Goal: Task Accomplishment & Management: Use online tool/utility

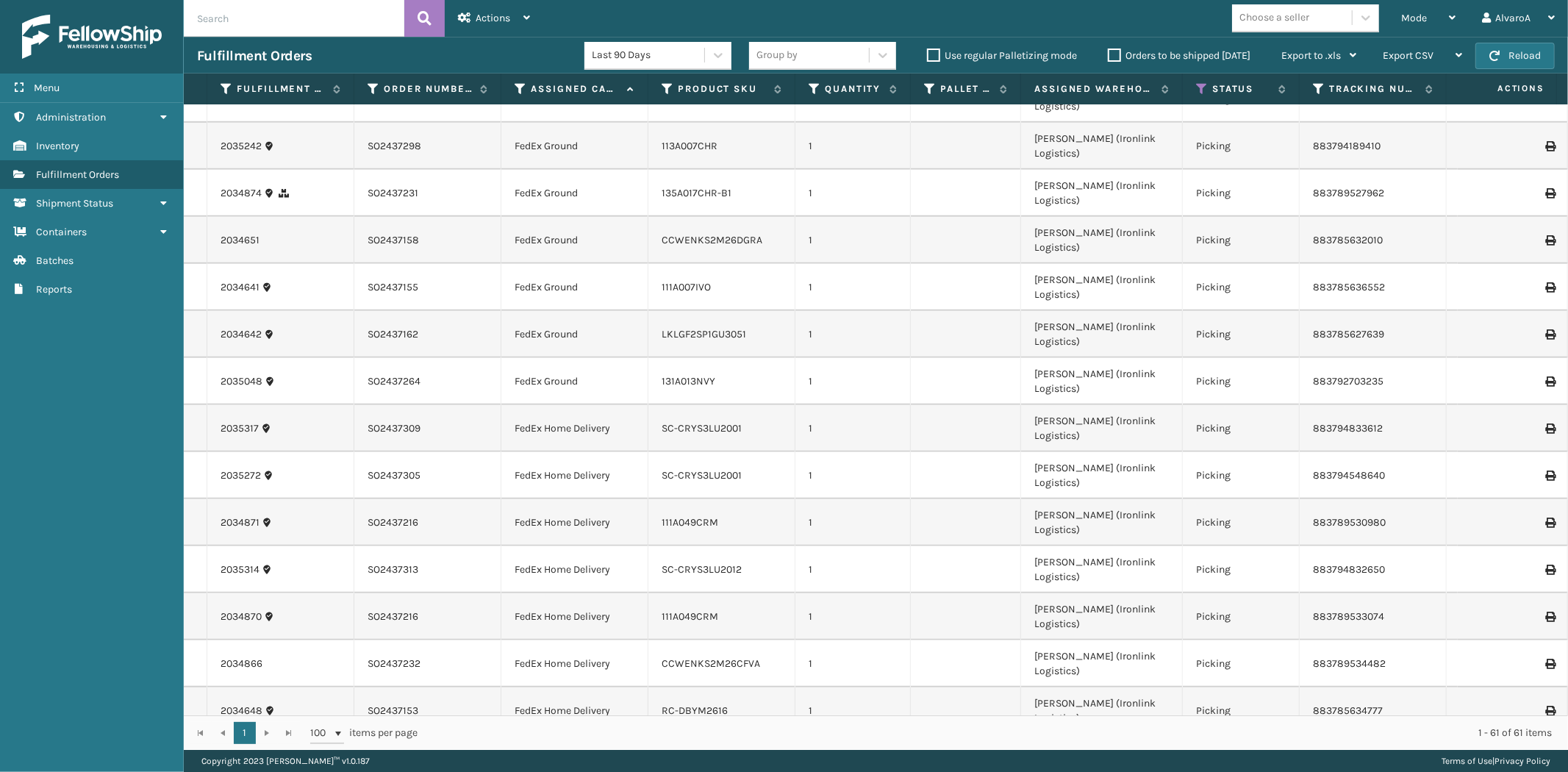
scroll to position [721, 0]
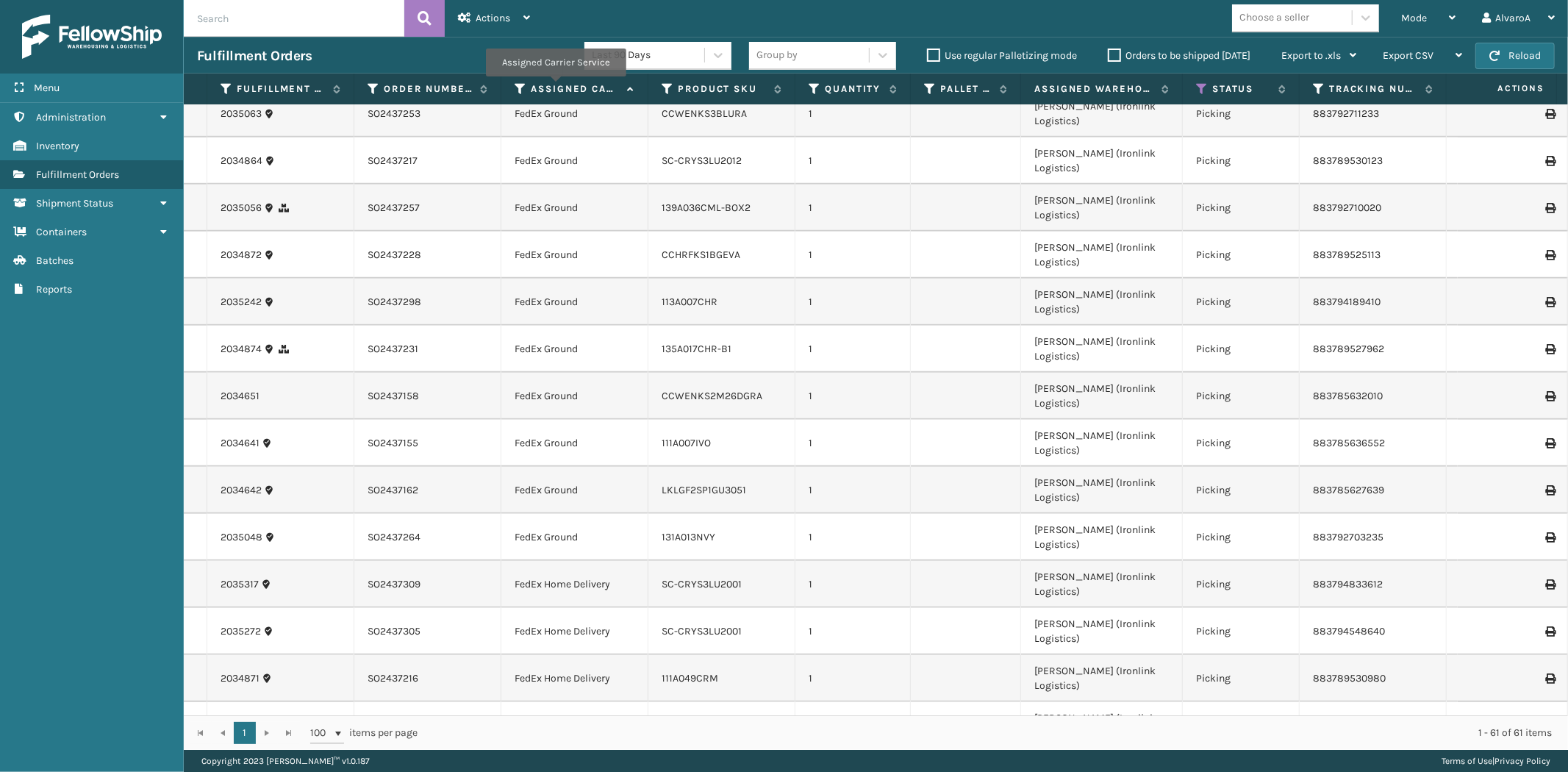
click at [555, 87] on label "Assigned Carrier Service" at bounding box center [575, 89] width 89 height 13
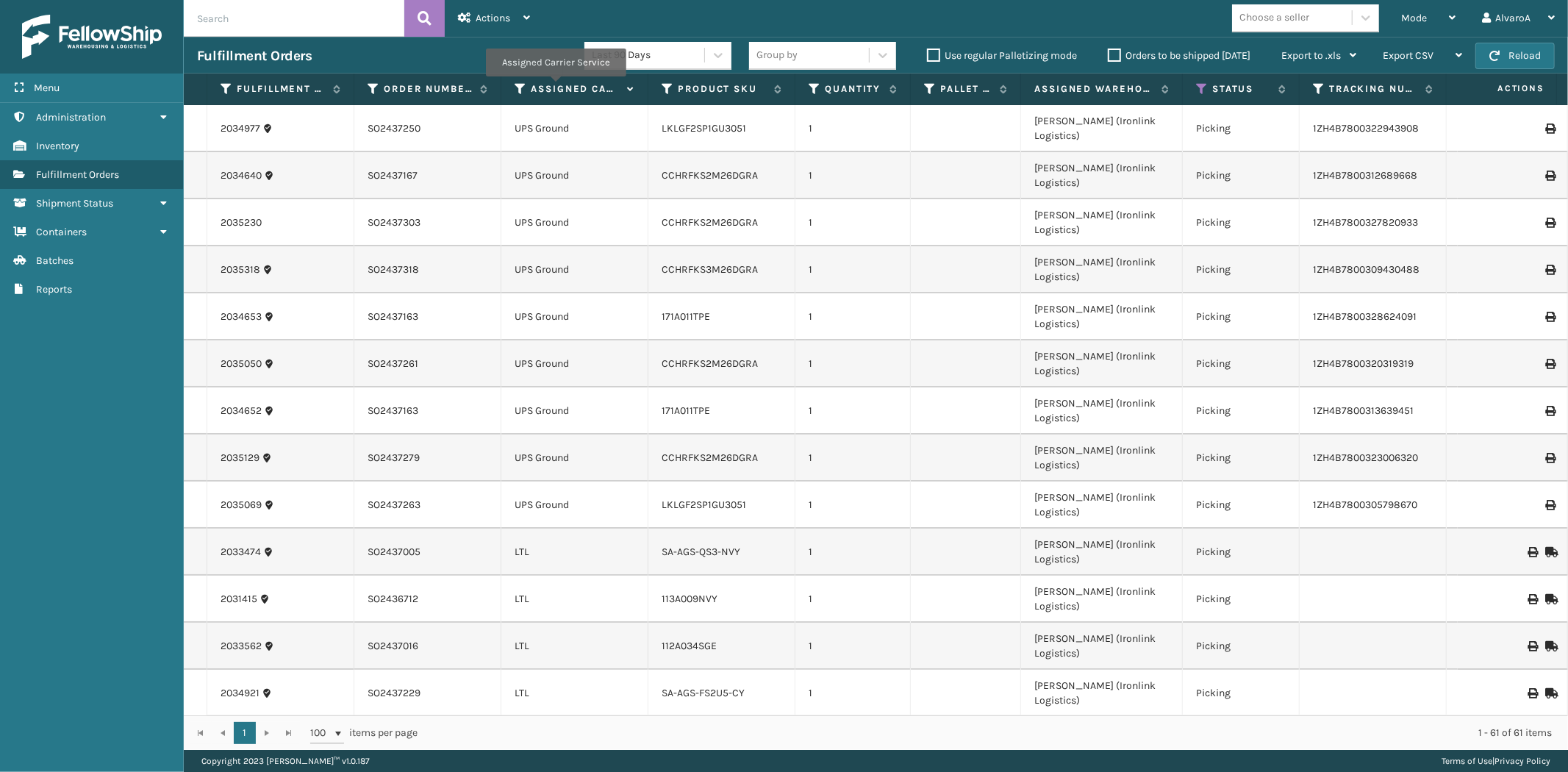
click at [555, 87] on label "Assigned Carrier Service" at bounding box center [575, 89] width 89 height 13
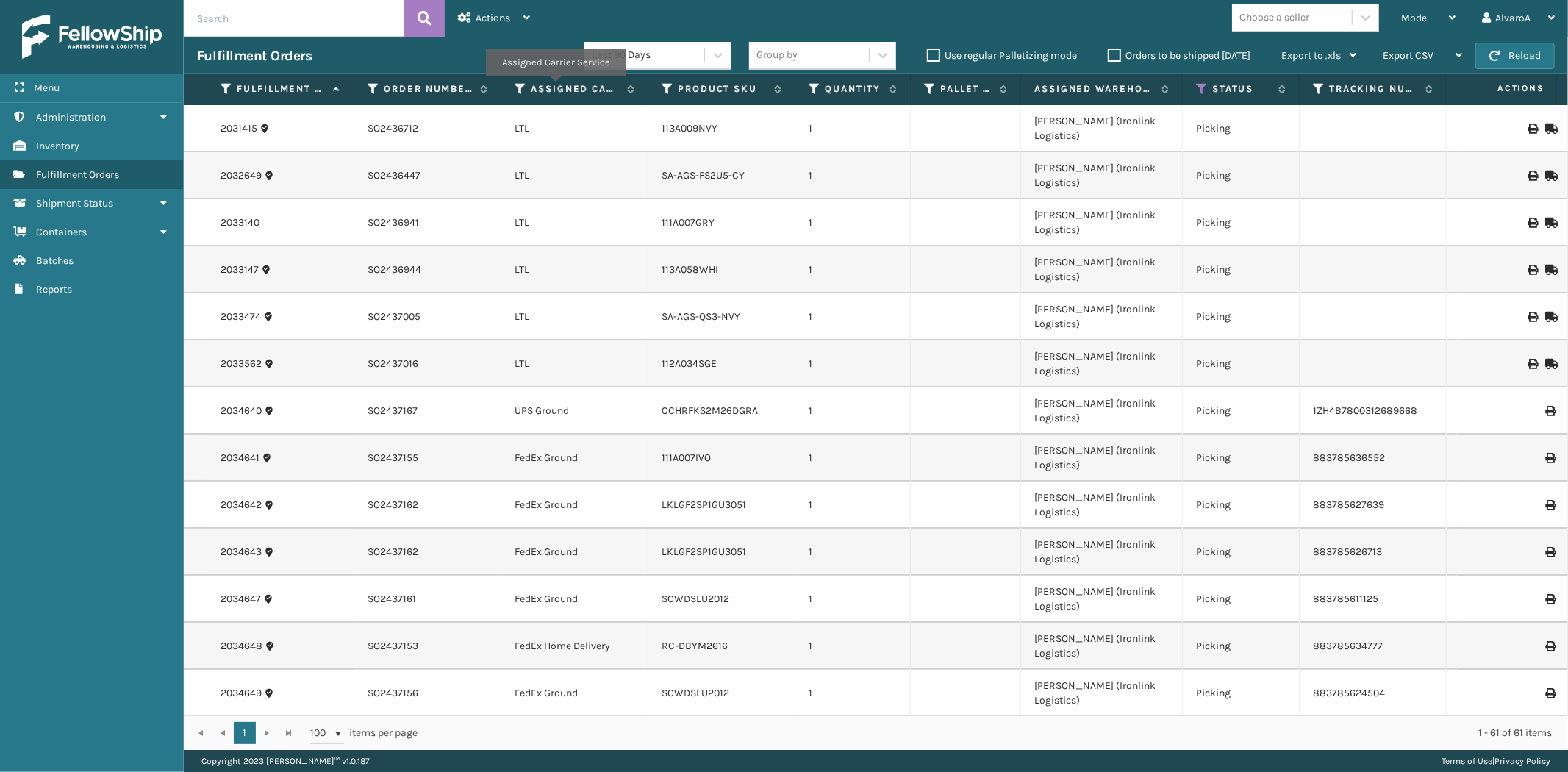
click at [555, 87] on label "Assigned Carrier Service" at bounding box center [575, 89] width 89 height 13
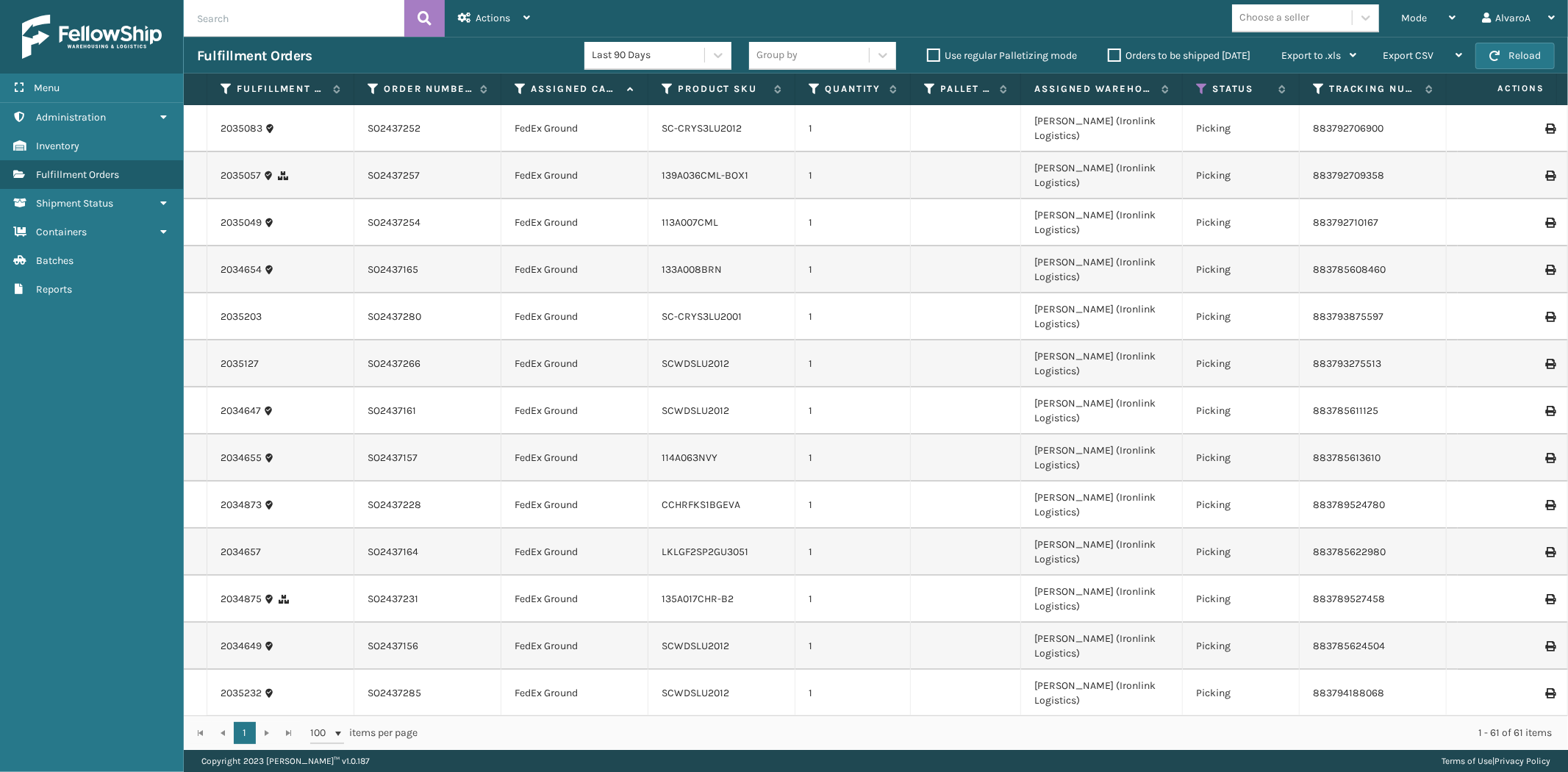
click at [1202, 98] on th "Status" at bounding box center [1240, 90] width 117 height 32
click at [1200, 90] on icon at bounding box center [1202, 89] width 12 height 13
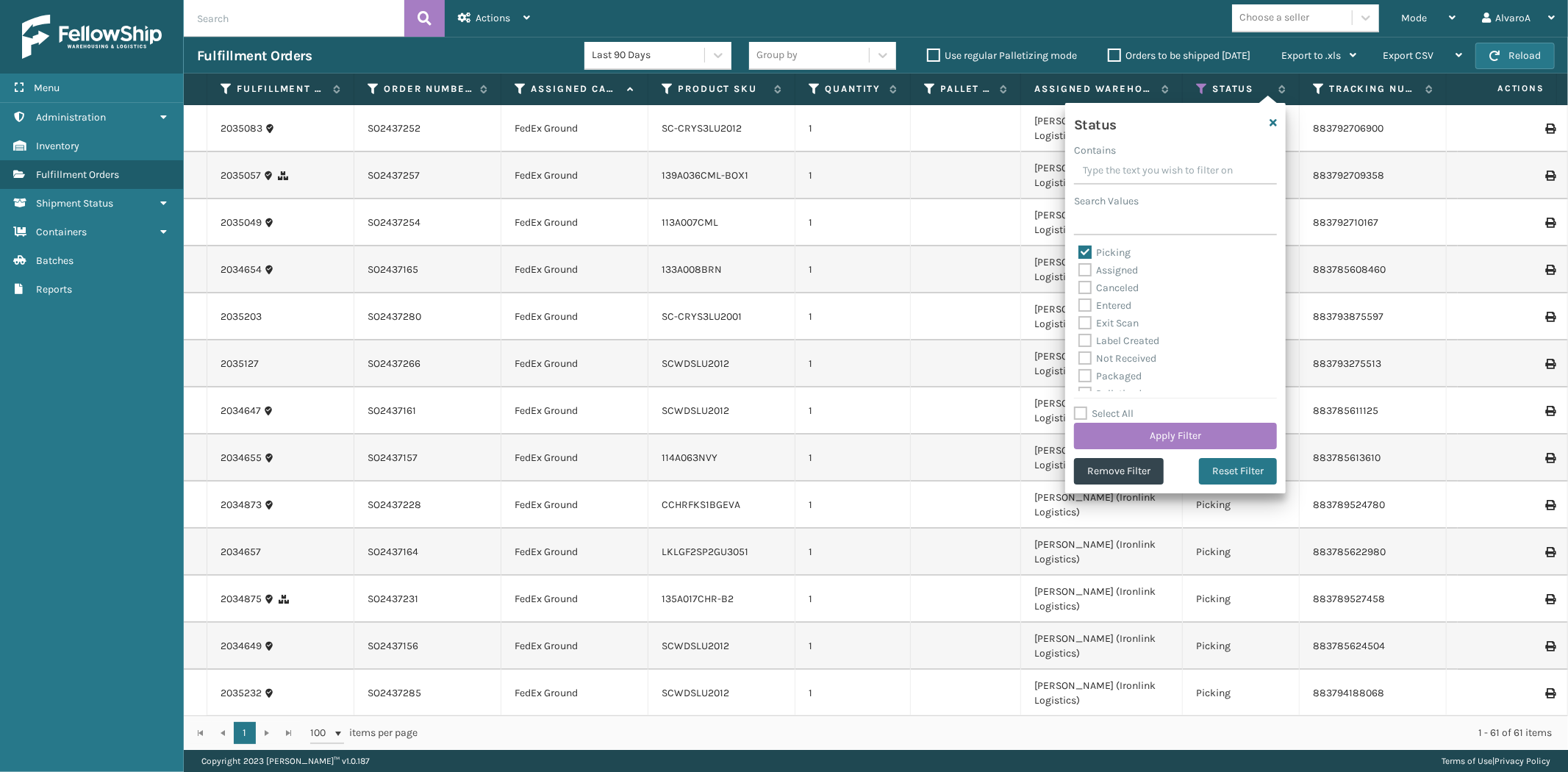
drag, startPoint x: 1111, startPoint y: 275, endPoint x: 1106, endPoint y: 368, distance: 93.1
click at [1112, 275] on label "Assigned" at bounding box center [1108, 270] width 60 height 13
click at [1079, 271] on input "Assigned" at bounding box center [1078, 266] width 1 height 9
checkbox input "true"
click at [1107, 250] on label "Picking" at bounding box center [1104, 252] width 52 height 13
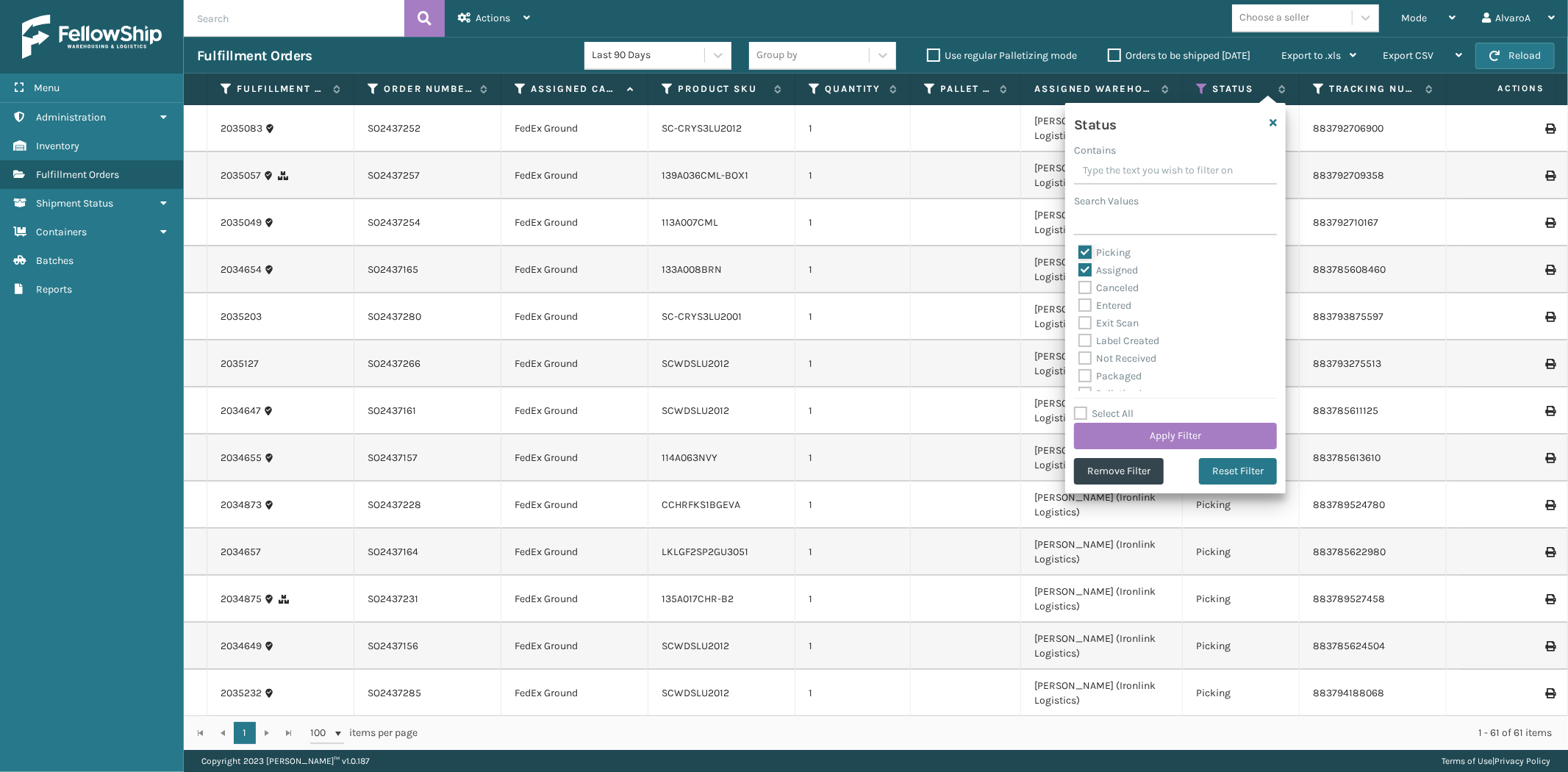
click at [1079, 250] on input "Picking" at bounding box center [1078, 249] width 1 height 9
checkbox input "false"
click at [1122, 438] on button "Apply Filter" at bounding box center [1176, 436] width 203 height 27
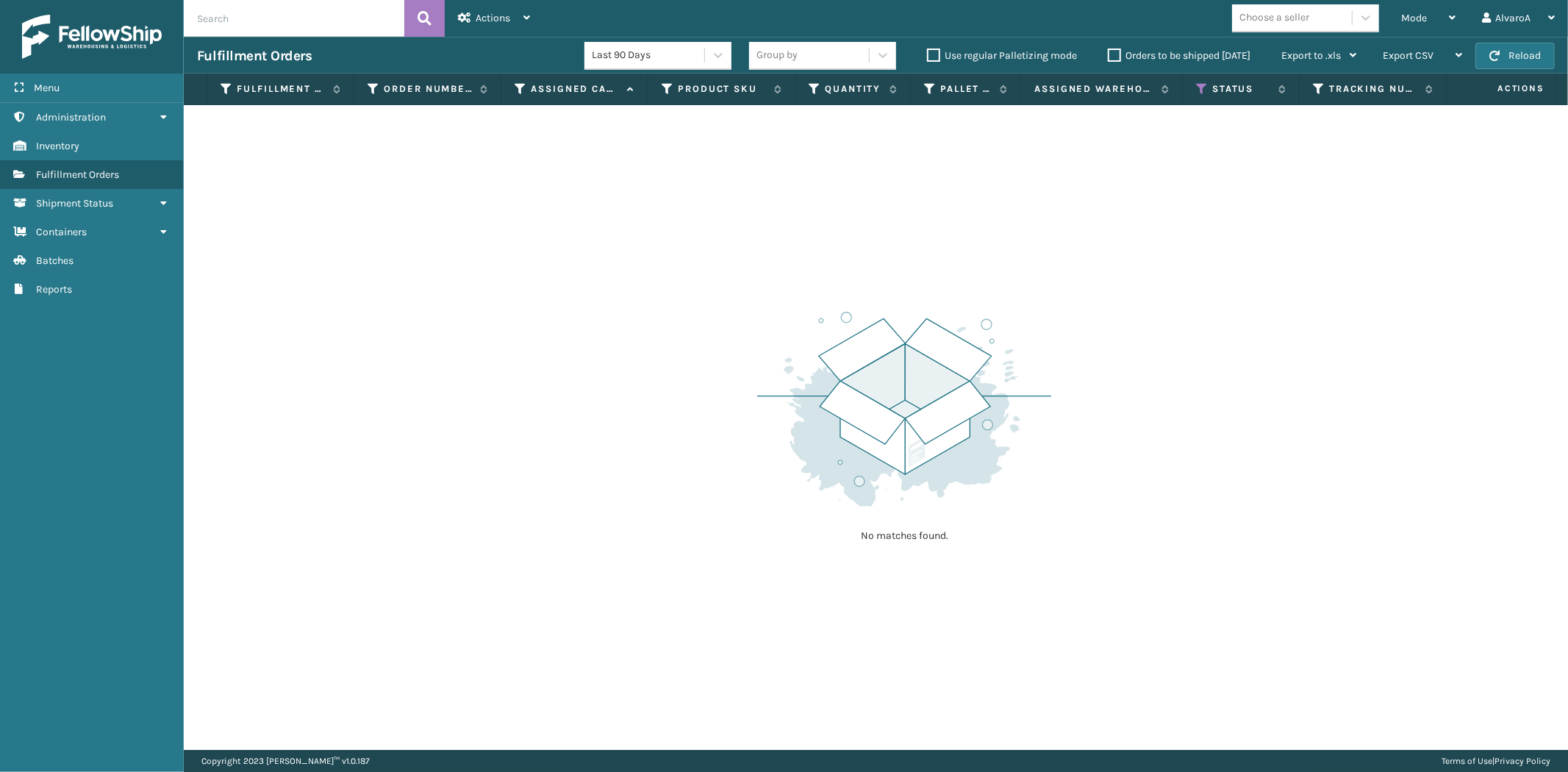
click at [1108, 62] on div "Orders to be shipped [DATE]" at bounding box center [1181, 55] width 174 height 18
click at [1114, 55] on label "Orders to be shipped [DATE]" at bounding box center [1179, 55] width 143 height 13
click at [1109, 55] on input "Orders to be shipped [DATE]" at bounding box center [1108, 51] width 1 height 9
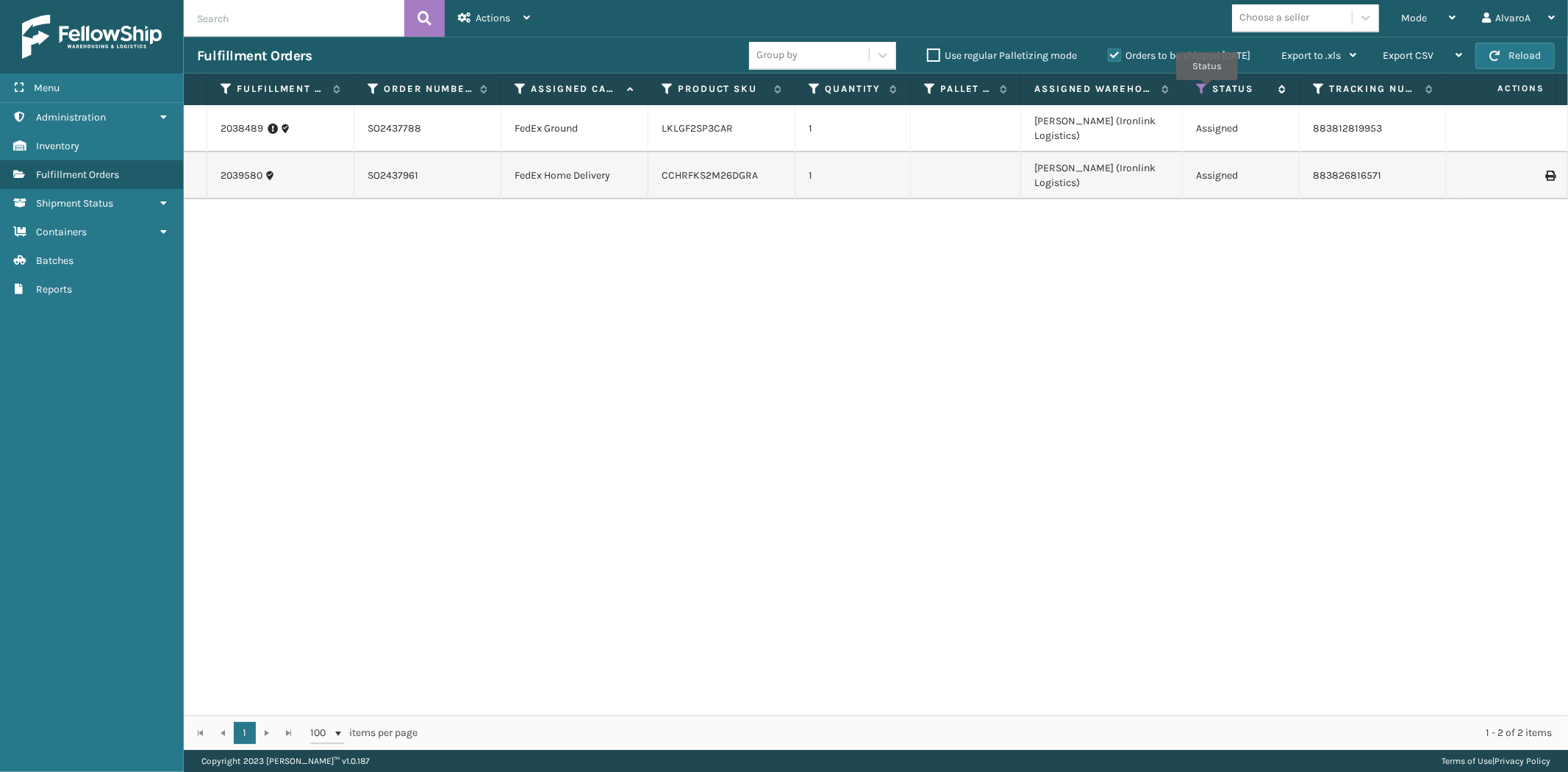
click at [1207, 91] on icon at bounding box center [1202, 89] width 12 height 13
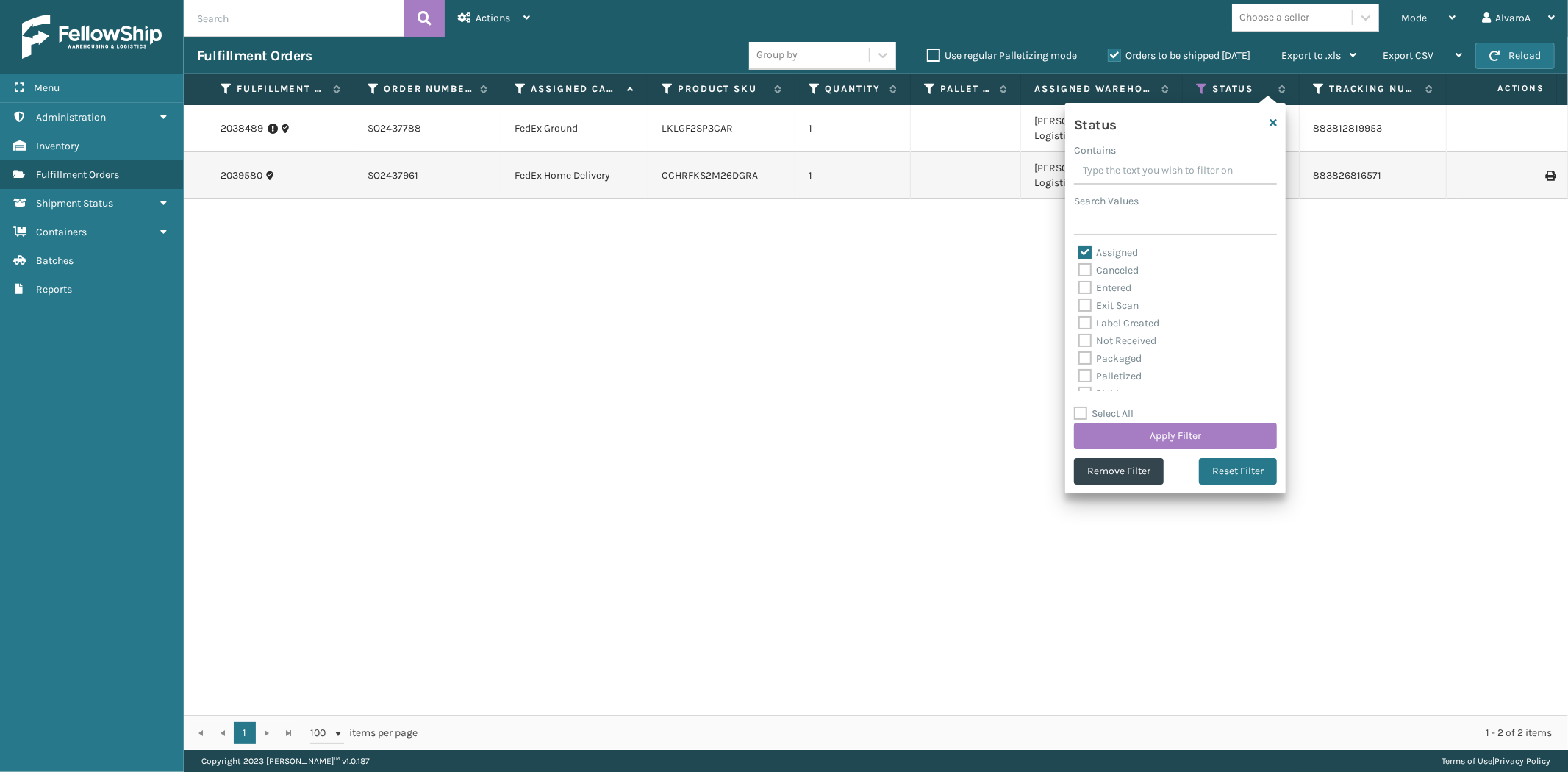
click at [1095, 249] on label "Assigned" at bounding box center [1108, 252] width 60 height 13
click at [1079, 249] on input "Assigned" at bounding box center [1078, 249] width 1 height 9
checkbox input "false"
click at [1128, 316] on label "Picking" at bounding box center [1104, 312] width 52 height 13
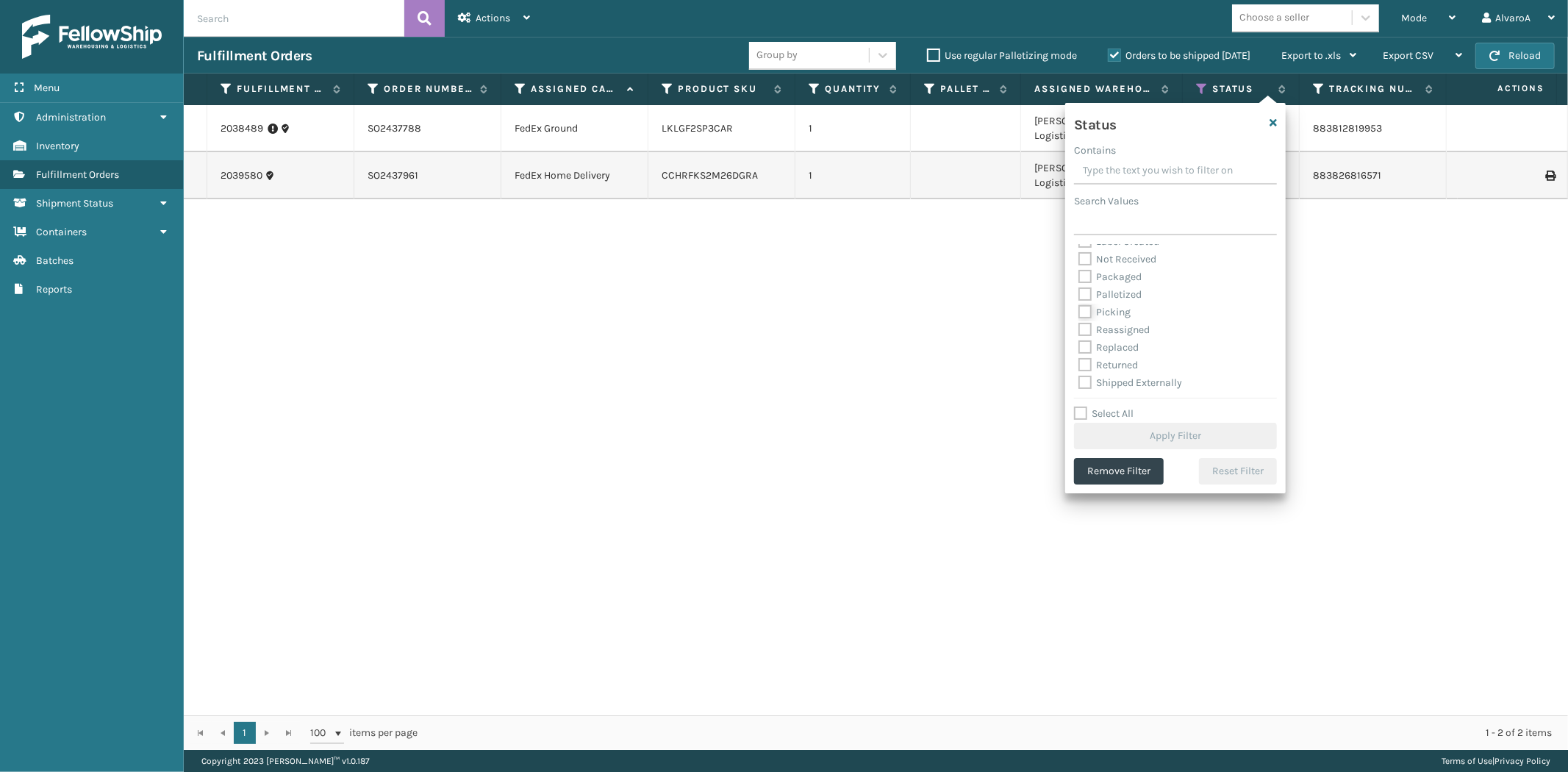
click at [1079, 313] on input "Picking" at bounding box center [1078, 307] width 1 height 9
checkbox input "true"
click at [1119, 430] on button "Apply Filter" at bounding box center [1176, 436] width 203 height 27
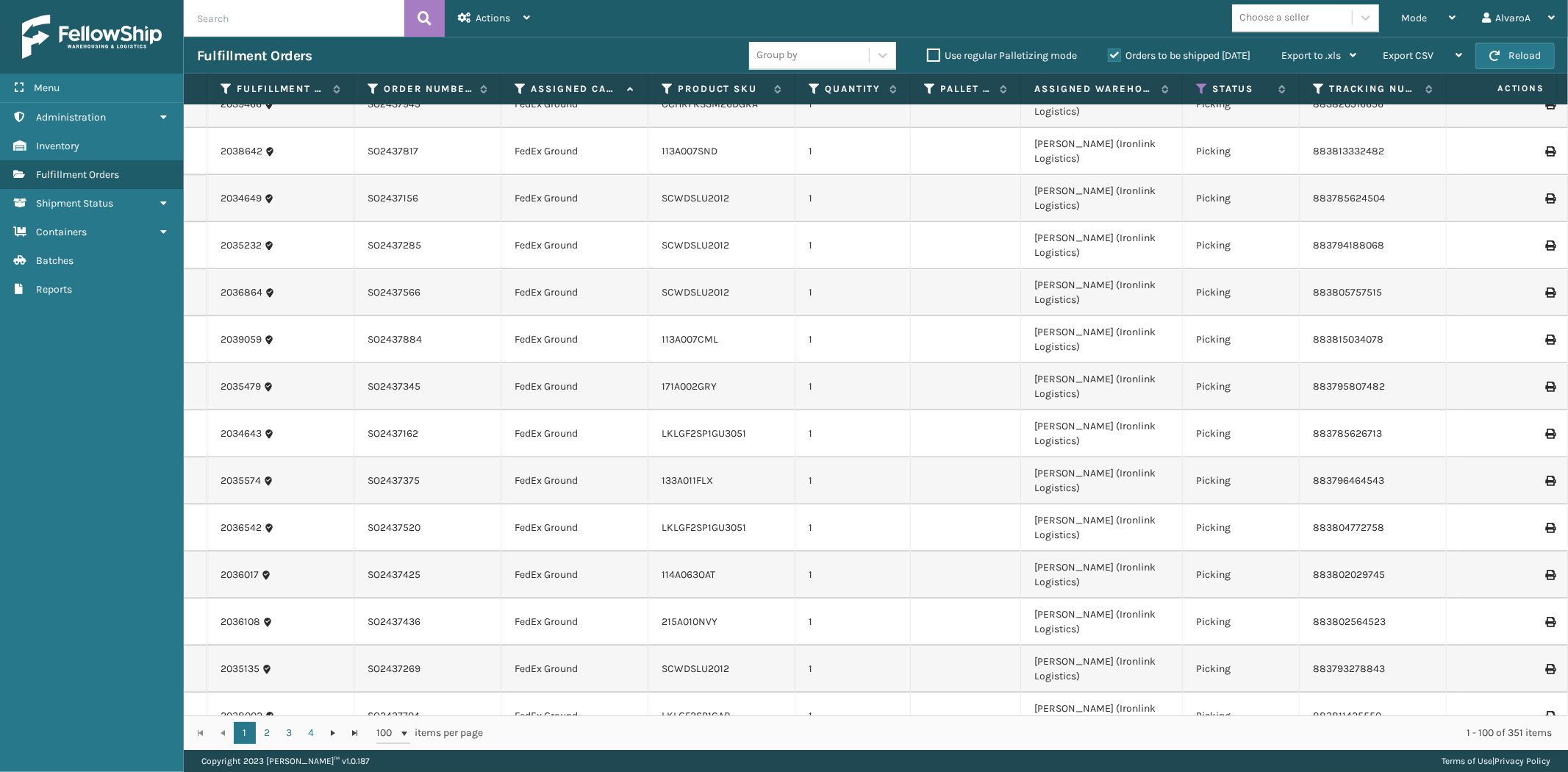
scroll to position [2635, 0]
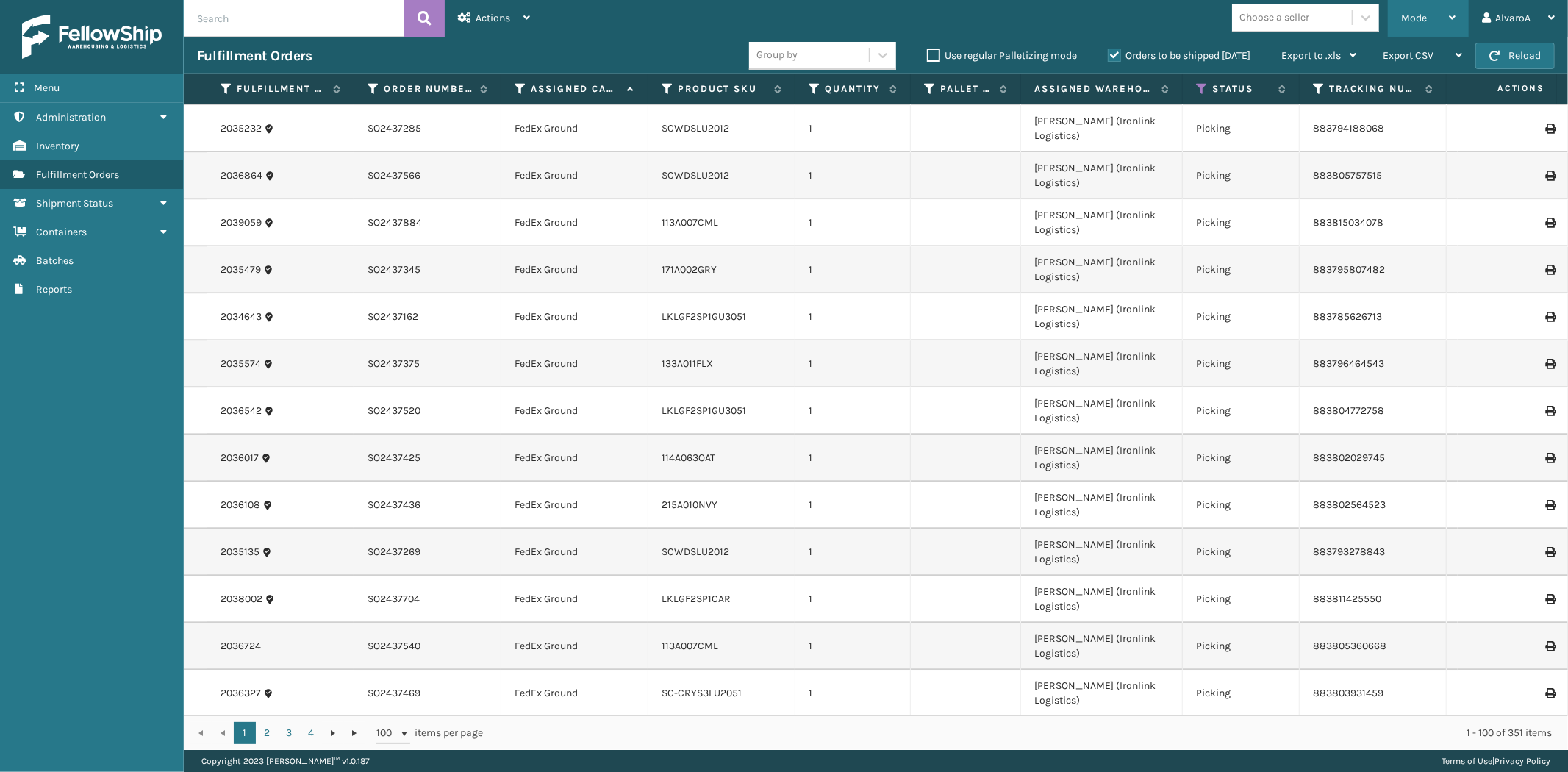
click at [1414, 13] on span "Mode" at bounding box center [1413, 18] width 26 height 13
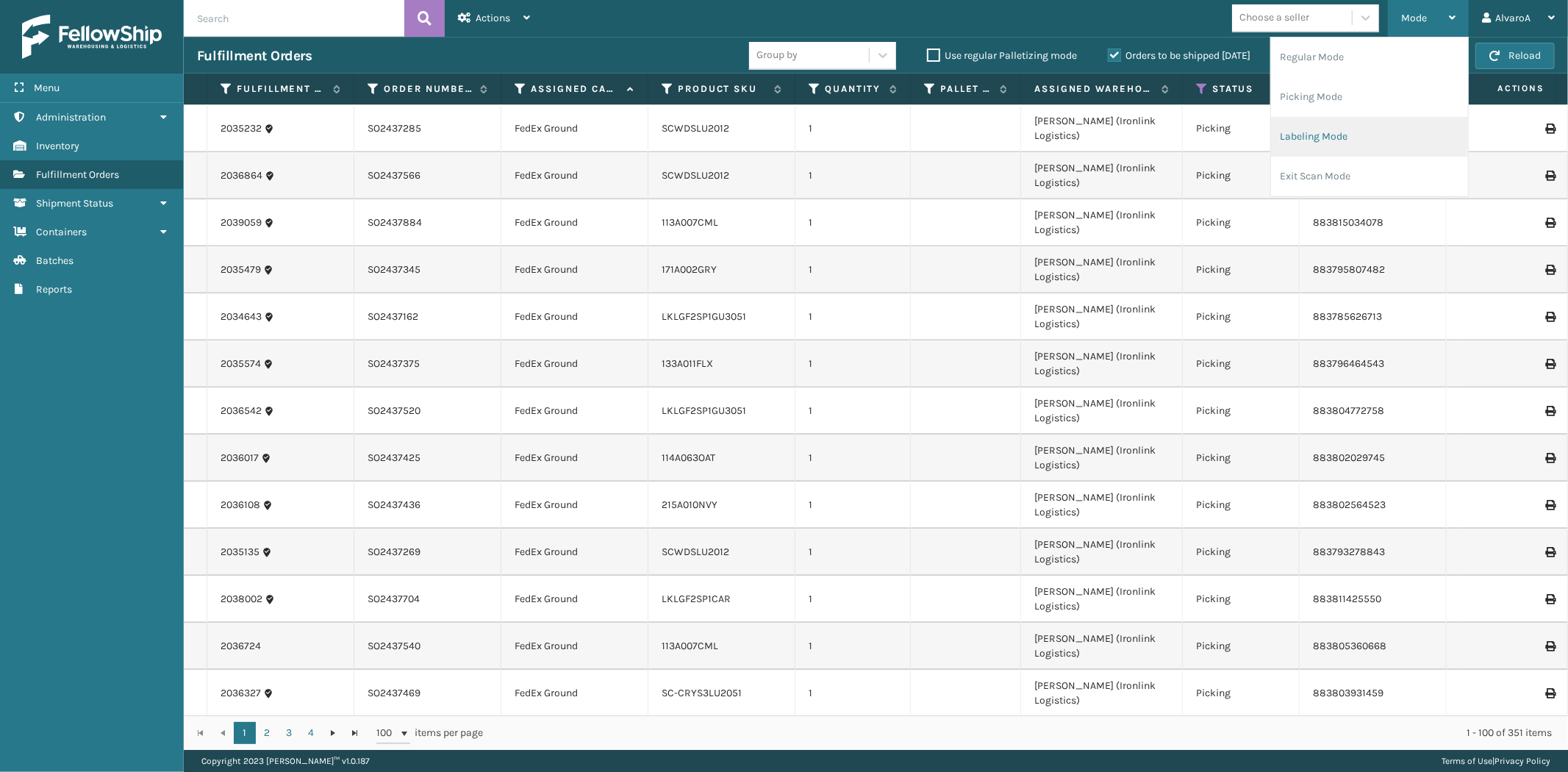
click at [1344, 133] on li "Labeling Mode" at bounding box center [1369, 136] width 197 height 39
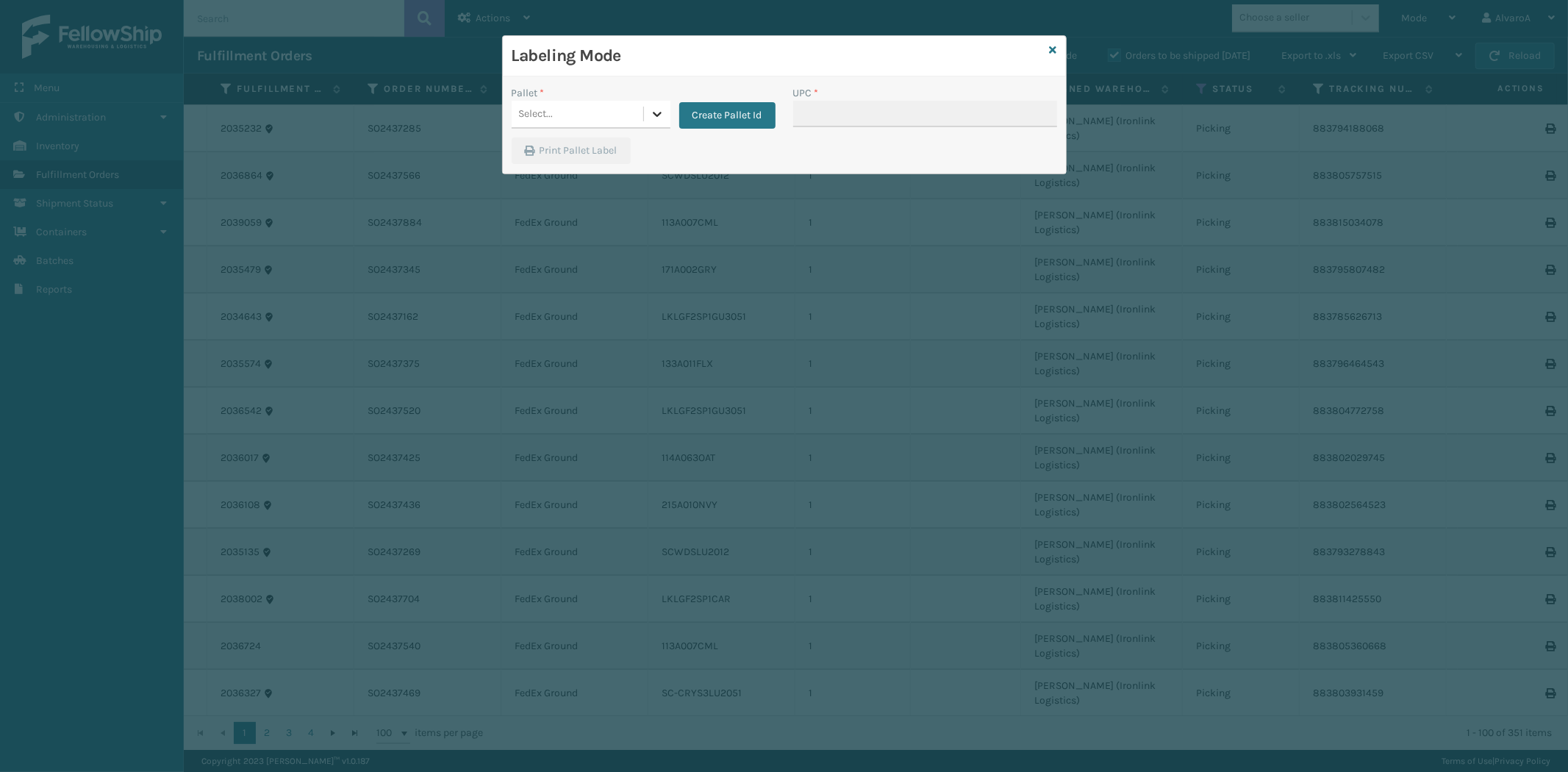
click at [660, 112] on icon at bounding box center [658, 114] width 15 height 15
click at [739, 118] on button "Create Pallet Id" at bounding box center [727, 116] width 97 height 27
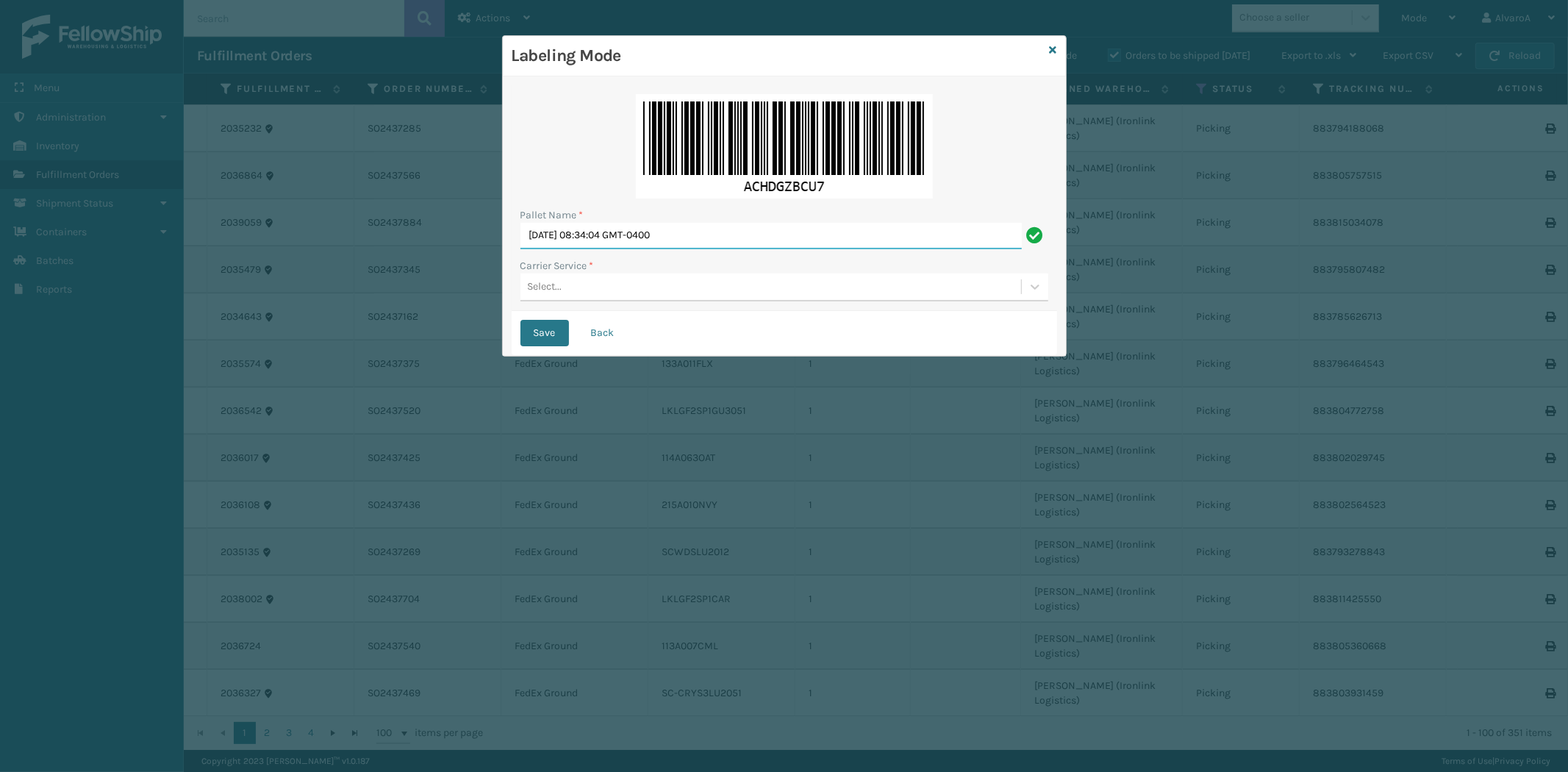
drag, startPoint x: 716, startPoint y: 236, endPoint x: 453, endPoint y: 276, distance: 266.0
click at [453, 276] on div "Labeling Mode Pallet Name * [DATE] 08:34:04 GMT-0400 Carrier Service * Select..…" at bounding box center [784, 386] width 1568 height 772
type input "LPN 502229 #1"
click at [552, 291] on div "Select..." at bounding box center [544, 287] width 34 height 15
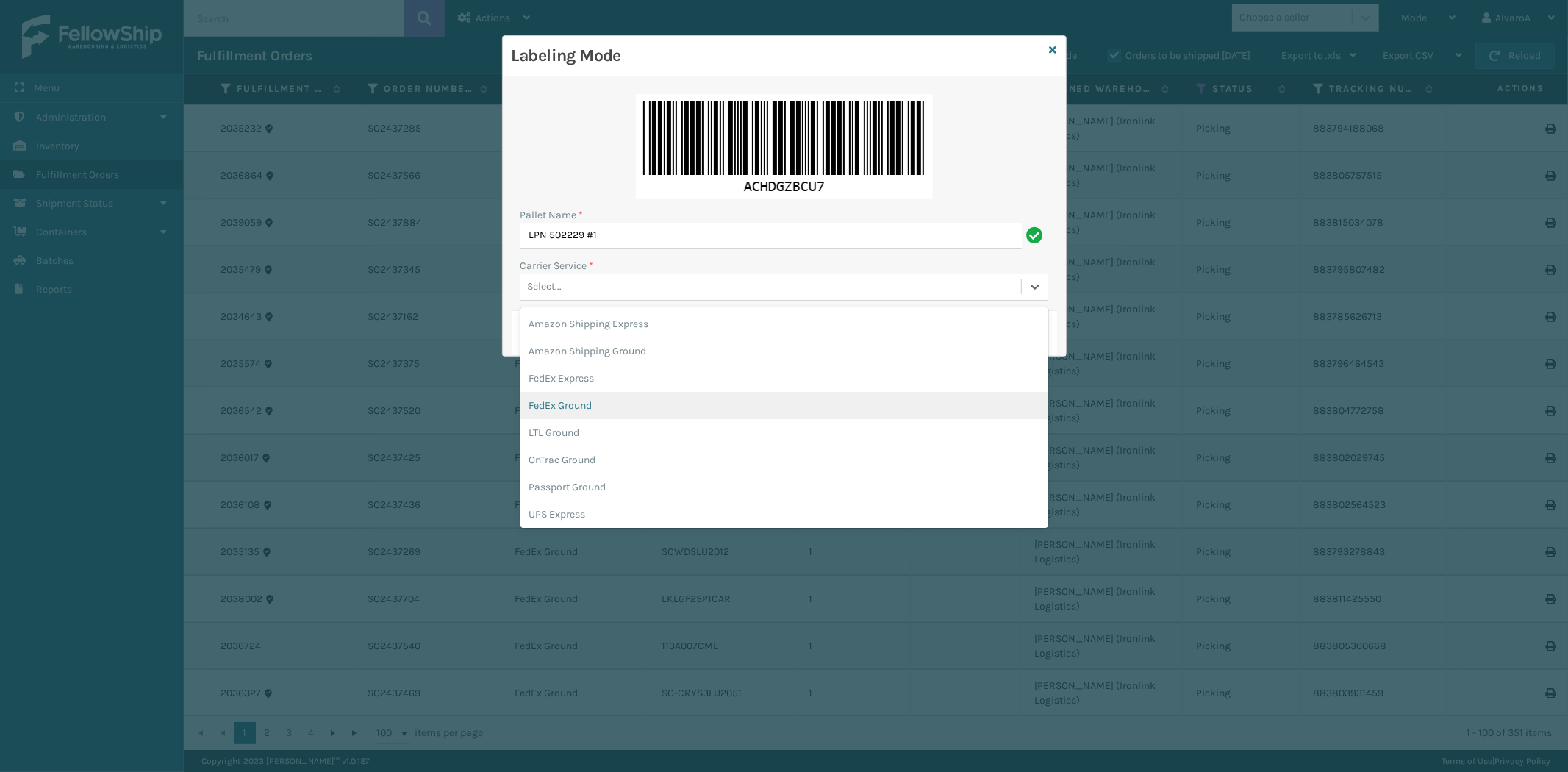
click at [546, 413] on div "FedEx Ground" at bounding box center [784, 405] width 527 height 27
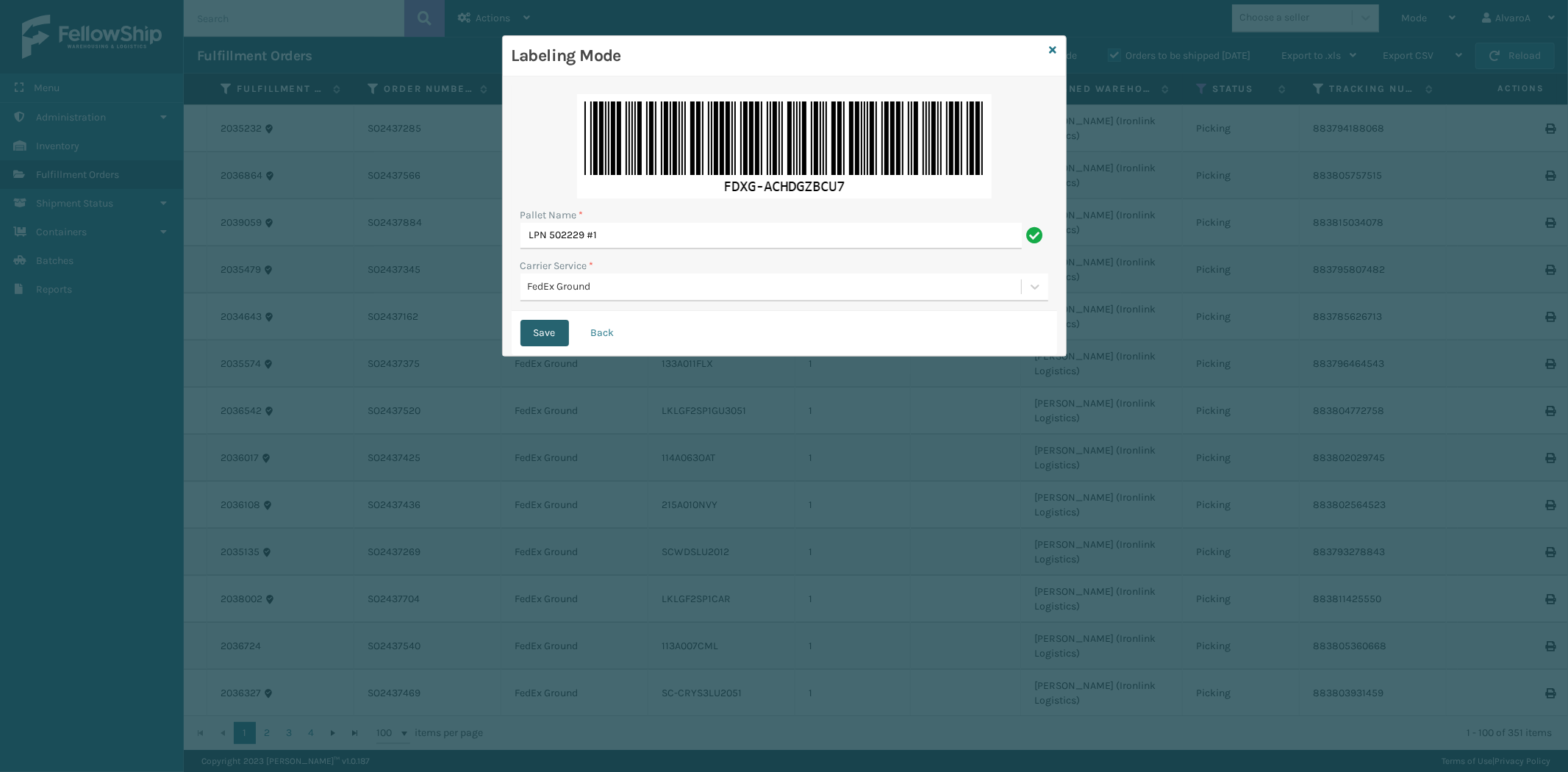
click at [544, 324] on button "Save" at bounding box center [545, 333] width 49 height 27
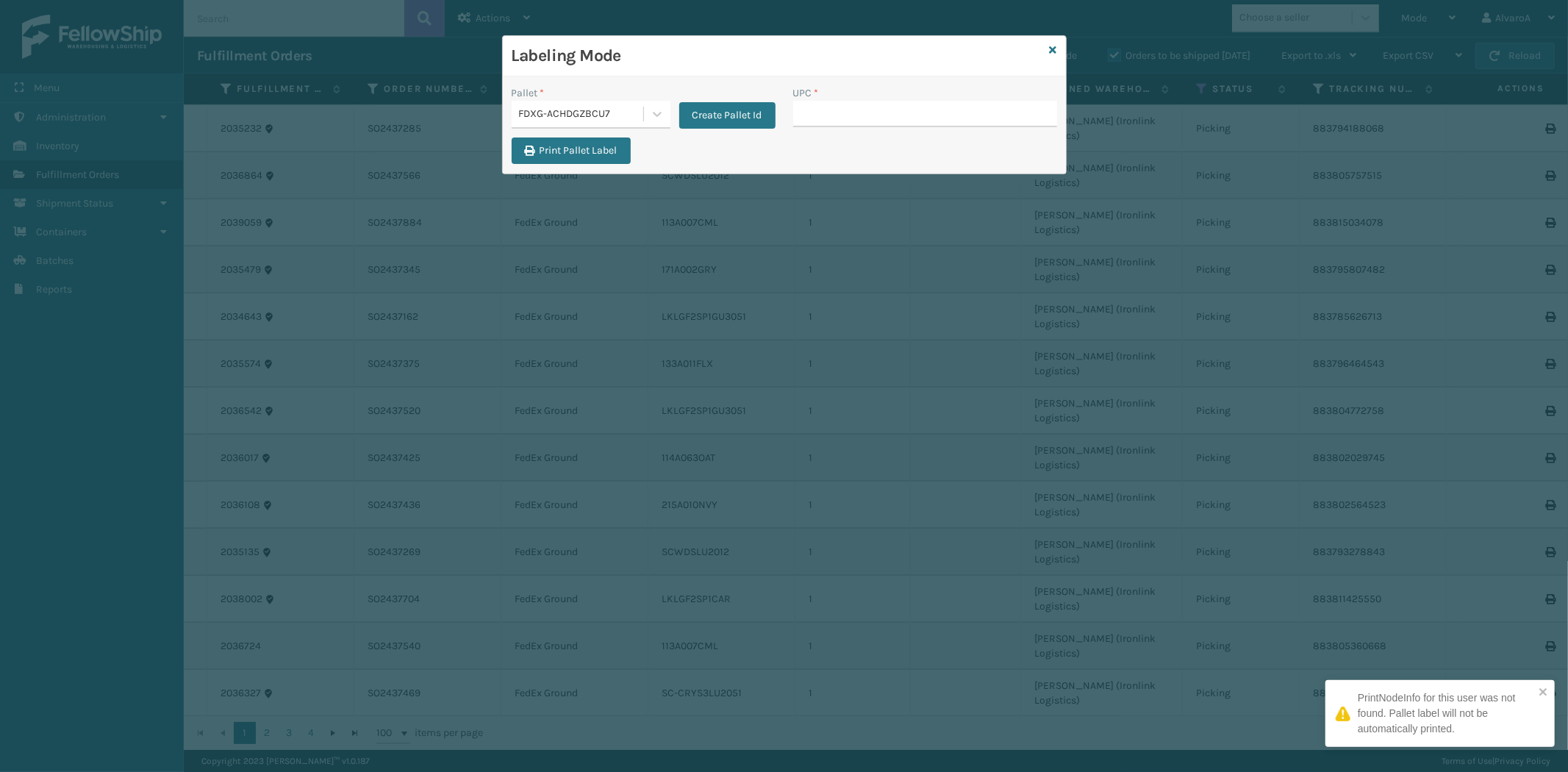
click at [848, 119] on input "UPC *" at bounding box center [925, 114] width 264 height 27
type input "LKLGF2SP1CAR"
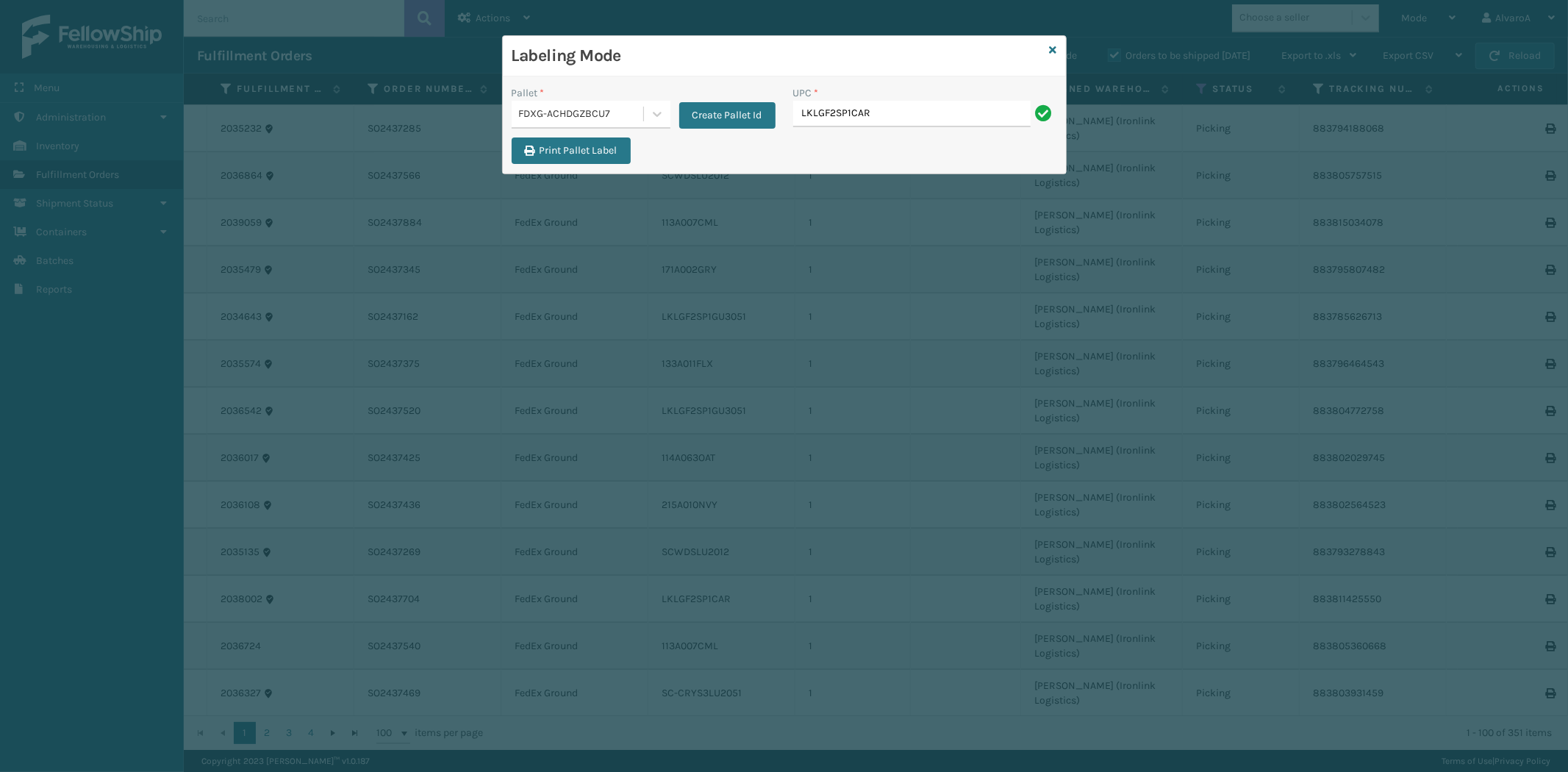
type input "LKLGF2SP1CAR"
click at [590, 144] on button "Print Pallet Label" at bounding box center [571, 151] width 119 height 27
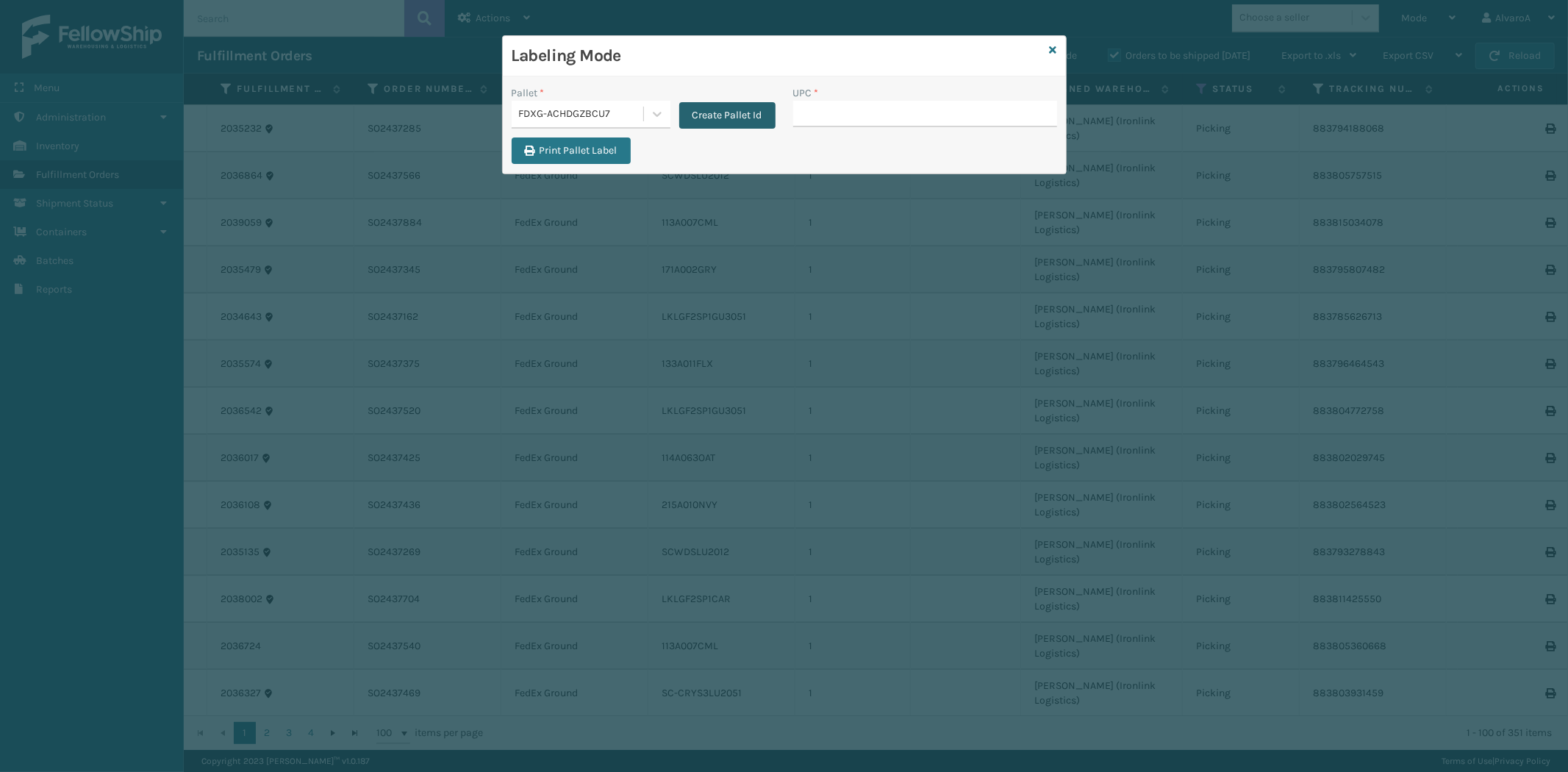
click at [707, 118] on button "Create Pallet Id" at bounding box center [727, 116] width 97 height 27
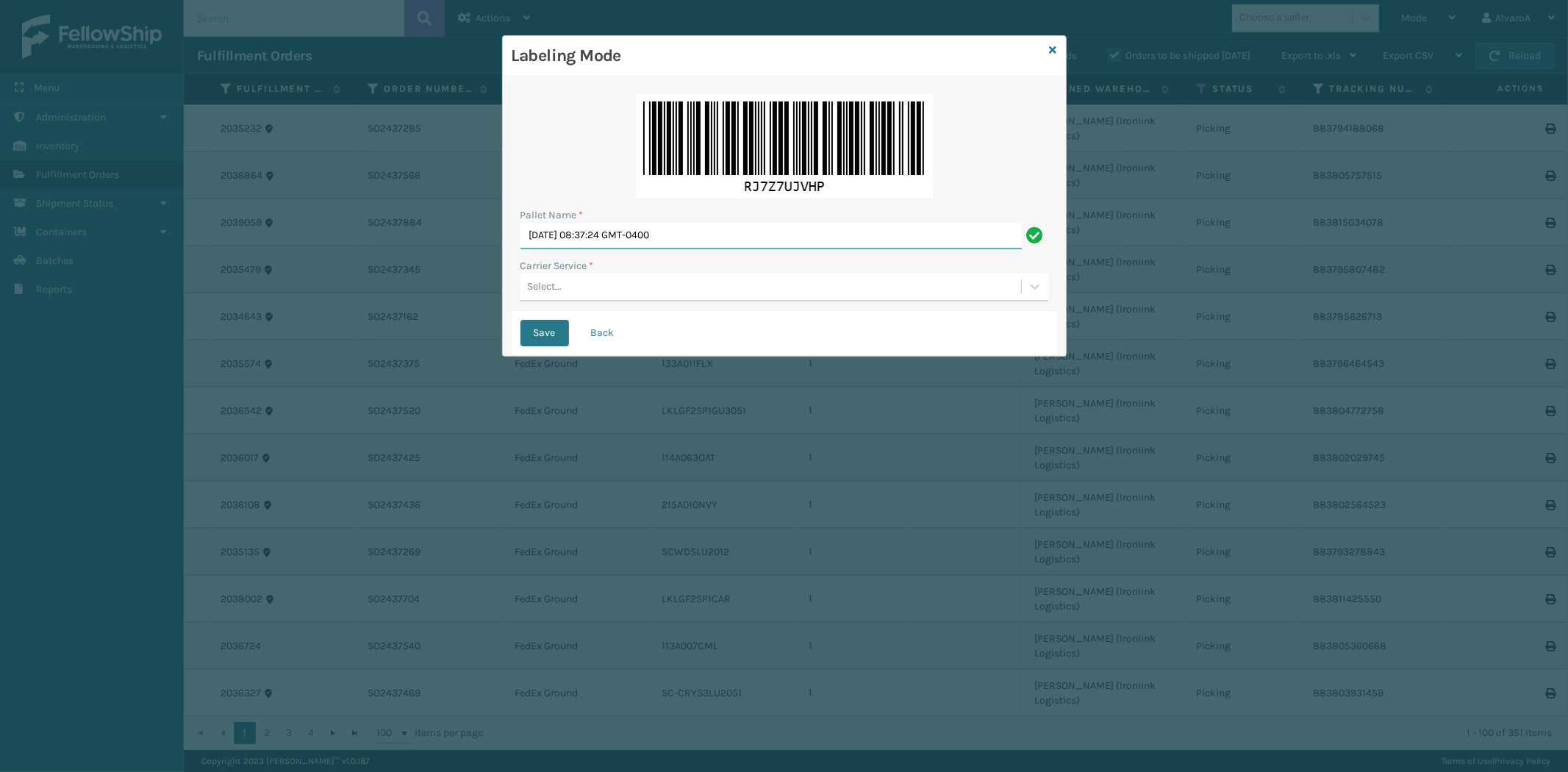
drag, startPoint x: 718, startPoint y: 238, endPoint x: 374, endPoint y: 298, distance: 349.2
click at [374, 298] on div "Labeling Mode Pallet Name * [DATE] 08:37:24 GMT-0400 Carrier Service * Select..…" at bounding box center [784, 386] width 1568 height 772
type input "LPN 502230 #1"
click at [543, 296] on div "Select..." at bounding box center [771, 286] width 501 height 24
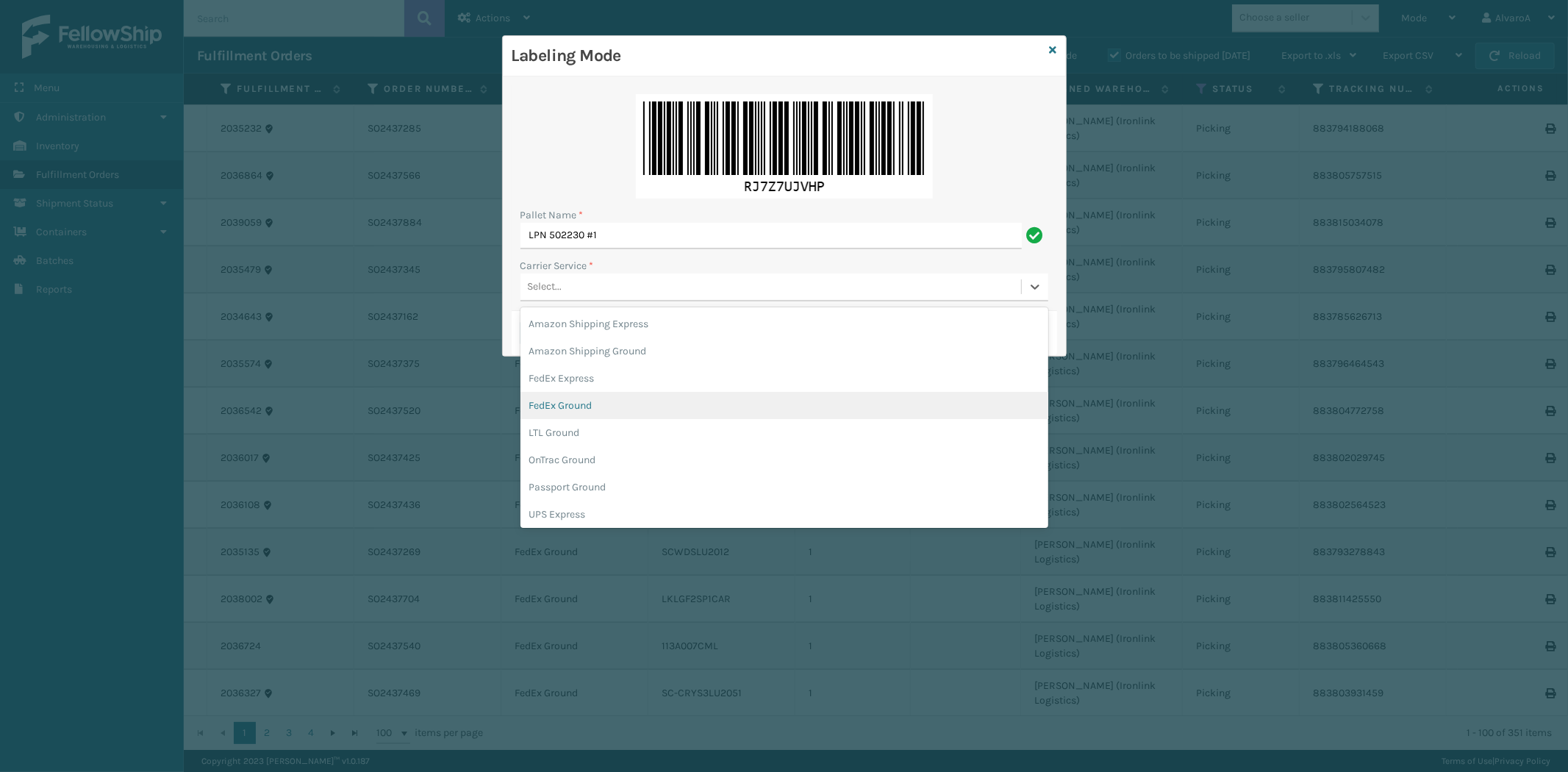
click at [577, 400] on div "FedEx Ground" at bounding box center [784, 405] width 527 height 27
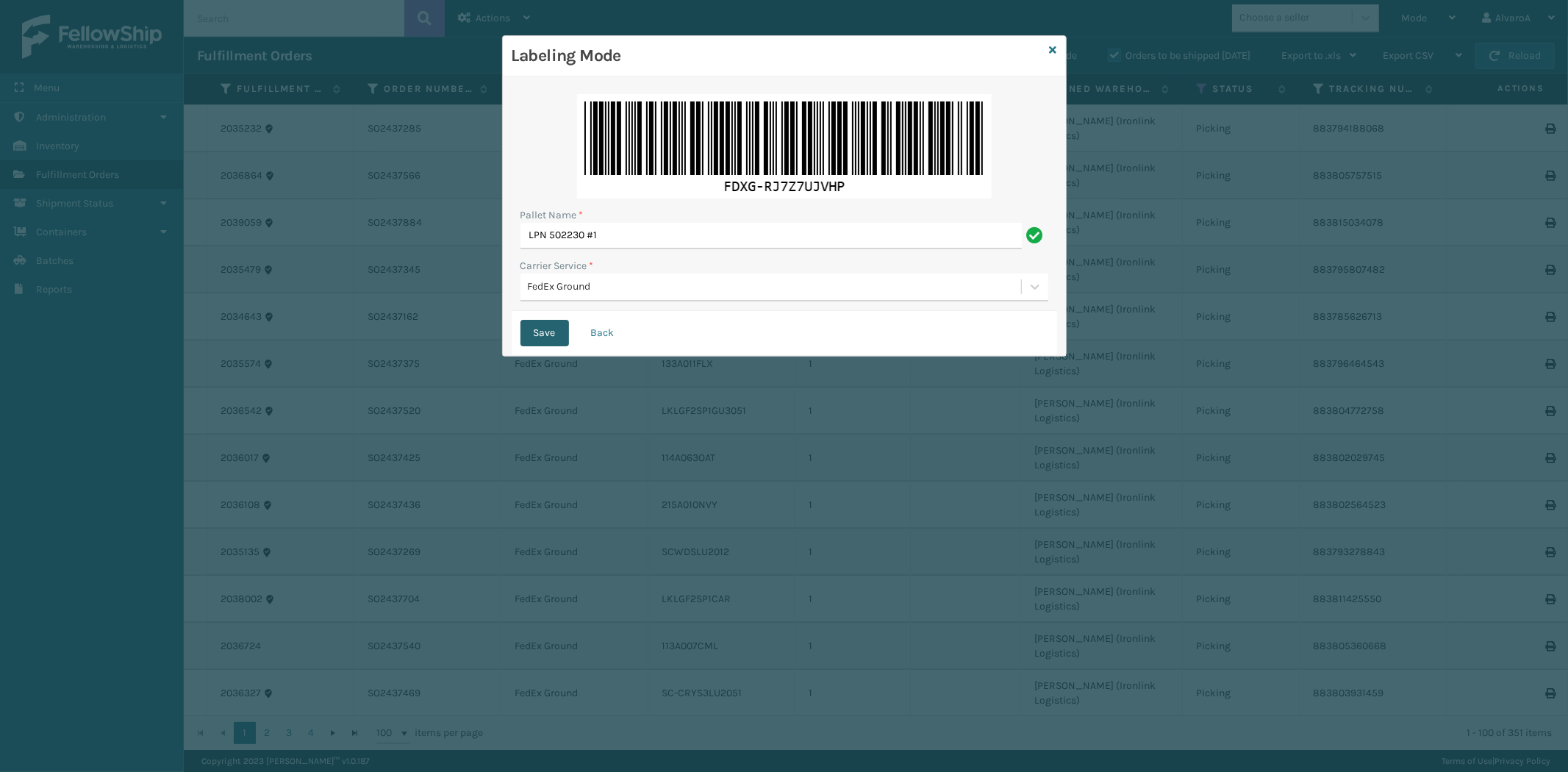
click at [550, 340] on button "Save" at bounding box center [545, 333] width 49 height 27
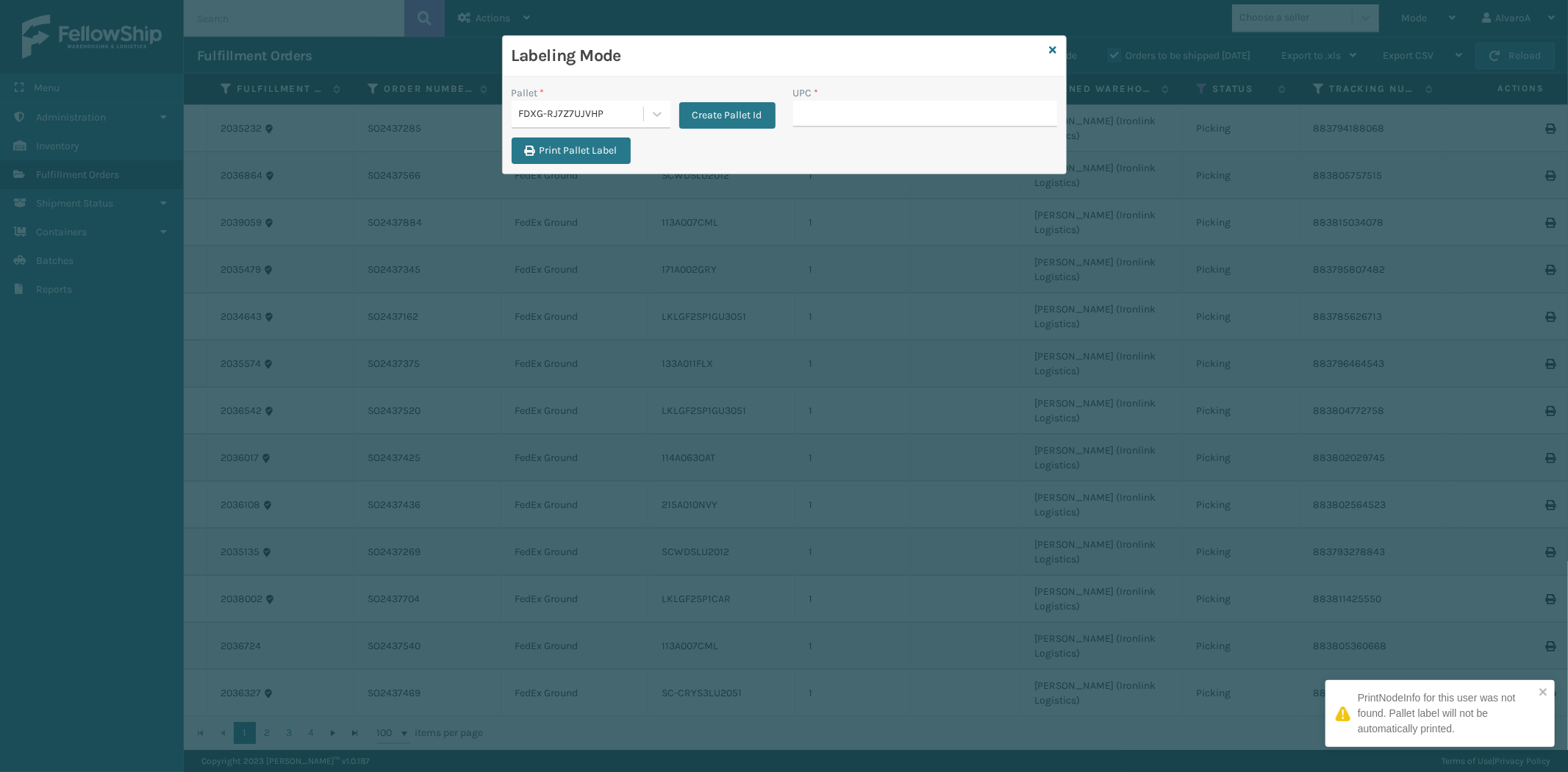
click at [833, 104] on input "UPC *" at bounding box center [925, 114] width 264 height 27
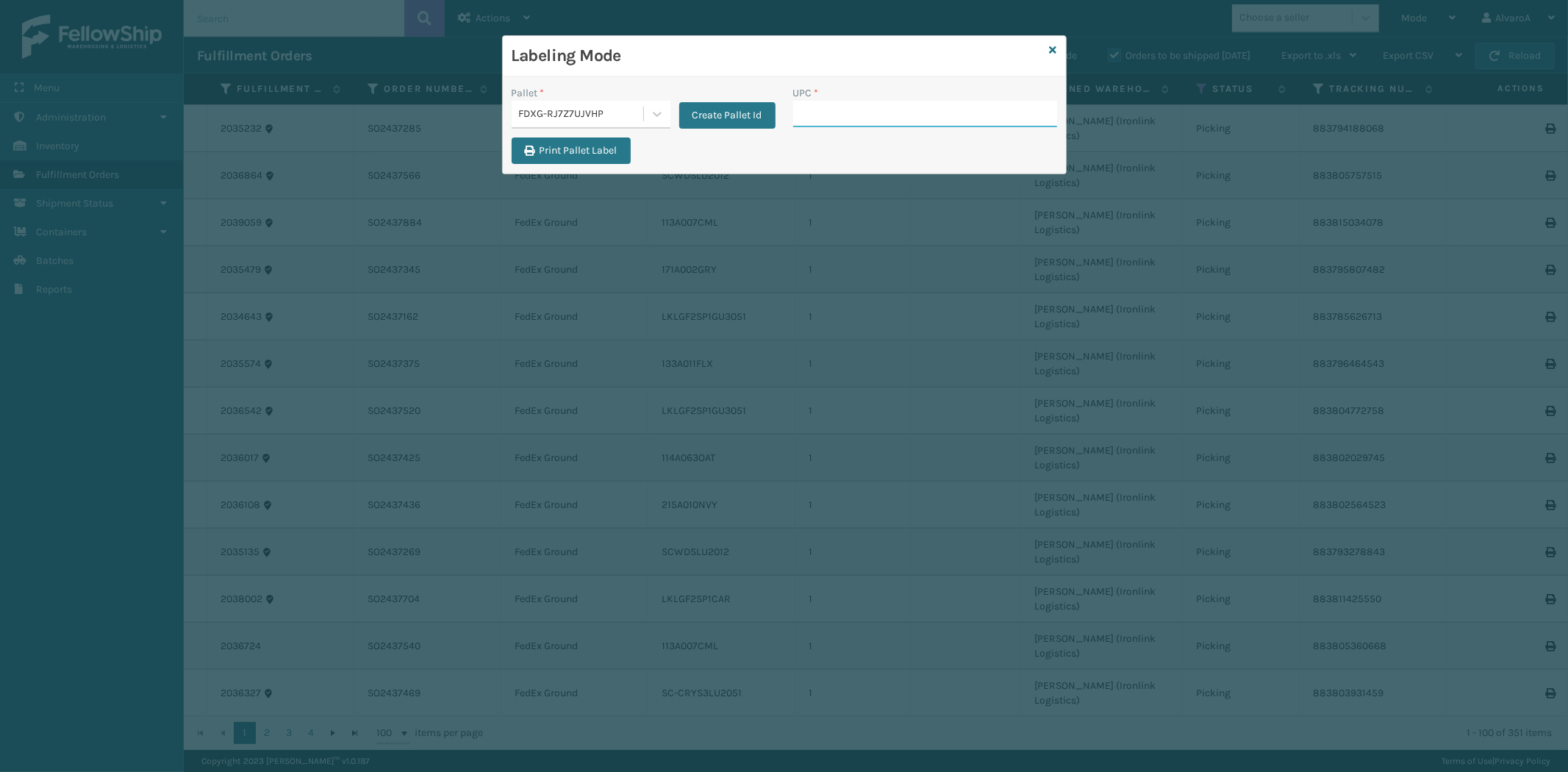
paste input "131A016BLK"
type input "131A016BLK"
paste input "CCWENKS1M26CFVA"
type input "CCWENKS1M26CFVA"
paste input "LKLGF2SP1GU3073"
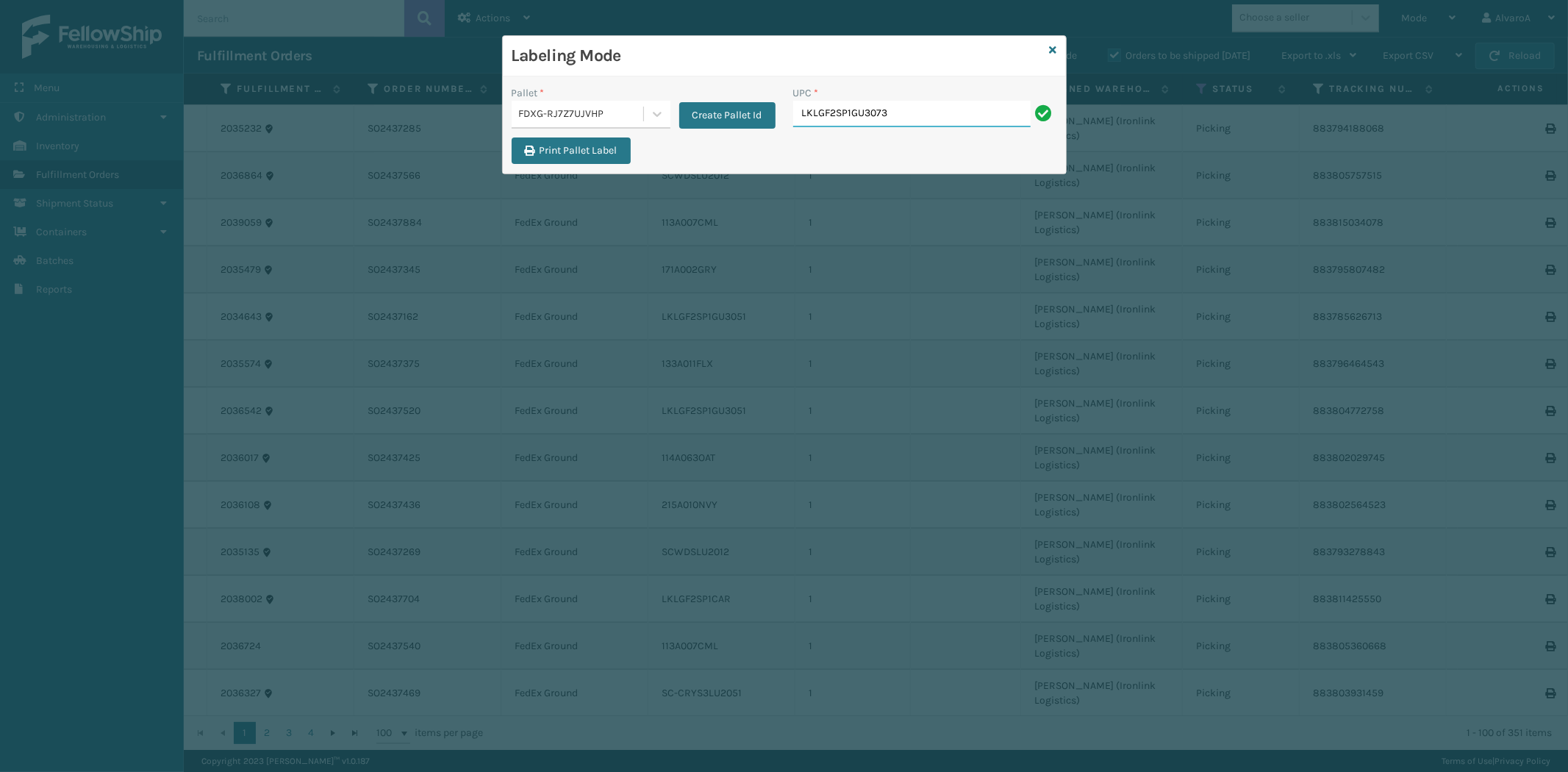
type input "LKLGF2SP1GU3073"
paste input "135A017CHR-B1"
type input "135A017CHR-B1"
paste input "CCHRFKS1M26BRRA"
type input "CCHRFKS1M26BRRA"
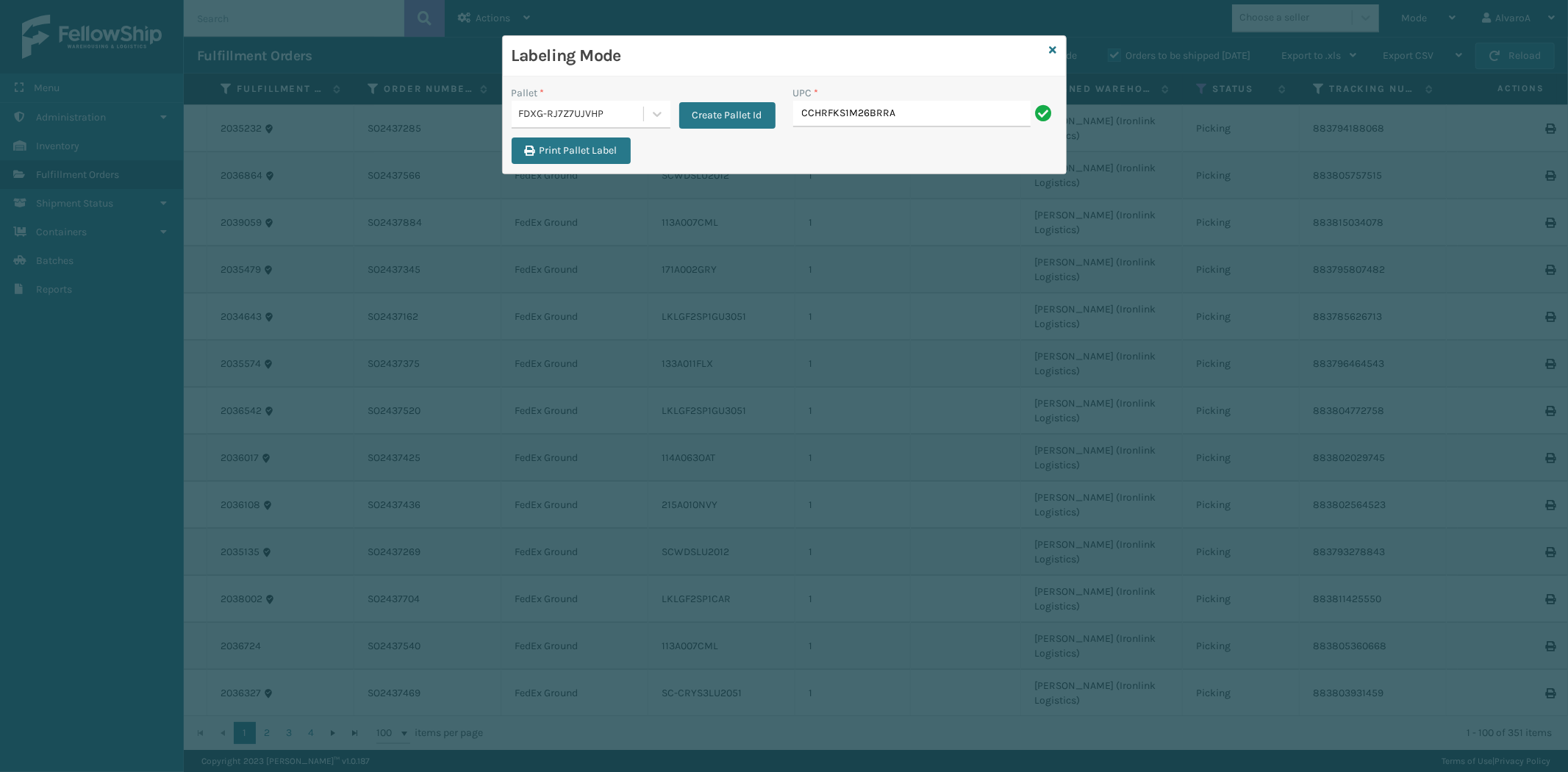
type input "CCHRFKS1M26BRRA"
click at [564, 151] on button "Print Pallet Label" at bounding box center [571, 151] width 119 height 27
click at [737, 113] on button "Create Pallet Id" at bounding box center [727, 116] width 97 height 27
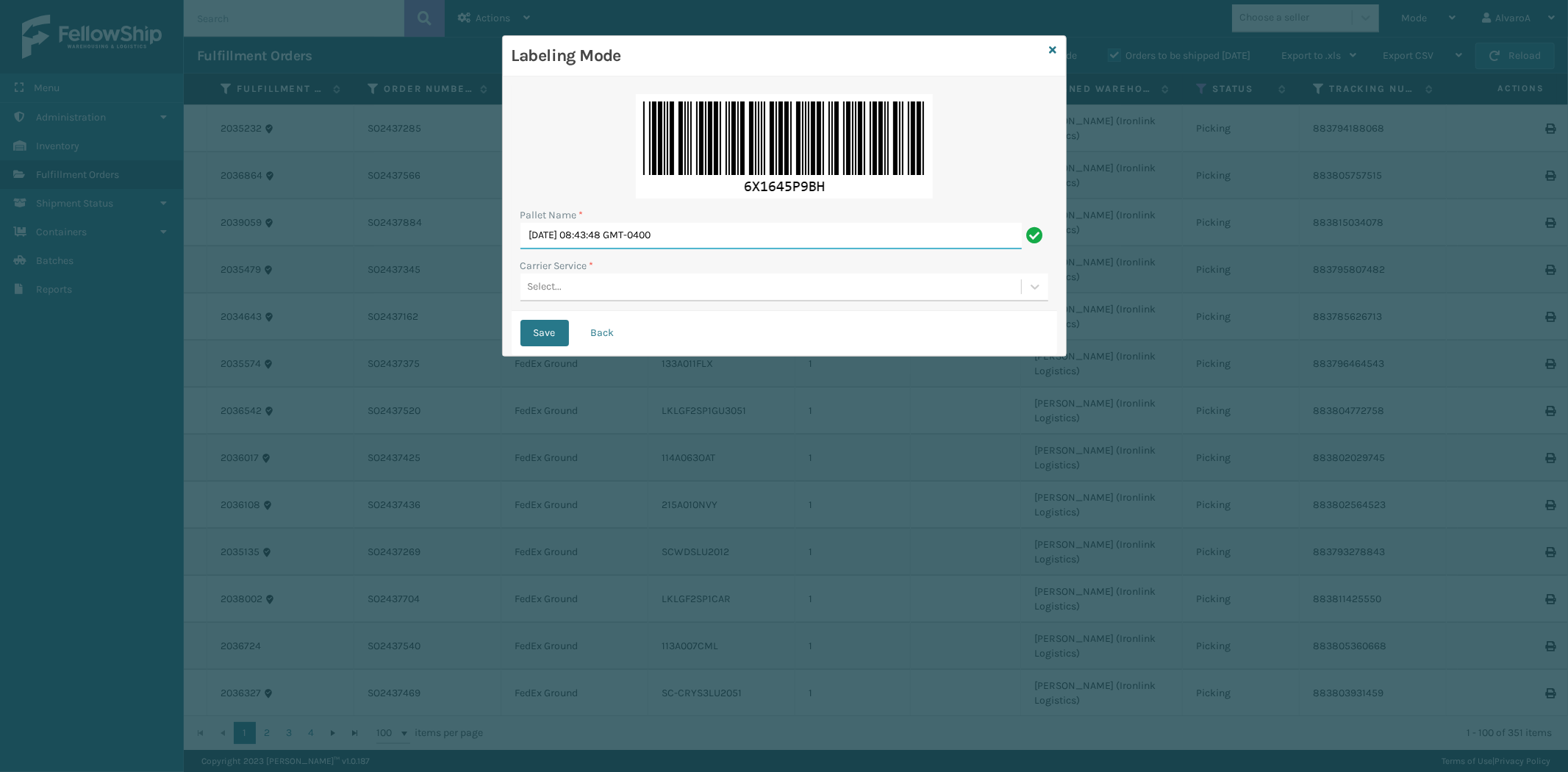
drag, startPoint x: 747, startPoint y: 239, endPoint x: 462, endPoint y: 260, distance: 285.8
click at [462, 260] on div "Labeling Mode Pallet Name * [DATE] 08:43:48 GMT-0400 Carrier Service * Select..…" at bounding box center [784, 386] width 1568 height 772
type input "LPN 502228 #1"
click at [556, 291] on div "Select..." at bounding box center [544, 287] width 34 height 15
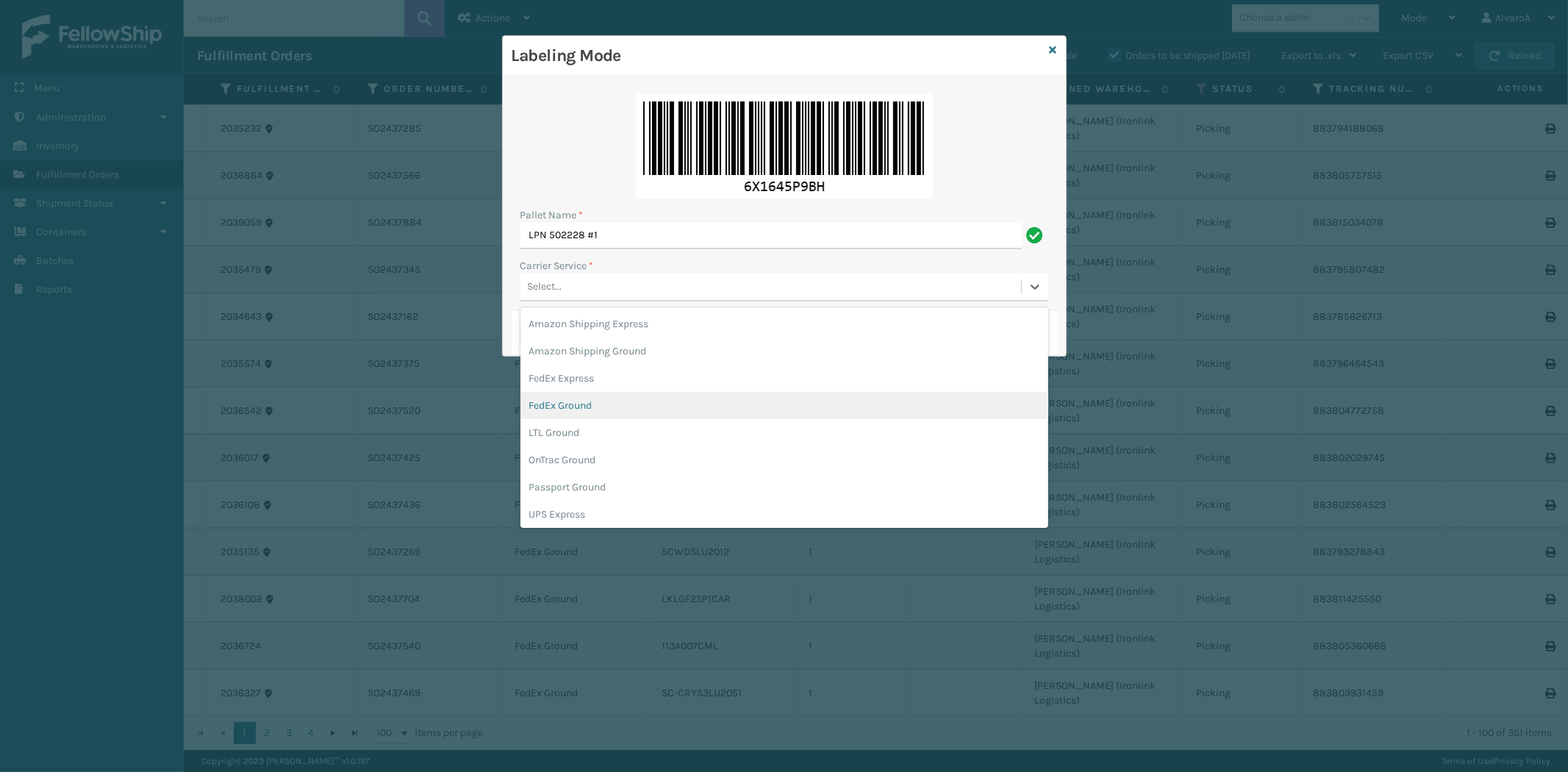
click at [564, 405] on div "FedEx Ground" at bounding box center [784, 405] width 527 height 27
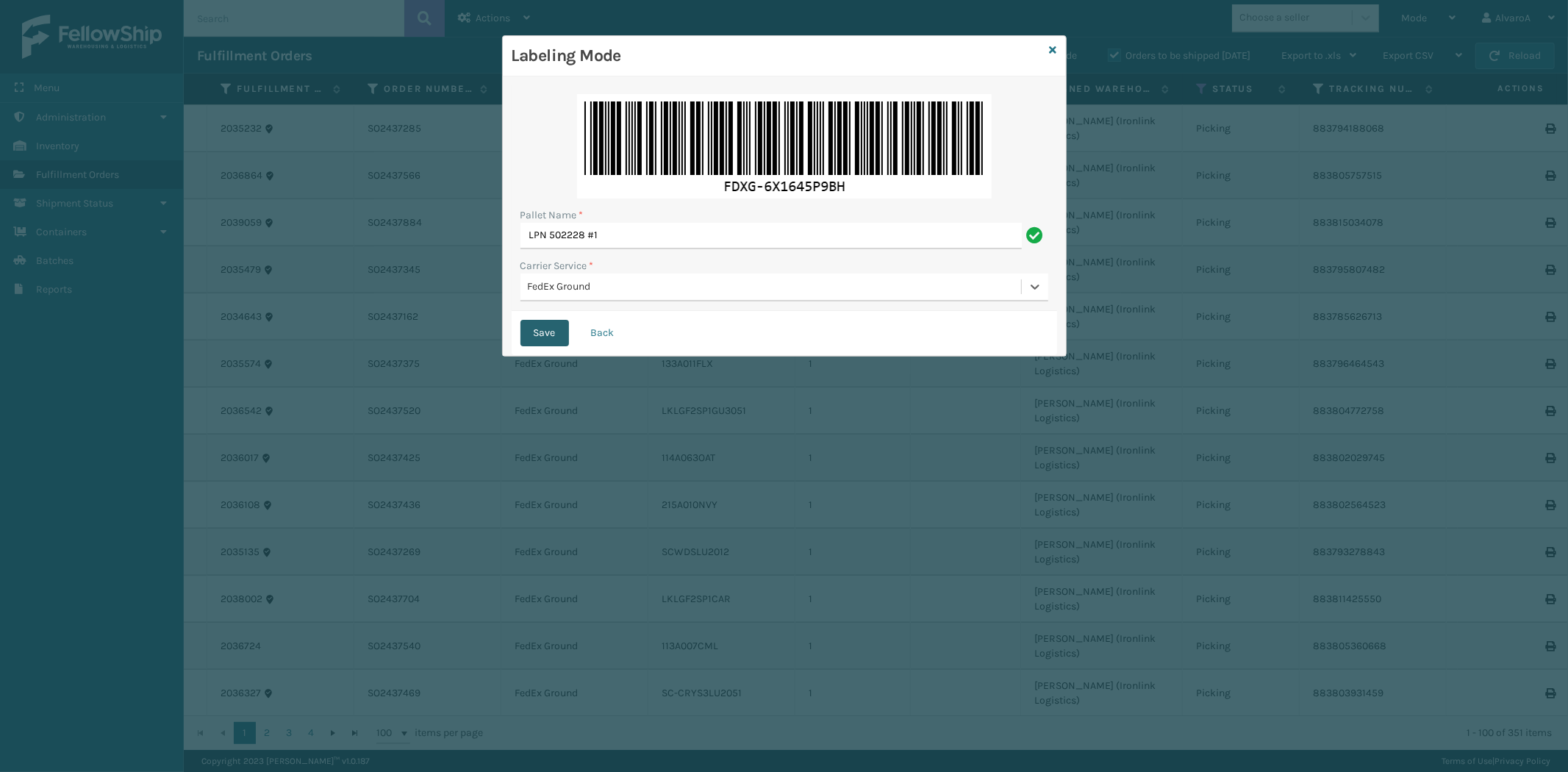
click at [561, 331] on button "Save" at bounding box center [545, 333] width 49 height 27
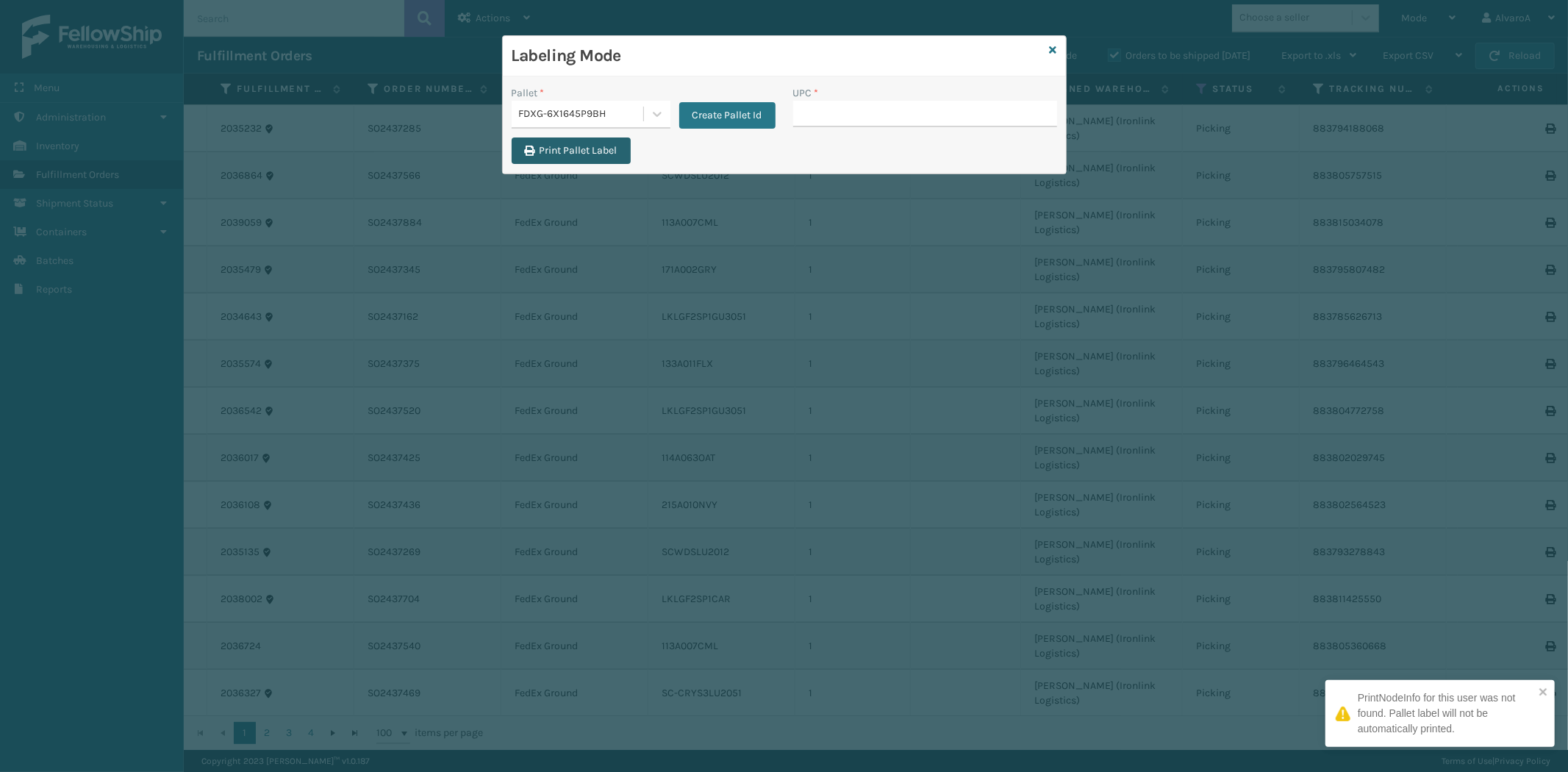
click at [559, 156] on button "Print Pallet Label" at bounding box center [571, 151] width 119 height 27
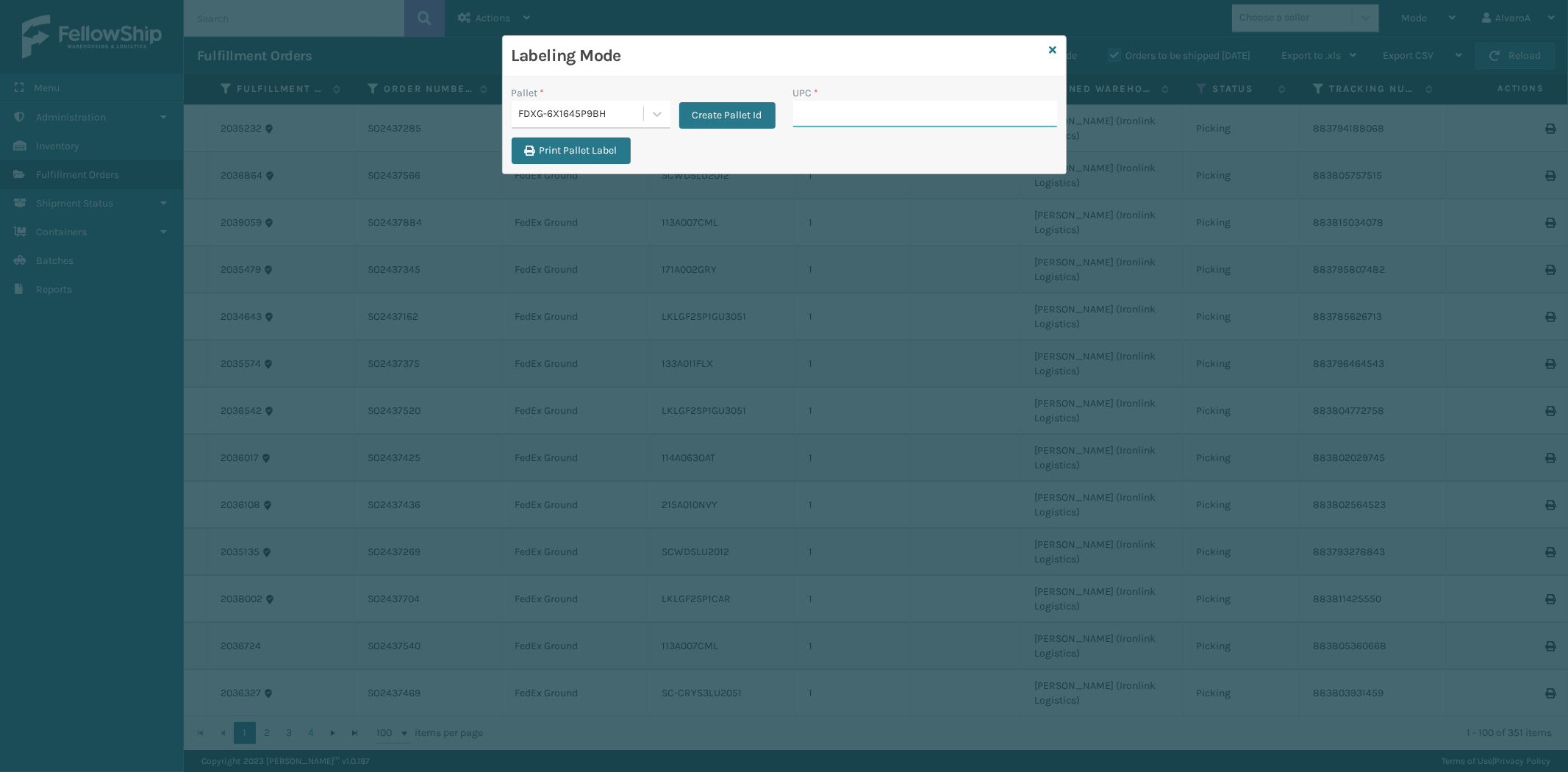
click at [821, 105] on input "UPC *" at bounding box center [925, 114] width 264 height 27
paste input "CCHRFKS3M26BRRA"
type input "CCHRFKS3M26BRRA"
paste input "133A008BRN"
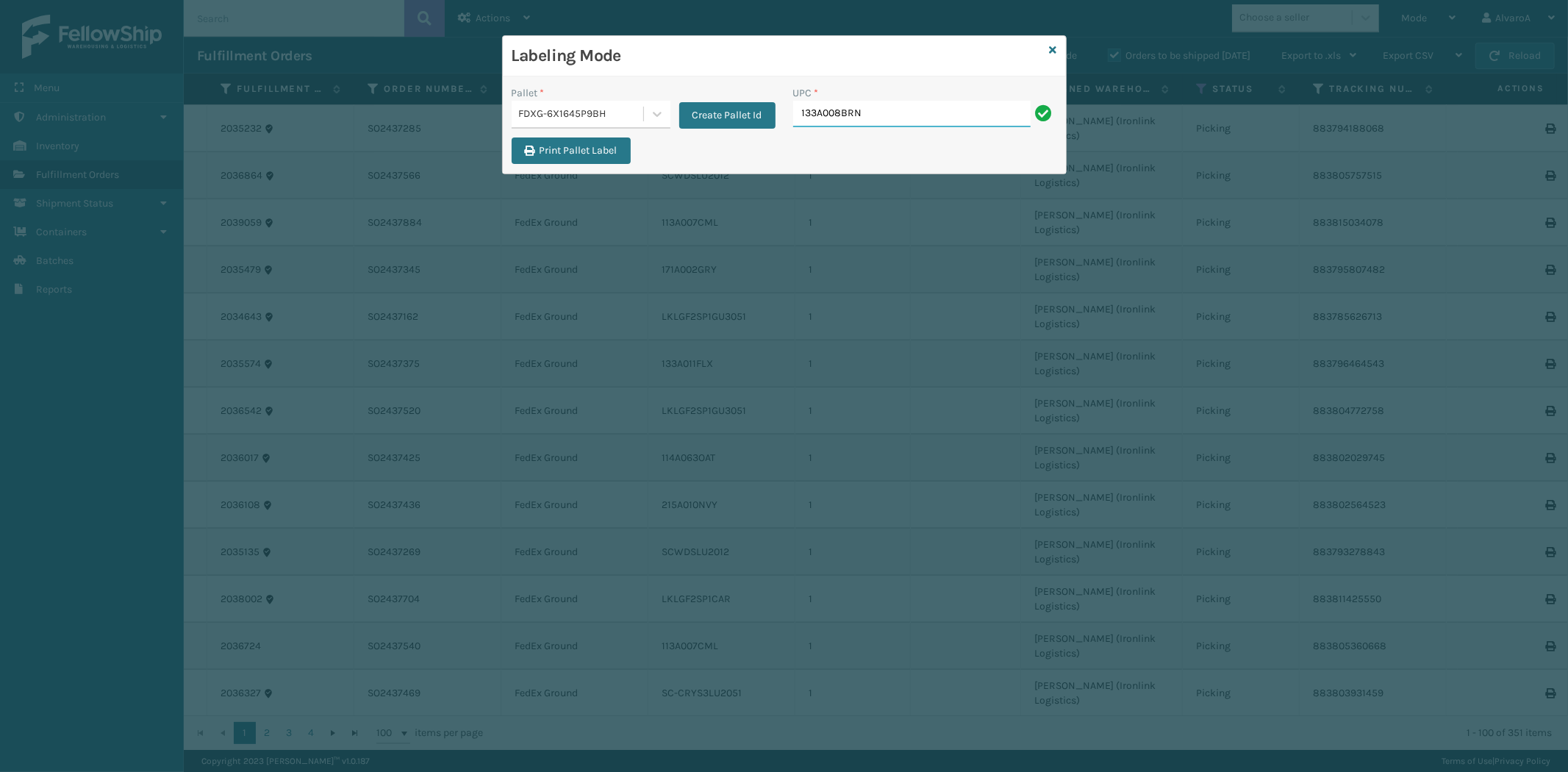
type input "133A008BRN"
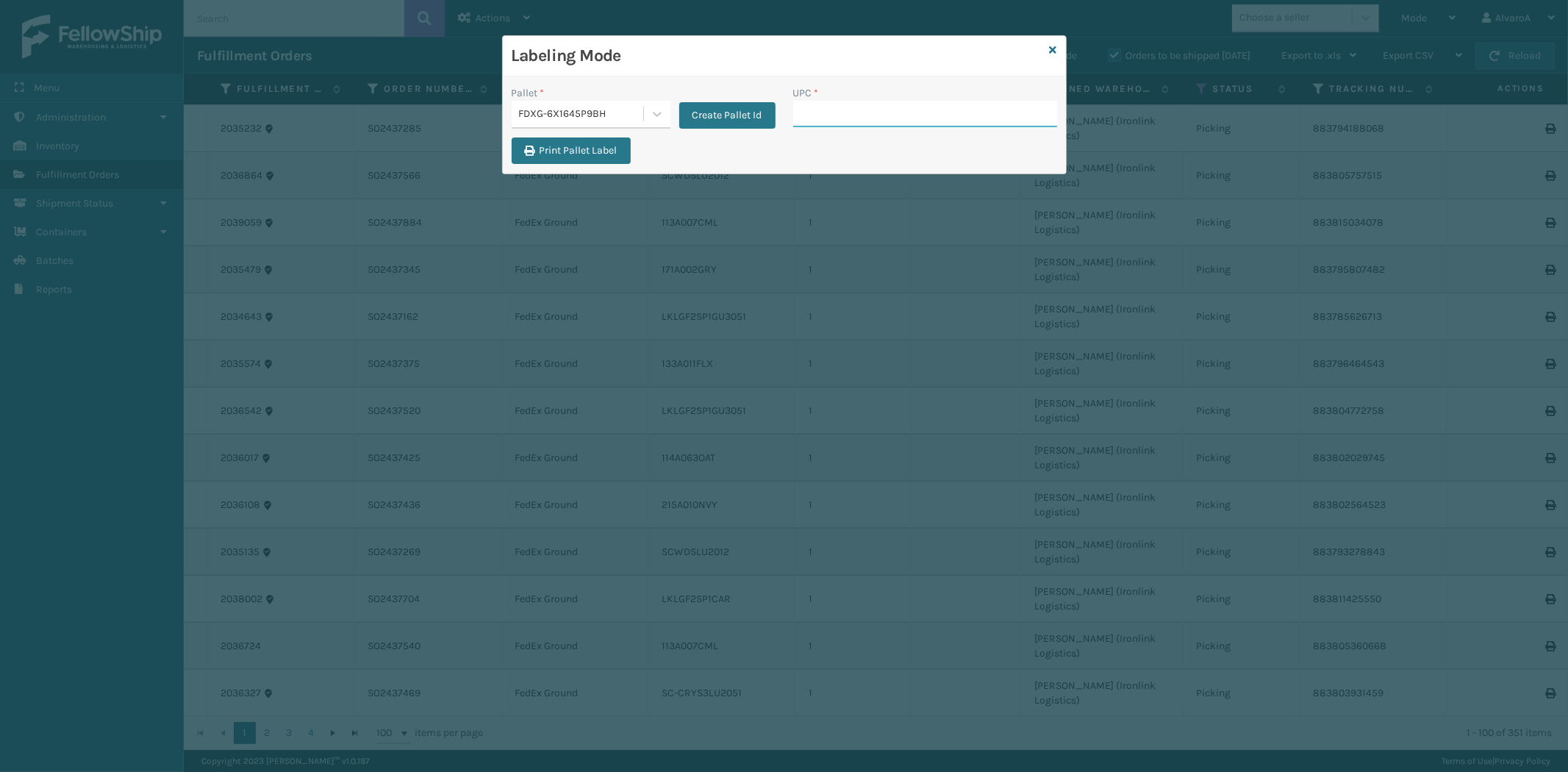
paste input "111A049CRM"
type input "111A049CRM"
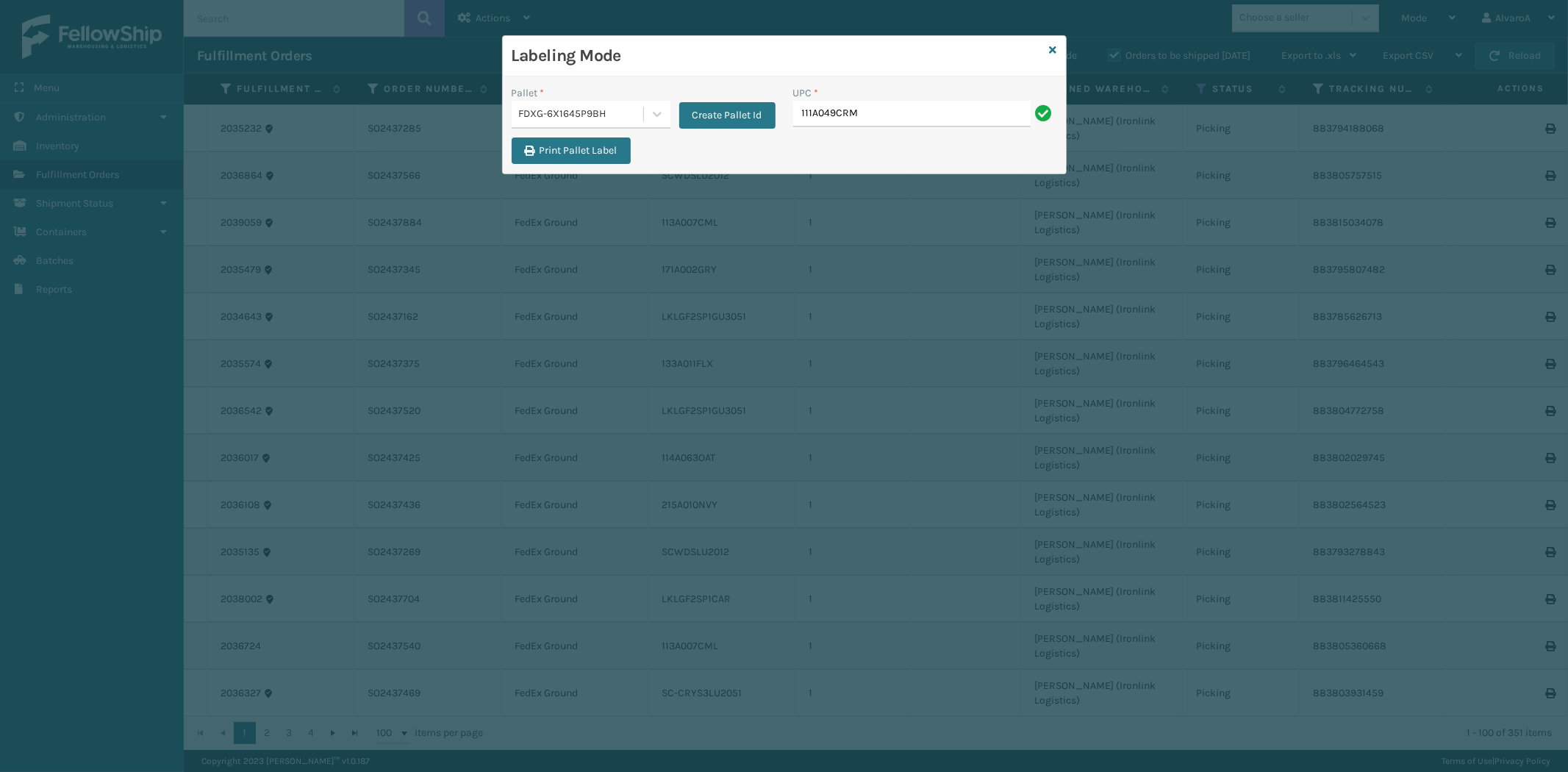
type input "111A049CRM"
type input "LKLGF2SP3GU3051"
click at [598, 151] on button "Print Pallet Label" at bounding box center [571, 151] width 119 height 27
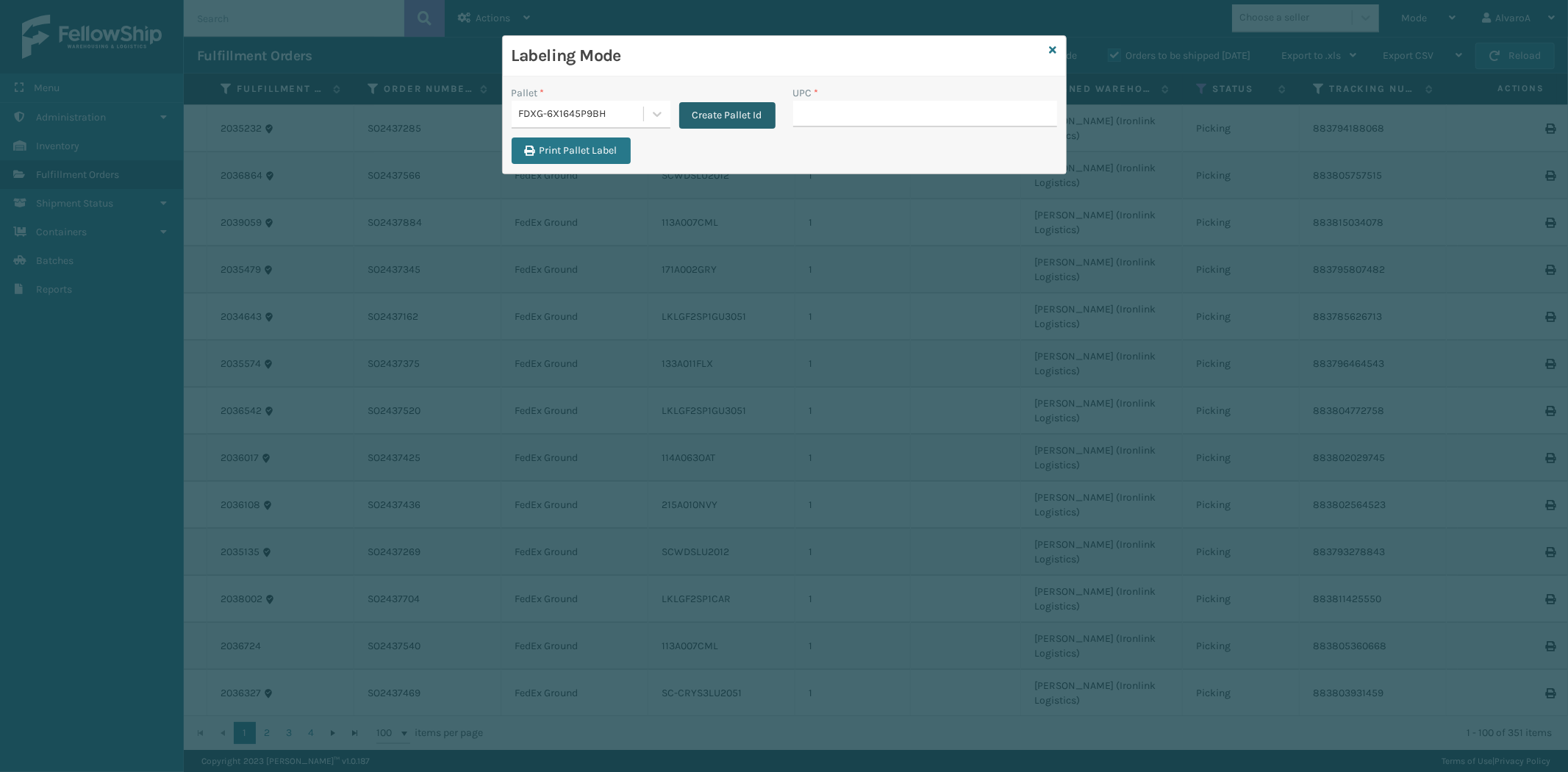
click at [743, 99] on div "Create Pallet Id" at bounding box center [722, 108] width 105 height 44
click at [739, 108] on button "Create Pallet Id" at bounding box center [727, 116] width 97 height 27
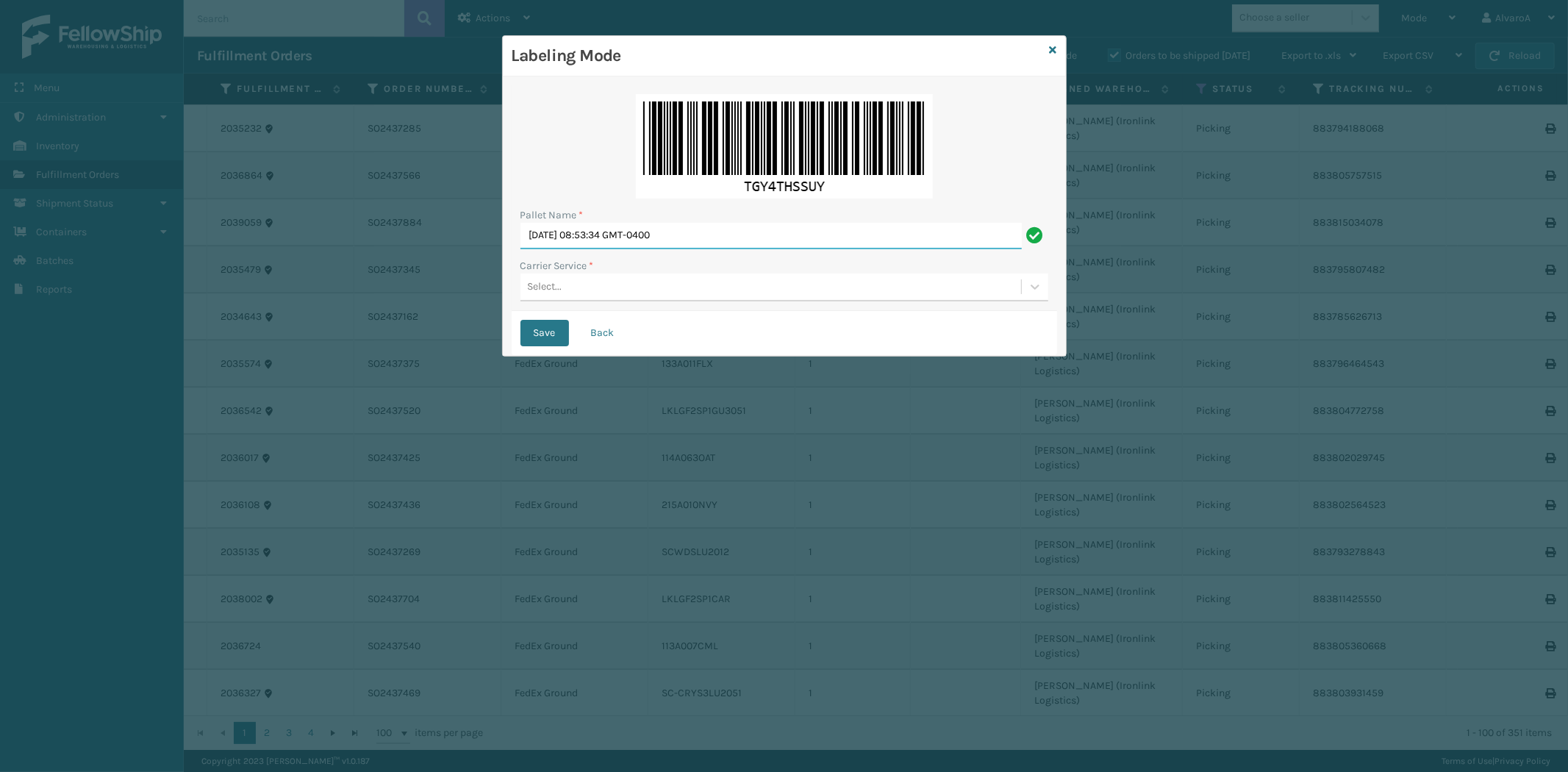
drag, startPoint x: 722, startPoint y: 238, endPoint x: 306, endPoint y: 355, distance: 432.1
click at [307, 354] on div "Labeling Mode Pallet Name * [DATE] 08:53:34 GMT-0400 Carrier Service * Select..…" at bounding box center [784, 386] width 1568 height 772
type input "LPN 502227 #1"
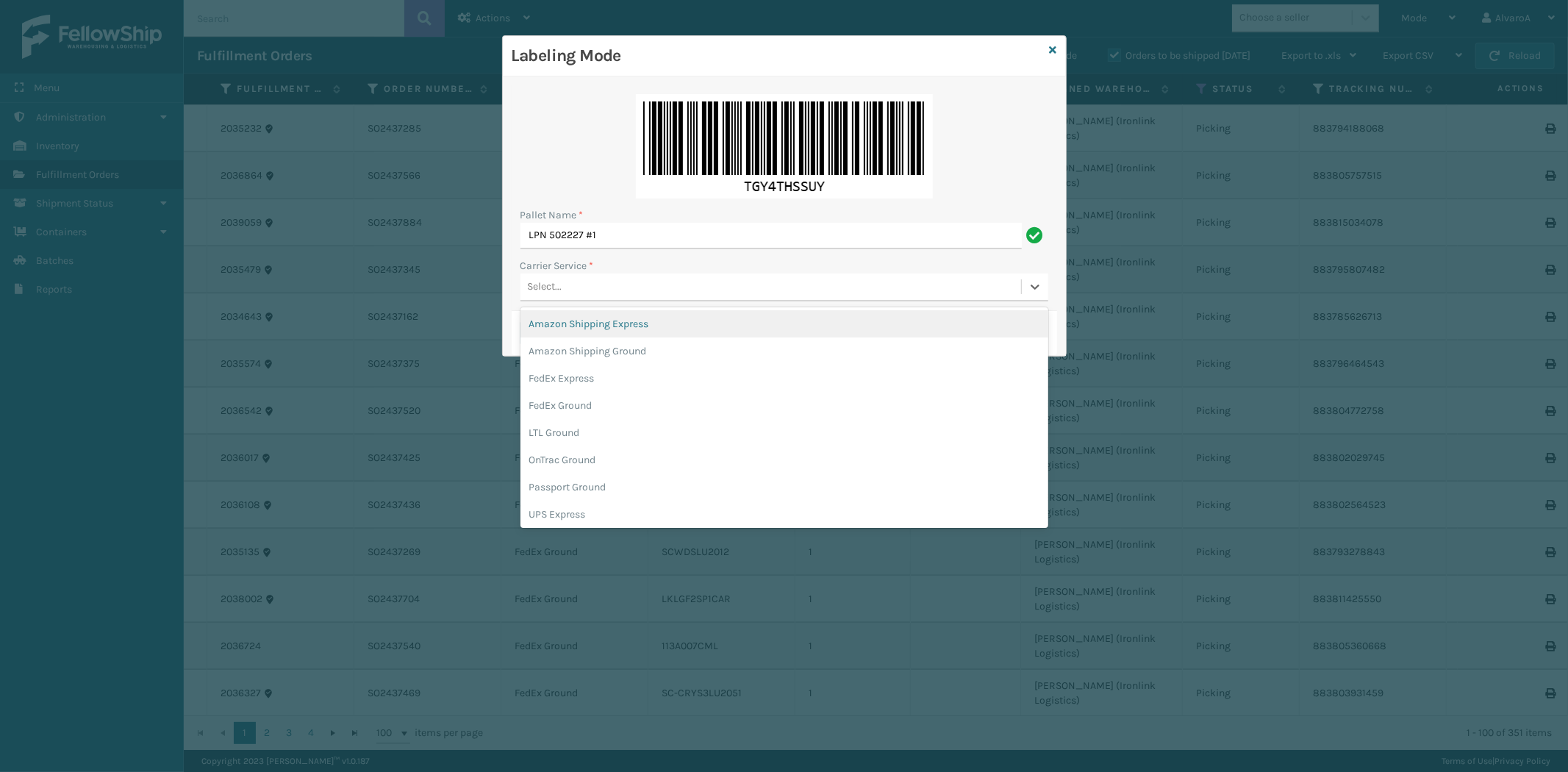
click at [551, 286] on div "Select..." at bounding box center [544, 287] width 34 height 15
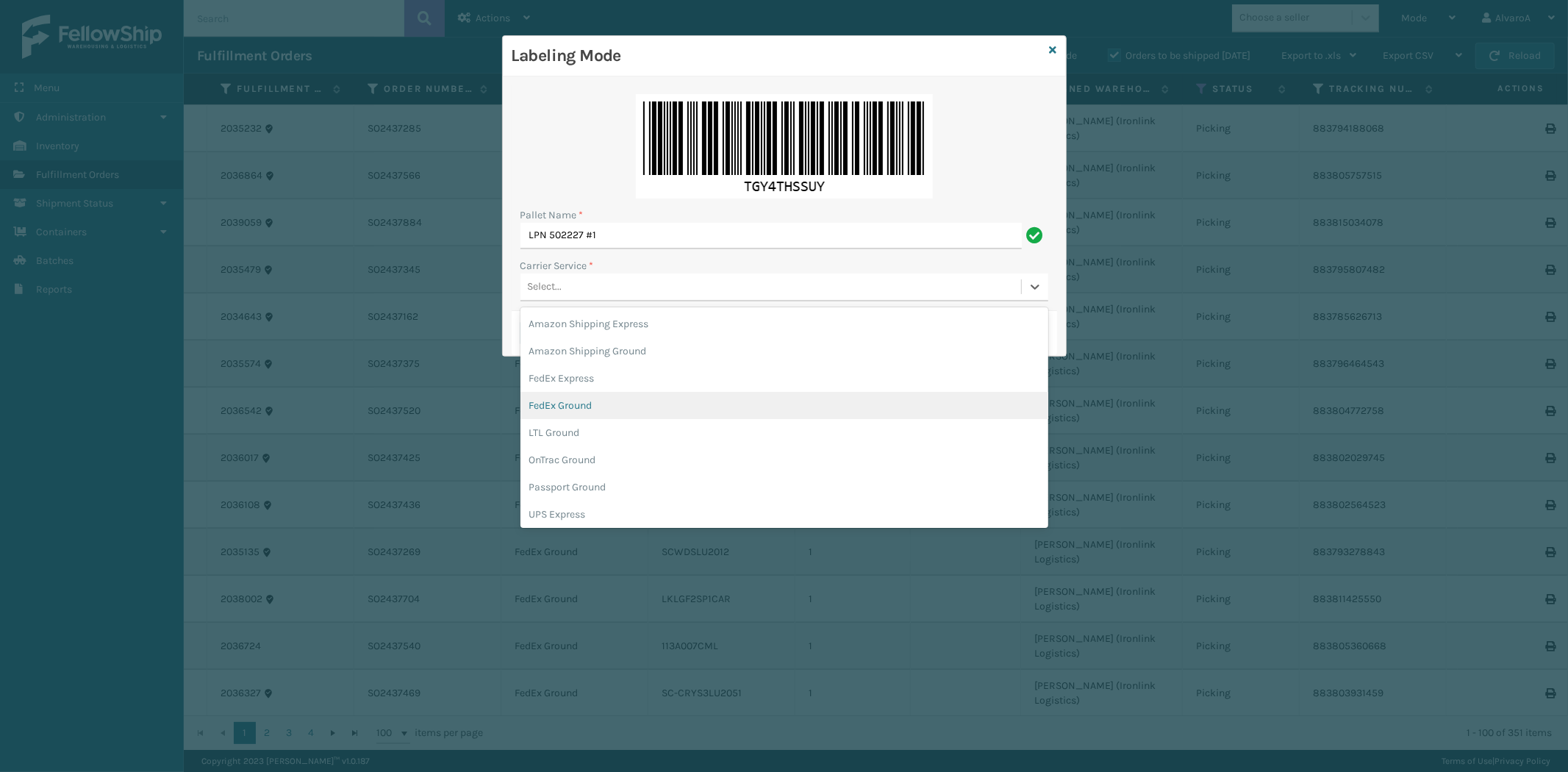
click at [585, 400] on div "FedEx Ground" at bounding box center [784, 405] width 527 height 27
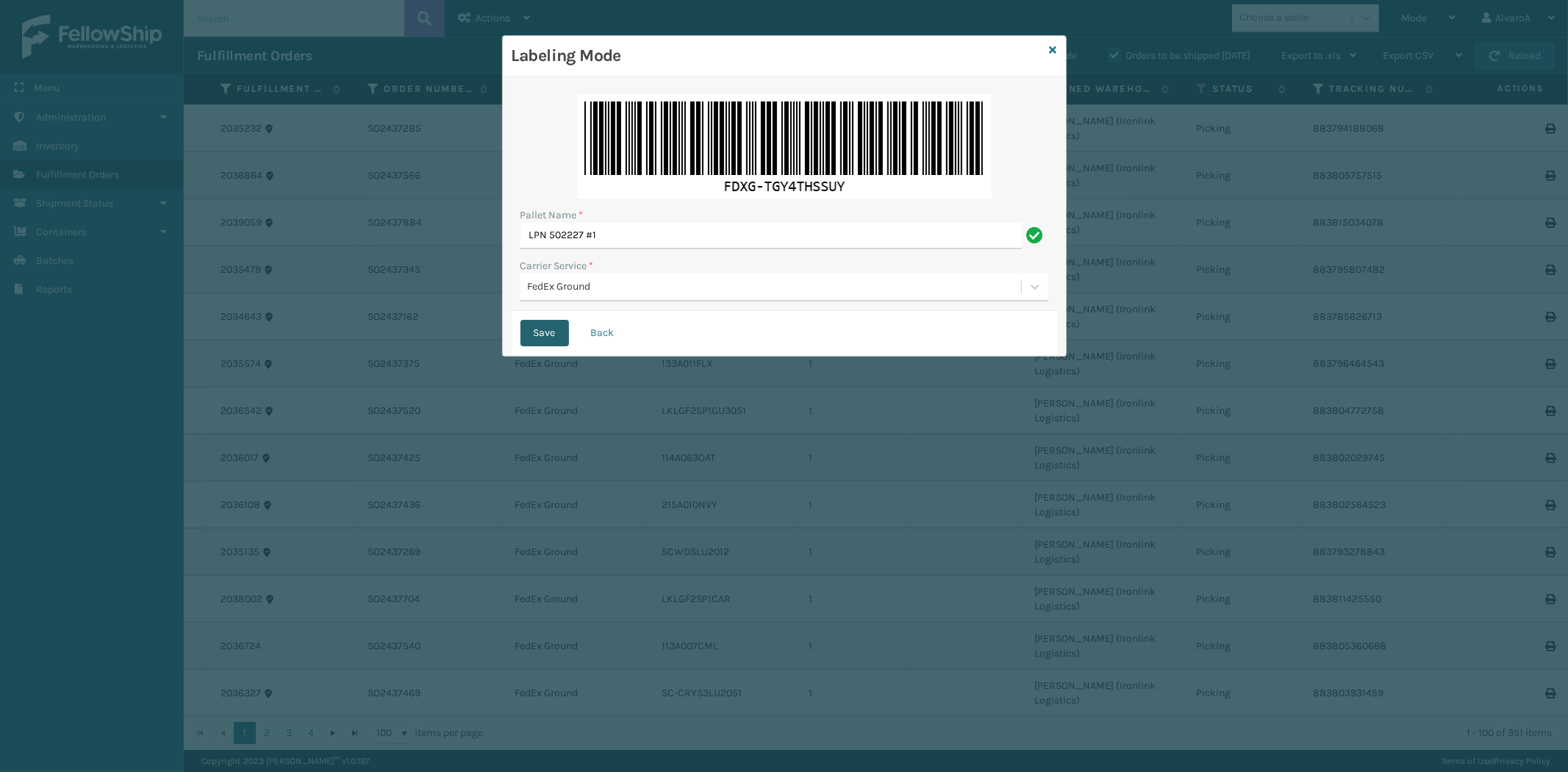
click at [552, 337] on button "Save" at bounding box center [545, 333] width 49 height 27
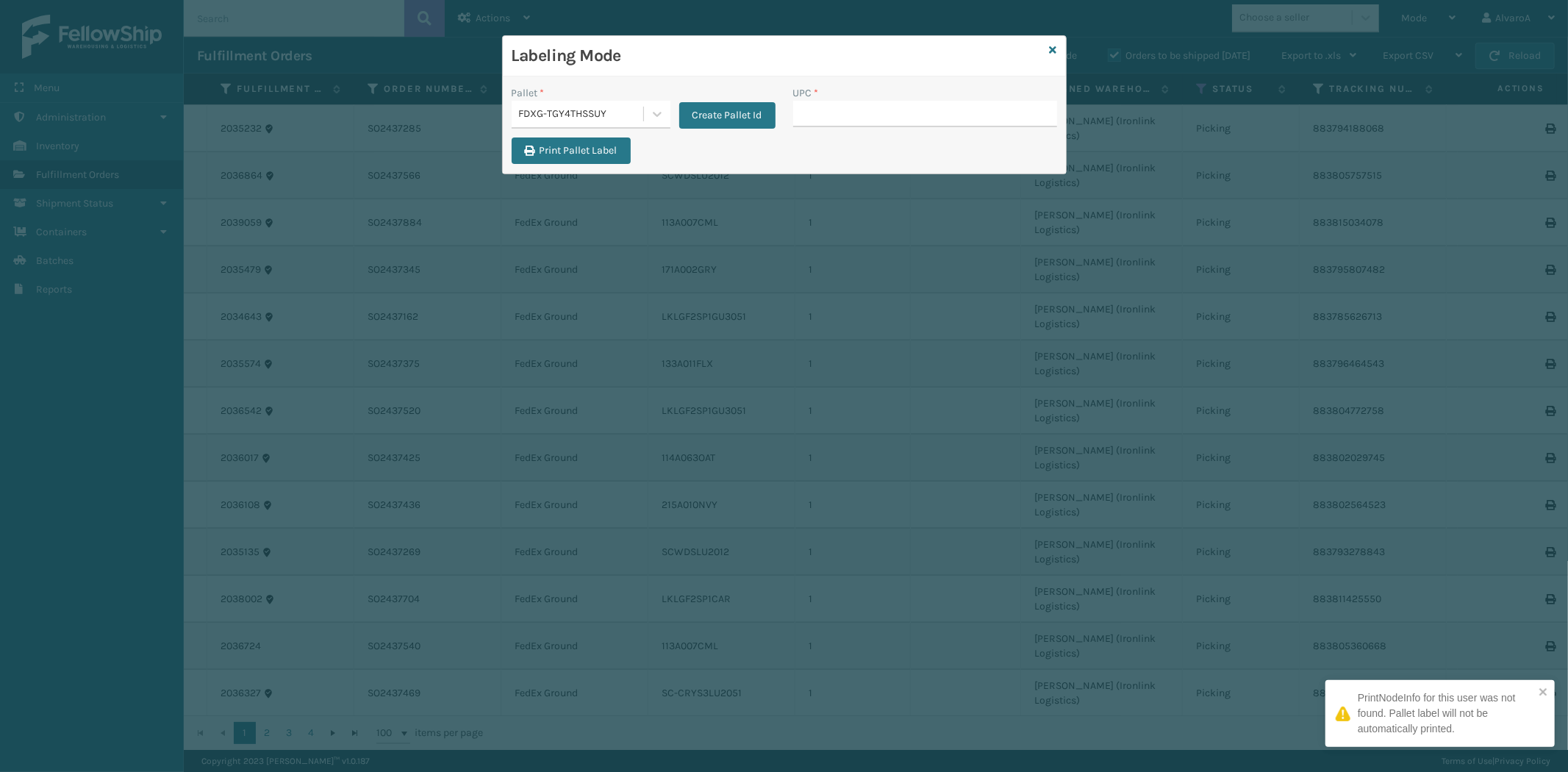
click at [827, 104] on input "UPC *" at bounding box center [925, 114] width 264 height 27
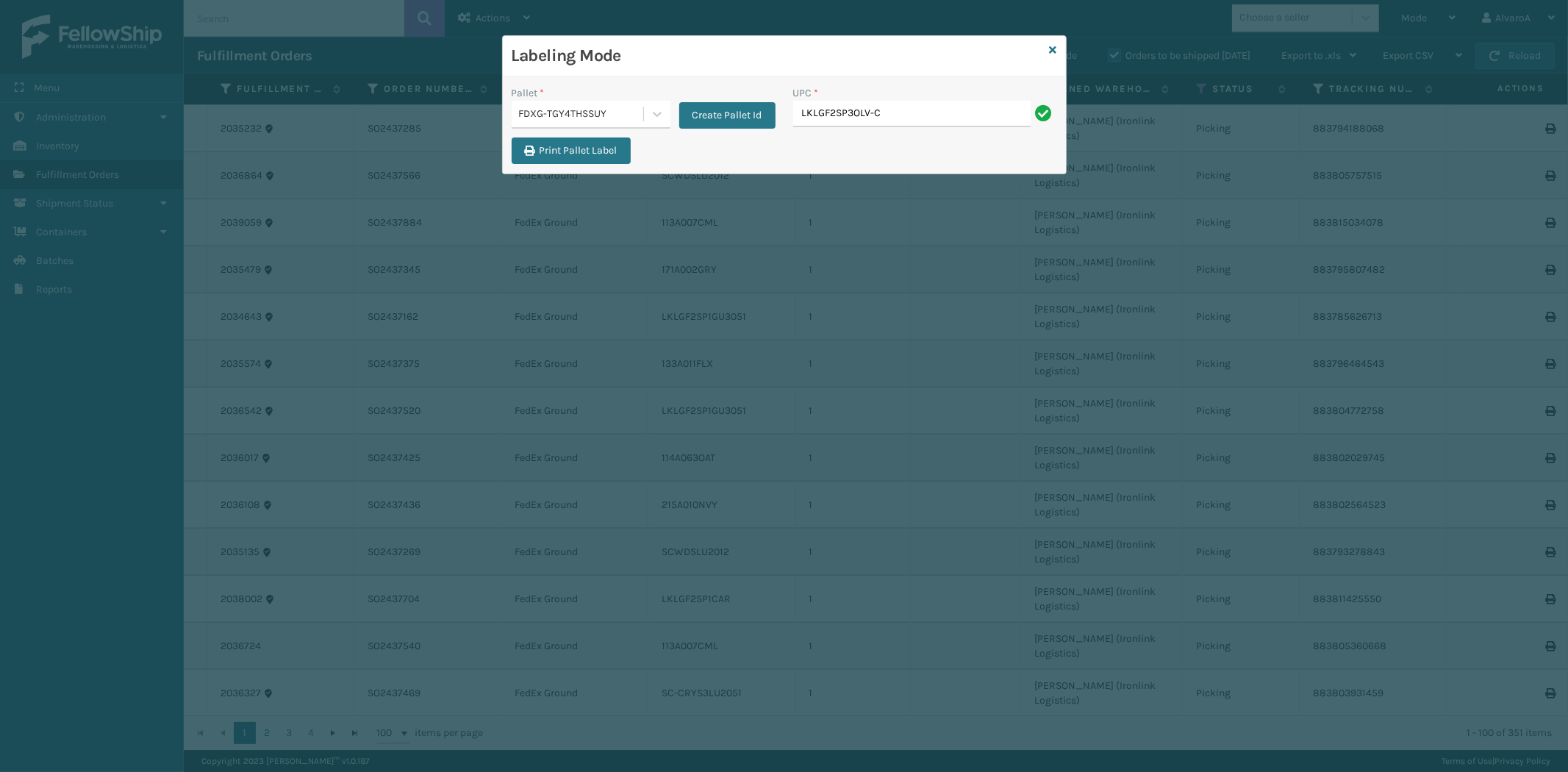
type input "LKLGF2SP3OLV-C"
type input "V"
type input "LKLGF2SP3OLV-C"
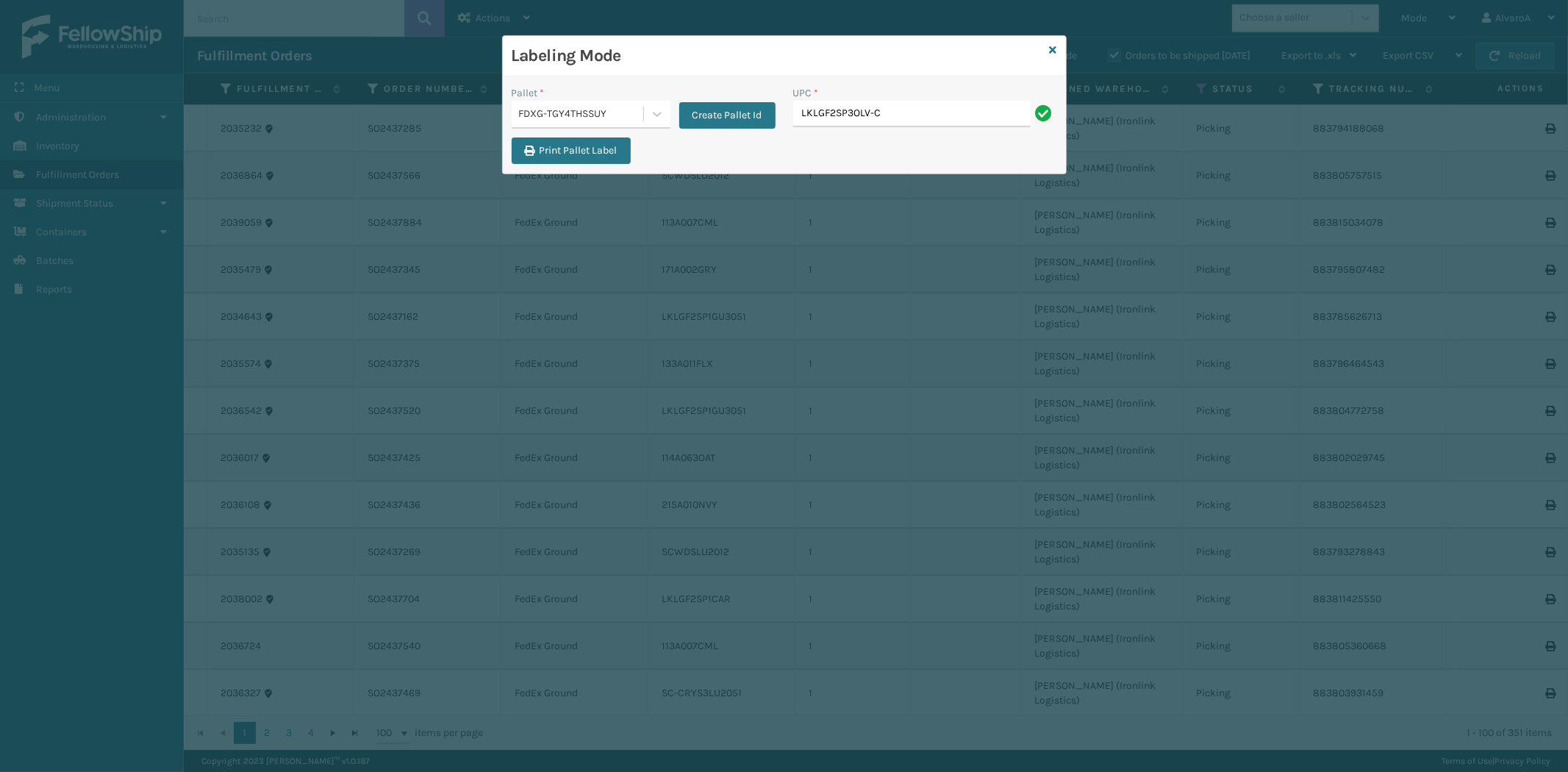
type input "LKLGF2SP3OLV-C"
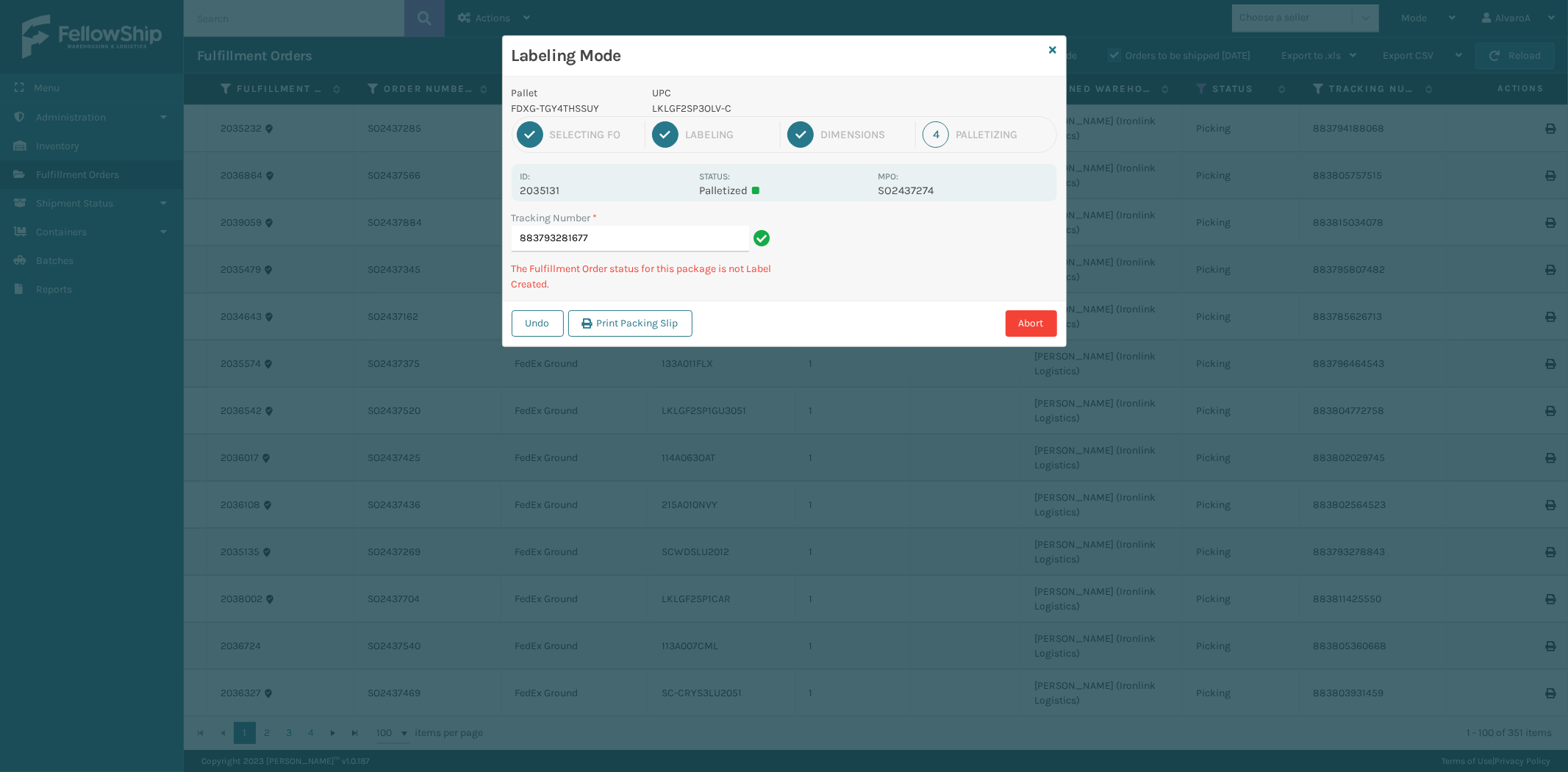
type input "883793281677 LKLGF2SP3OLV-C"
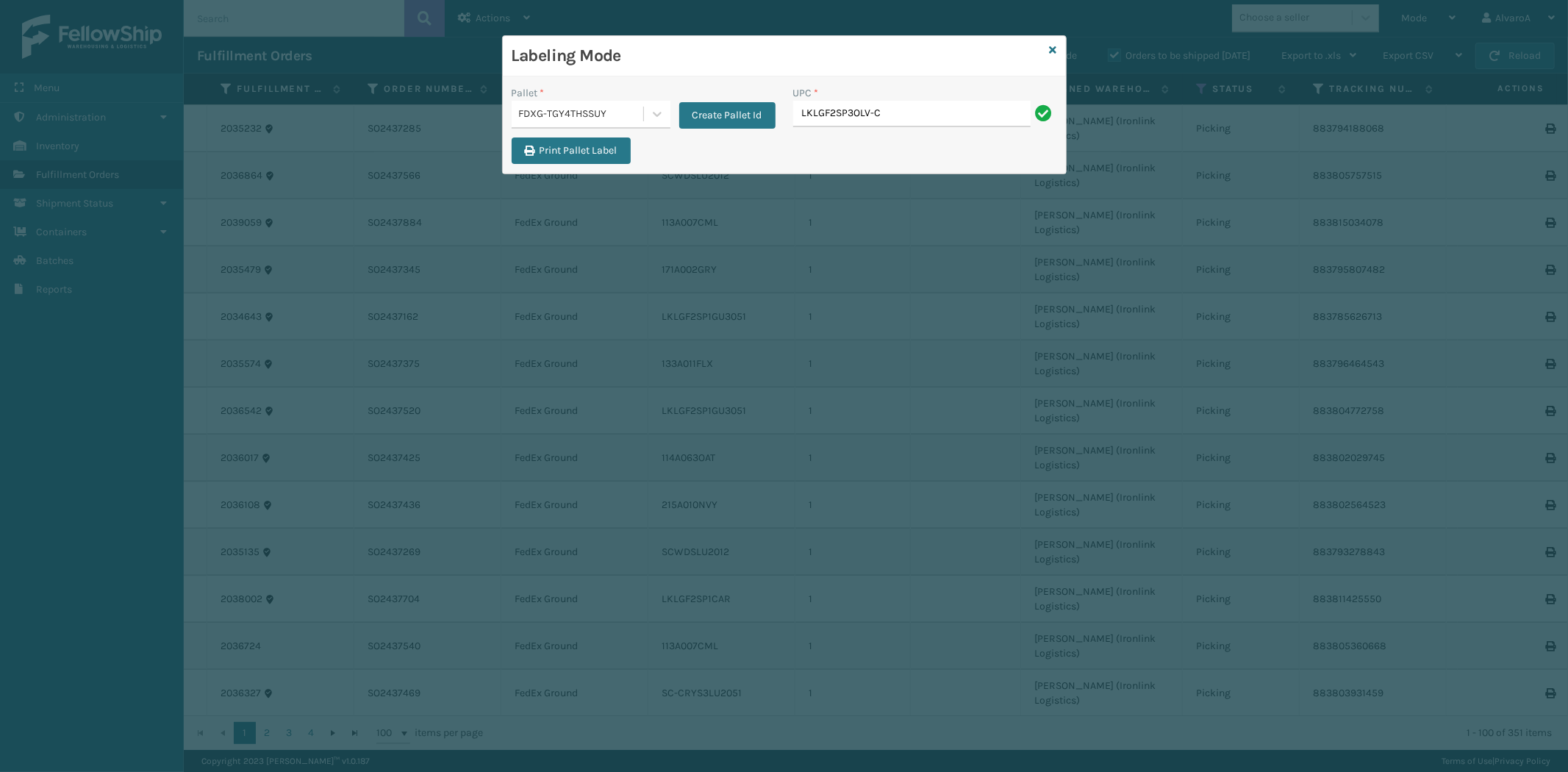
type input "LKLGF2SP3OLV-C"
paste input "LSHRFS3CP3003R"
type input "LSHRFS3CP3003R"
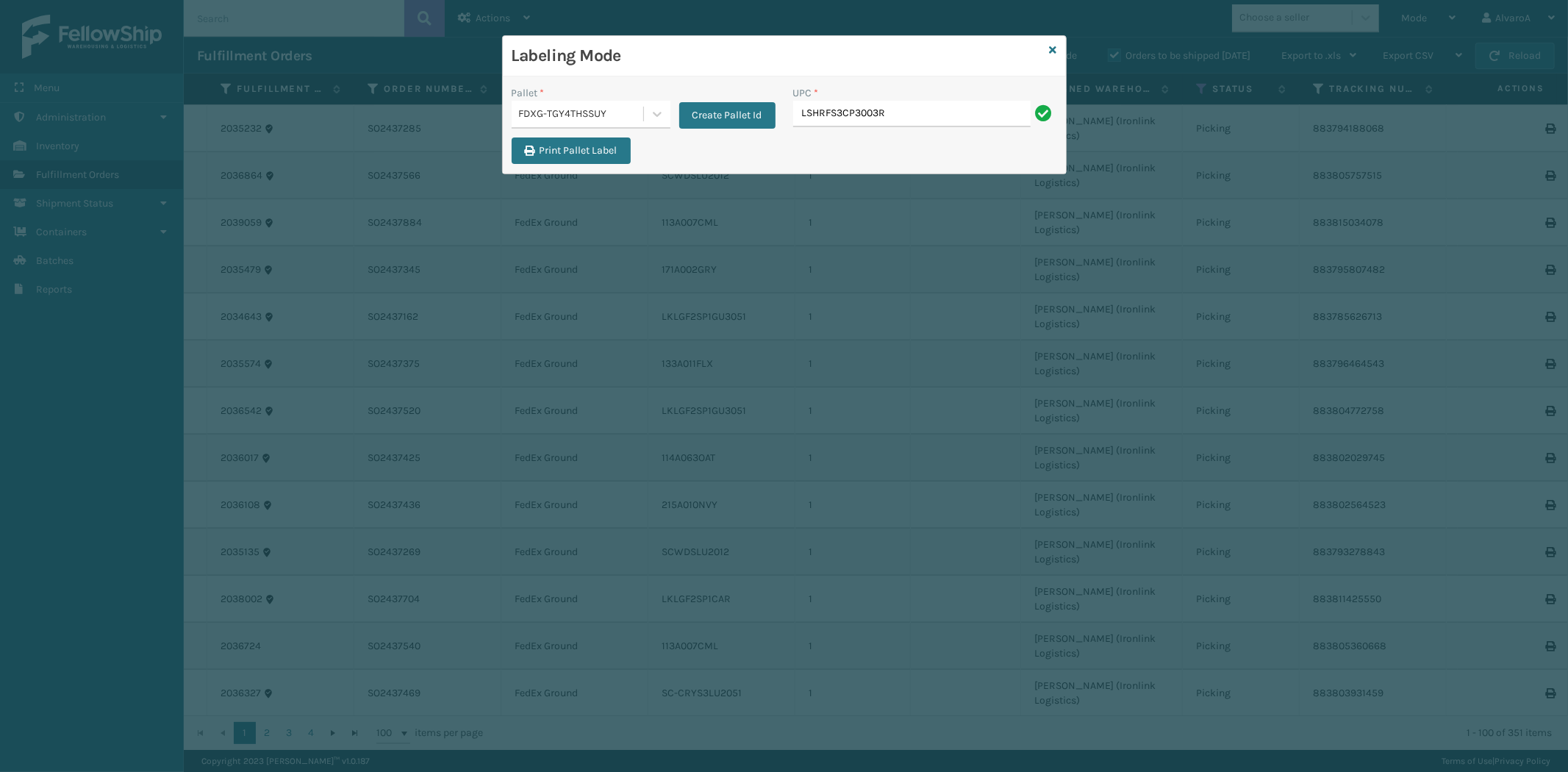
type input "LSHRFS3CP3003R"
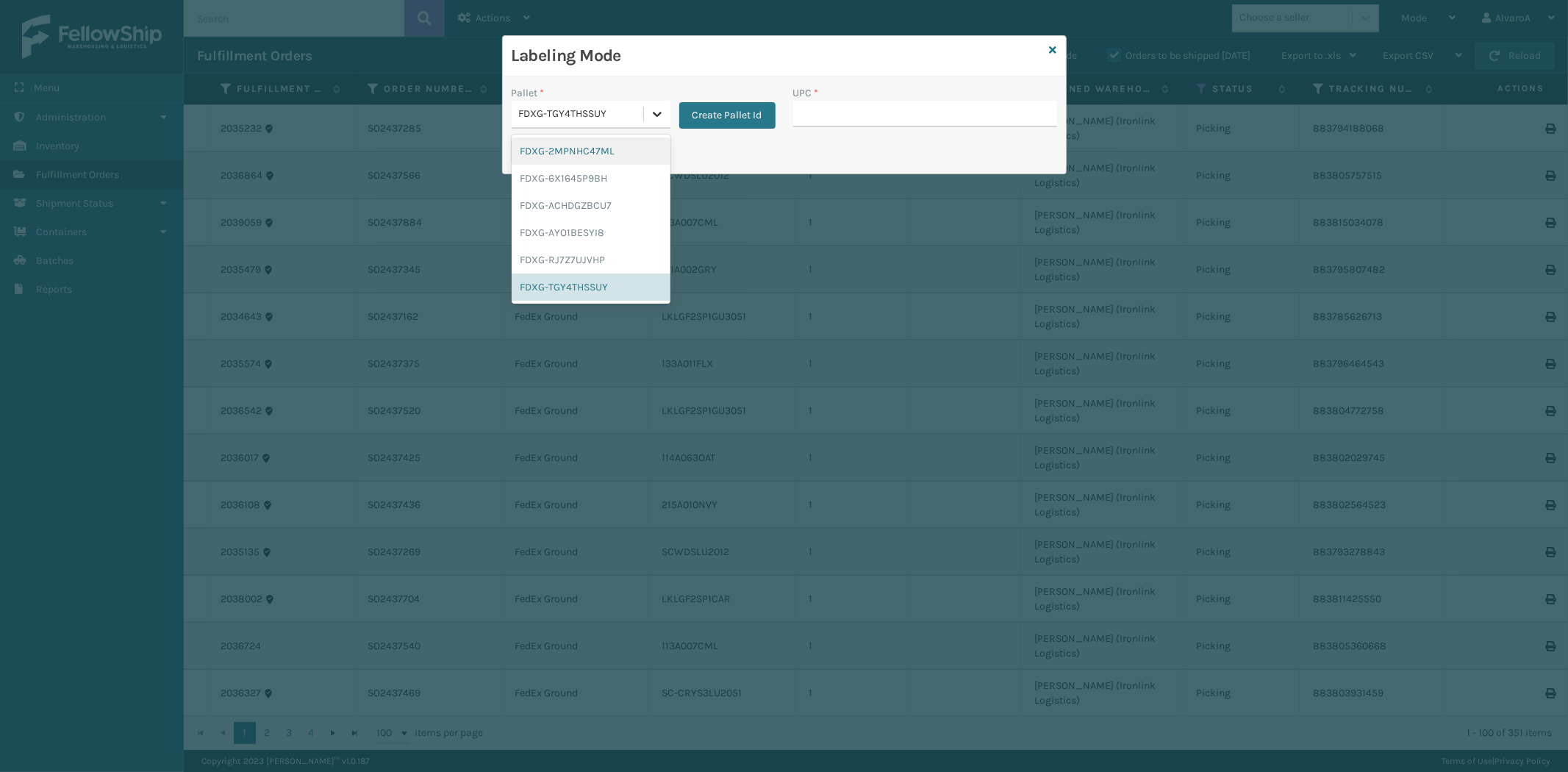
click at [662, 114] on icon at bounding box center [658, 114] width 15 height 15
click at [567, 252] on div "FDXG-RJ7Z7UJVHP" at bounding box center [590, 260] width 159 height 27
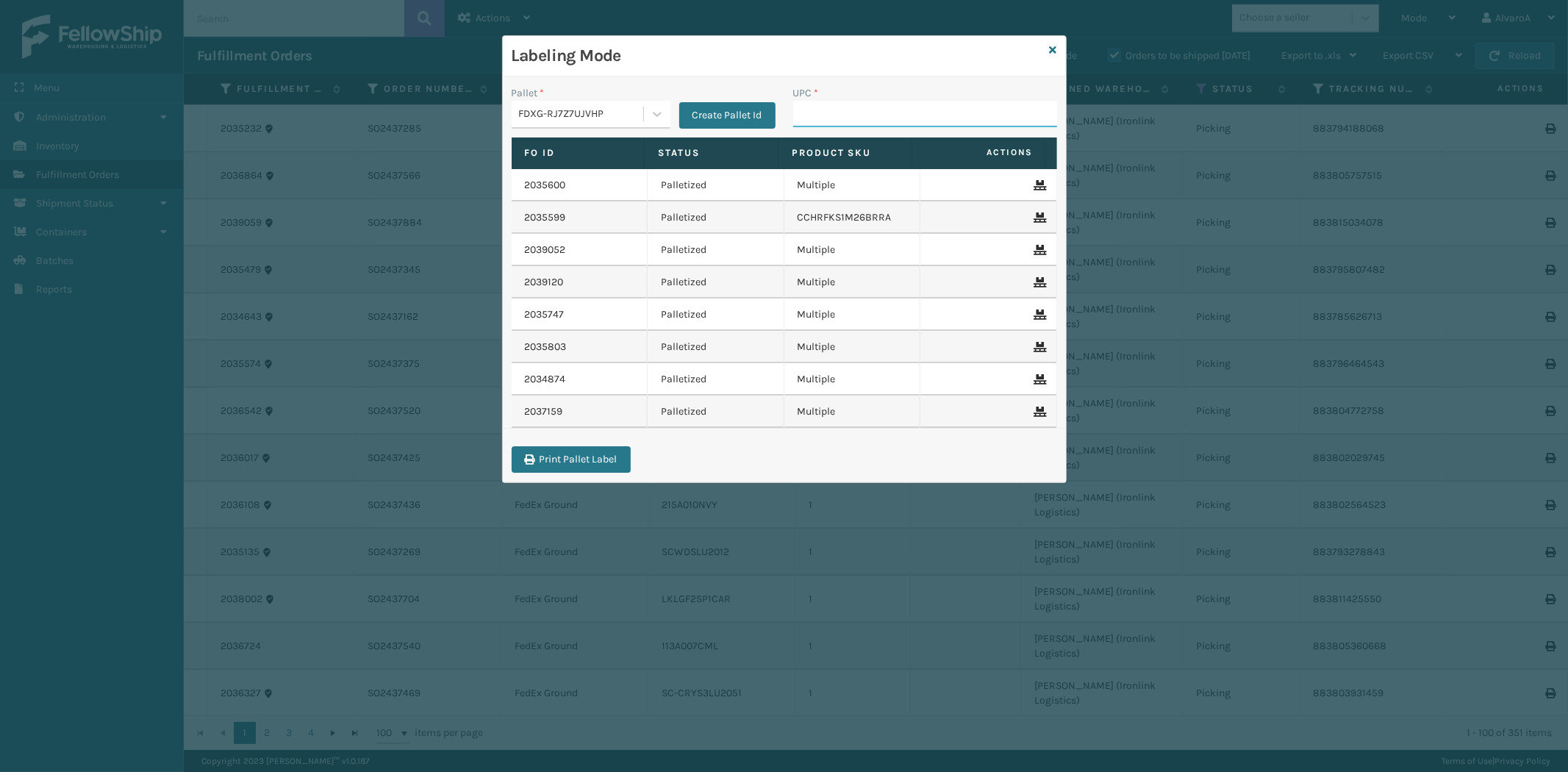
click at [847, 109] on input "UPC *" at bounding box center [925, 114] width 264 height 27
click at [833, 106] on input "UPC *" at bounding box center [925, 114] width 264 height 27
paste input "SC-CRYS3LU2012"
type input "SC-CRYS3LU2012"
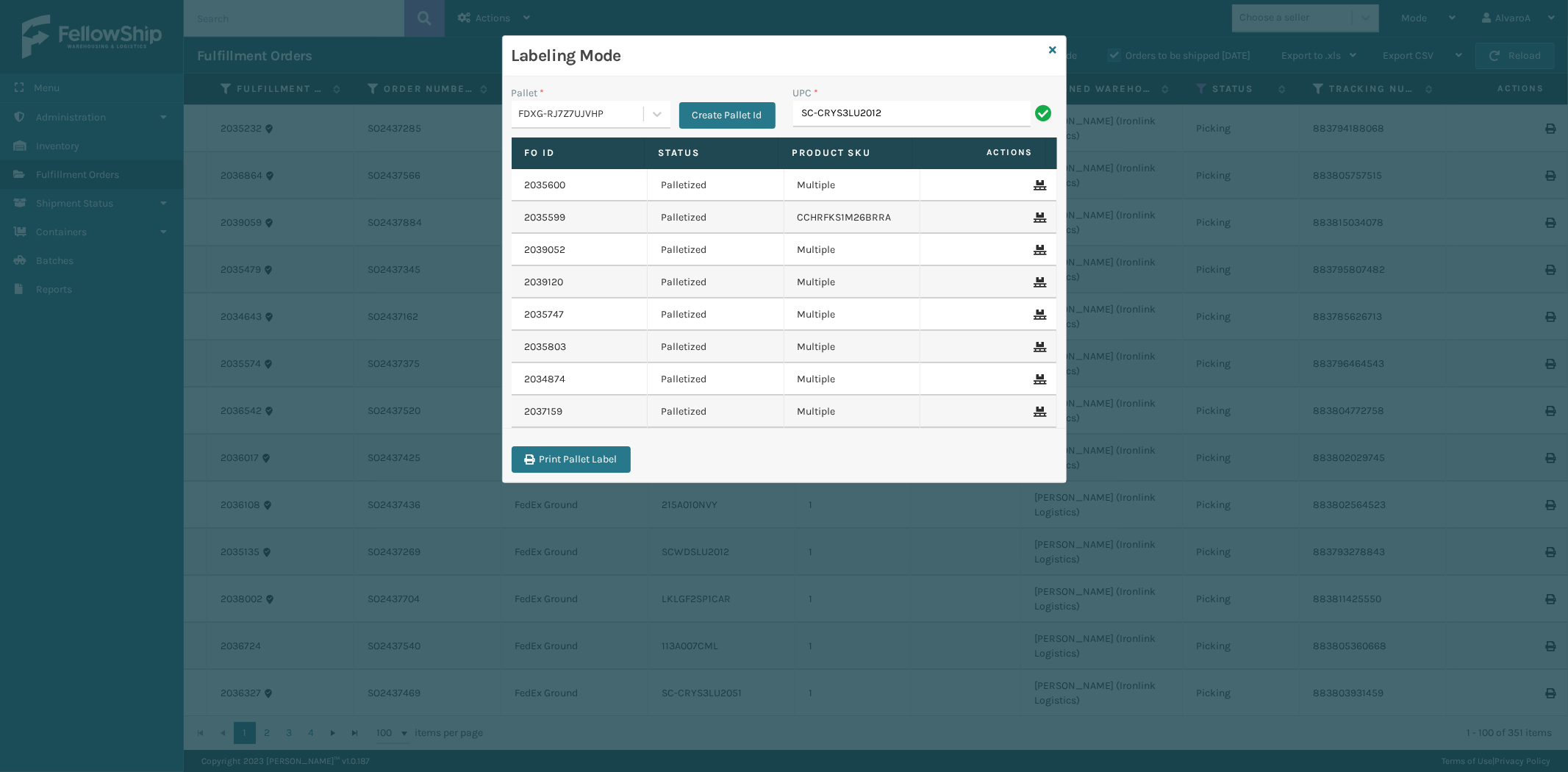
type input "SC-CRYS3LU2012"
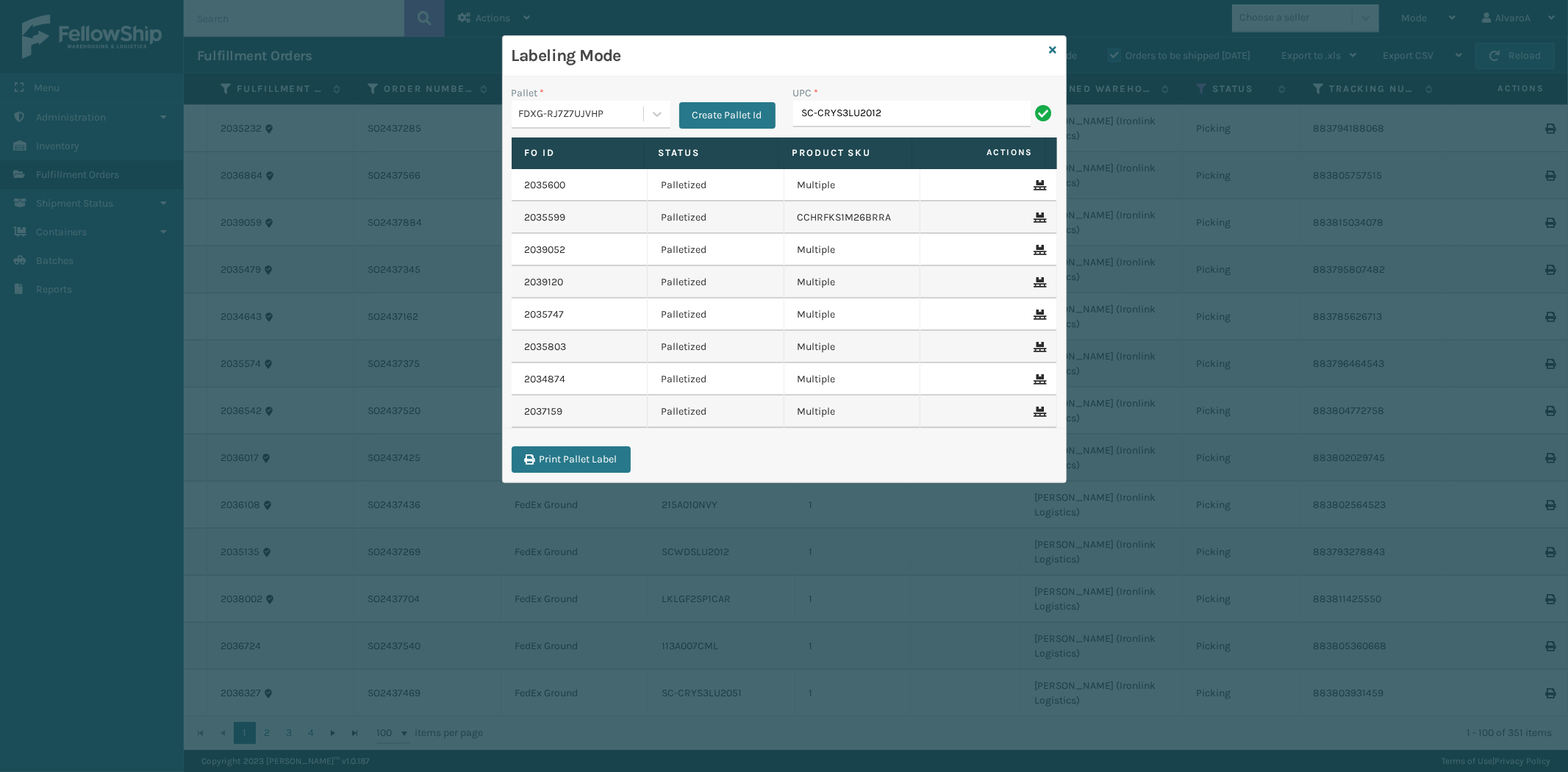
type input "SC-CRYS3LU2012"
click at [831, 108] on input "UPC *" at bounding box center [925, 114] width 264 height 27
type input "SC-CRYS3LU2012"
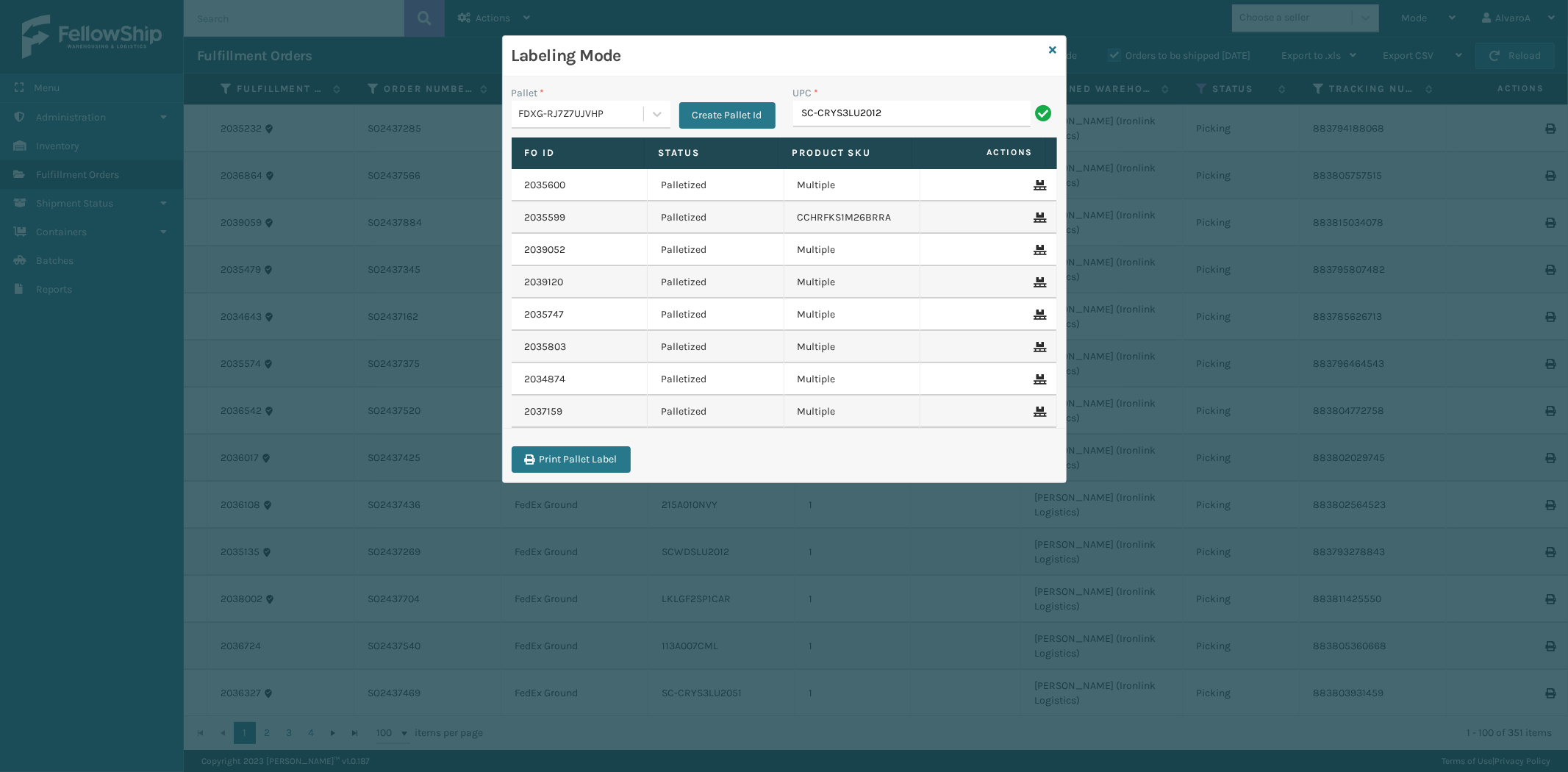
type input "SC-CRYS3LU2012"
paste input "SC-CRYS3LU2012"
type input "SC-CRYS3LU2012"
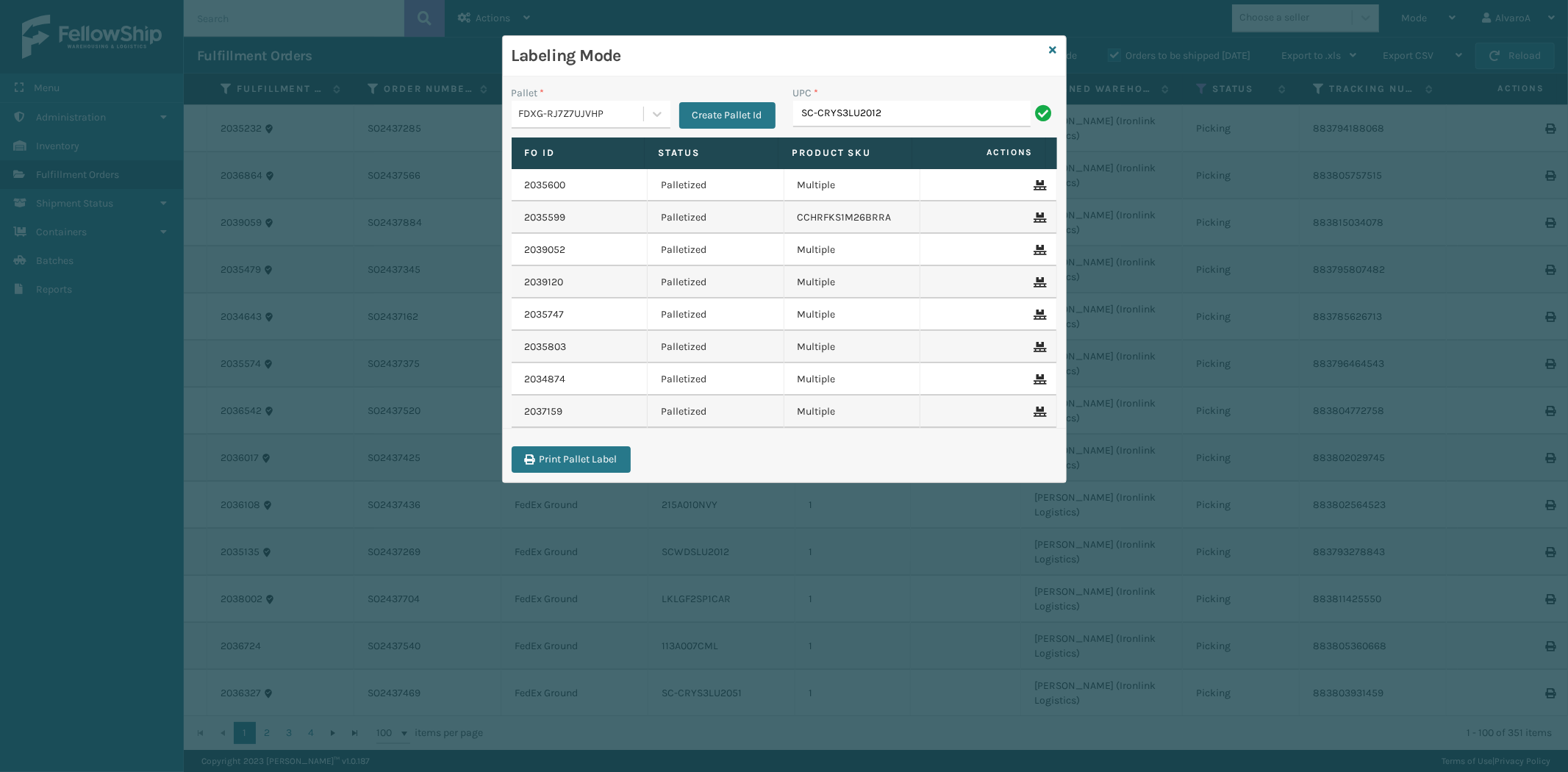
type input "SC-CRYS3LU2012"
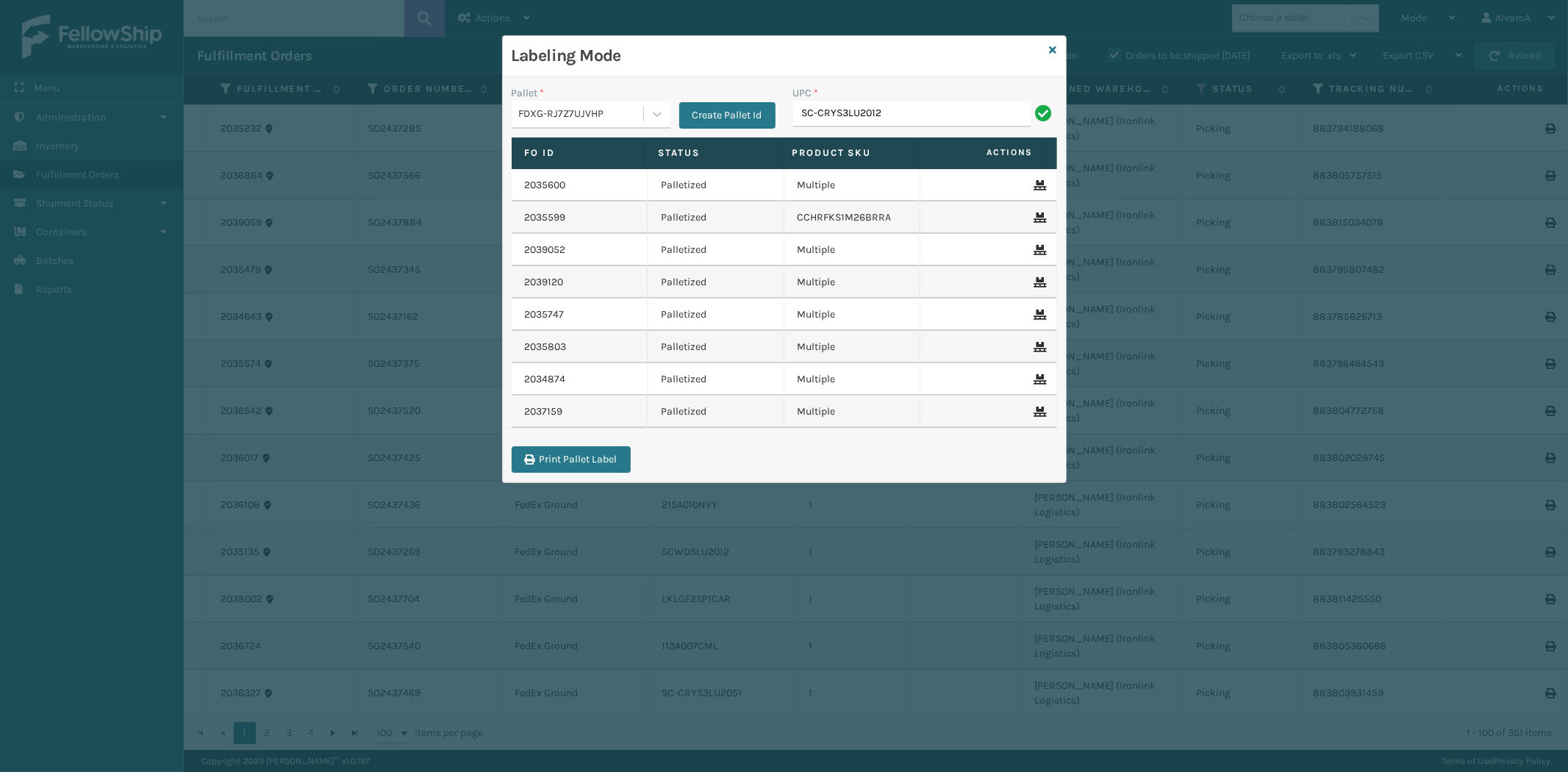
type input "SC-CRYS3LU2012"
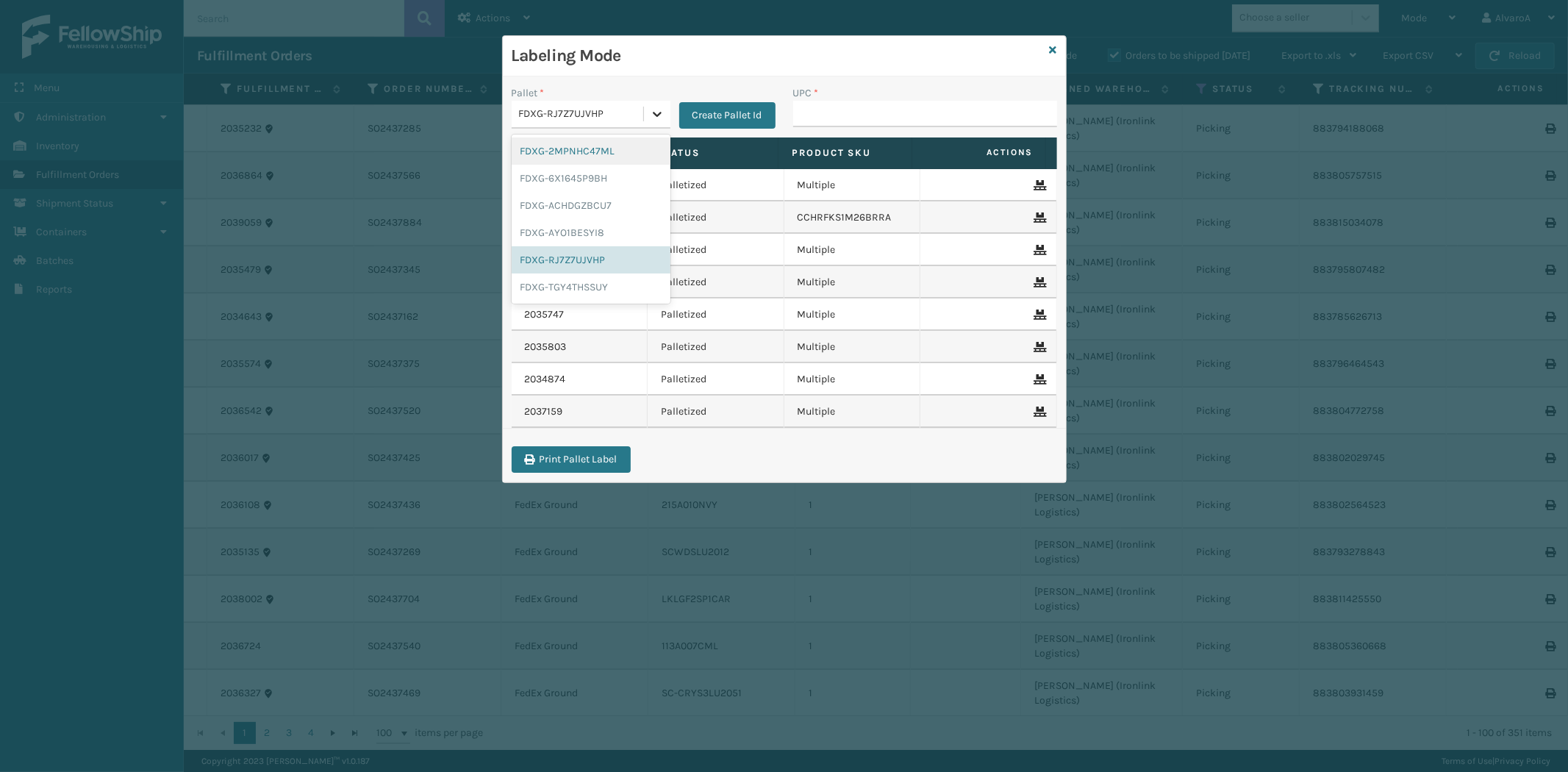
click at [652, 112] on icon at bounding box center [658, 114] width 15 height 15
click at [606, 260] on div "FDXG-RJ7Z7UJVHP" at bounding box center [590, 260] width 159 height 27
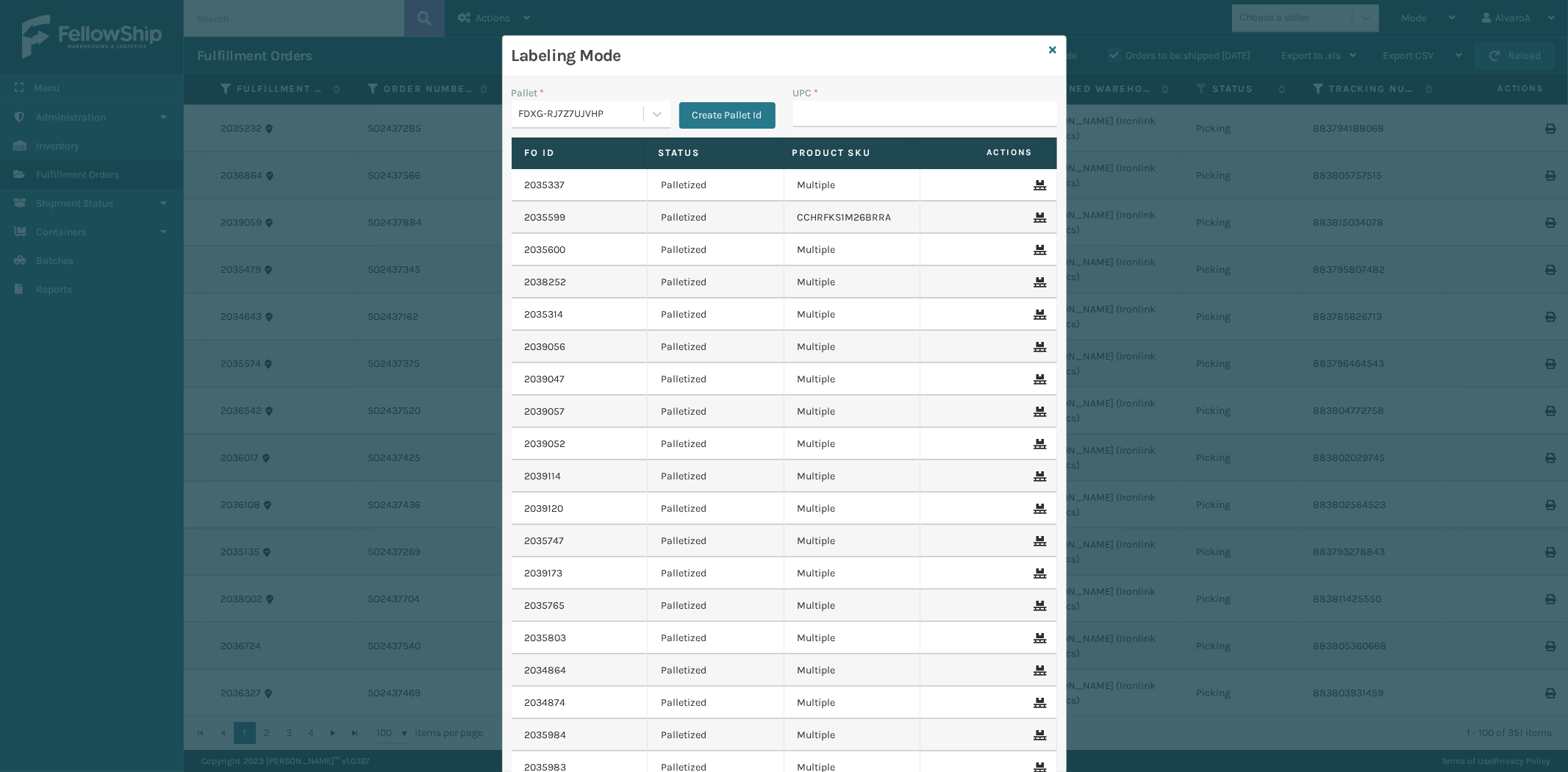
scroll to position [391, 0]
click at [821, 123] on input "UPC *" at bounding box center [925, 114] width 264 height 27
paste input "SC-CRYS3LU2012"
type input "SC-CRYS3LU2012"
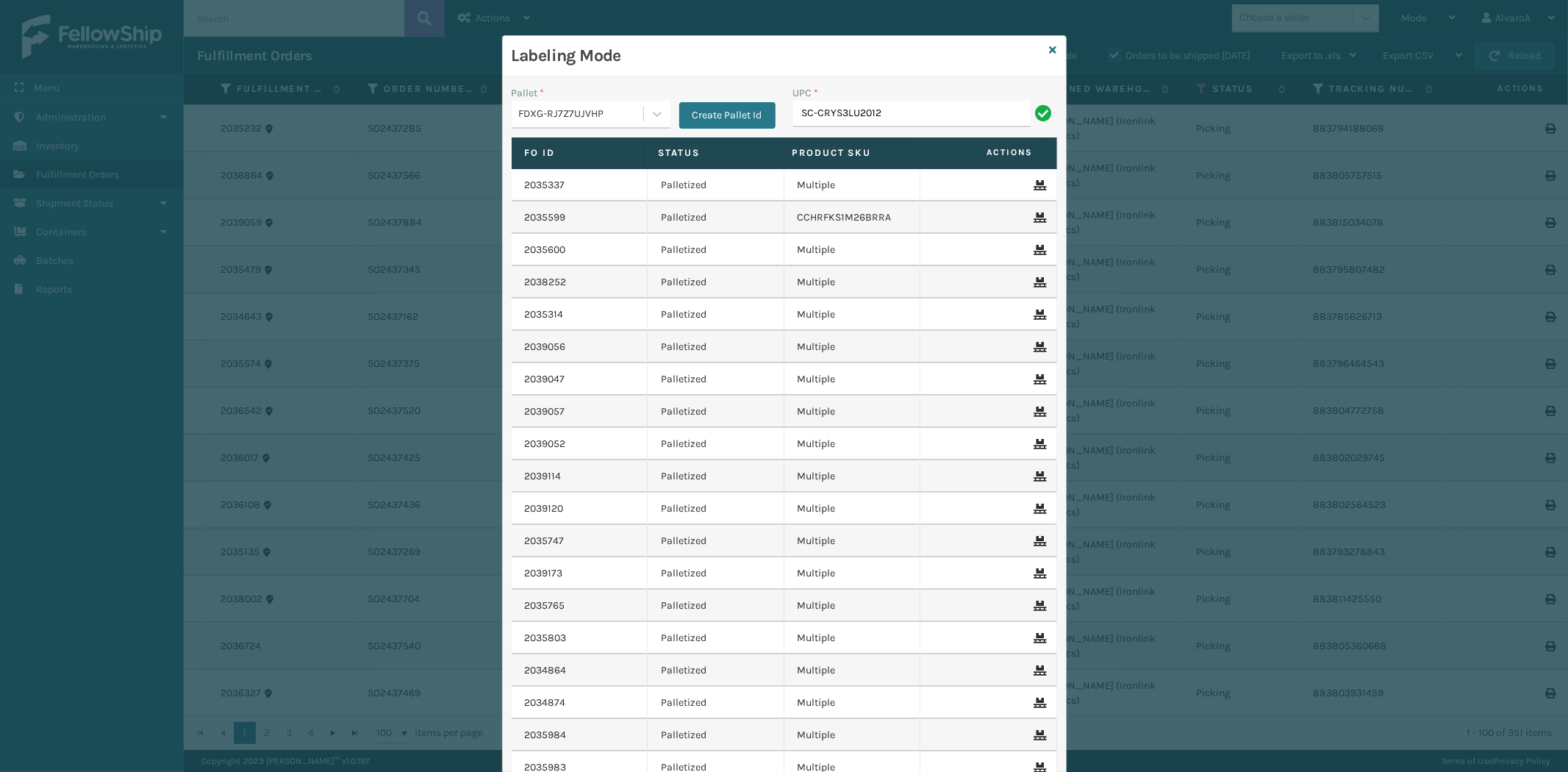
type input "SC-CRYS3LU2012"
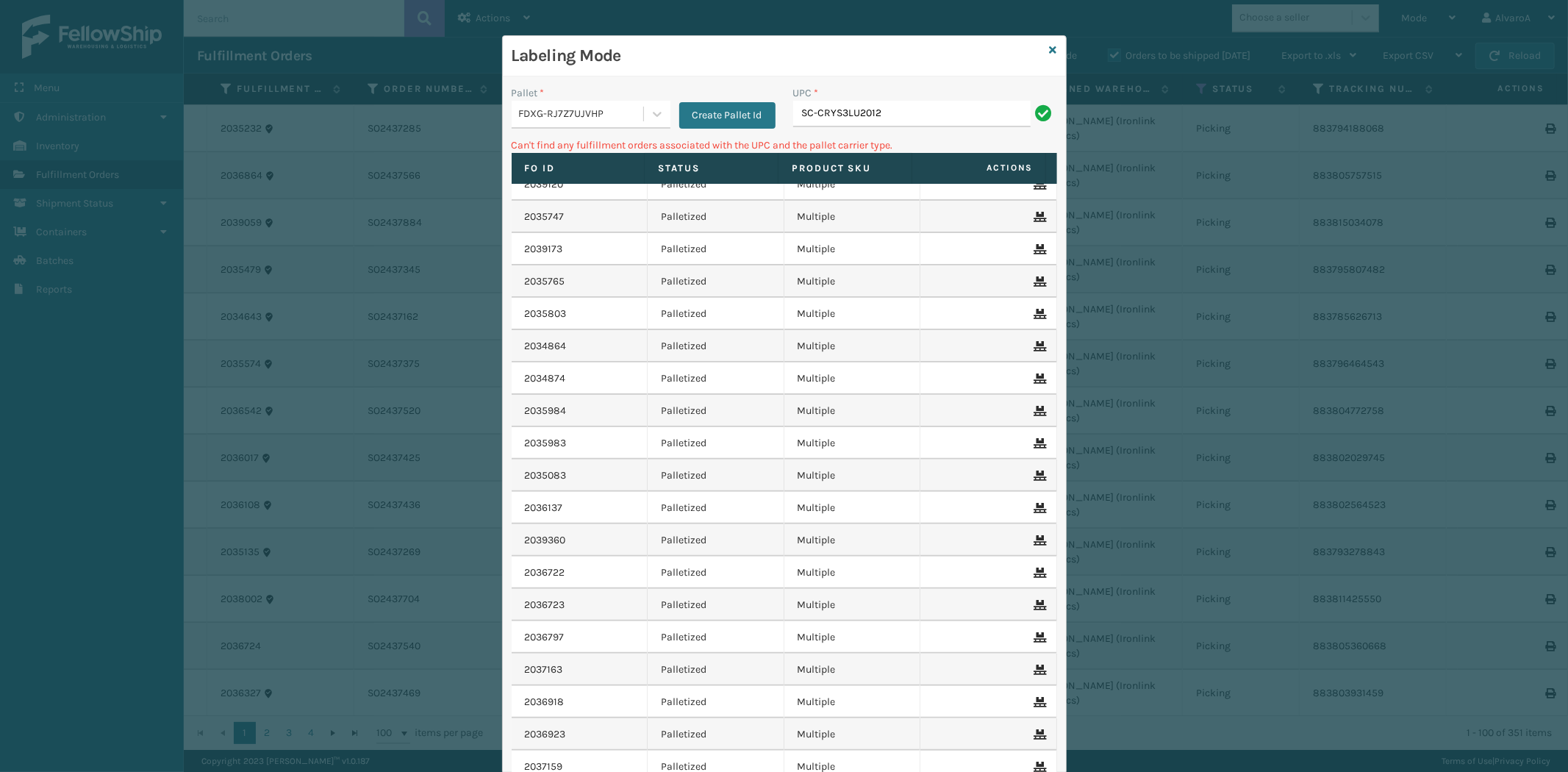
scroll to position [1010, 0]
drag, startPoint x: 904, startPoint y: 105, endPoint x: 751, endPoint y: 143, distance: 157.6
click at [751, 143] on div "Pallet * FDXG-RJ7Z7UJVHP Create Pallet Id UPC * SC-CRYS3LU2012 Can't find any f…" at bounding box center [784, 480] width 563 height 807
type input "132A009BRN"
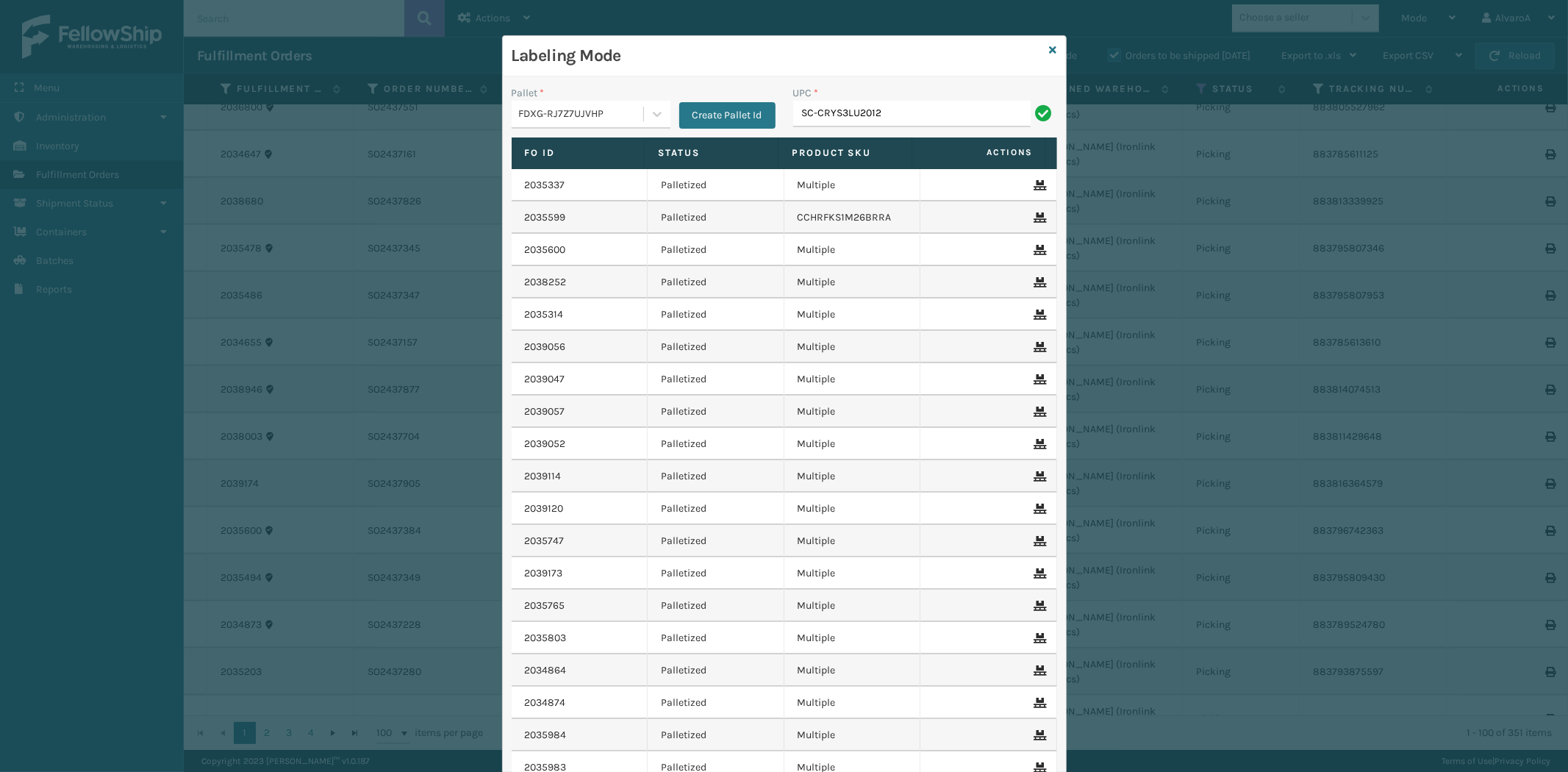
type input "SC-CRYS3LU2012"
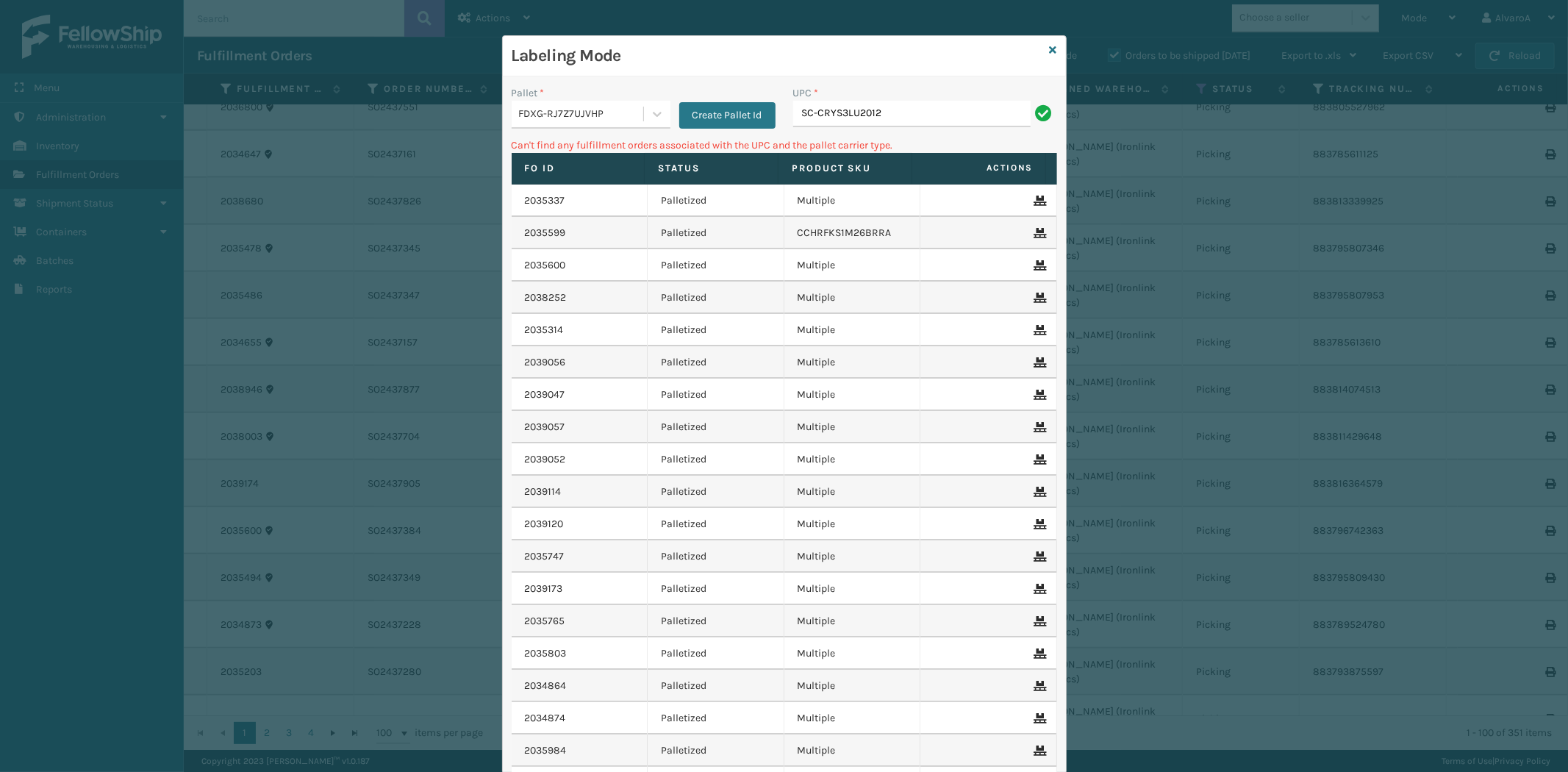
drag, startPoint x: 919, startPoint y: 121, endPoint x: 732, endPoint y: 148, distance: 188.9
click at [732, 148] on div "Pallet * FDXG-RJ7Z7UJVHP Create Pallet Id UPC * SC-CRYS3LU2012 Can't find any f…" at bounding box center [784, 480] width 563 height 807
type input "132A009BRN"
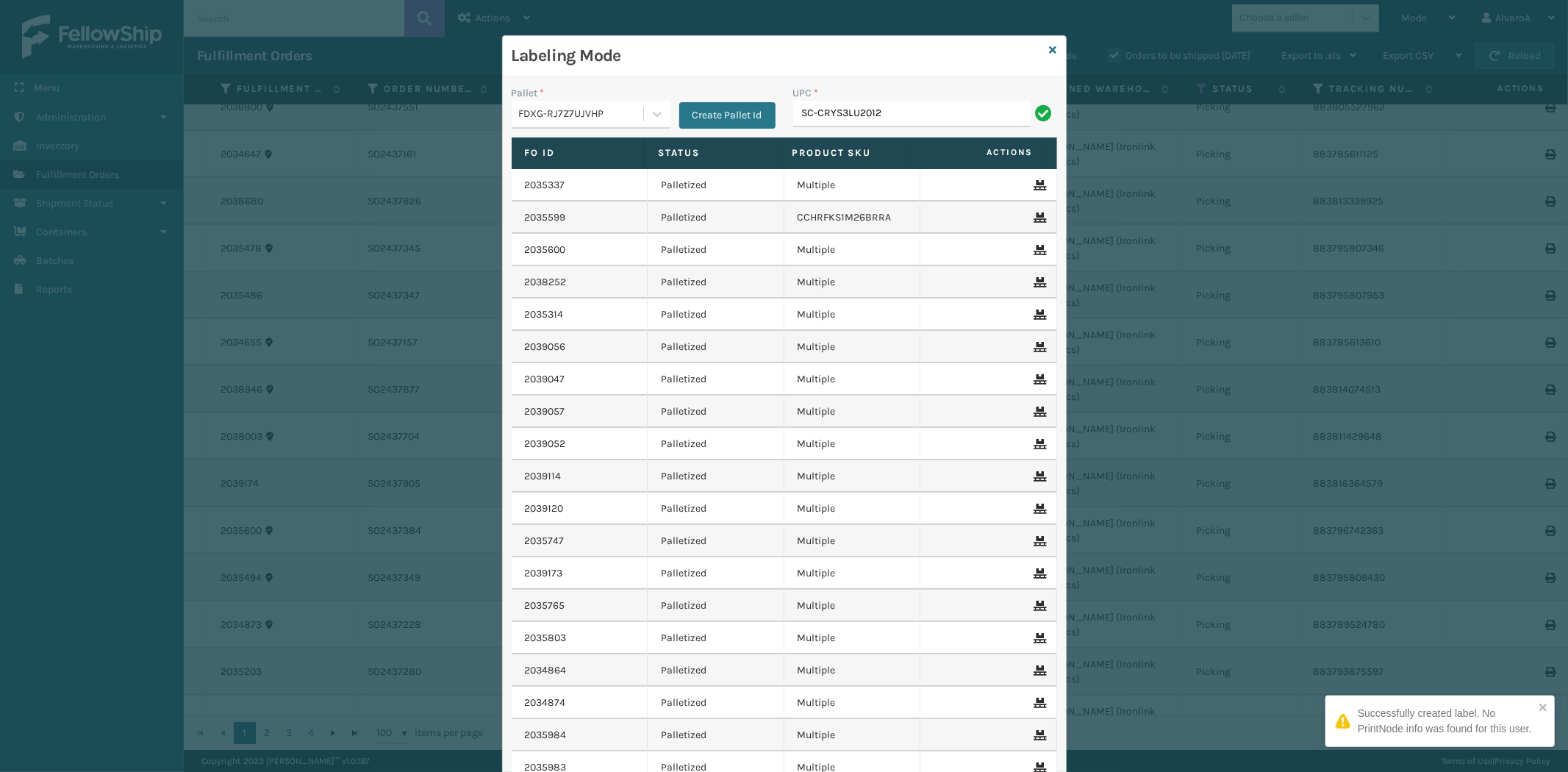
type input "SC-CRYS3LU2012"
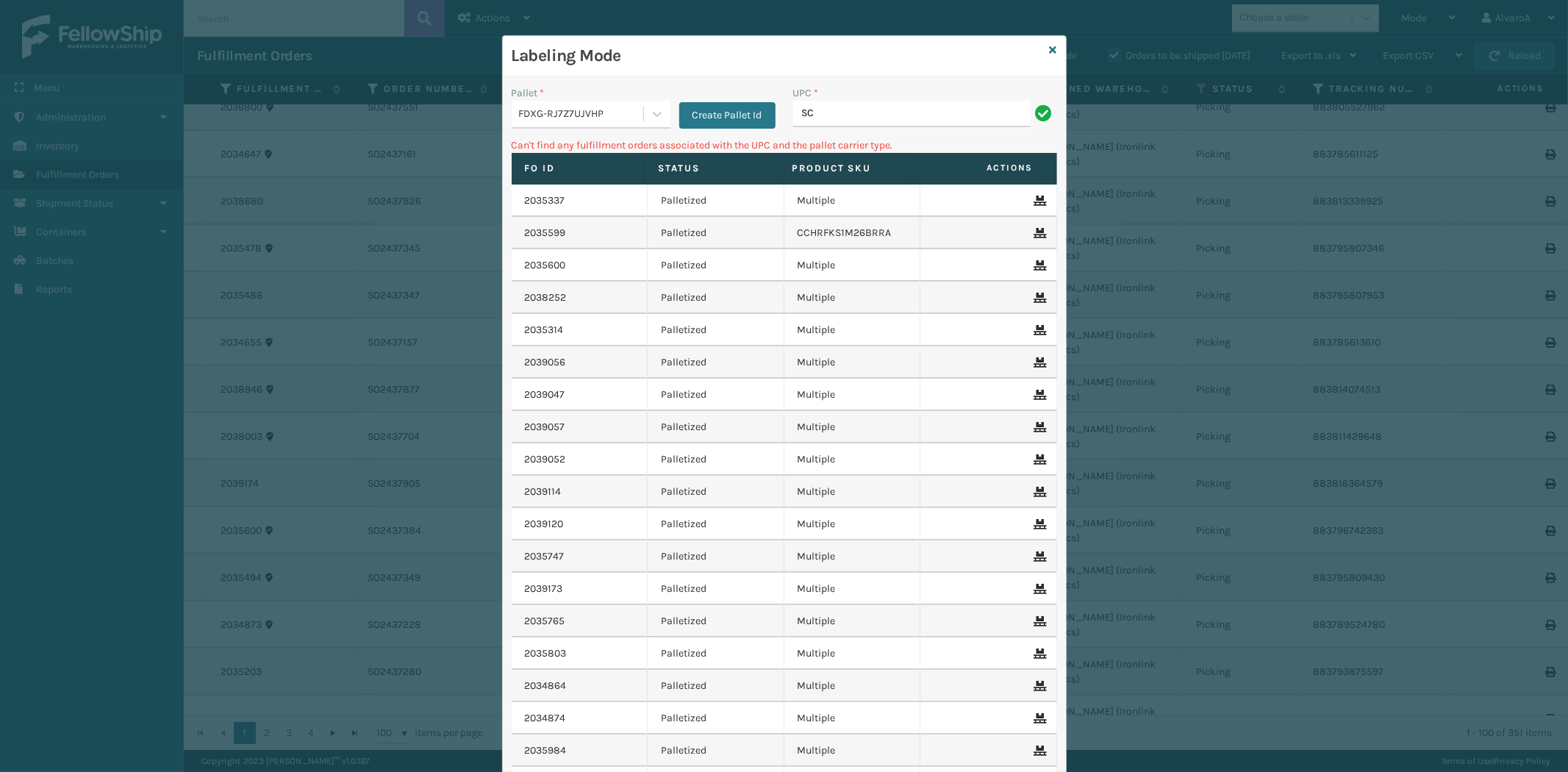
type input "S"
type input "132A009BRN"
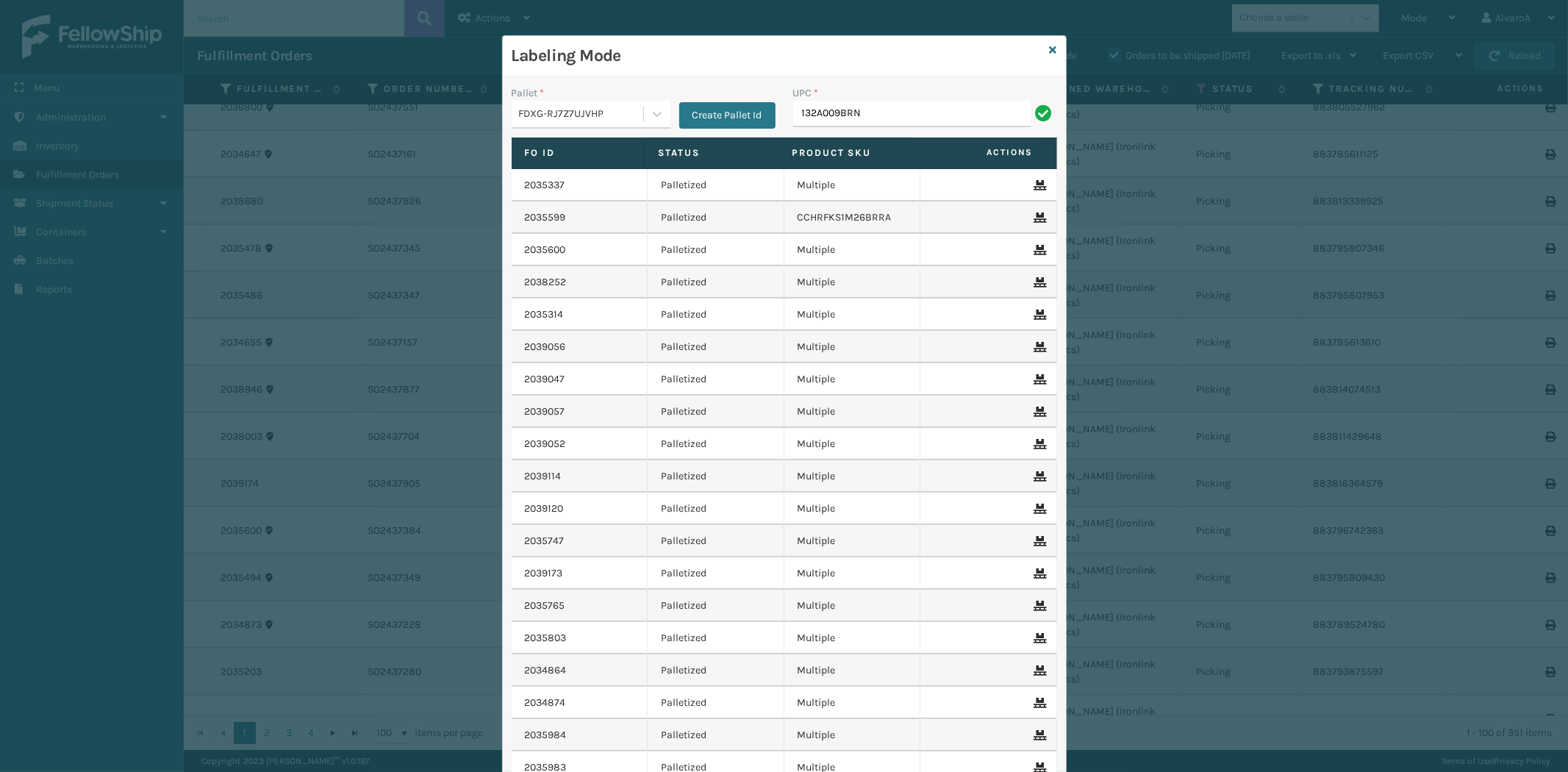
type input "132A009BRN"
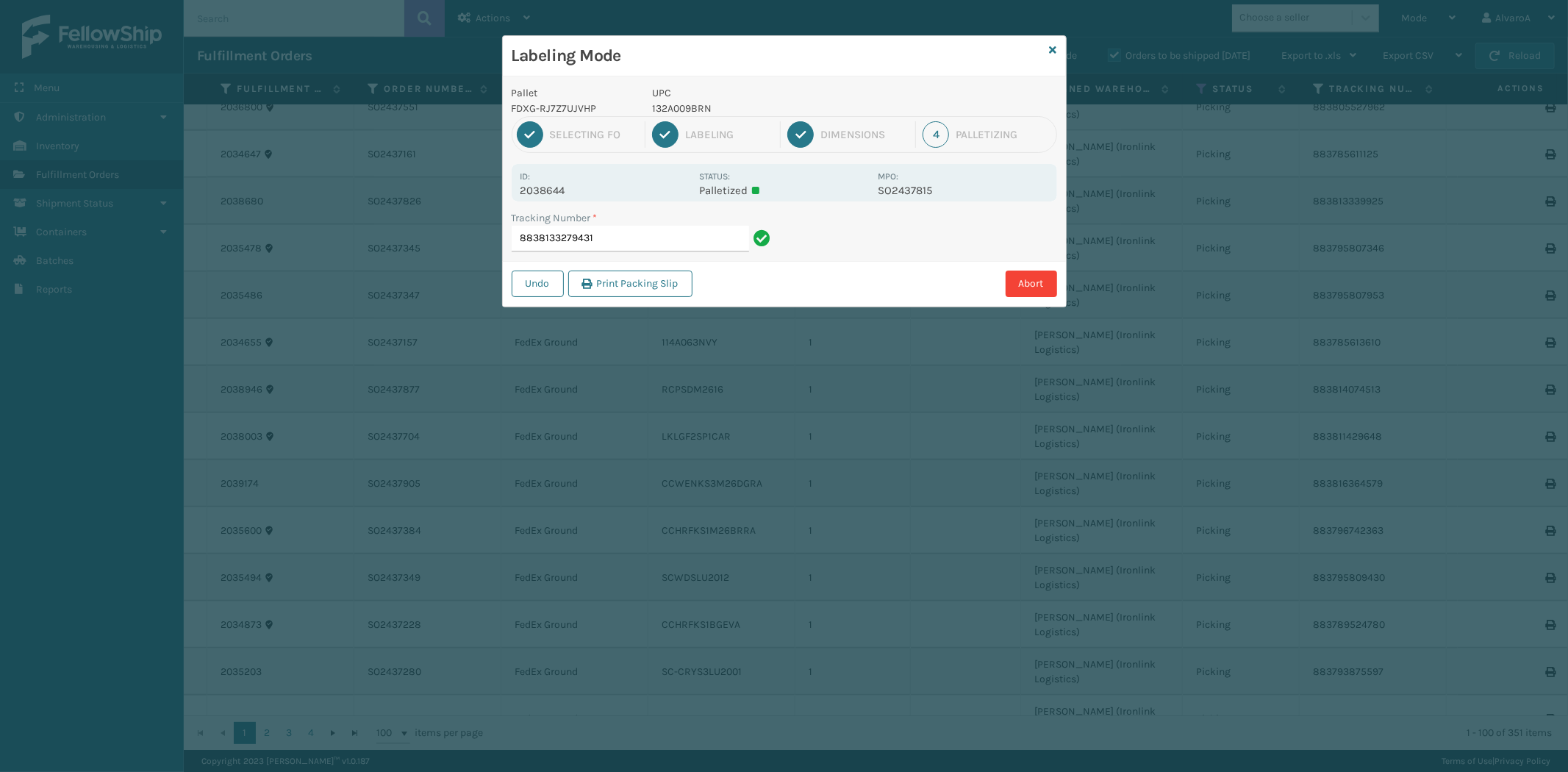
type input "883813327943"
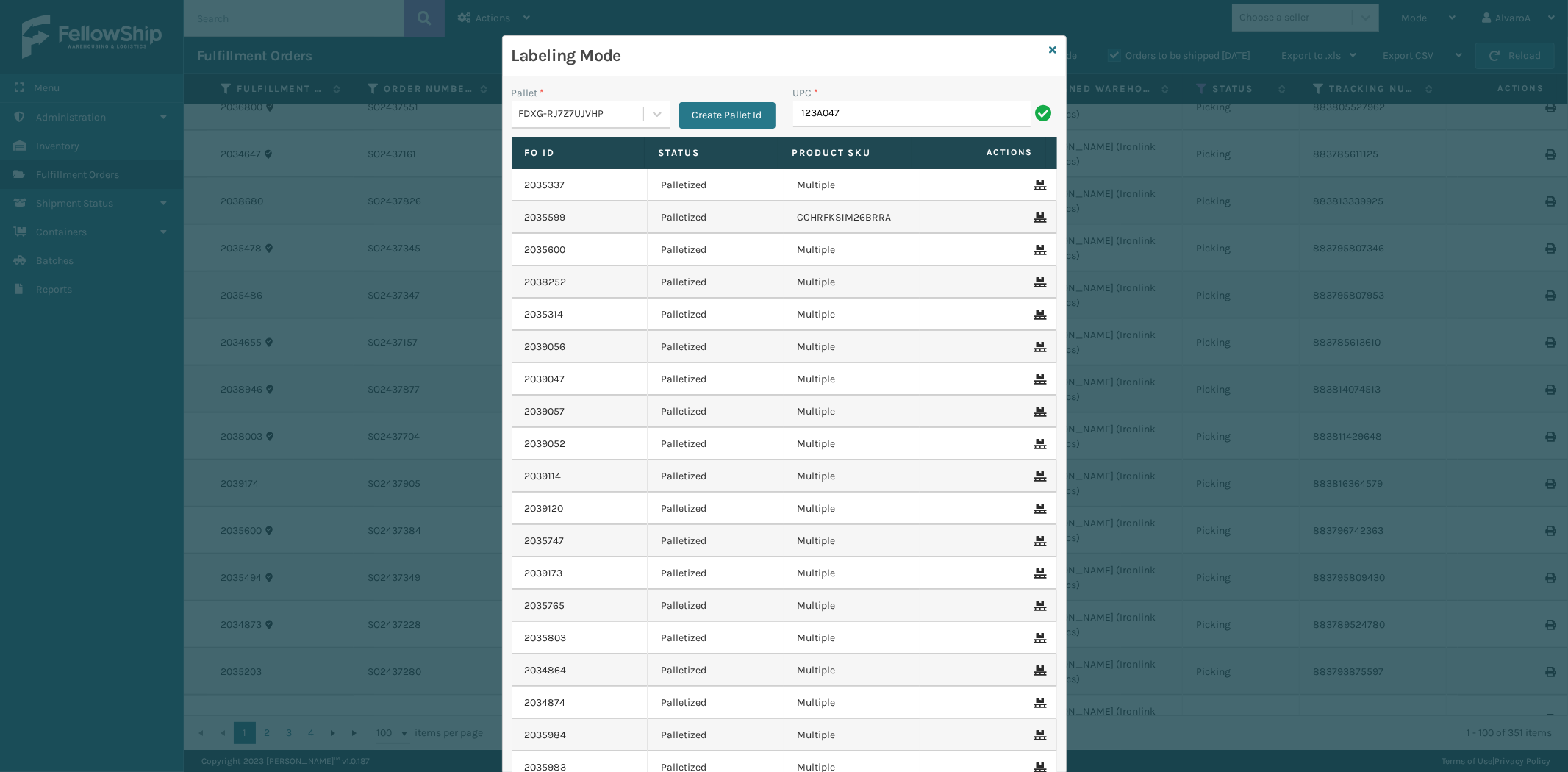
type input "123A047CHR"
type input "516A015LIN"
type input "CCHRFKS1BLUVA"
type input "RC-DBYKU3008"
type input "C"
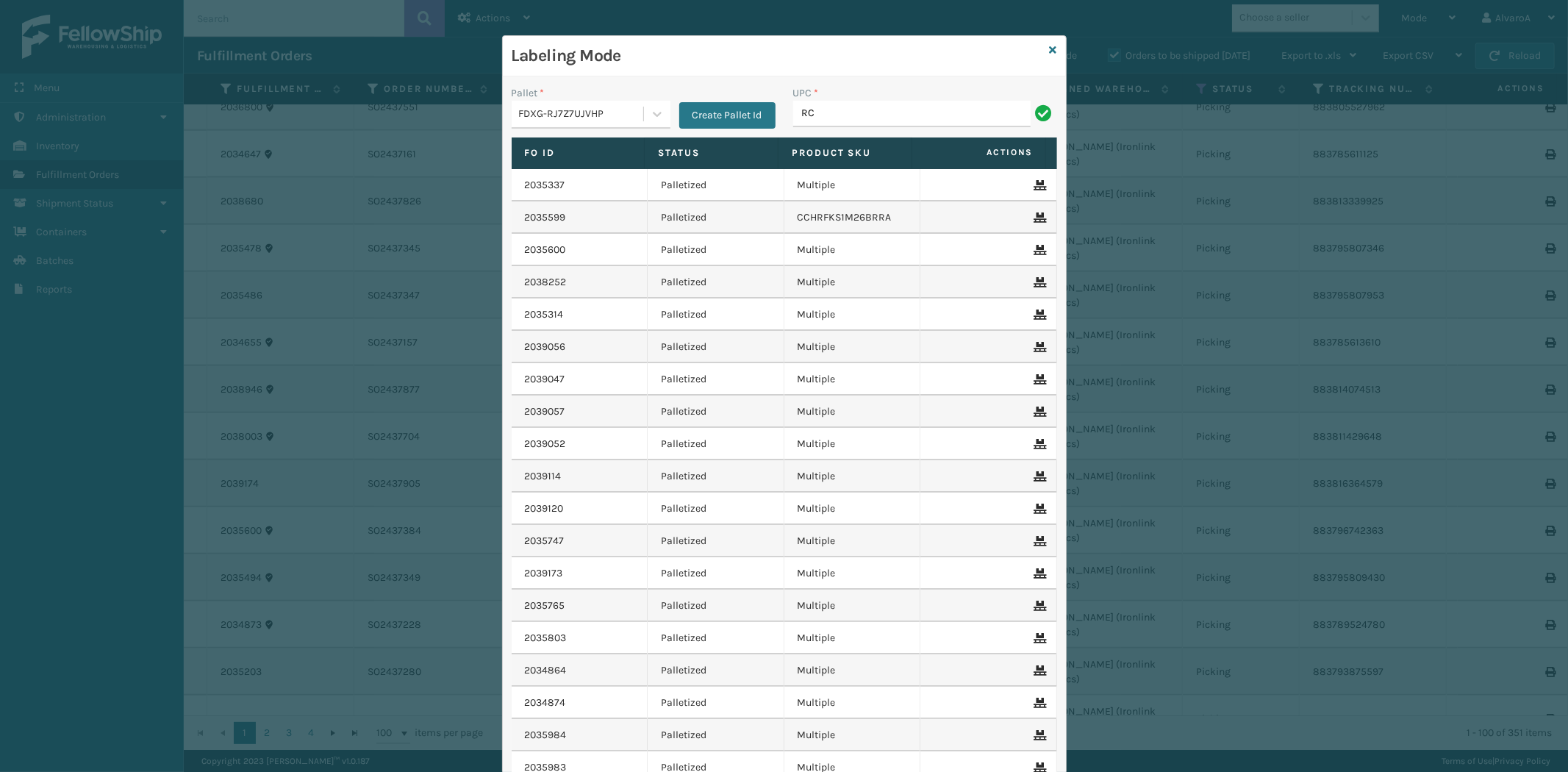
type input "RC-DBYM2616"
type input "RR-PRK1CM2045"
type input "RR-PRK1CP3001"
click at [650, 113] on icon at bounding box center [658, 114] width 15 height 15
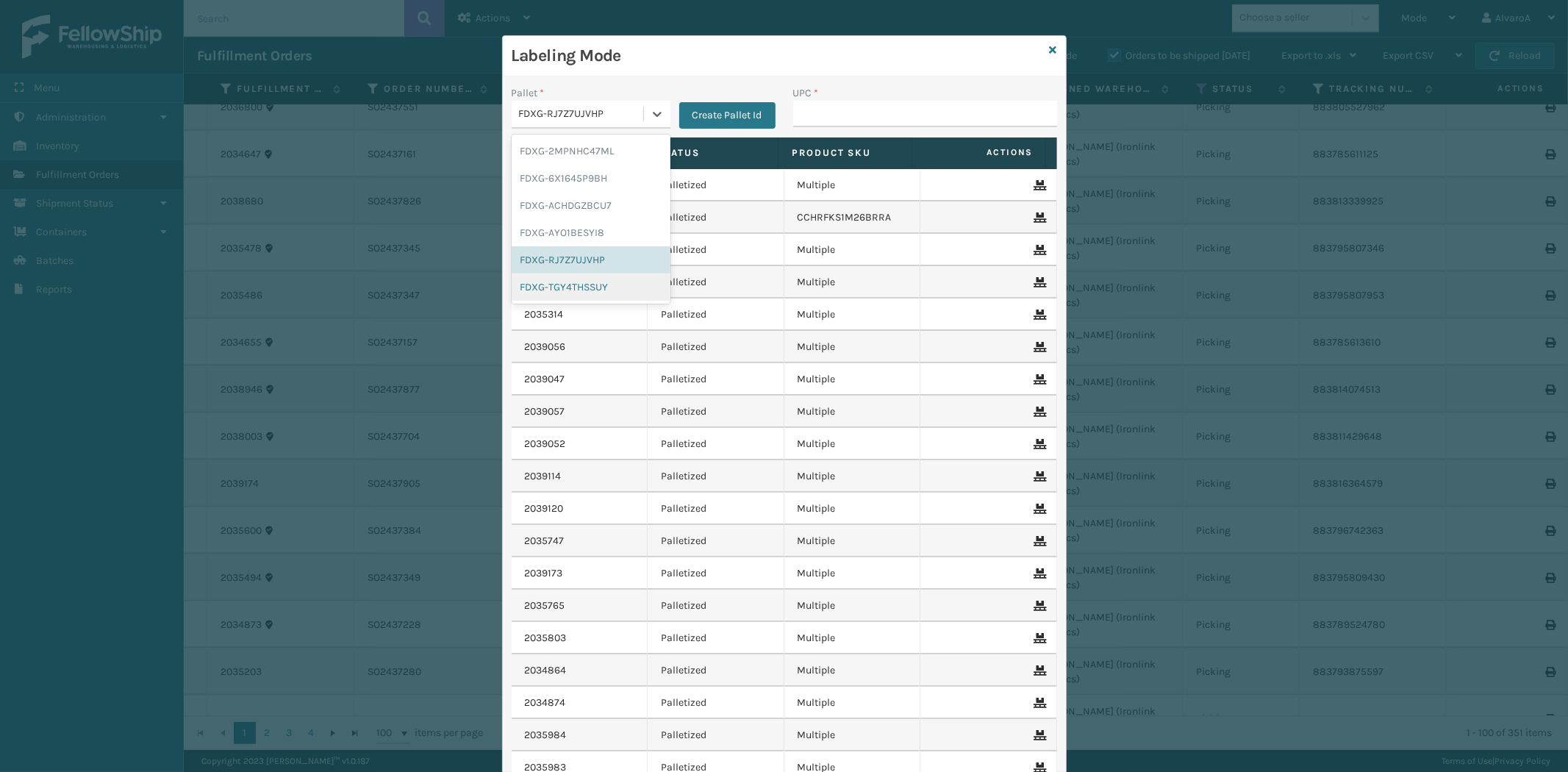
click at [569, 284] on div "FDXG-TGY4THSSUY" at bounding box center [590, 287] width 159 height 27
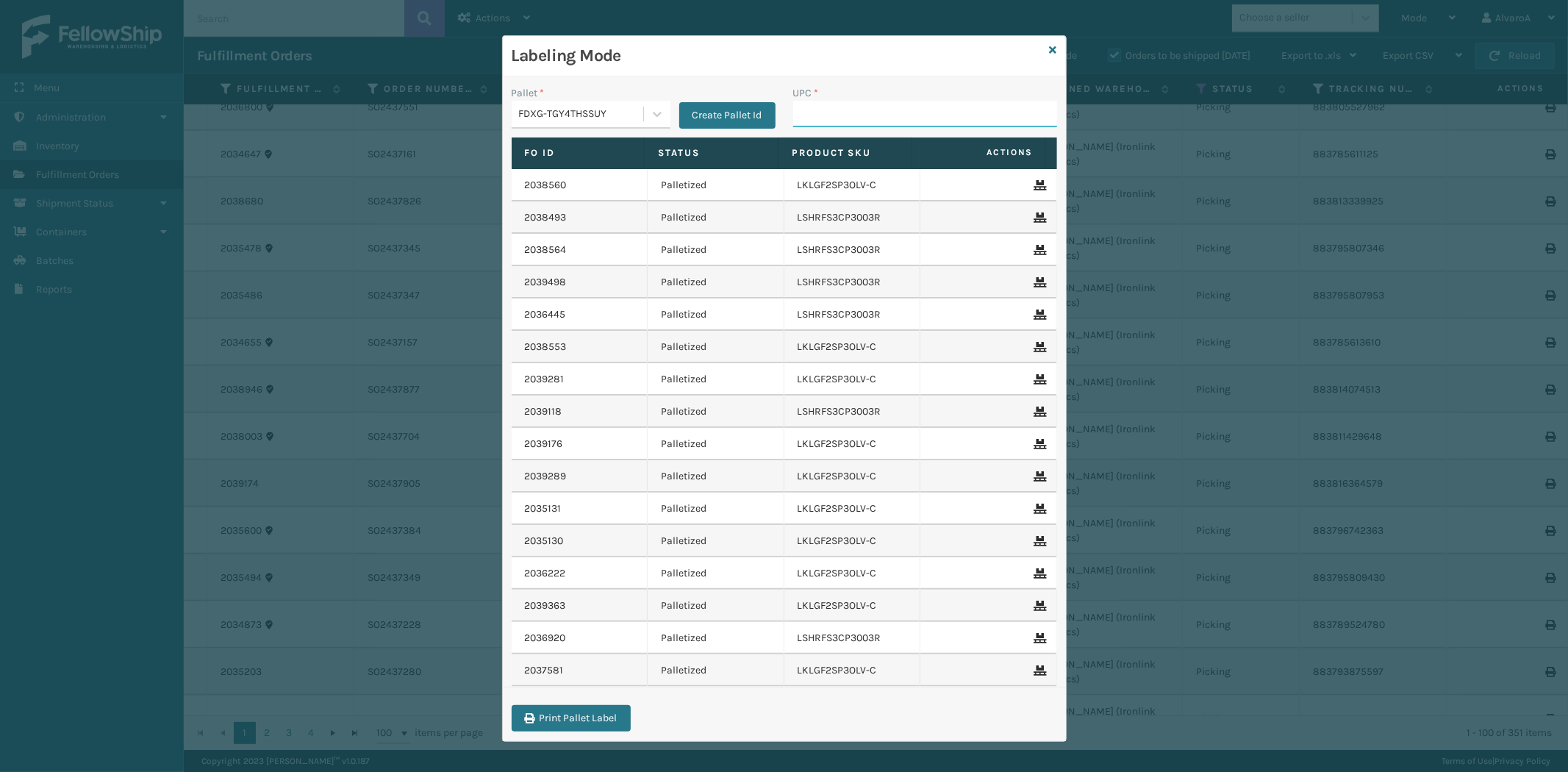
click at [878, 107] on input "UPC *" at bounding box center [925, 114] width 264 height 27
type input "133A009BRN"
type input "CCWENKS3M26DGRA"
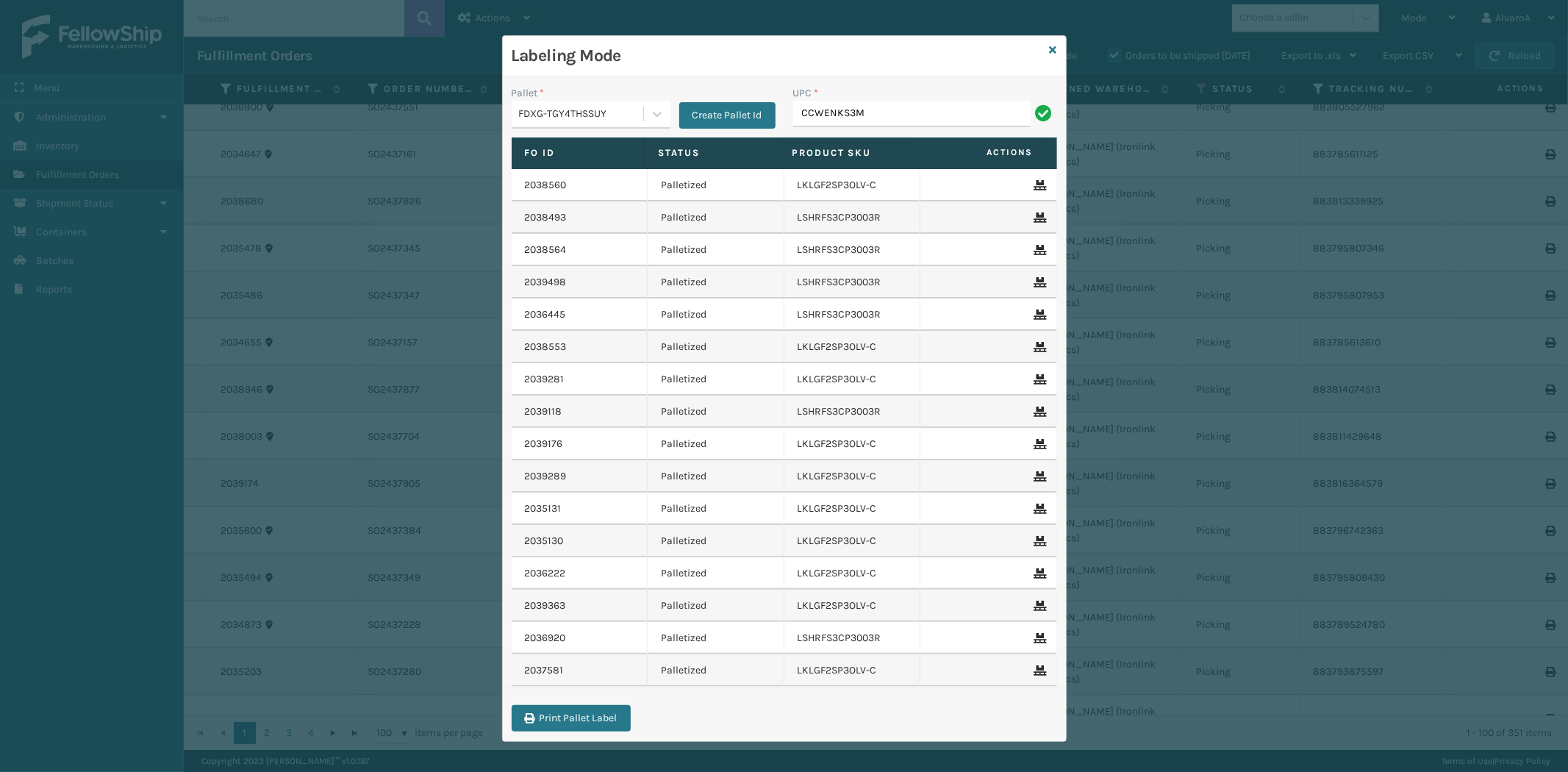
type input "CCWENKS3M26DGRA"
click at [1050, 51] on icon at bounding box center [1053, 50] width 8 height 10
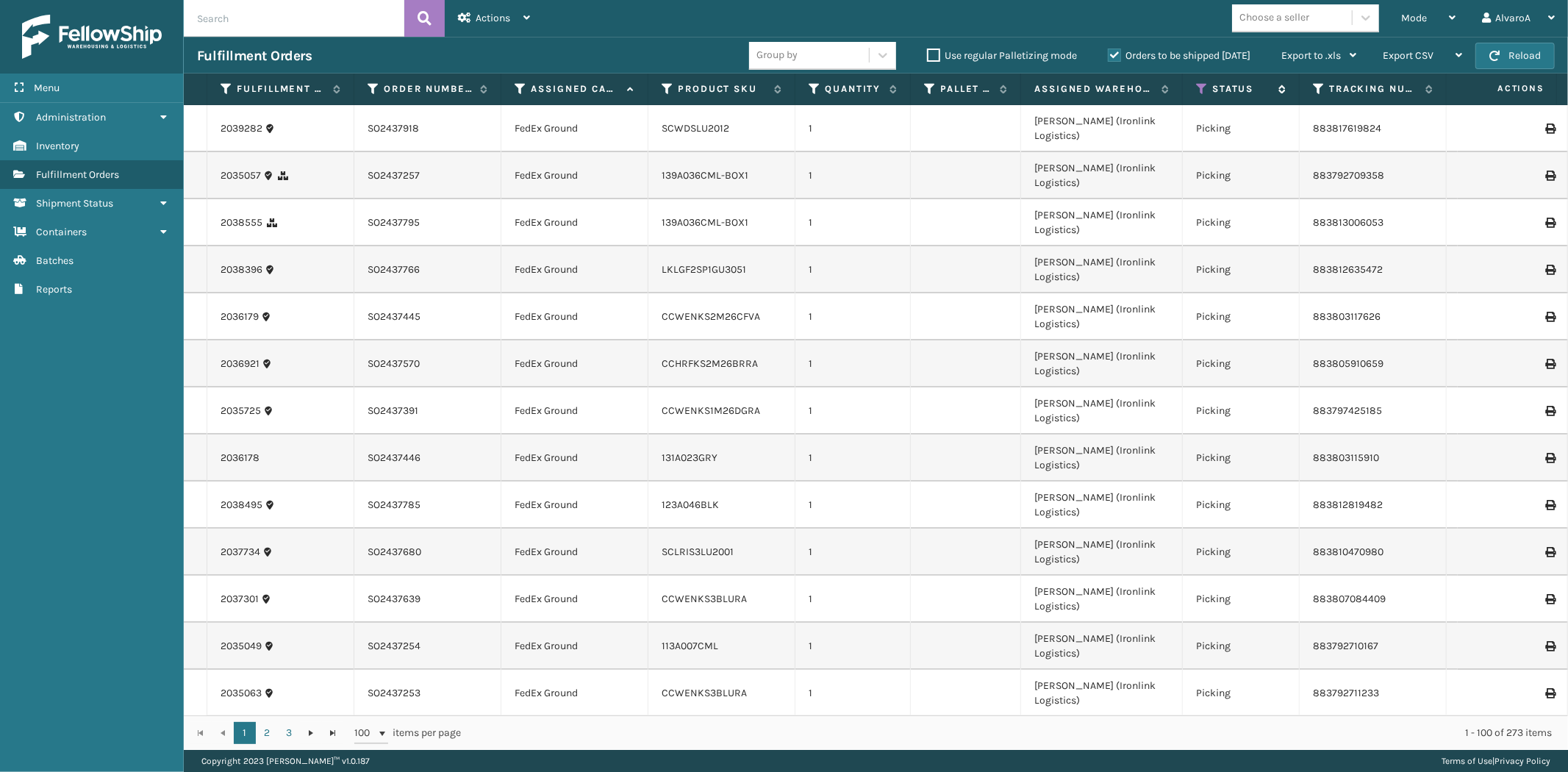
click at [1198, 82] on icon at bounding box center [1202, 89] width 12 height 13
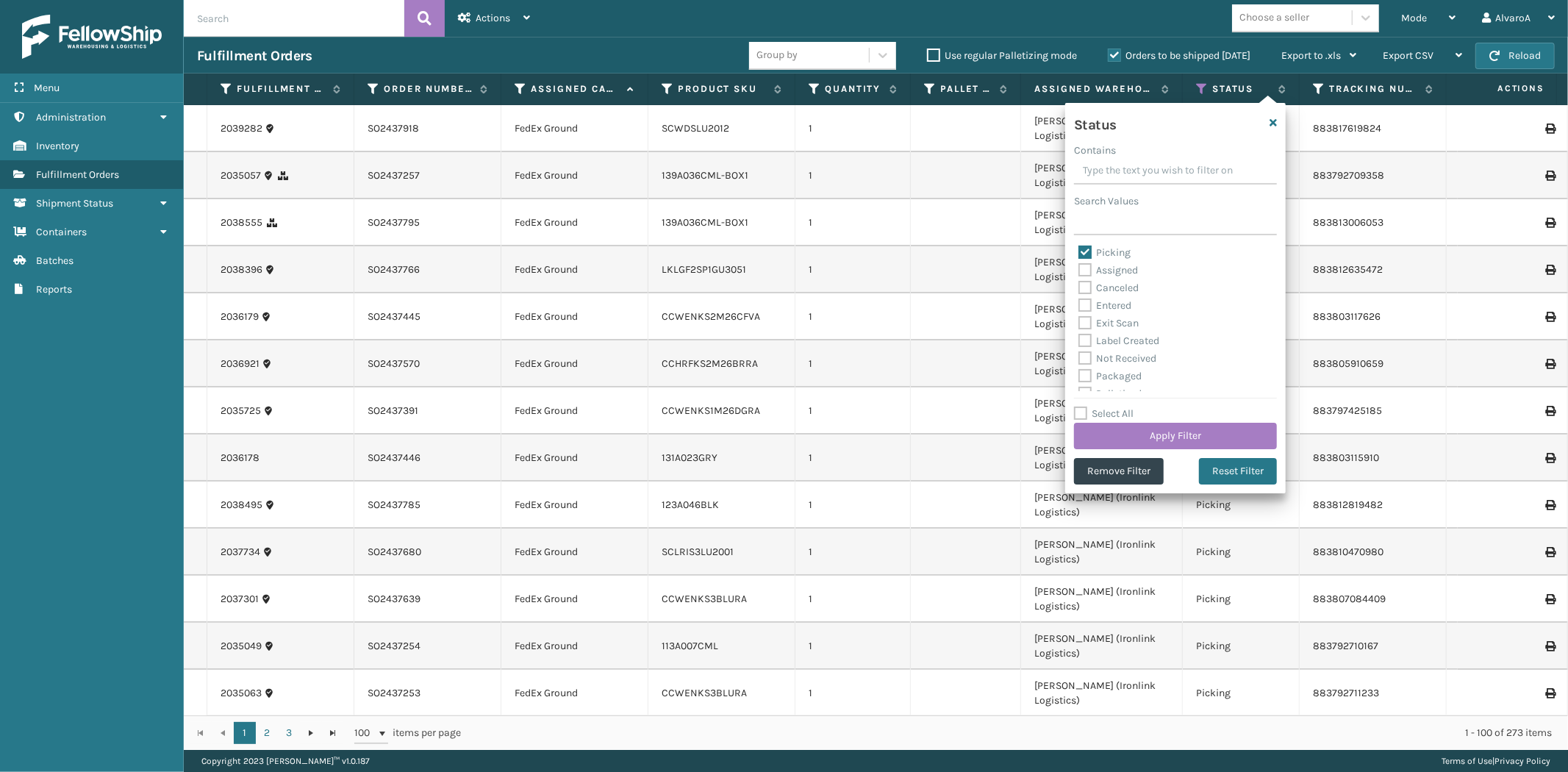
click at [1091, 256] on label "Picking" at bounding box center [1104, 252] width 52 height 13
click at [1079, 254] on input "Picking" at bounding box center [1078, 249] width 1 height 9
checkbox input "false"
click at [1089, 269] on label "Assigned" at bounding box center [1108, 270] width 60 height 13
click at [1079, 269] on input "Assigned" at bounding box center [1078, 266] width 1 height 9
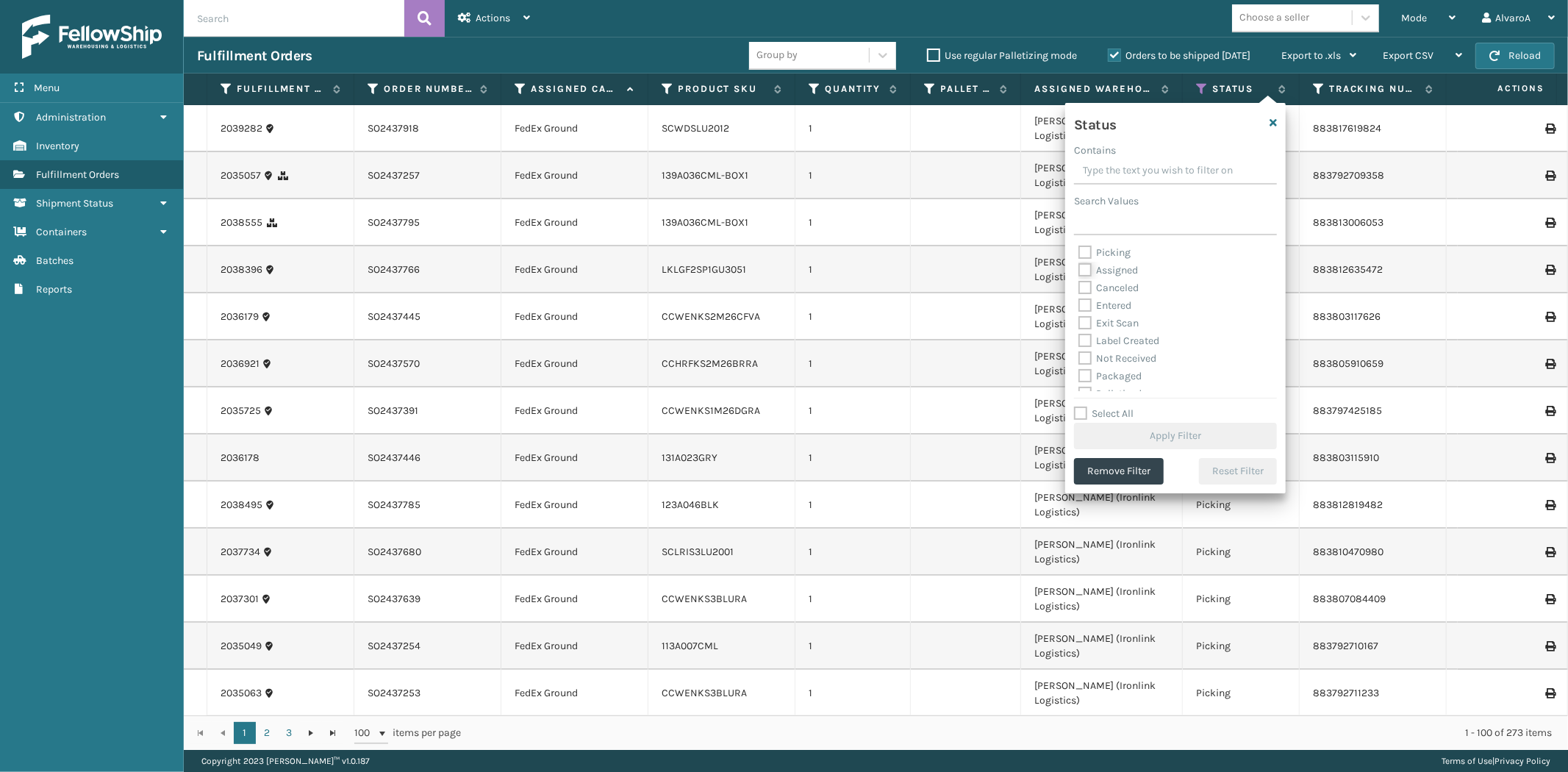
checkbox input "true"
click at [1126, 442] on button "Apply Filter" at bounding box center [1176, 436] width 203 height 27
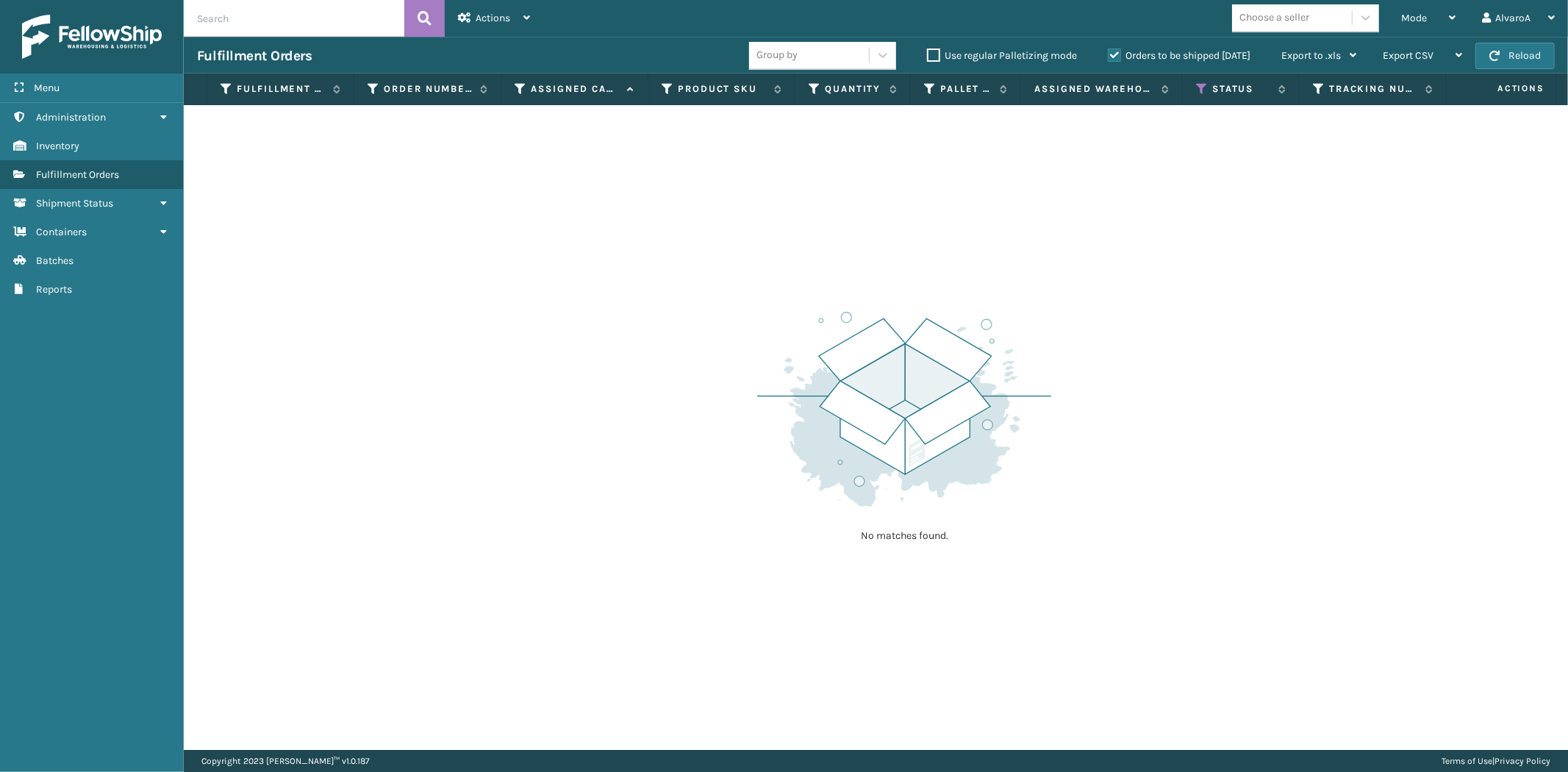
click at [1117, 56] on label "Orders to be shipped [DATE]" at bounding box center [1179, 55] width 143 height 13
click at [1109, 56] on input "Orders to be shipped [DATE]" at bounding box center [1108, 51] width 1 height 9
click at [1209, 84] on div "Status" at bounding box center [1240, 89] width 90 height 13
click at [1201, 92] on icon at bounding box center [1202, 89] width 12 height 13
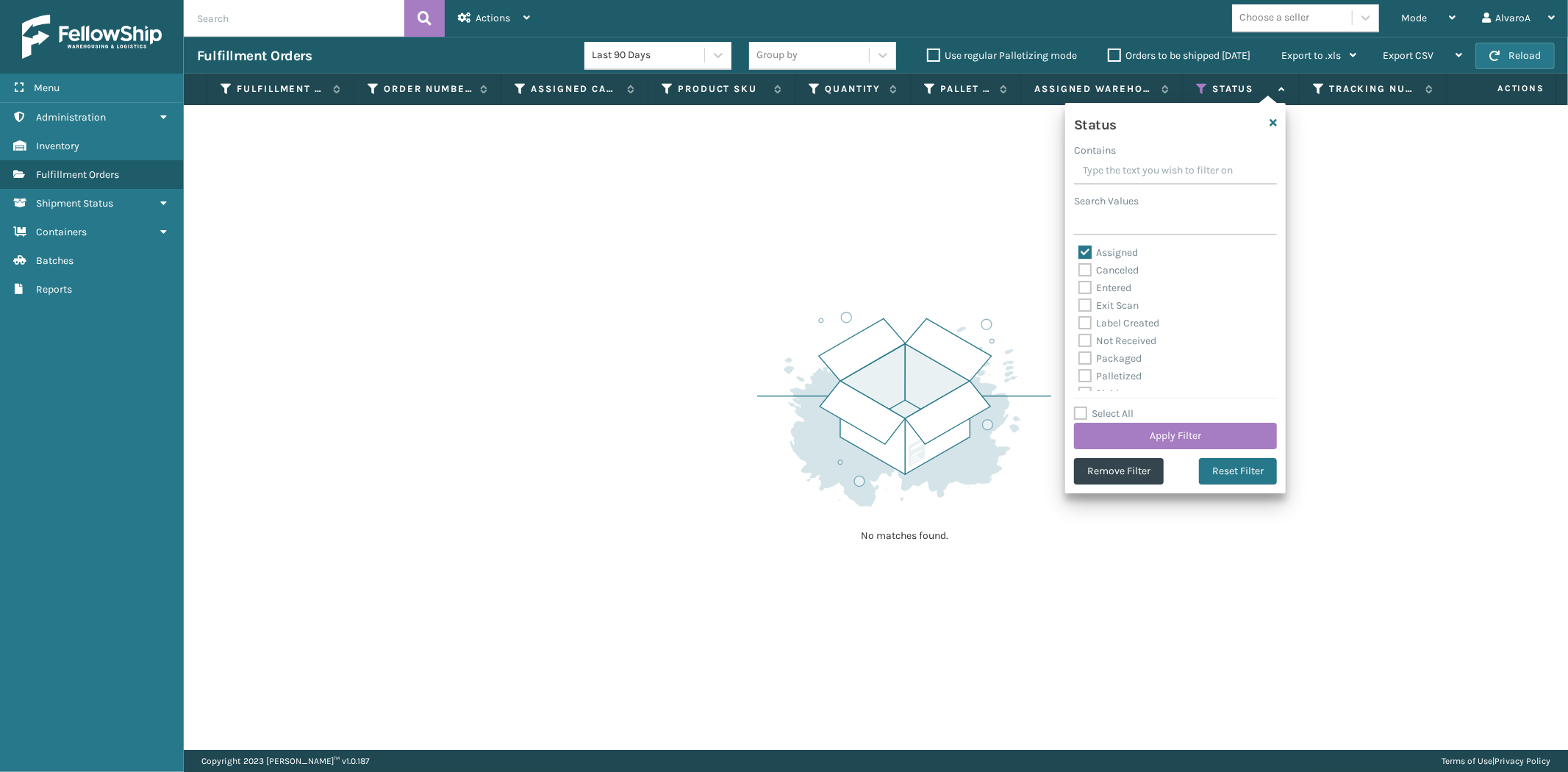
click at [1115, 247] on label "Assigned" at bounding box center [1108, 252] width 60 height 13
click at [1079, 247] on input "Assigned" at bounding box center [1078, 249] width 1 height 9
checkbox input "false"
click at [1106, 375] on label "Palletized" at bounding box center [1109, 375] width 63 height 13
click at [1079, 375] on input "Palletized" at bounding box center [1078, 372] width 1 height 9
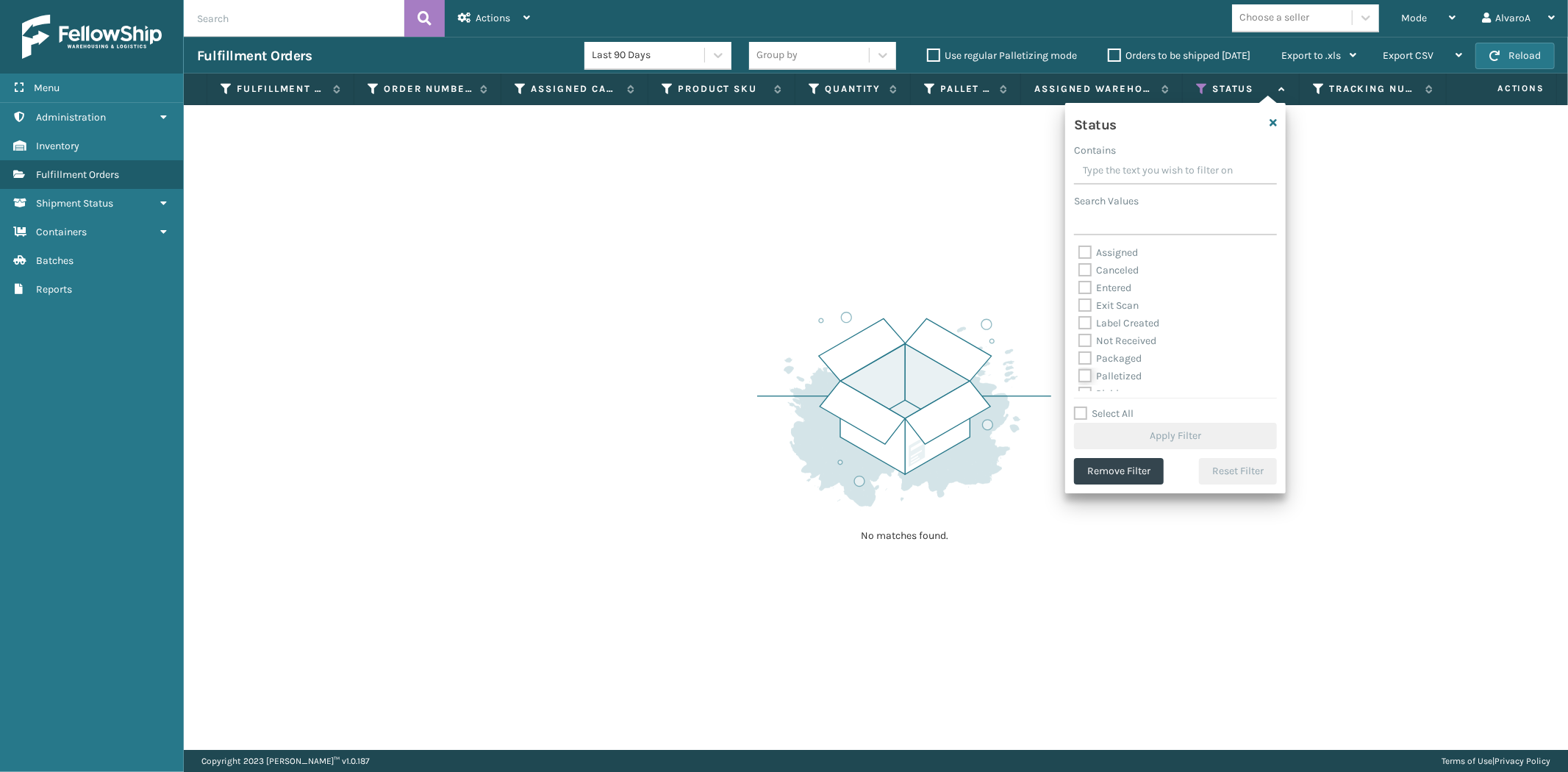
checkbox input "true"
click at [1104, 427] on button "Apply Filter" at bounding box center [1176, 436] width 203 height 27
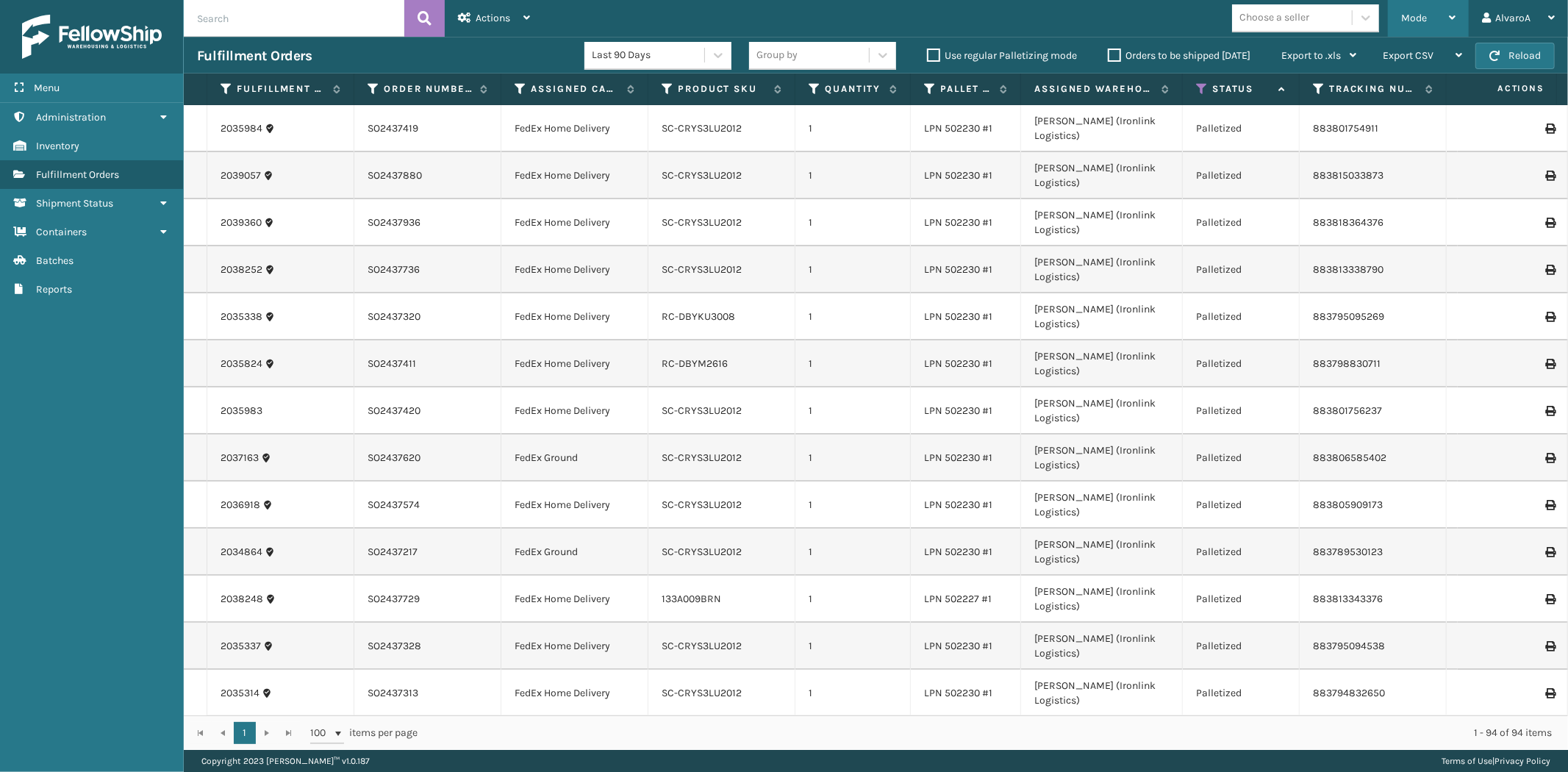
drag, startPoint x: 1406, startPoint y: 18, endPoint x: 1389, endPoint y: 27, distance: 19.2
click at [1408, 18] on span "Mode" at bounding box center [1413, 18] width 26 height 13
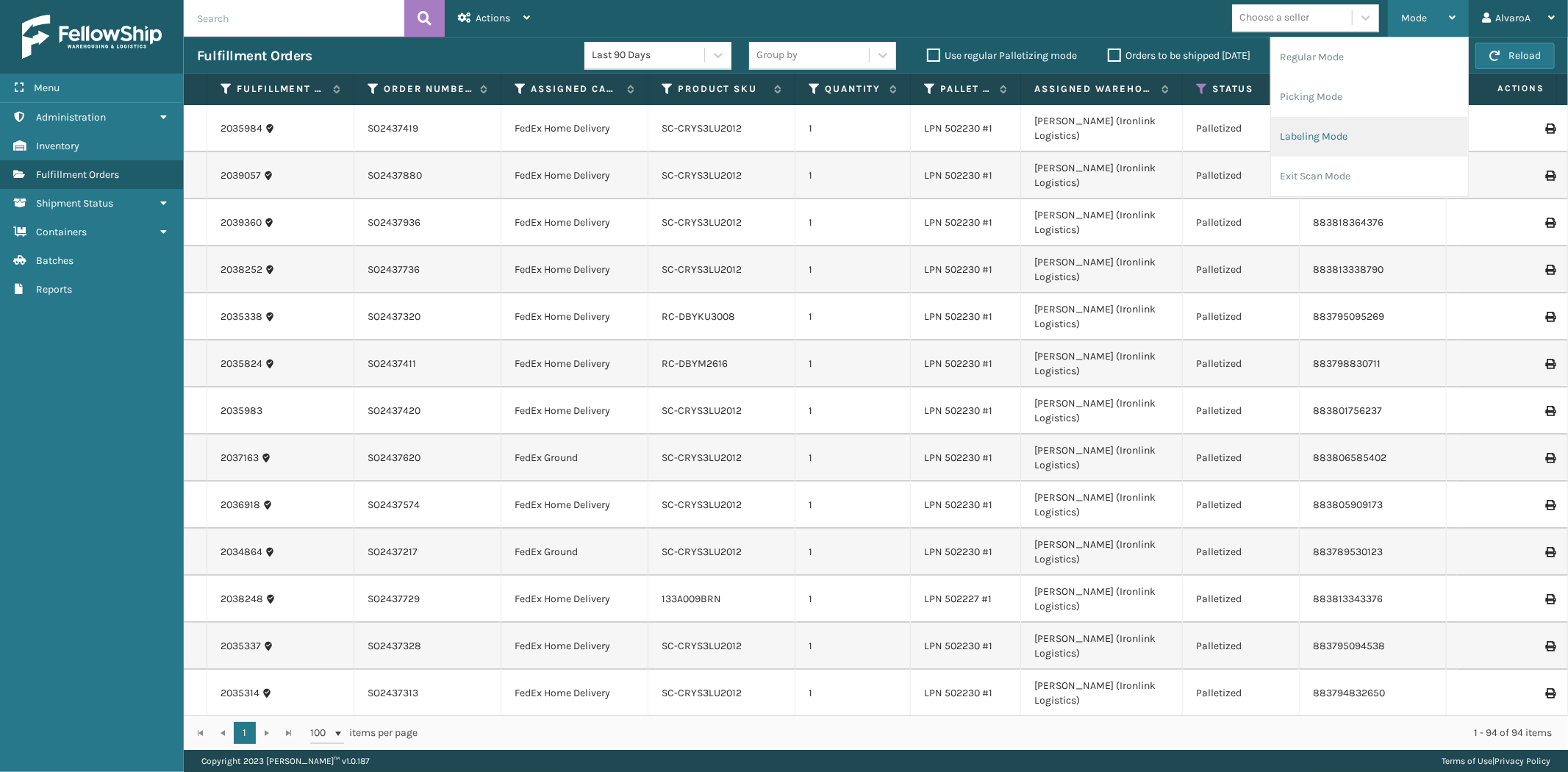
click at [1319, 130] on li "Labeling Mode" at bounding box center [1369, 136] width 197 height 39
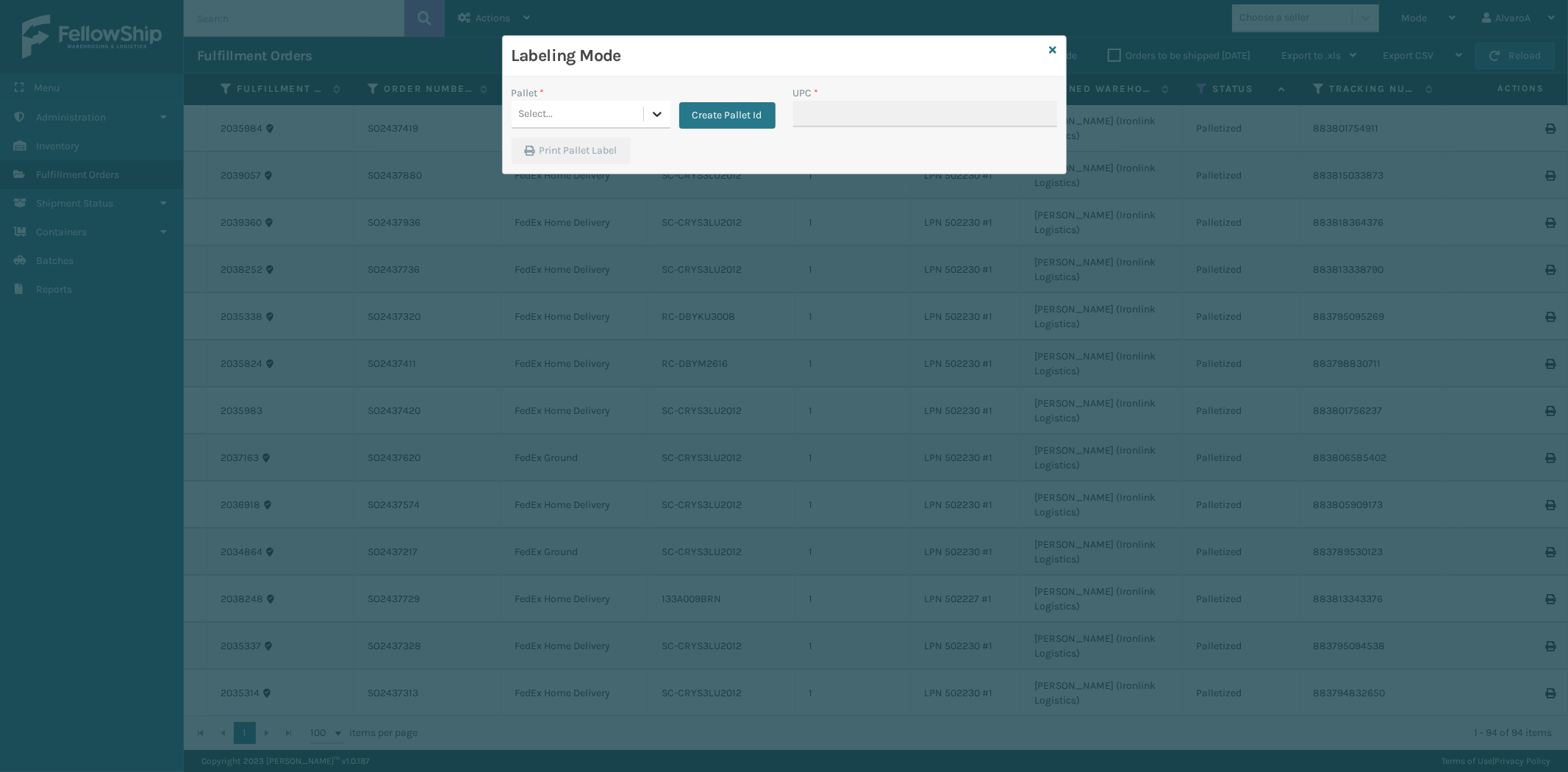
click at [656, 108] on icon at bounding box center [658, 114] width 15 height 15
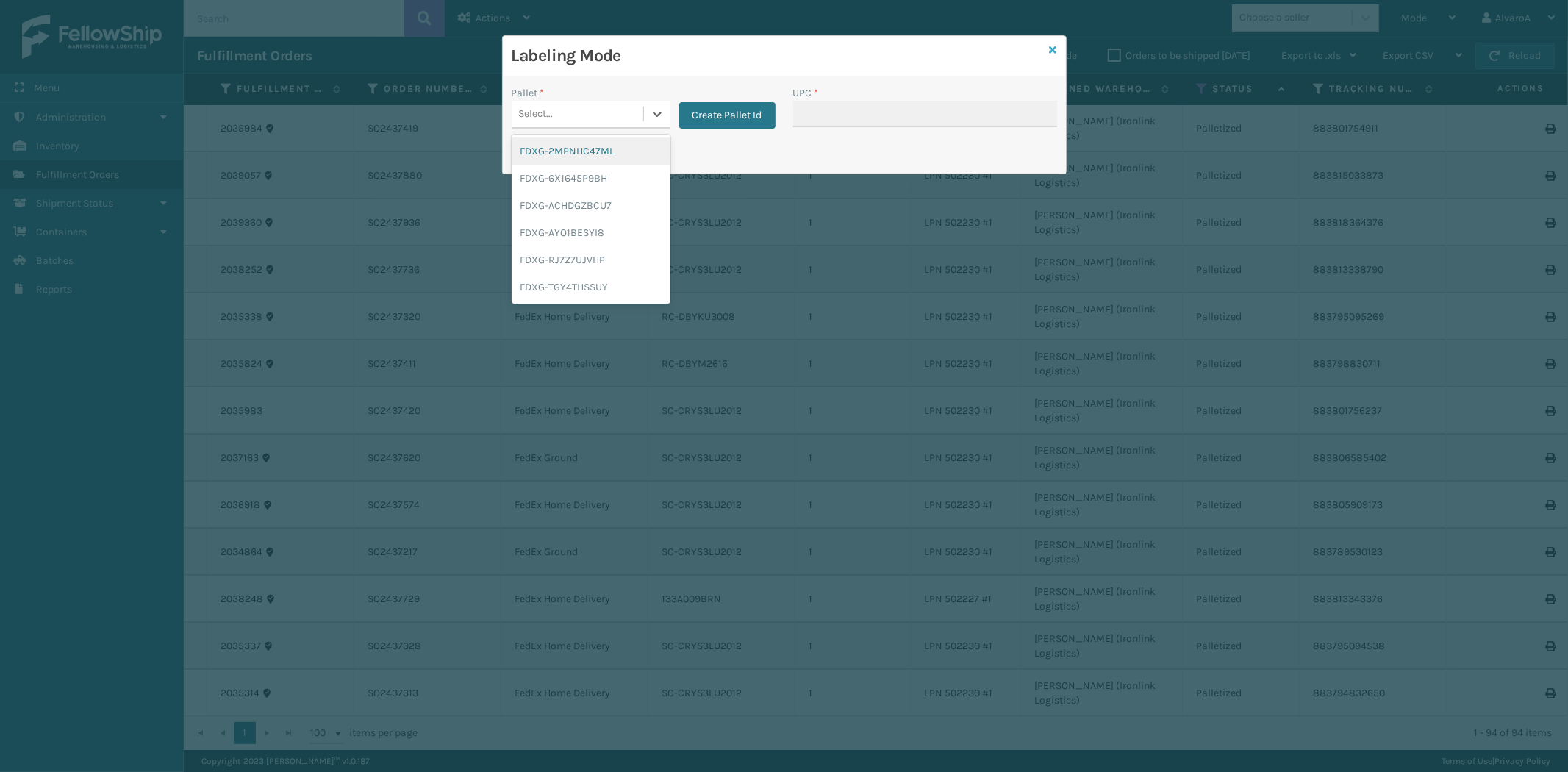
click at [1052, 50] on icon at bounding box center [1053, 50] width 8 height 10
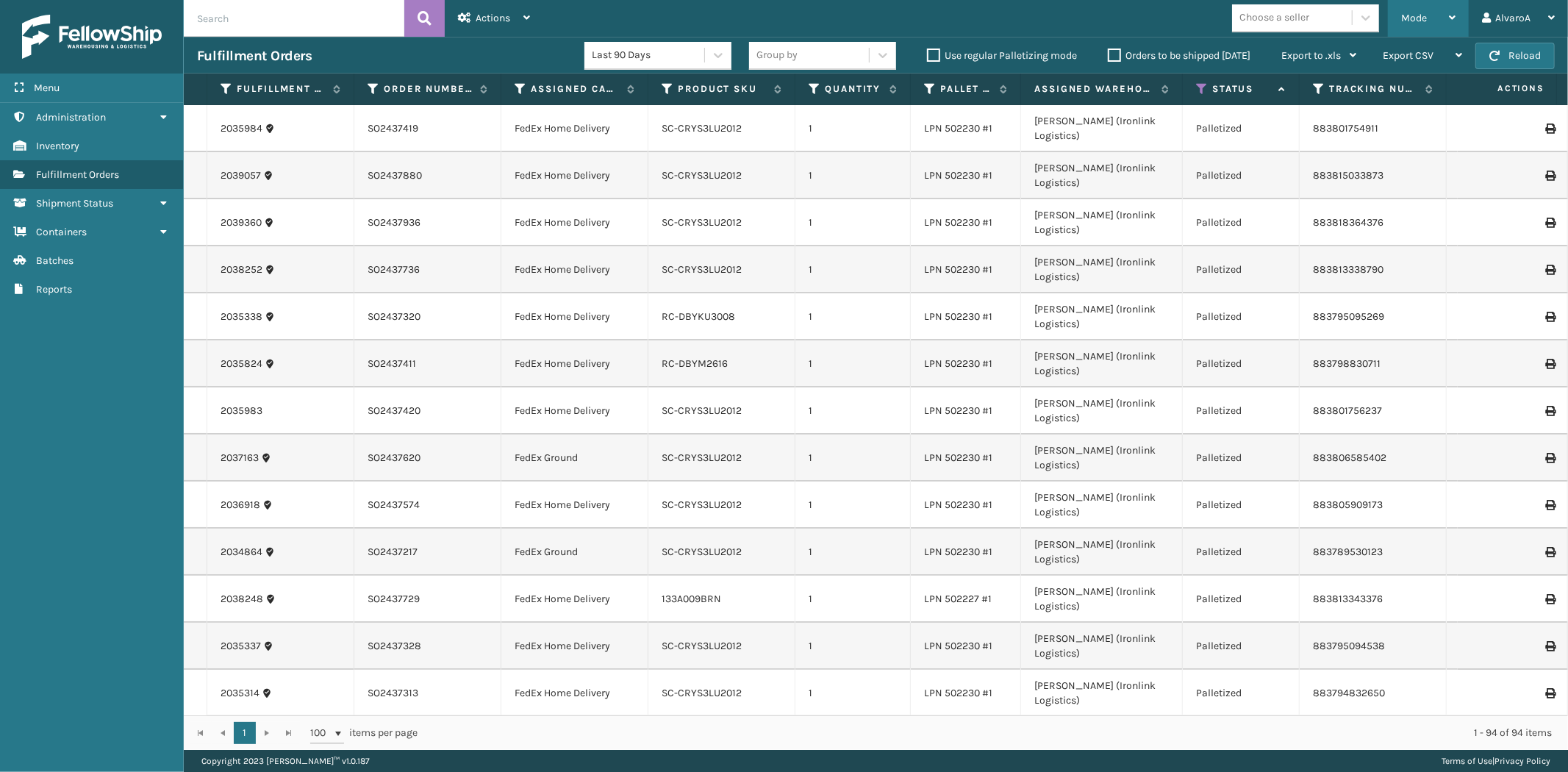
click at [1428, 24] on div "Mode" at bounding box center [1428, 18] width 55 height 37
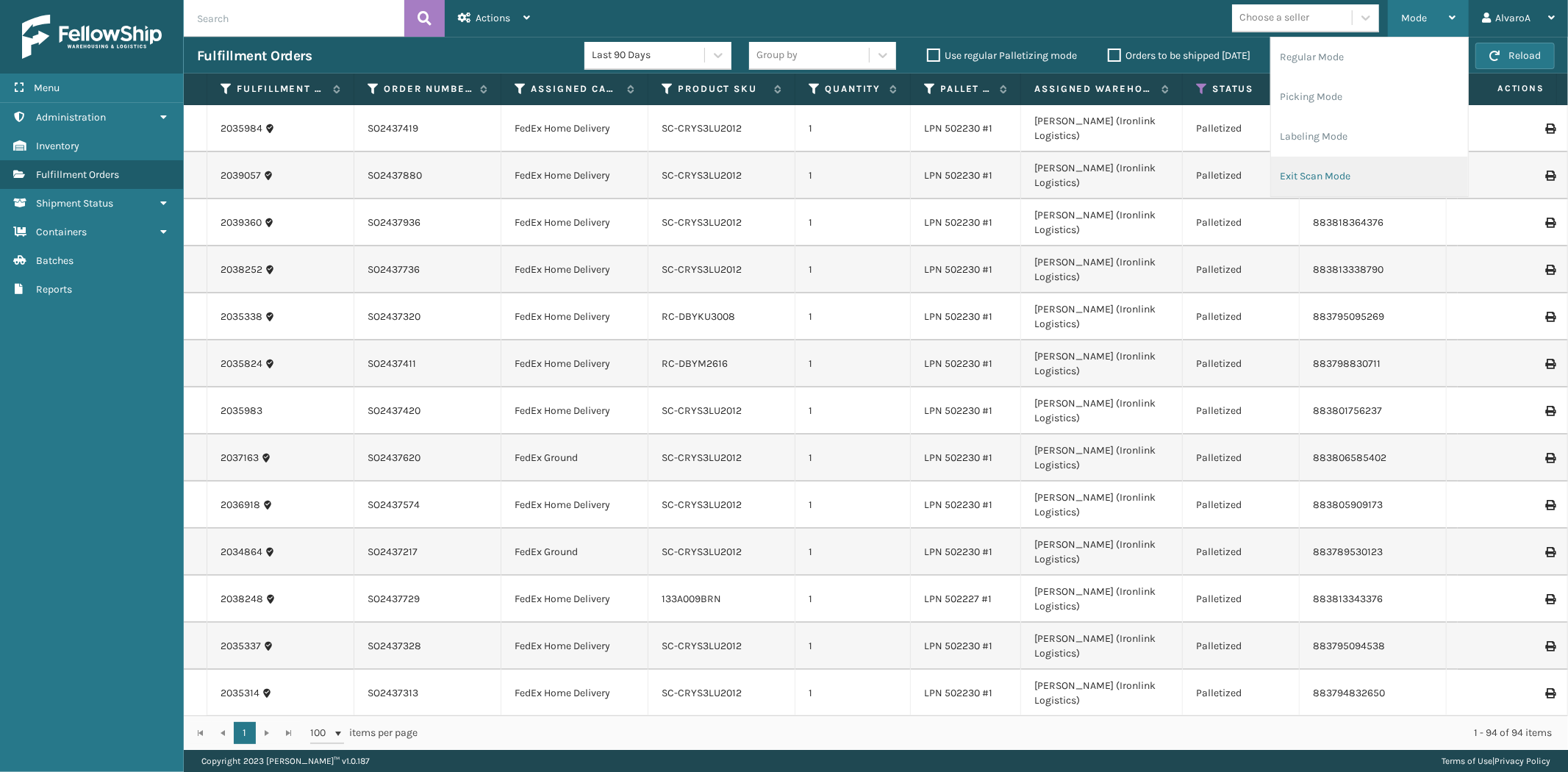
click at [1333, 171] on li "Exit Scan Mode" at bounding box center [1369, 176] width 197 height 39
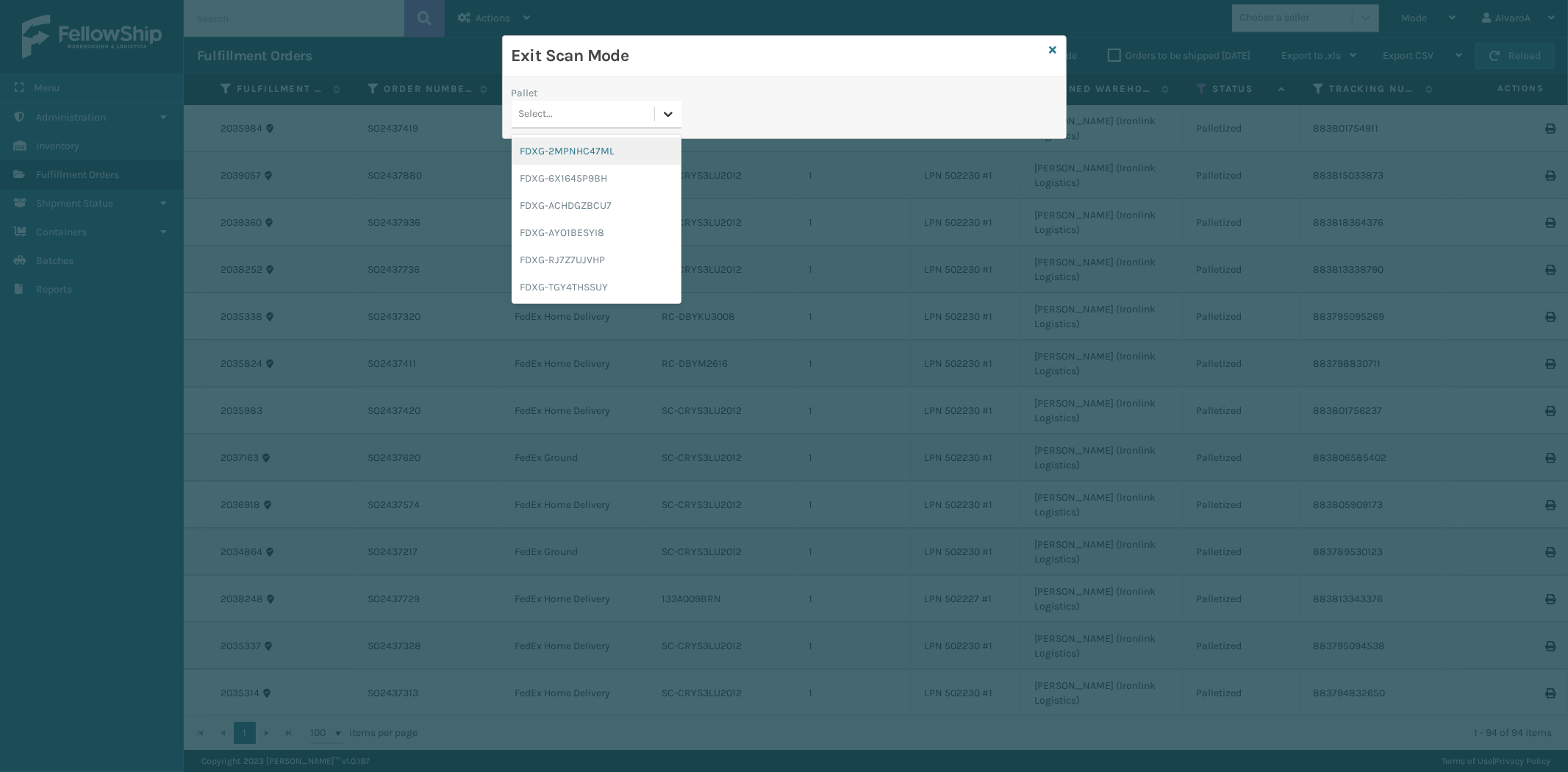
click at [674, 126] on div at bounding box center [669, 114] width 27 height 27
drag, startPoint x: 576, startPoint y: 257, endPoint x: 718, endPoint y: 155, distance: 174.8
click at [579, 256] on div "FDXG-RJ7Z7UJVHP" at bounding box center [596, 260] width 170 height 27
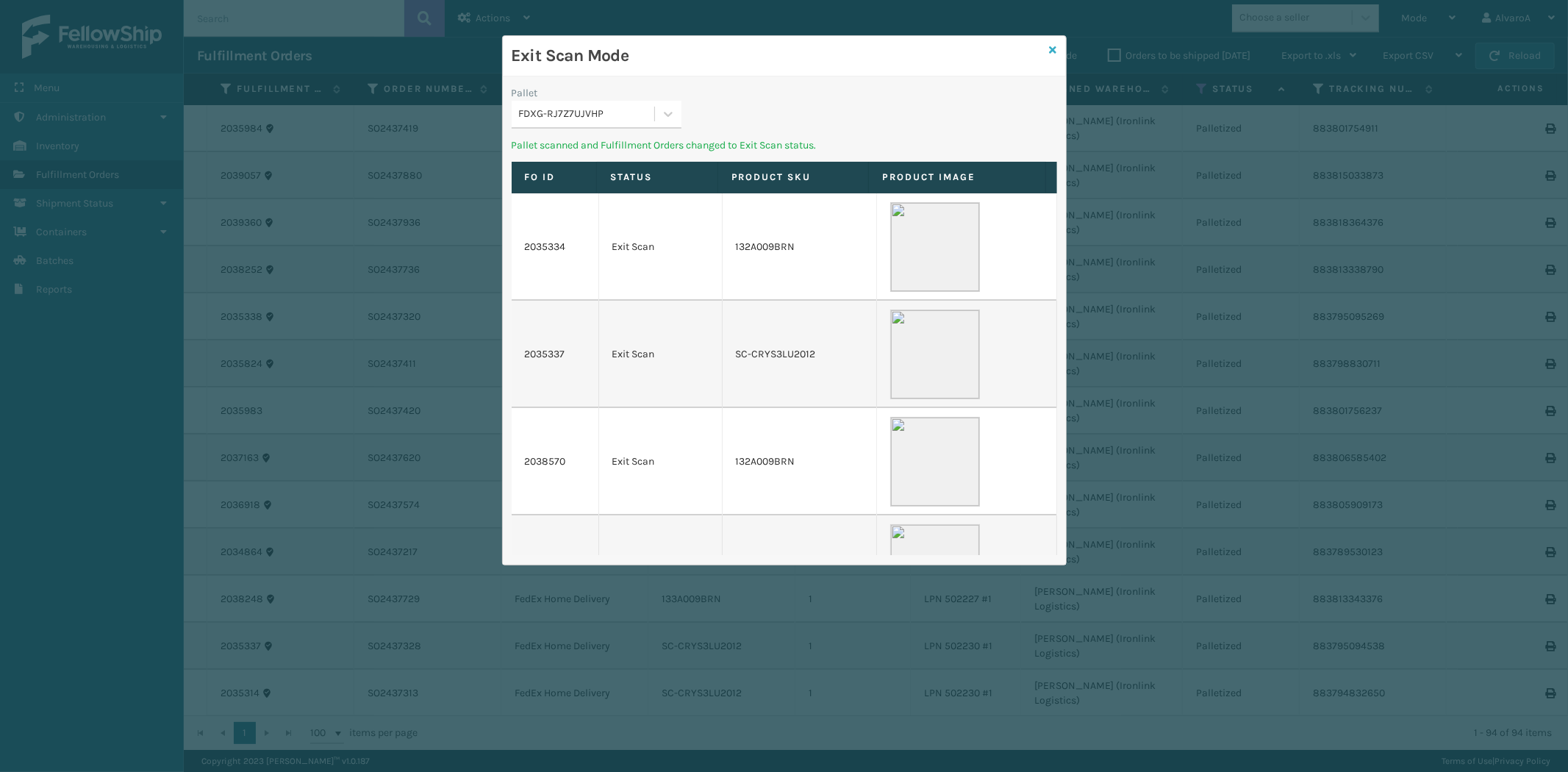
click at [1055, 51] on icon at bounding box center [1053, 50] width 8 height 10
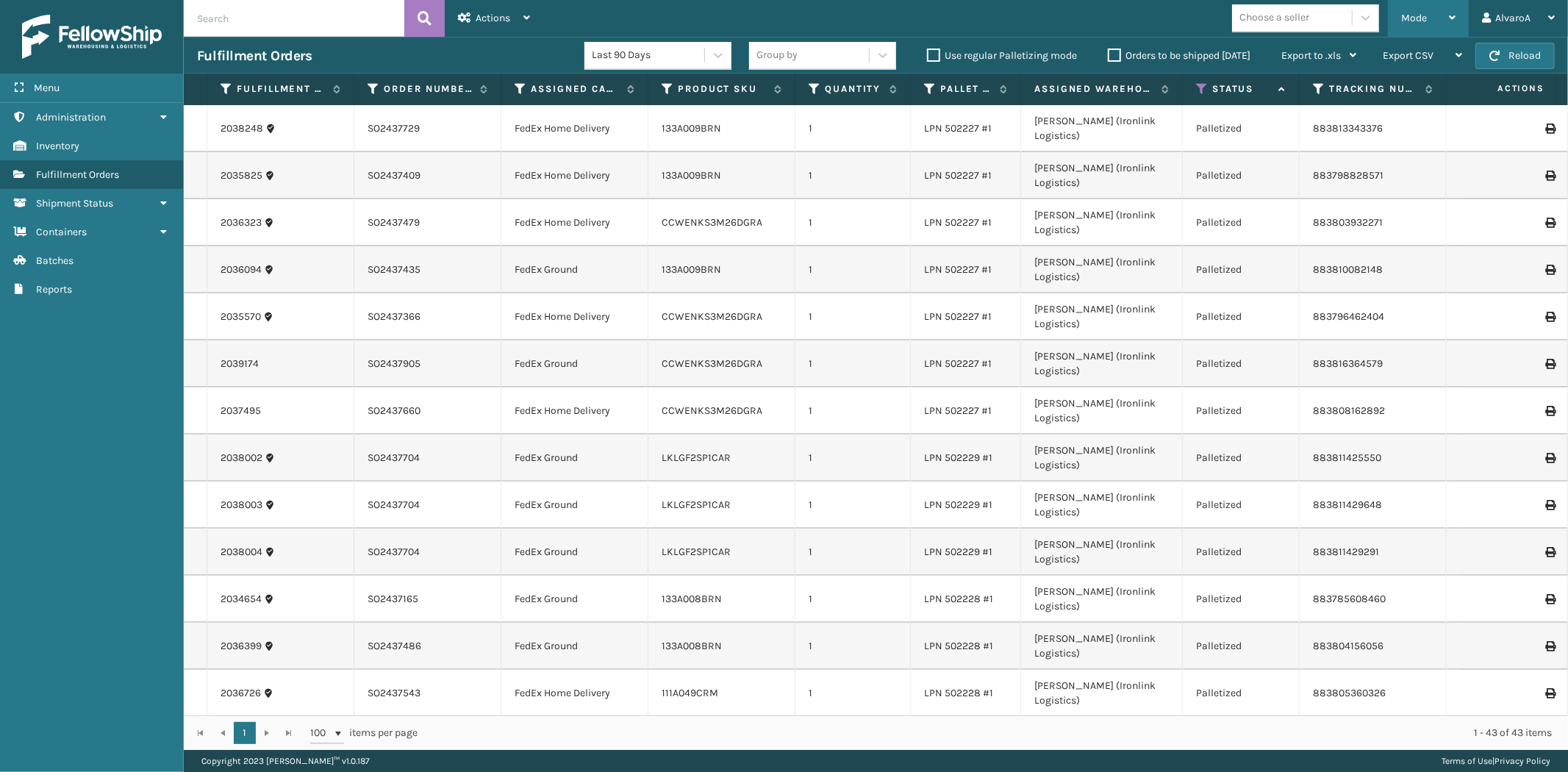
click at [1430, 18] on div "Mode" at bounding box center [1428, 18] width 55 height 37
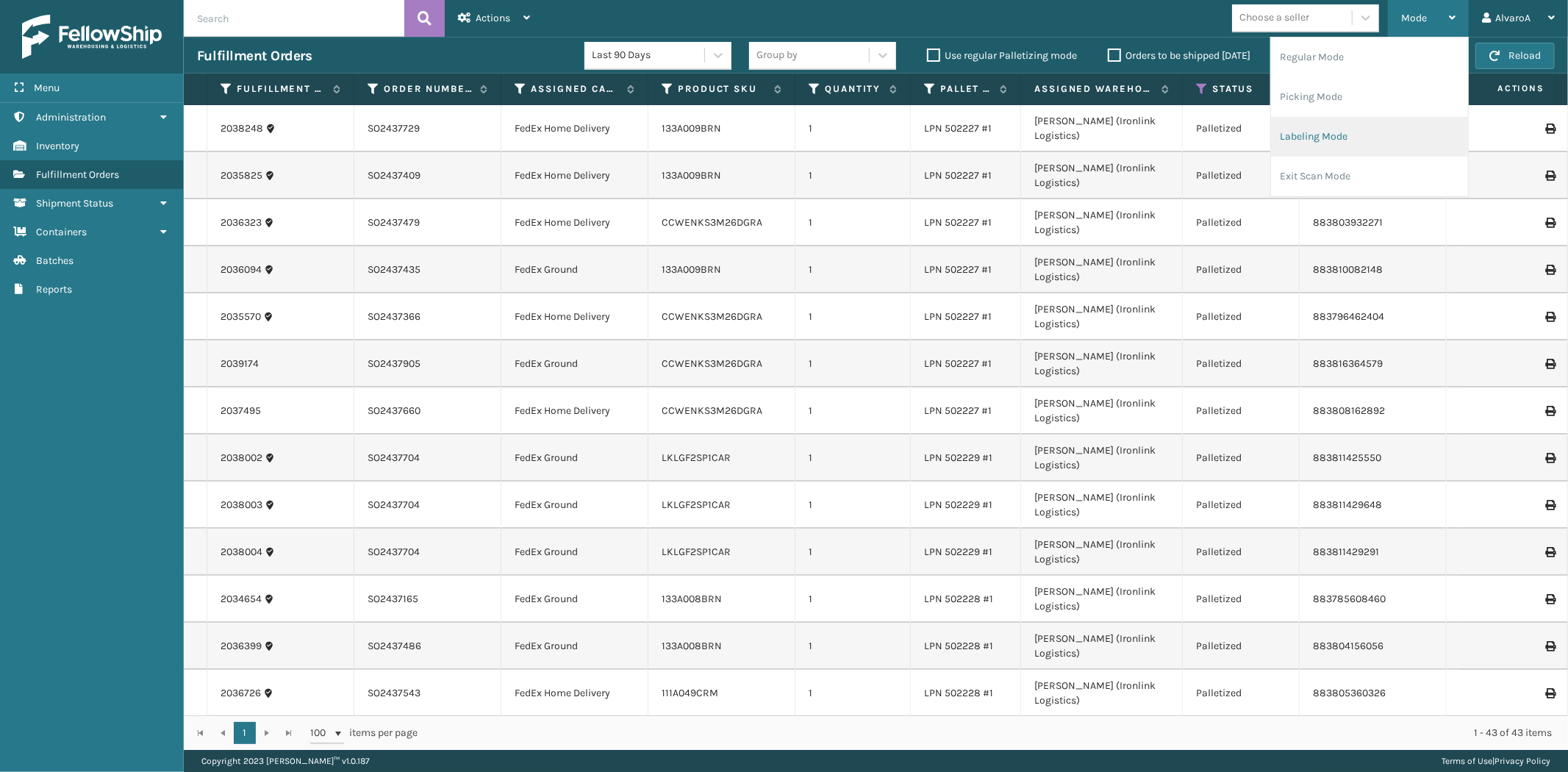
click at [1334, 126] on li "Labeling Mode" at bounding box center [1369, 136] width 197 height 39
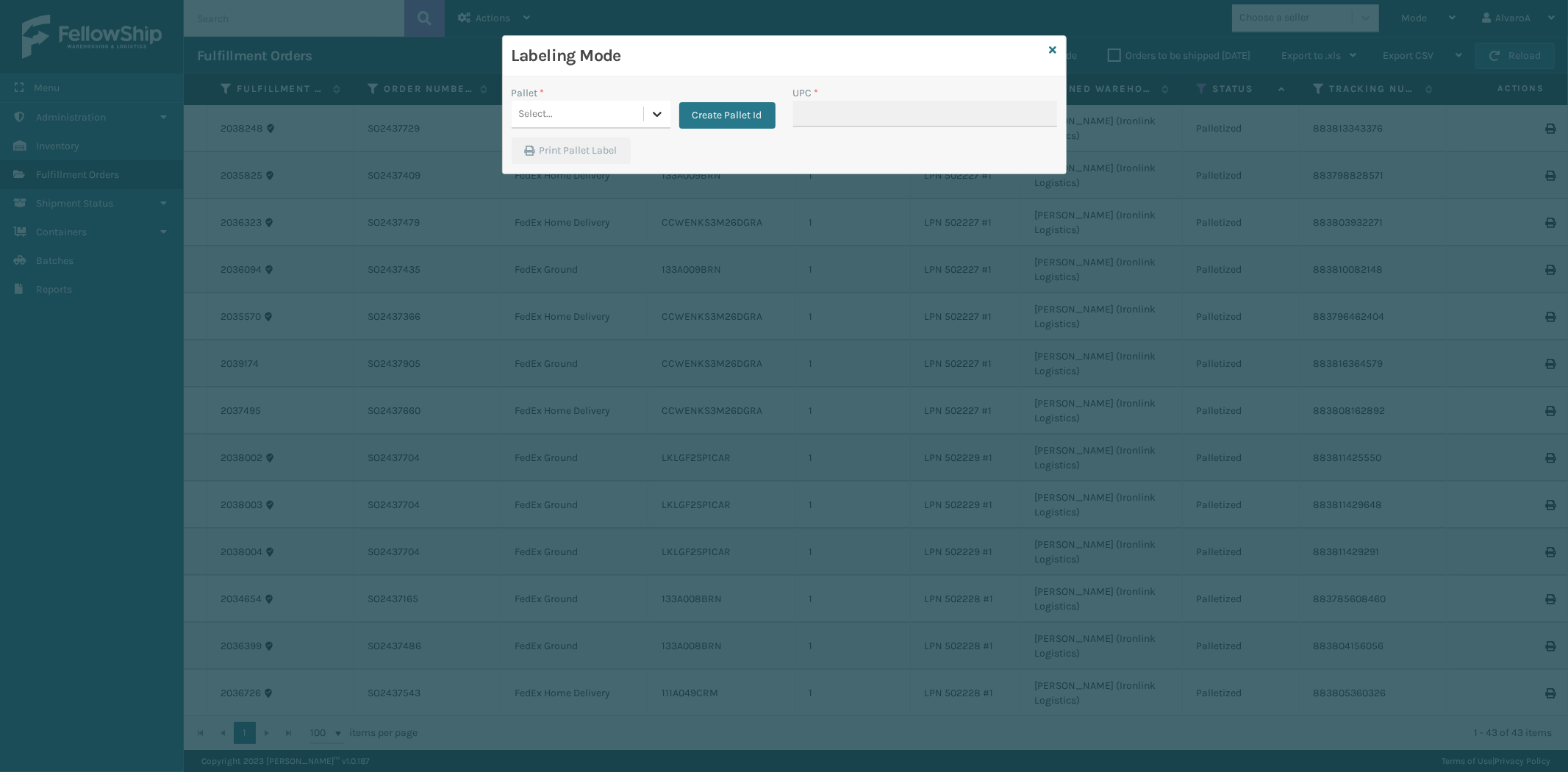
click at [654, 111] on icon at bounding box center [658, 114] width 15 height 15
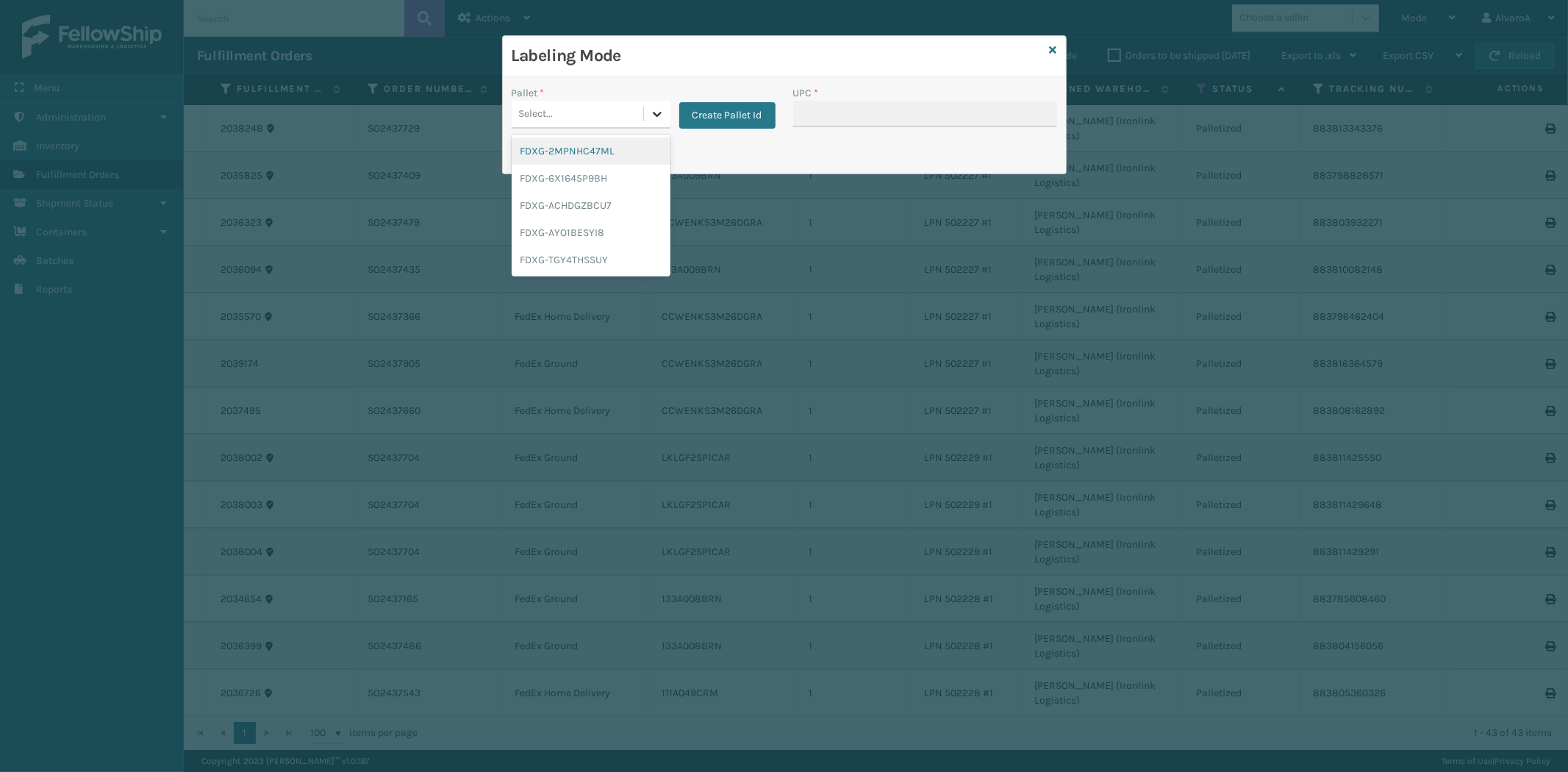
click at [658, 115] on icon at bounding box center [657, 114] width 9 height 5
click at [611, 199] on div "FDXG-ACHDGZBCU7" at bounding box center [590, 205] width 159 height 27
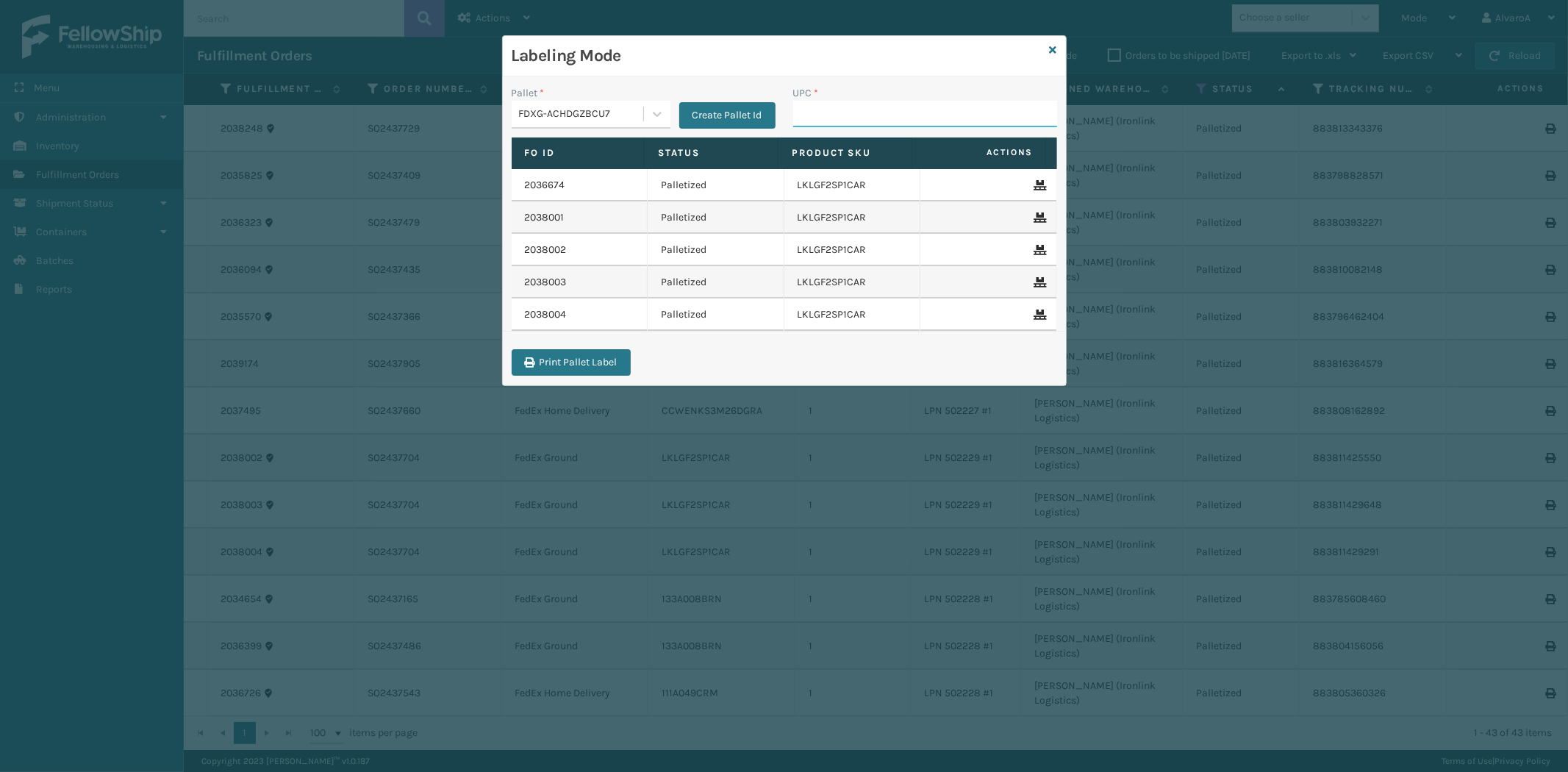
click at [836, 115] on input "UPC *" at bounding box center [925, 114] width 264 height 27
paste input "CCHRFKS2M26BRRA"
type input "CCHRFKS2M26BRRA"
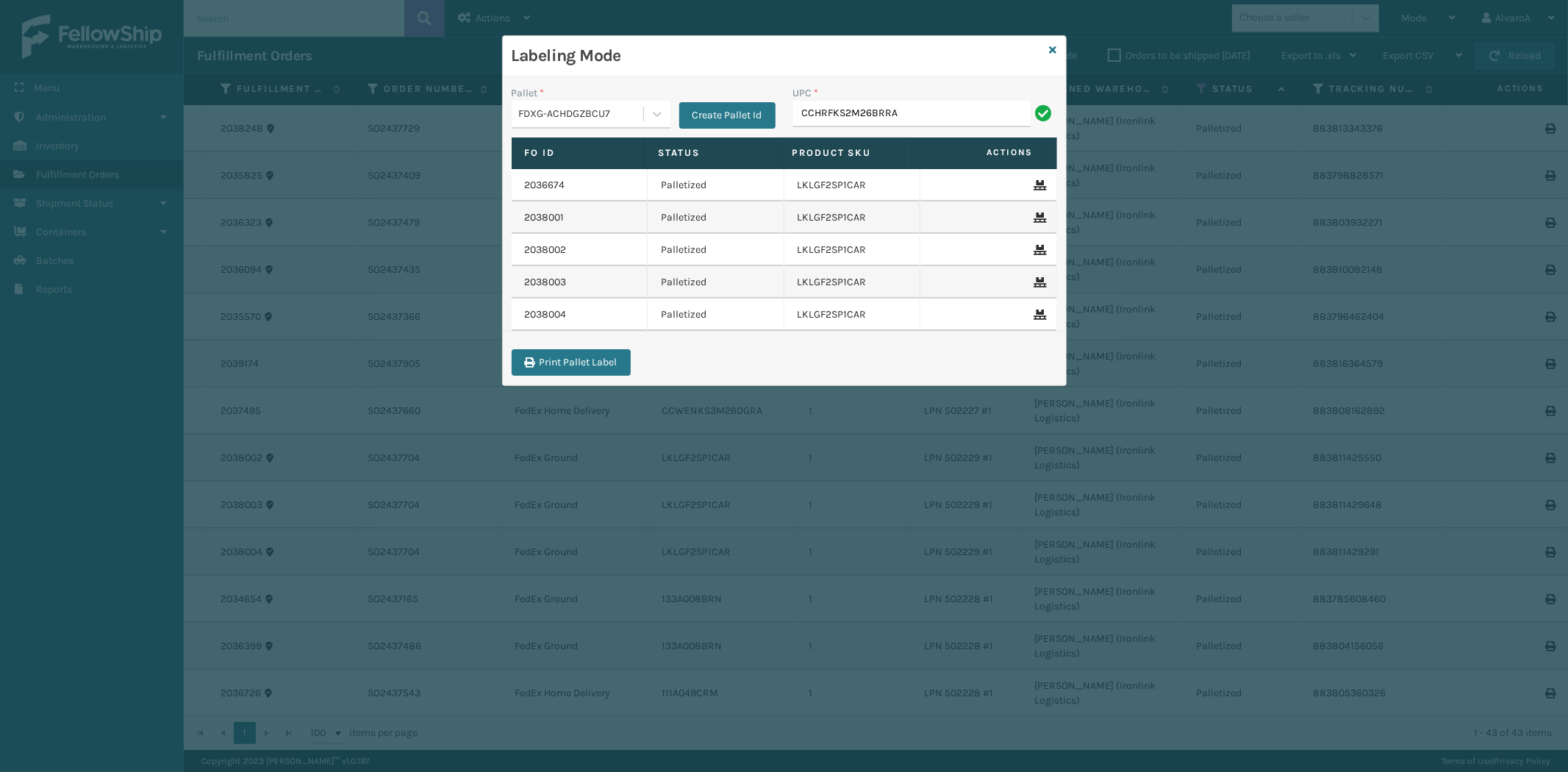
type input "CCHRFKS2M26BRRA"
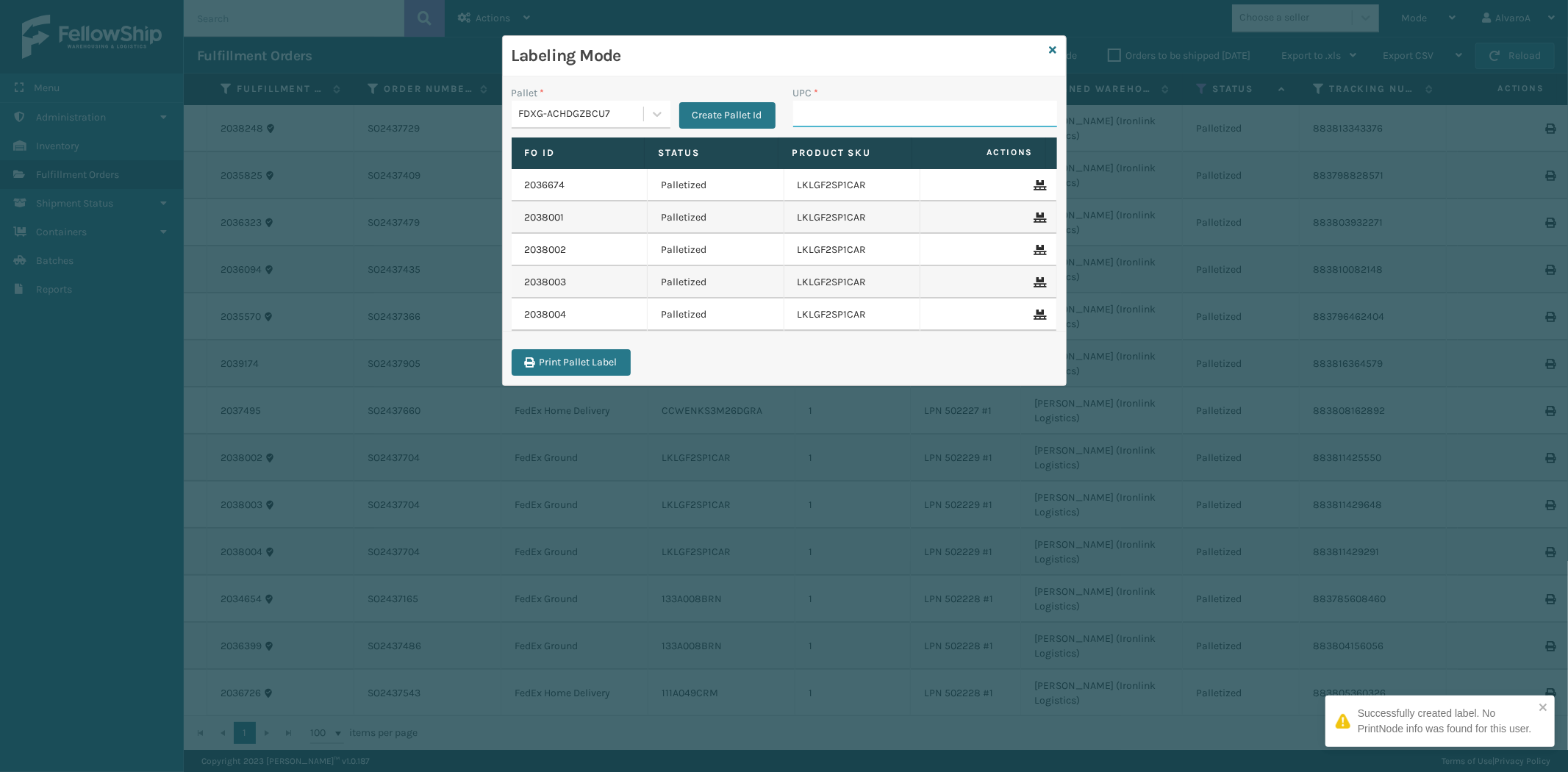
paste input "RR-PRK1CM2022"
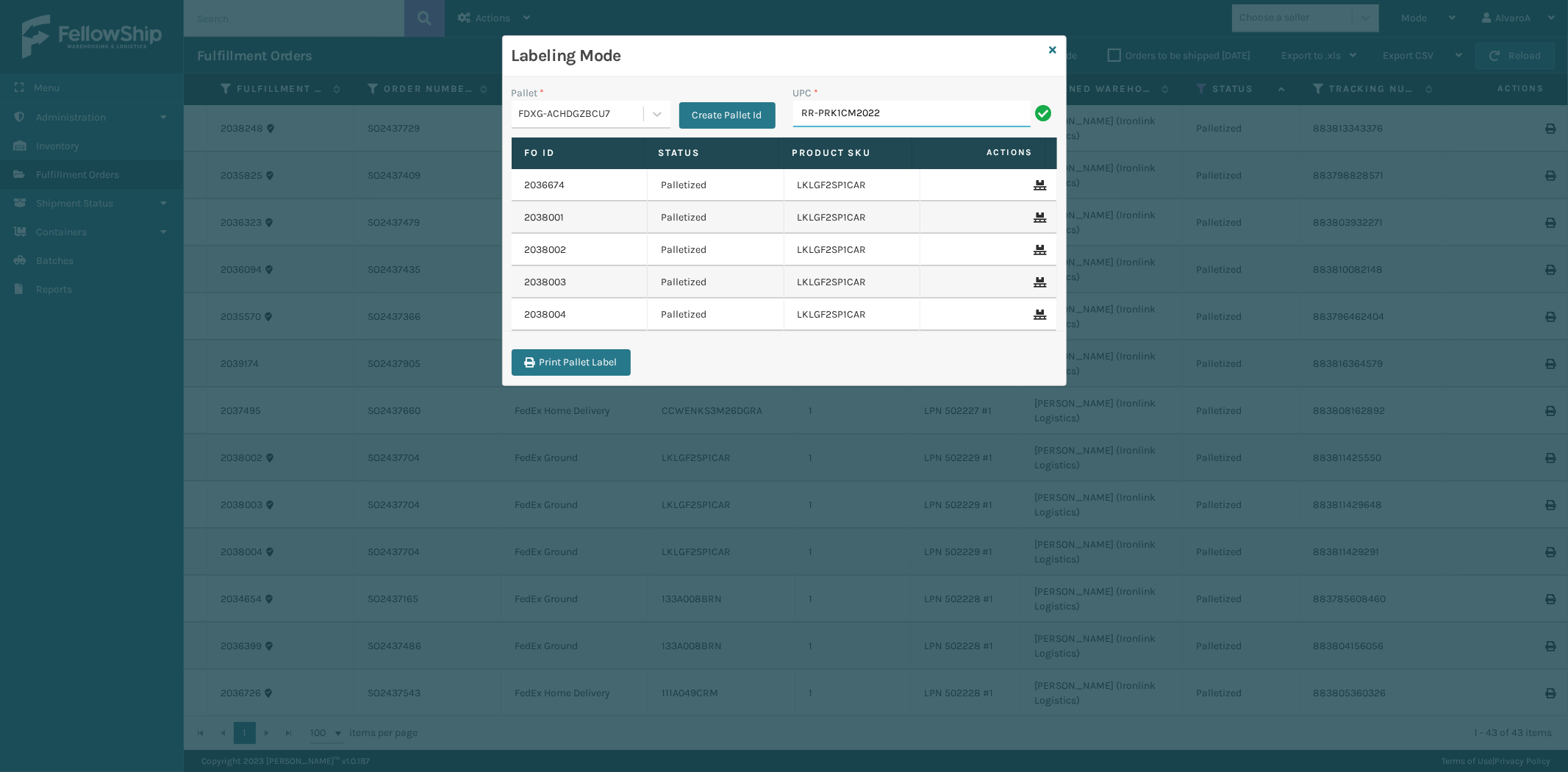
type input "RR-PRK1CM2022"
paste input "SCLRIS3LU2001"
type input "SCLRIS3LU2001"
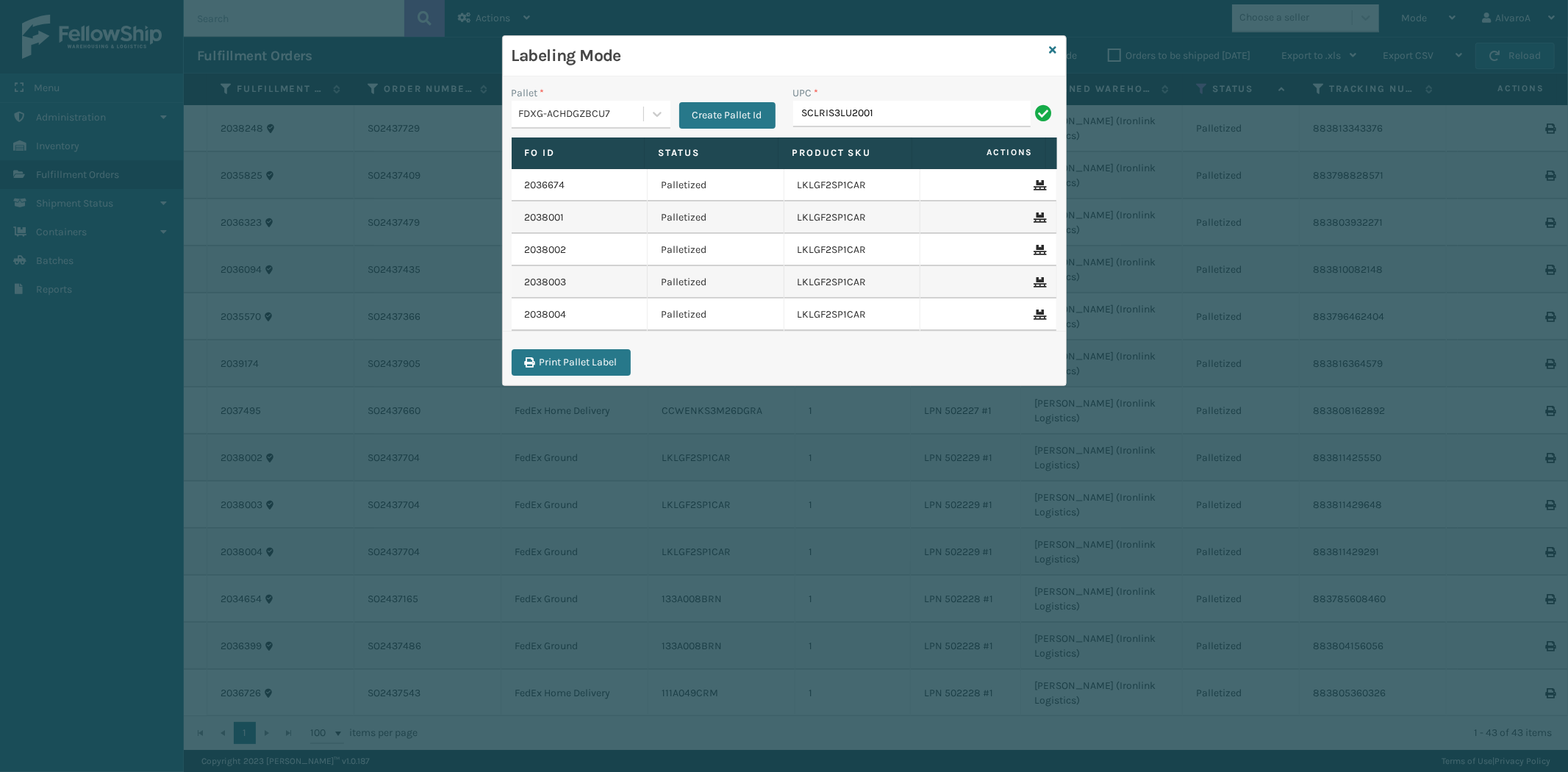
type input "SCLRIS3LU2001"
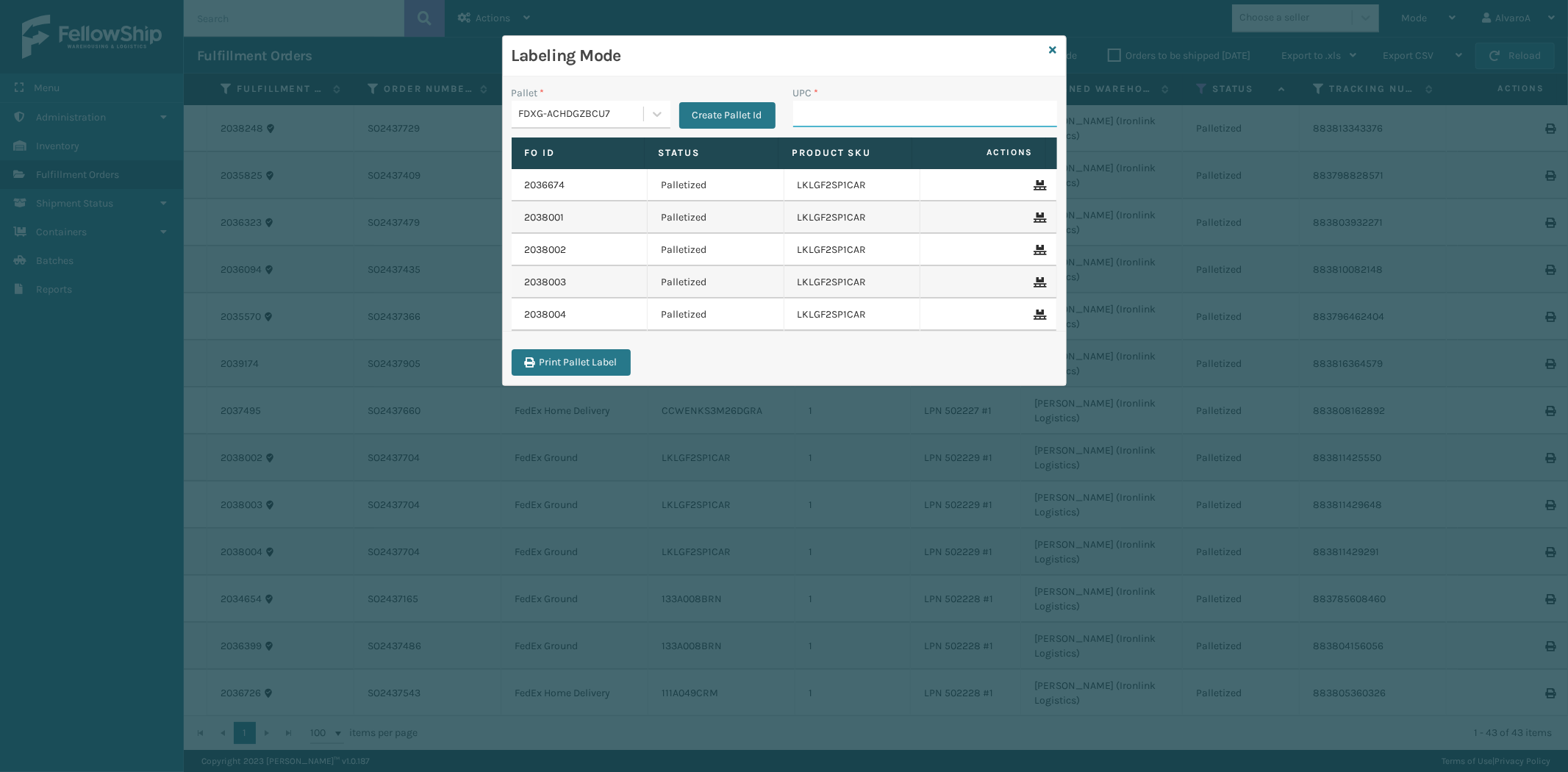
paste input "CCHRFKS1M26BKVA"
type input "CCHRFKS1M26BKVA"
paste input "SC-CRYS3LU2043"
type input "SC-CRYS3LU2043"
paste input "123A046BLK"
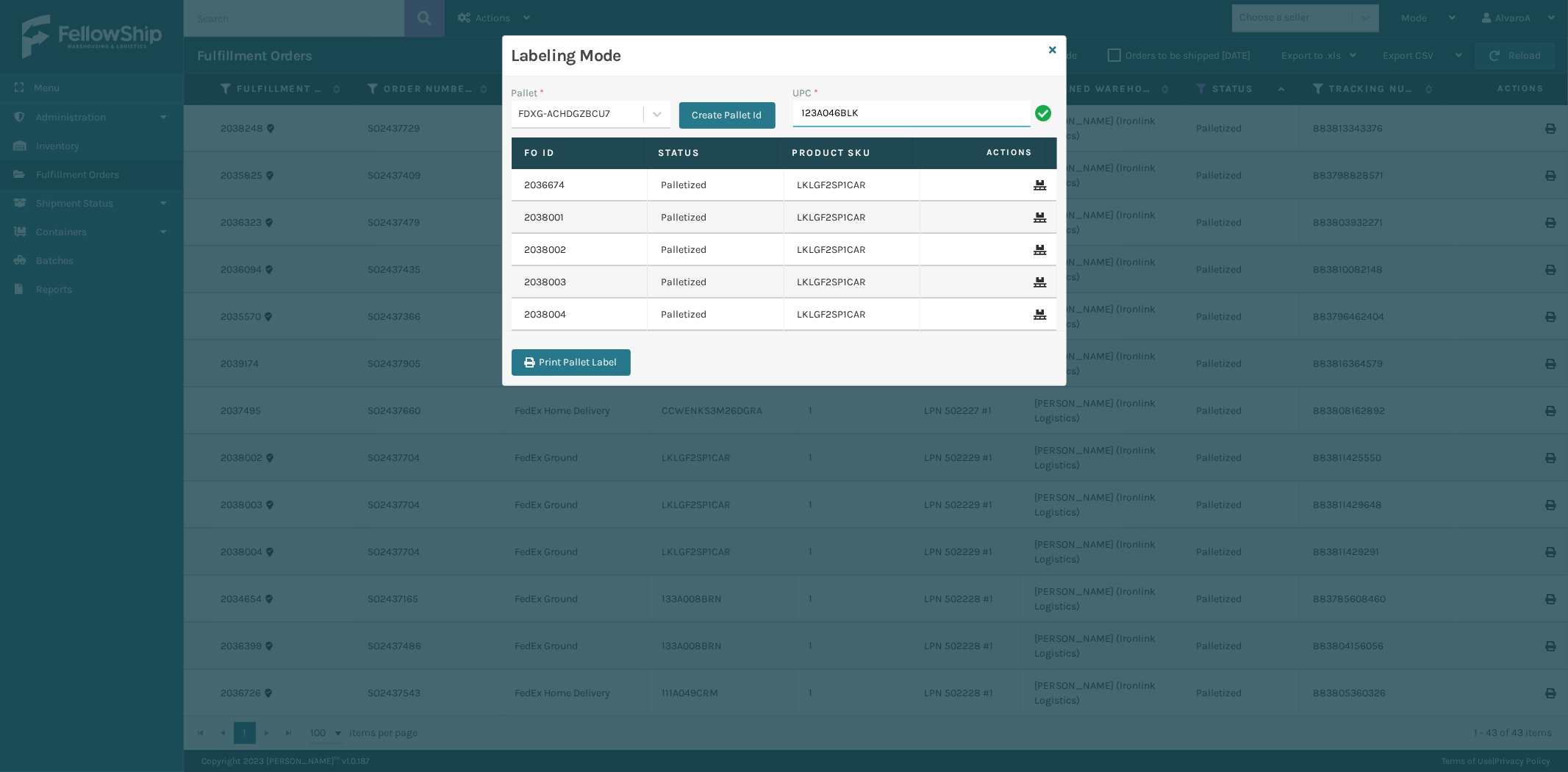
type input "123A046BLK"
click at [842, 119] on input "UPC *" at bounding box center [925, 114] width 264 height 27
paste input "SCWDSLU2012"
type input "SCWDSLU2012"
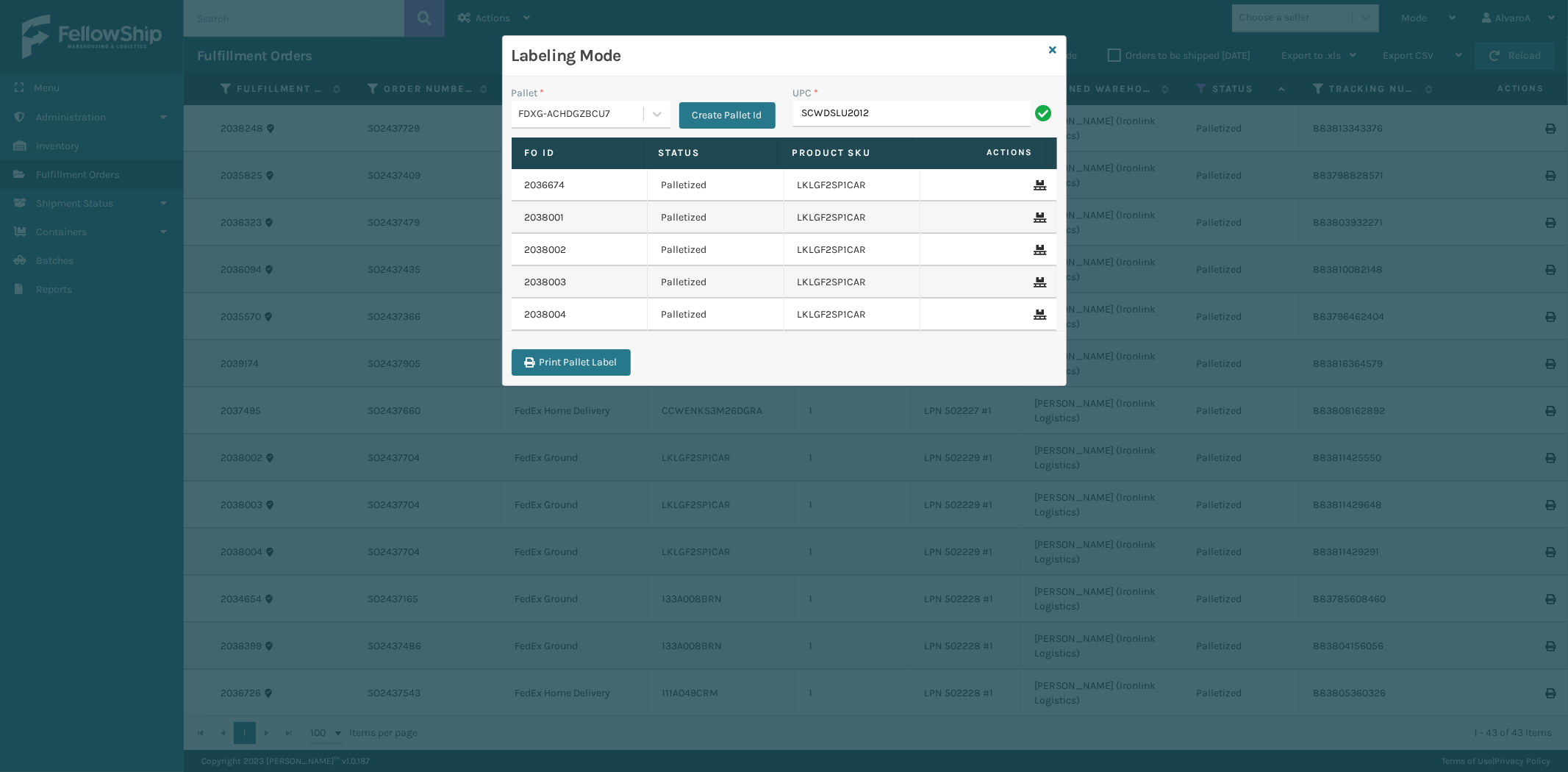
type input "SCWDSLU2012"
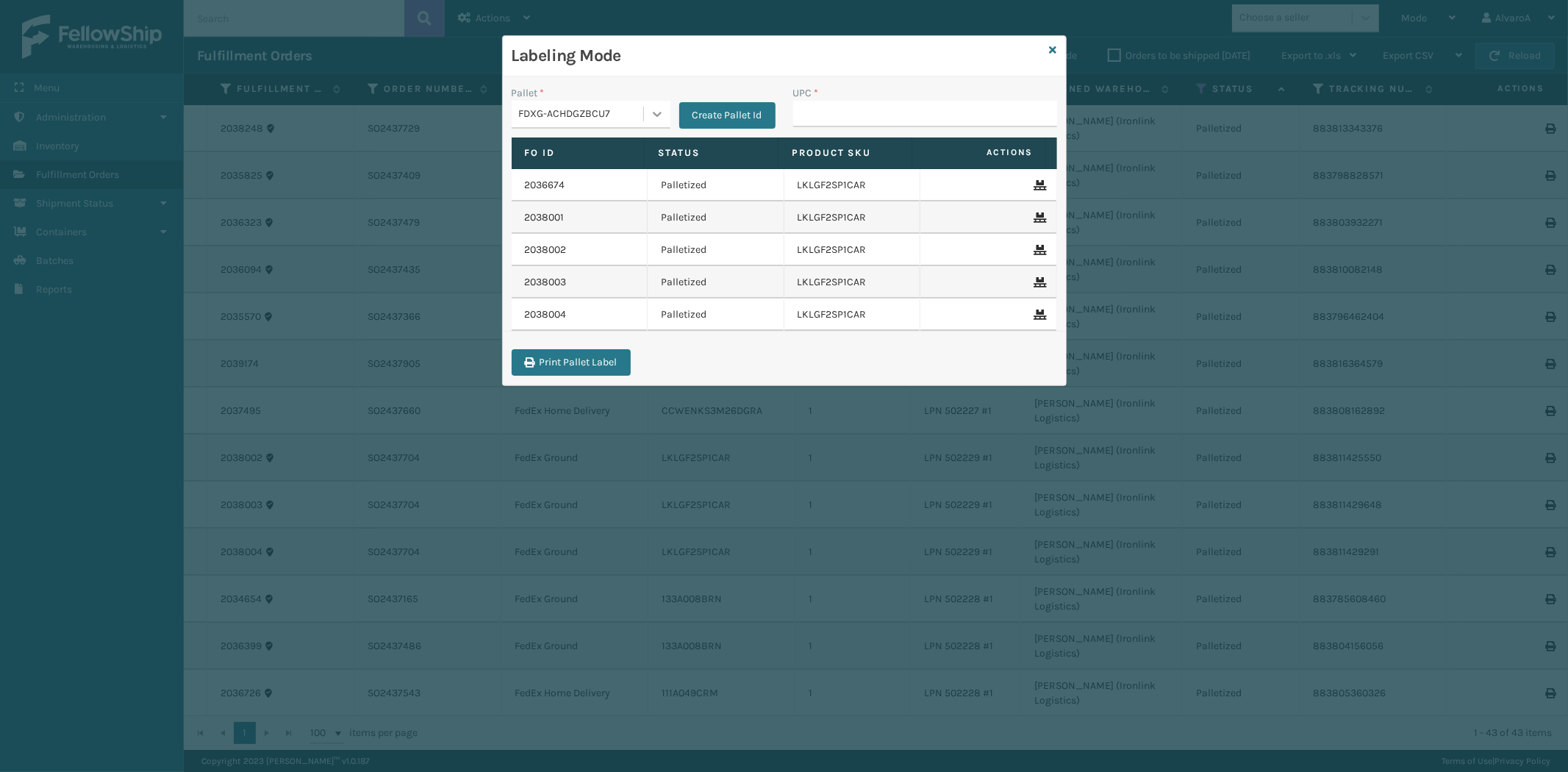
click at [654, 116] on icon at bounding box center [658, 114] width 15 height 15
click at [567, 202] on div "FDXG-ACHDGZBCU7" at bounding box center [590, 205] width 159 height 27
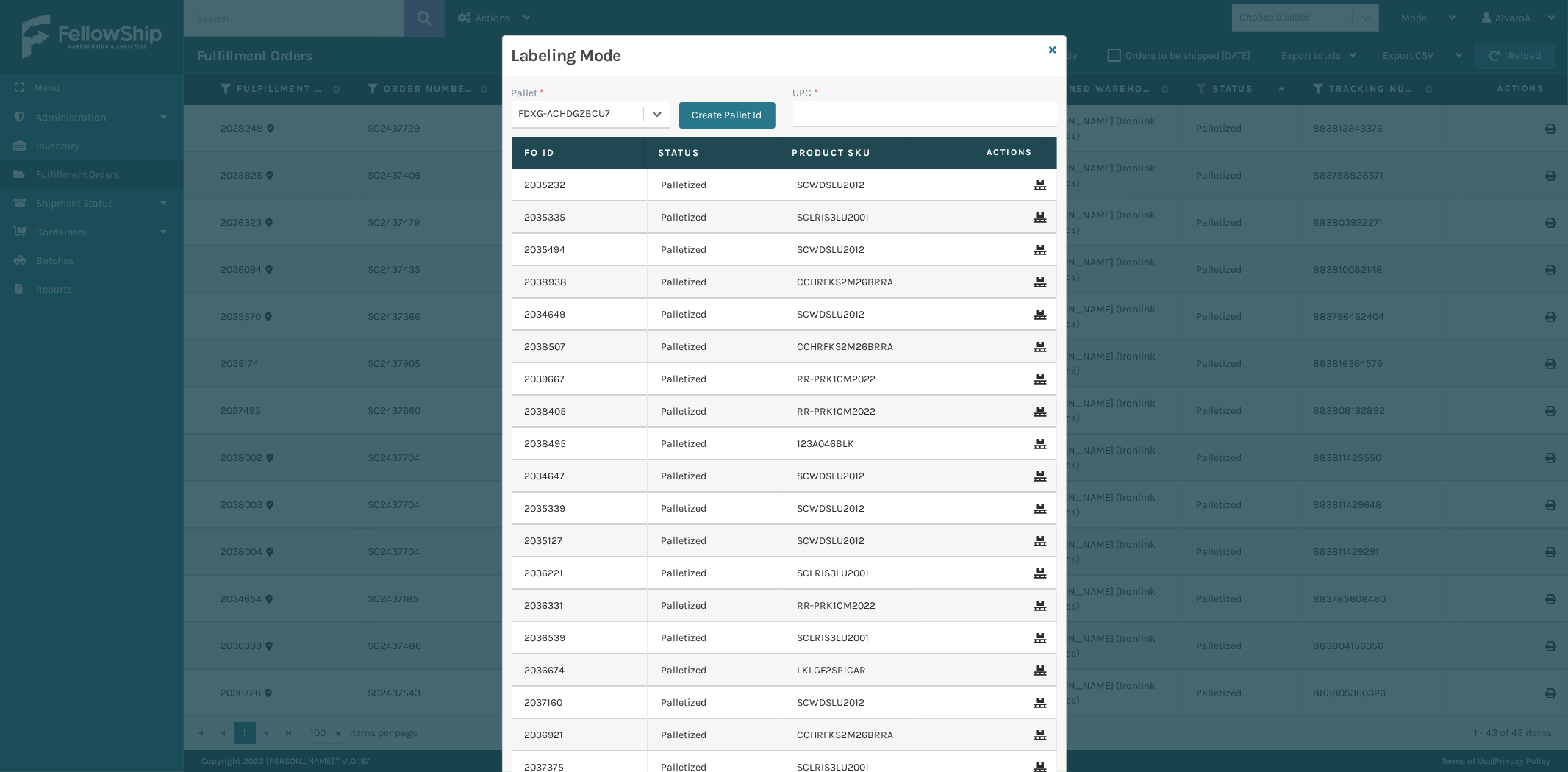
scroll to position [81, 0]
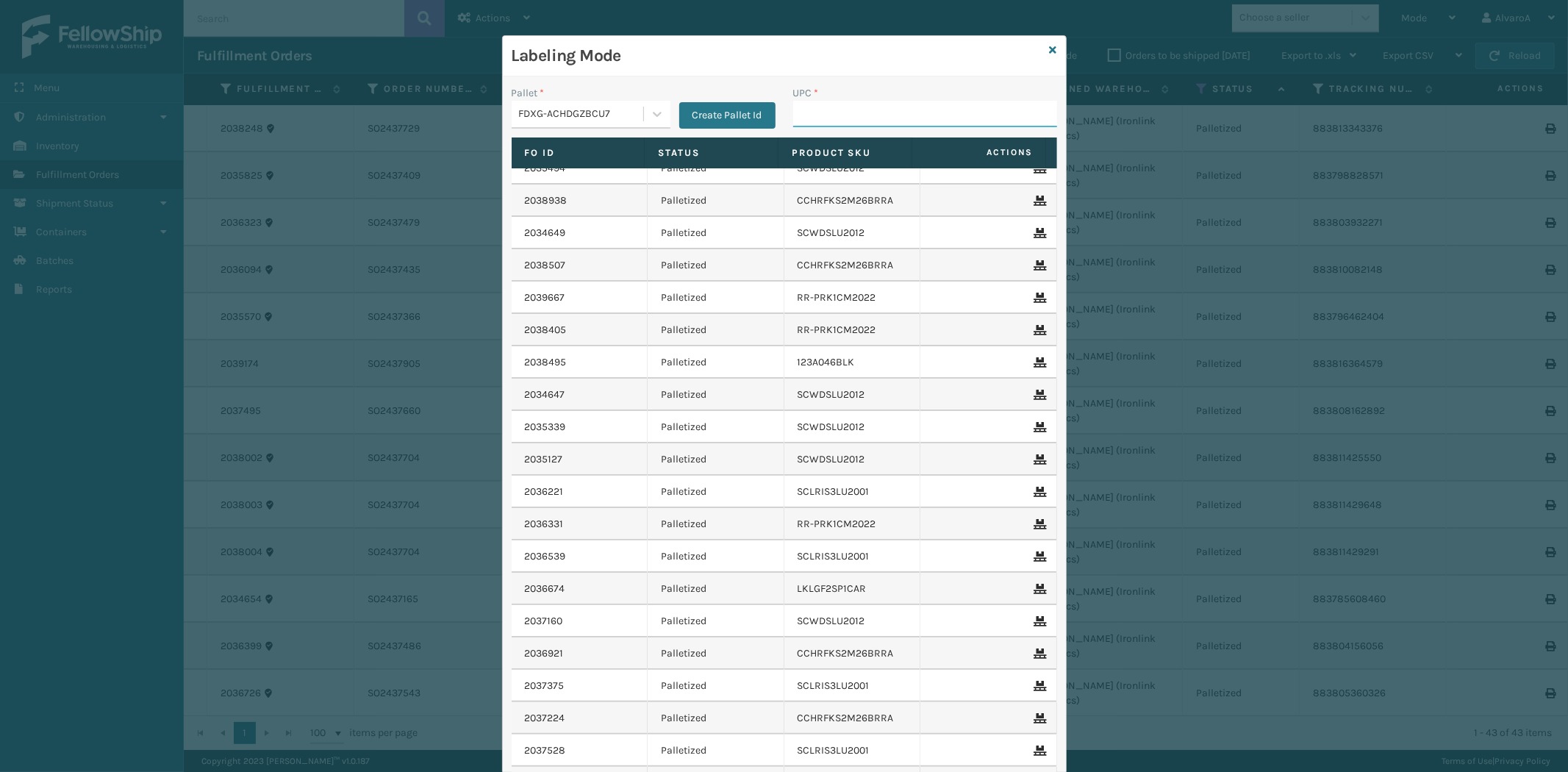
click at [817, 115] on input "UPC *" at bounding box center [925, 114] width 264 height 27
paste input "SCWDSLU2012"
type input "SCWDSLU2012"
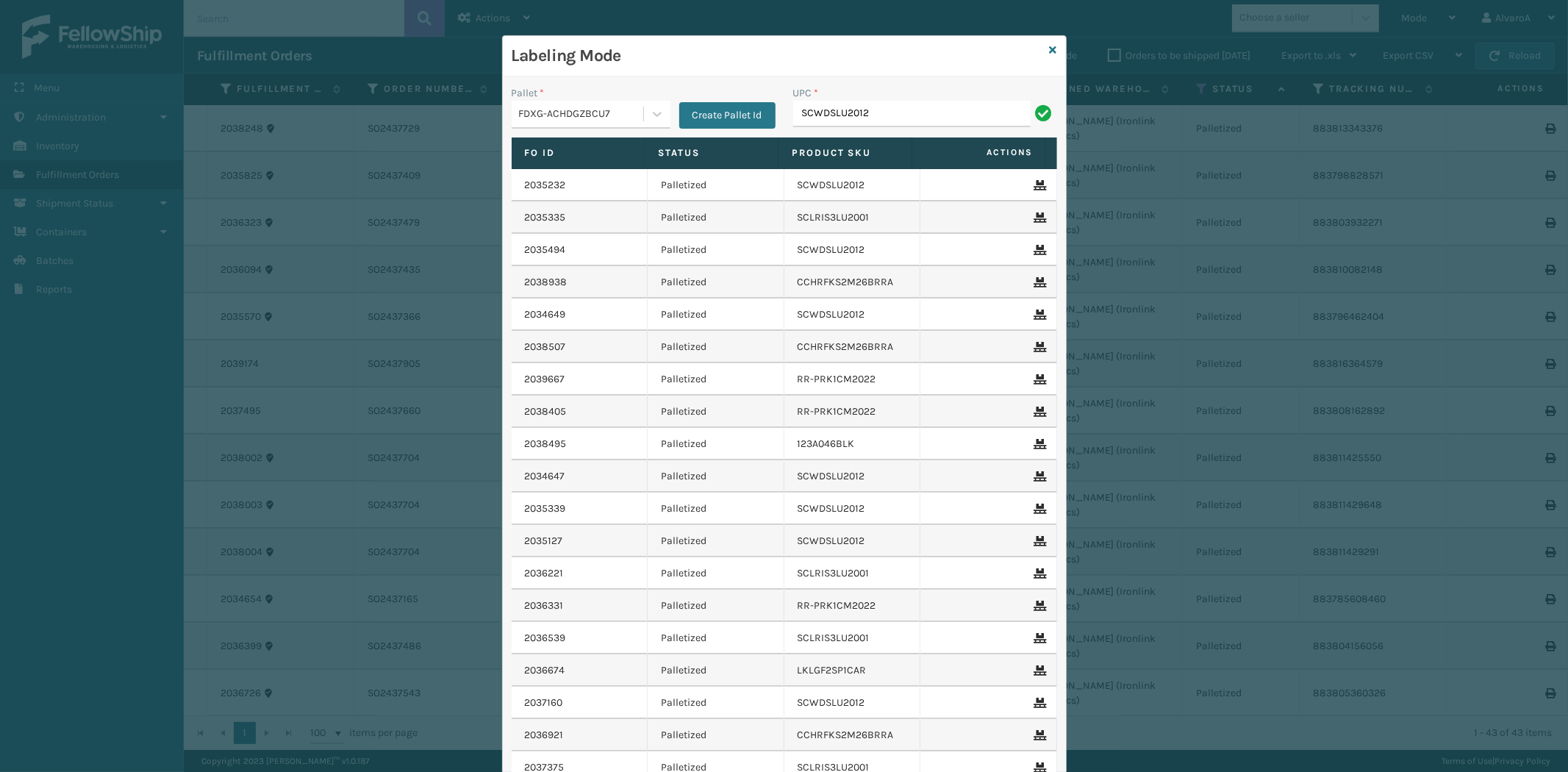
type input "SCWDSLU2012"
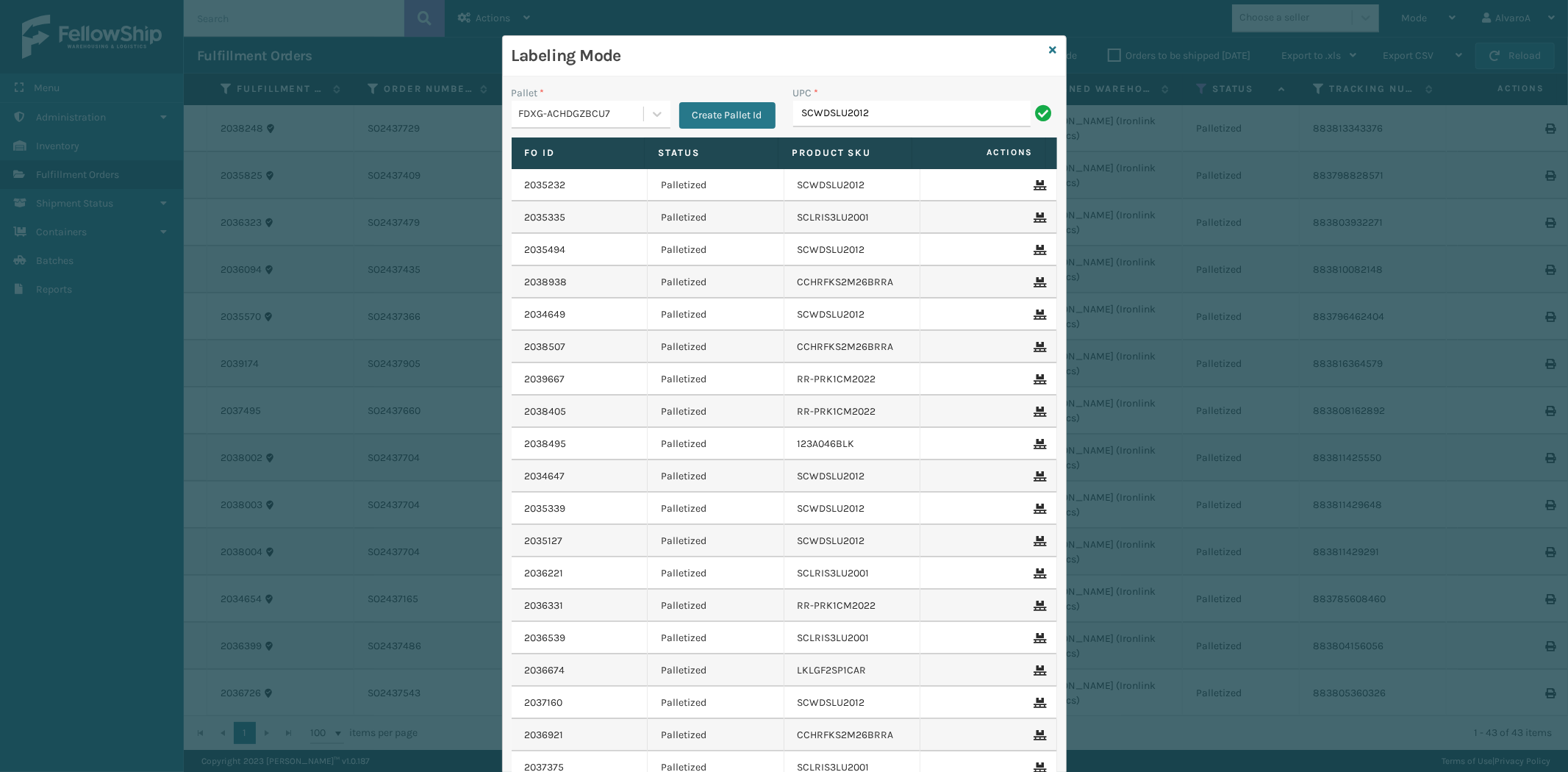
type input "SCWDSLU2012"
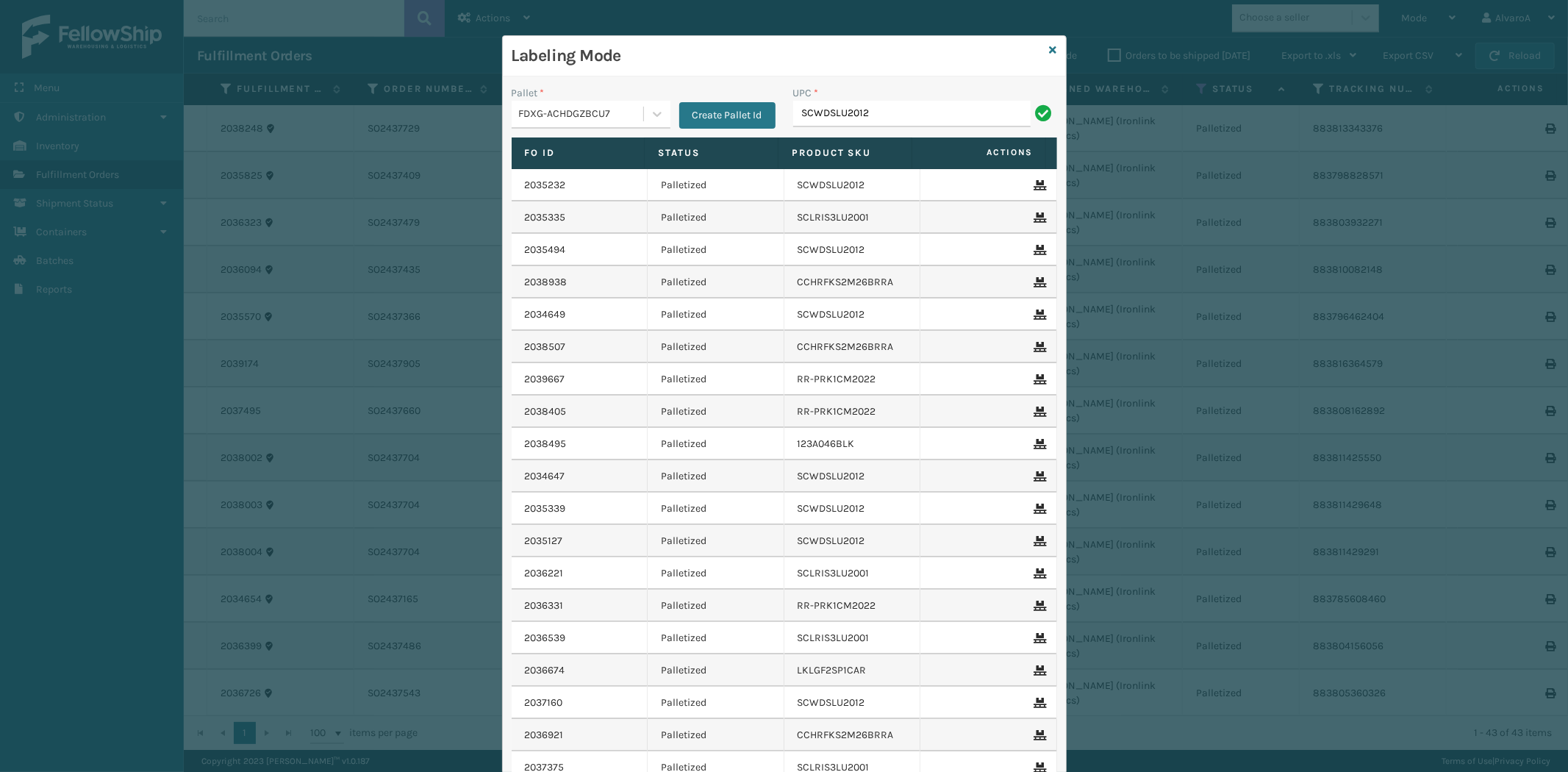
type input "SCWDSLU2012"
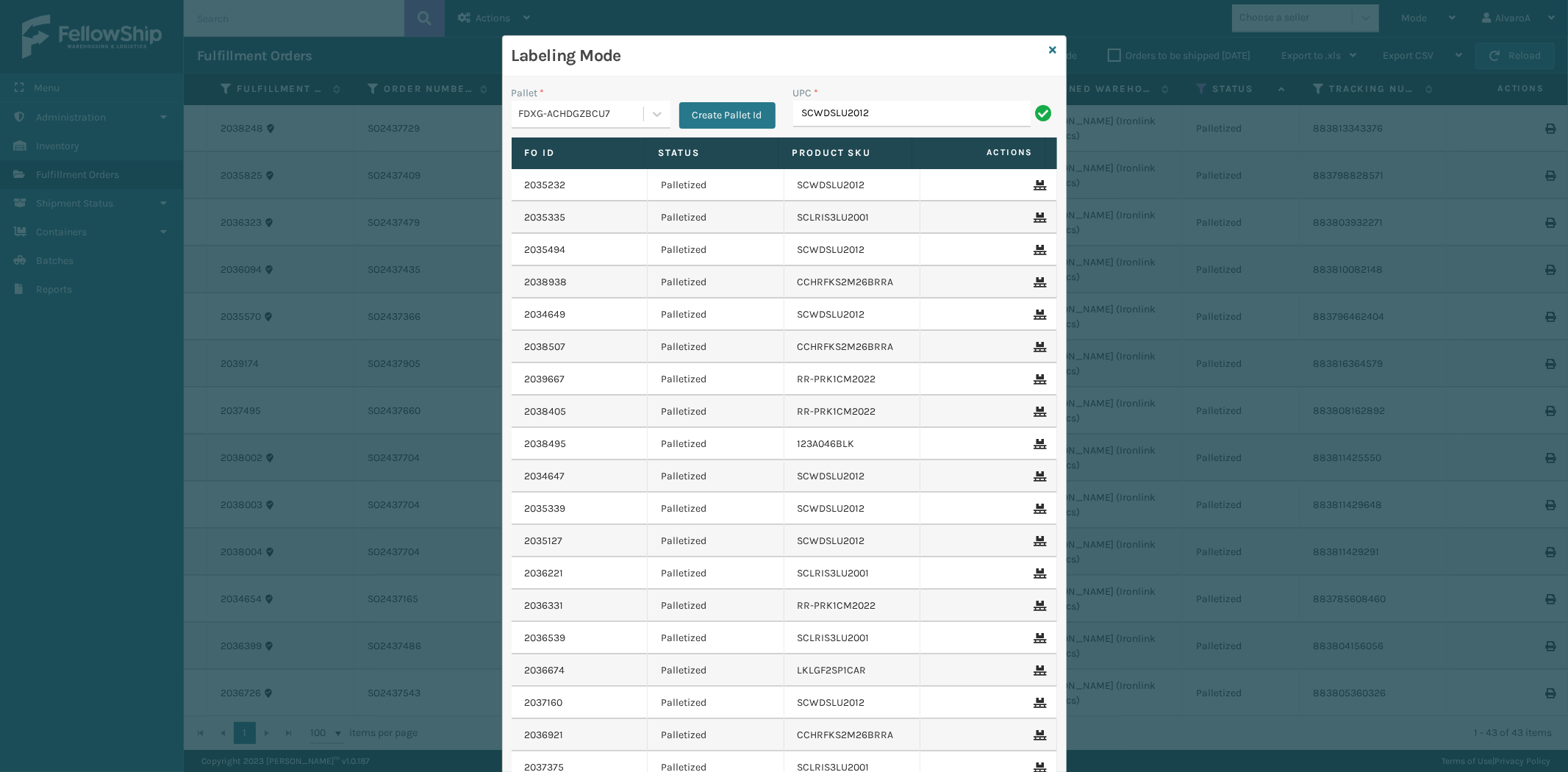
type input "SCWDSLU2012"
click at [839, 120] on input "UPC *" at bounding box center [925, 114] width 264 height 27
type input "SC-CRYS3LU2051"
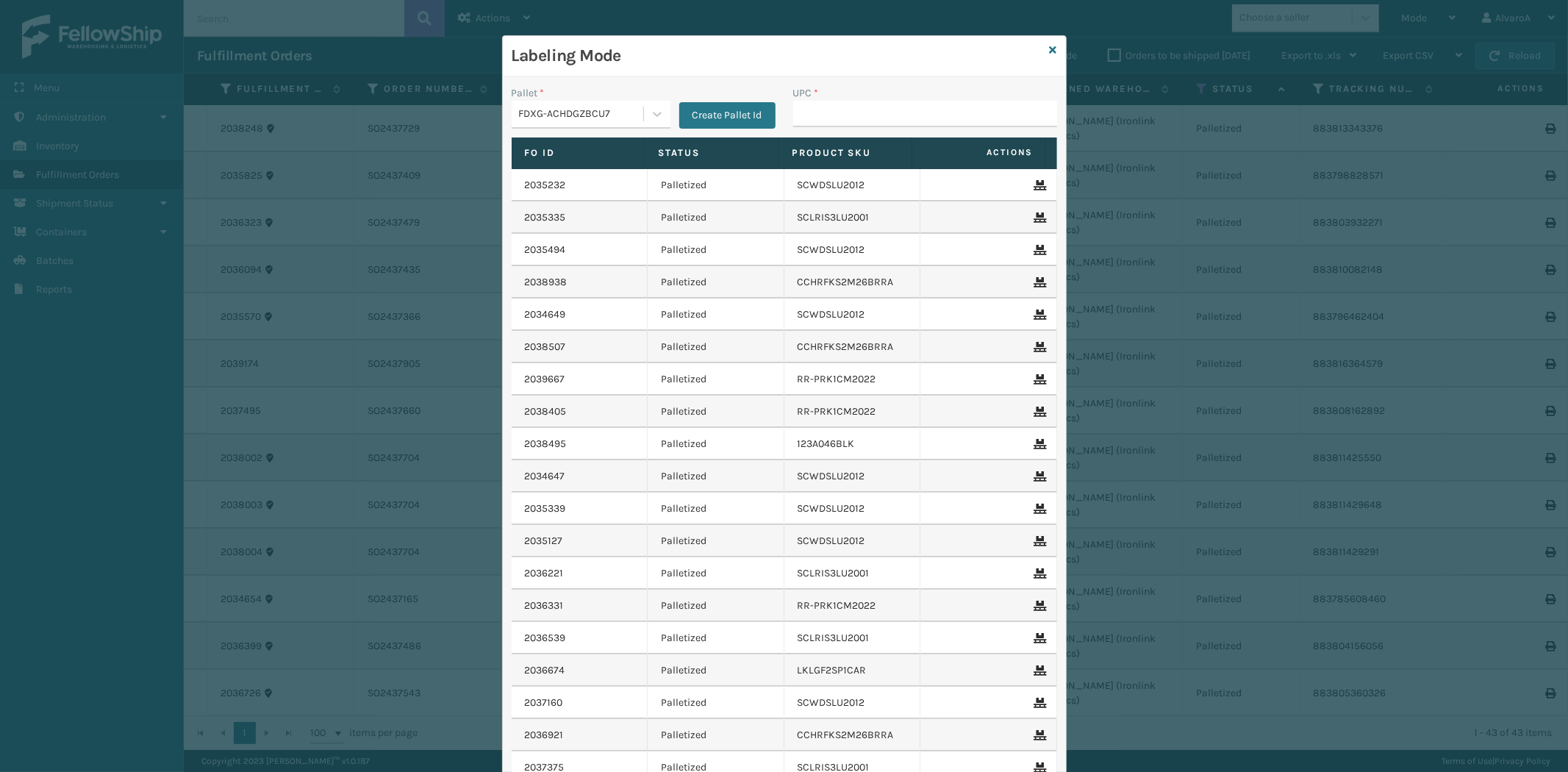
scroll to position [41, 0]
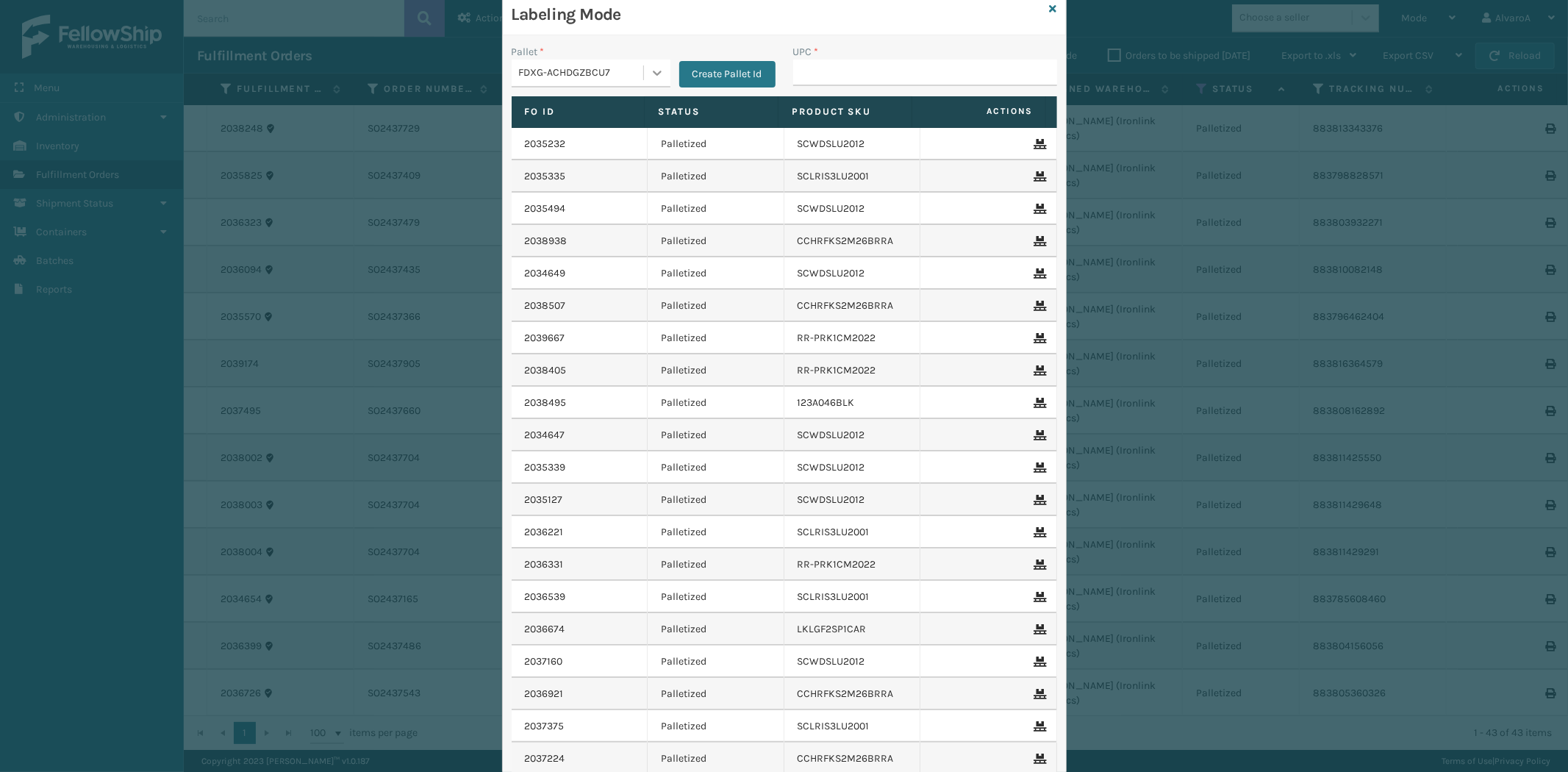
click at [655, 79] on icon at bounding box center [658, 73] width 15 height 15
click at [590, 140] on div "FDXG-6X1645P9BH" at bounding box center [590, 137] width 159 height 27
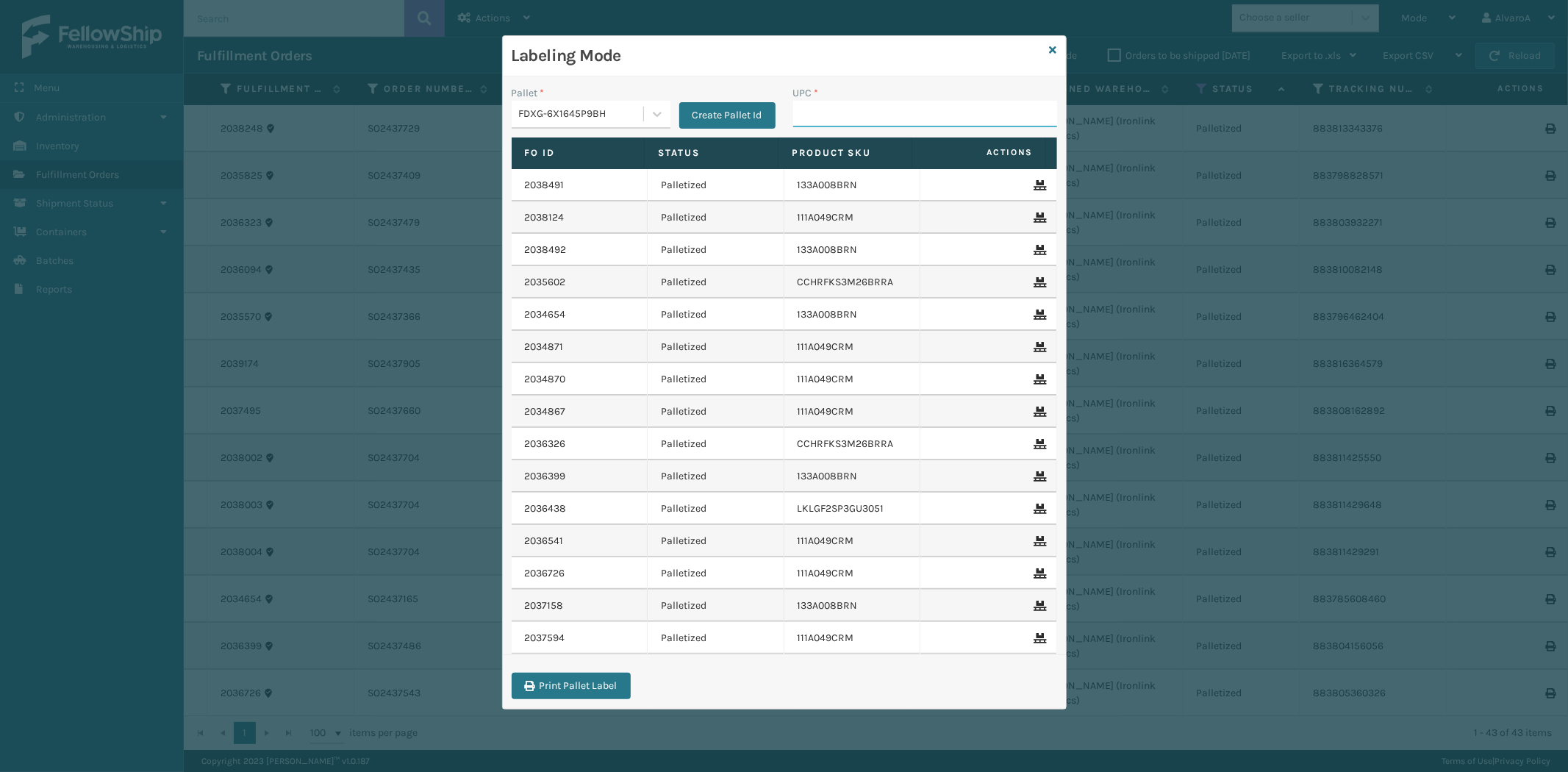
click at [851, 119] on input "UPC *" at bounding box center [925, 114] width 264 height 27
type input "114A063NVY"
click at [657, 120] on icon at bounding box center [658, 114] width 15 height 15
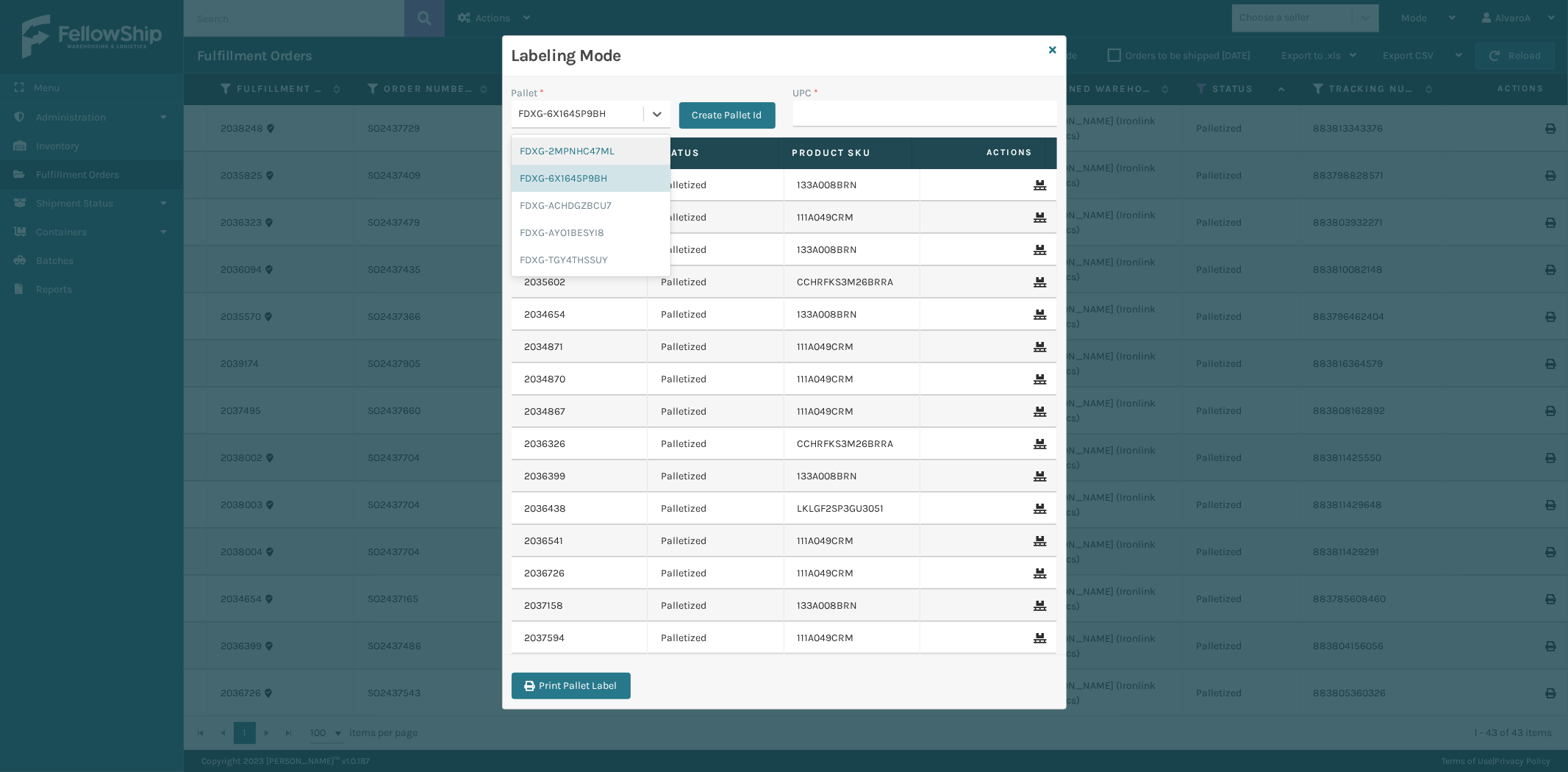
drag, startPoint x: 662, startPoint y: 122, endPoint x: 677, endPoint y: 103, distance: 24.2
click at [666, 119] on div at bounding box center [658, 114] width 27 height 27
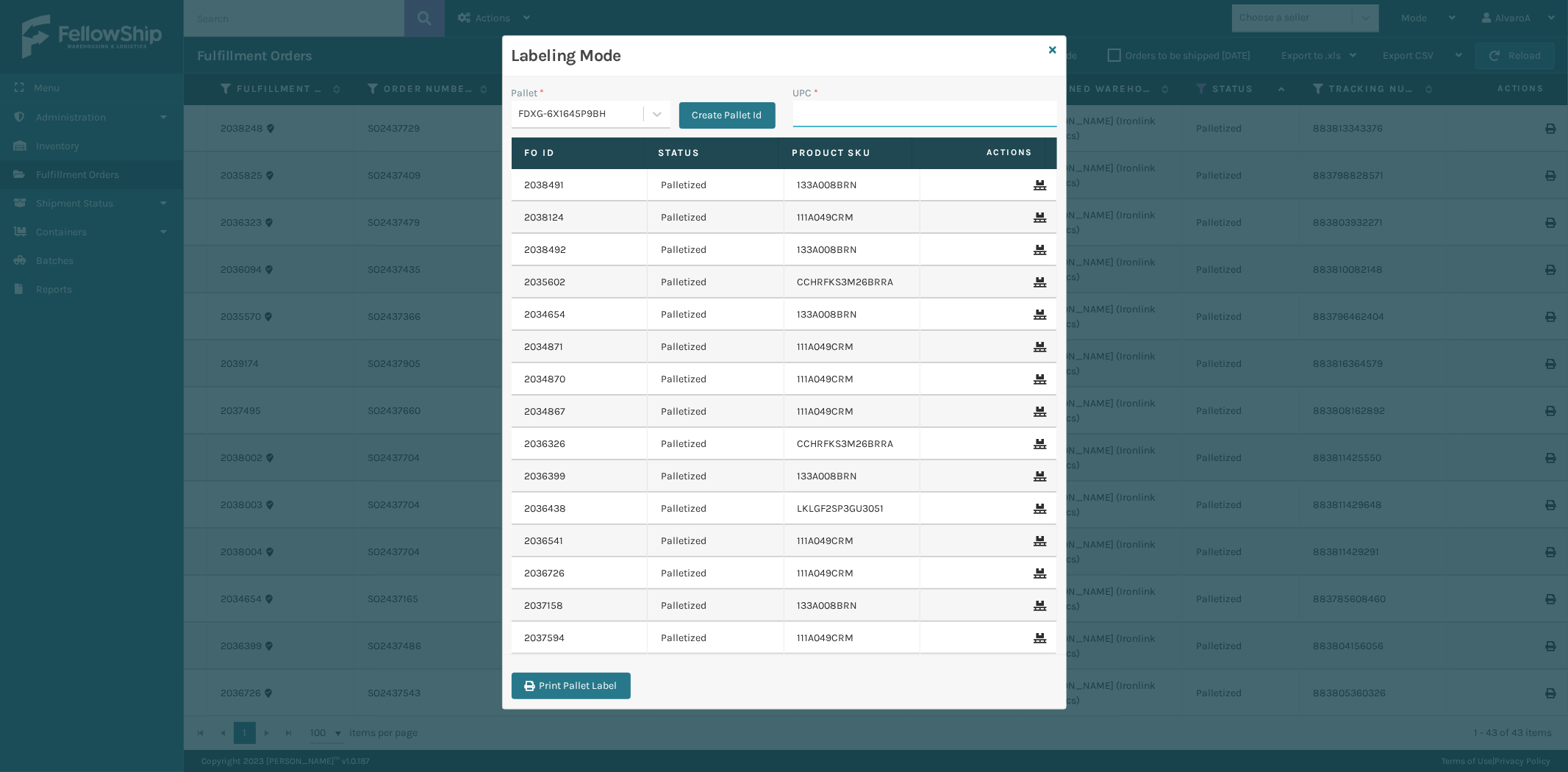
click at [819, 110] on input "UPC *" at bounding box center [925, 114] width 264 height 27
drag, startPoint x: 821, startPoint y: 112, endPoint x: 832, endPoint y: 125, distance: 17.0
click at [832, 127] on input "UPC *" at bounding box center [925, 114] width 264 height 27
click at [836, 115] on input "UPC *" at bounding box center [925, 114] width 264 height 27
click at [851, 115] on input "UPC *" at bounding box center [925, 114] width 264 height 27
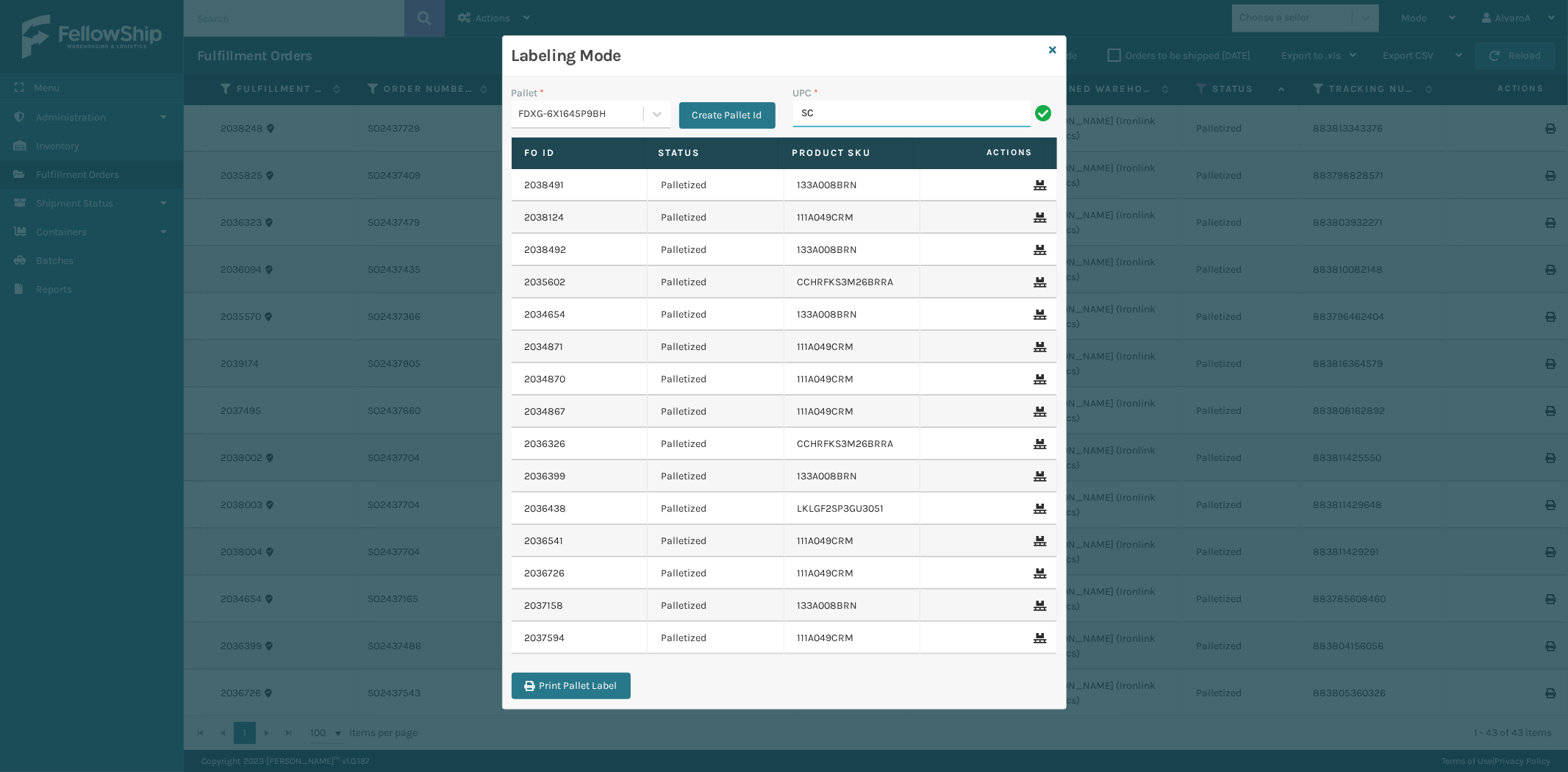
type input "SC-CRYS3LU2051"
type input "W"
type input "SC-CRYS3LU2051"
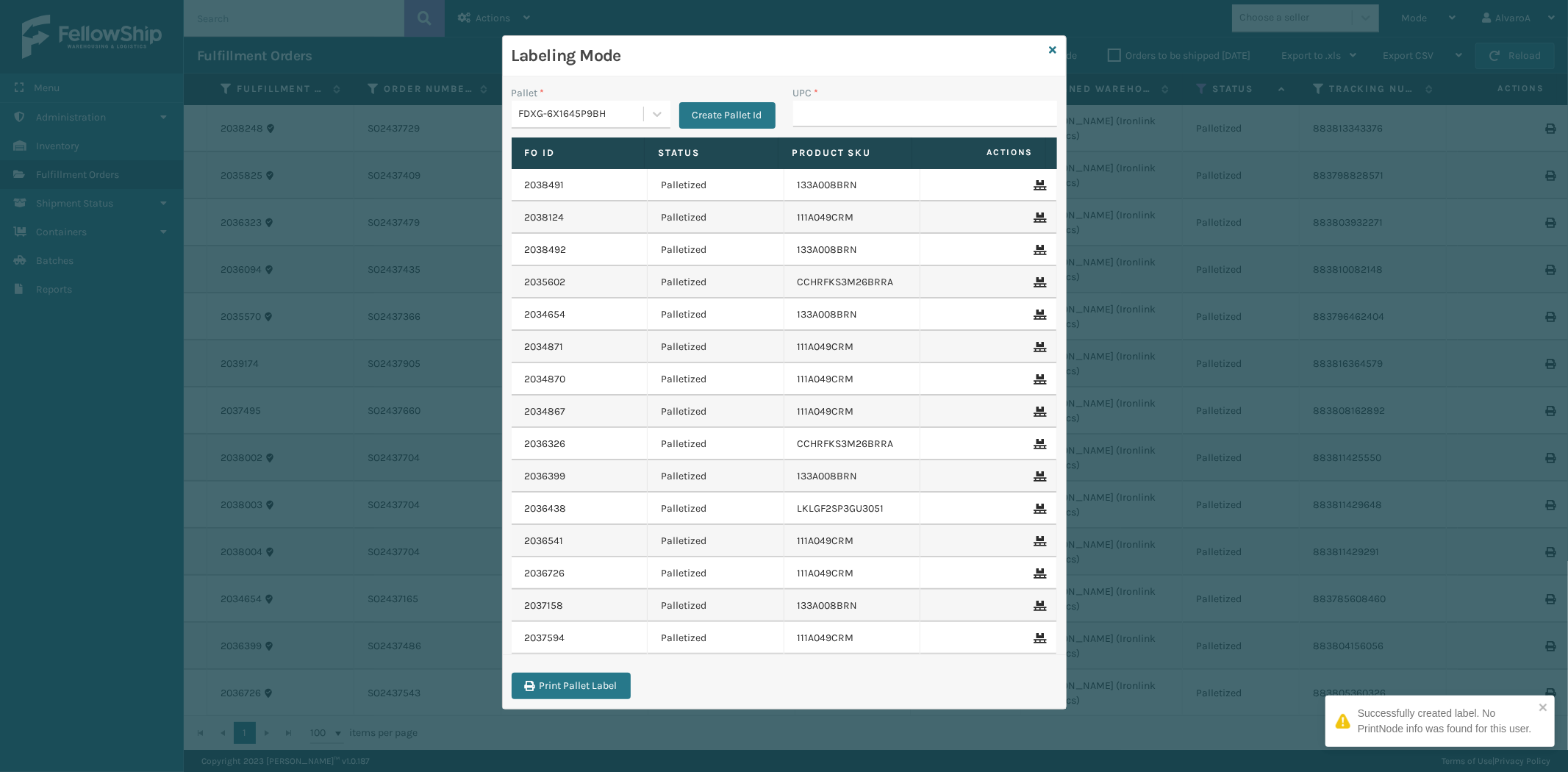
type input "We can no longer cancel the order you indicated because it is inside the truck."
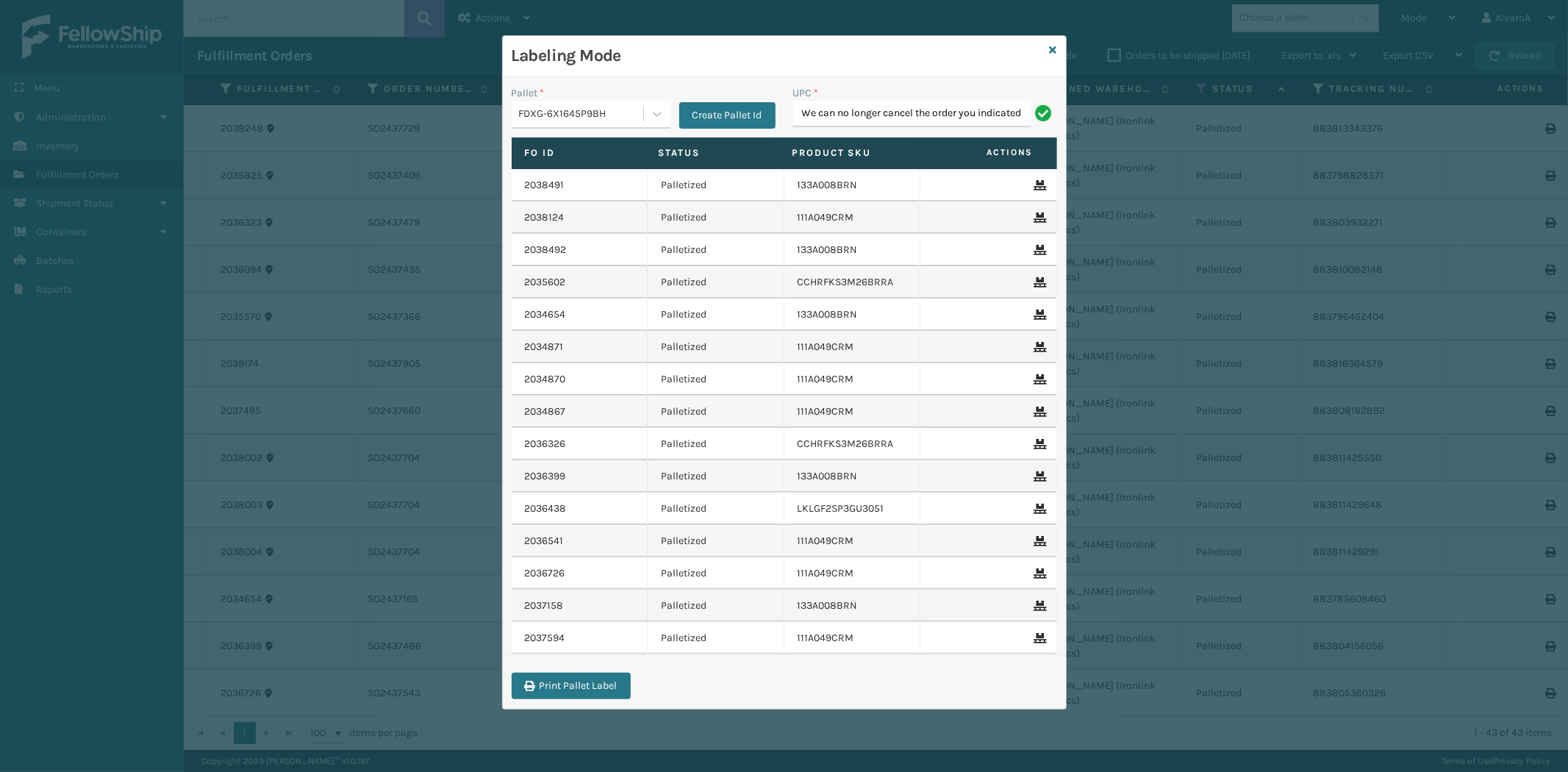
click at [886, 115] on input "We can no longer cancel the order you indicated because it is inside the truck." at bounding box center [911, 114] width 238 height 27
click at [886, 113] on input "We can no longer cancel the order you indicated because it is inside the truck." at bounding box center [911, 114] width 238 height 27
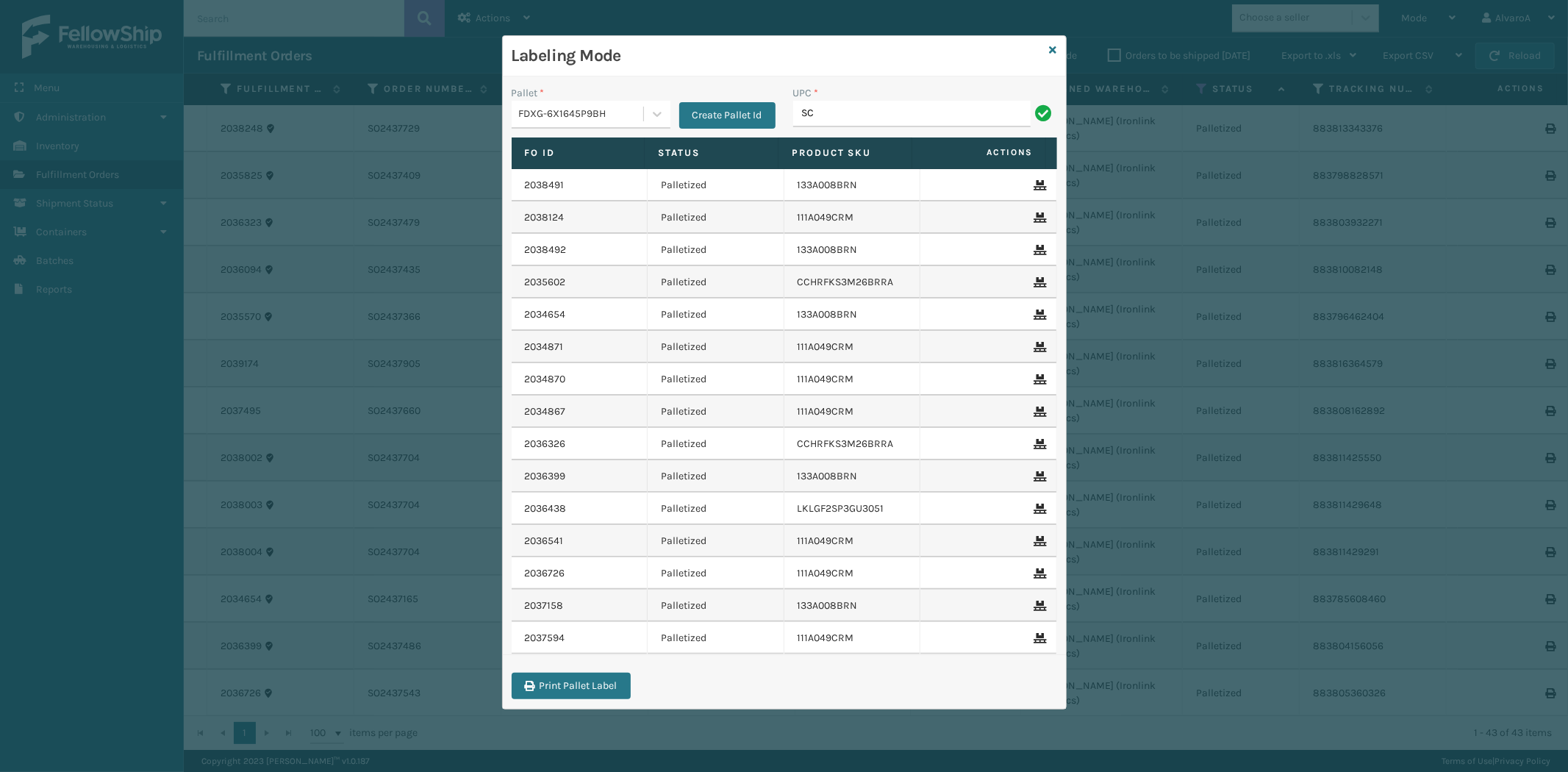
type input "SC-CRYS3LU2051"
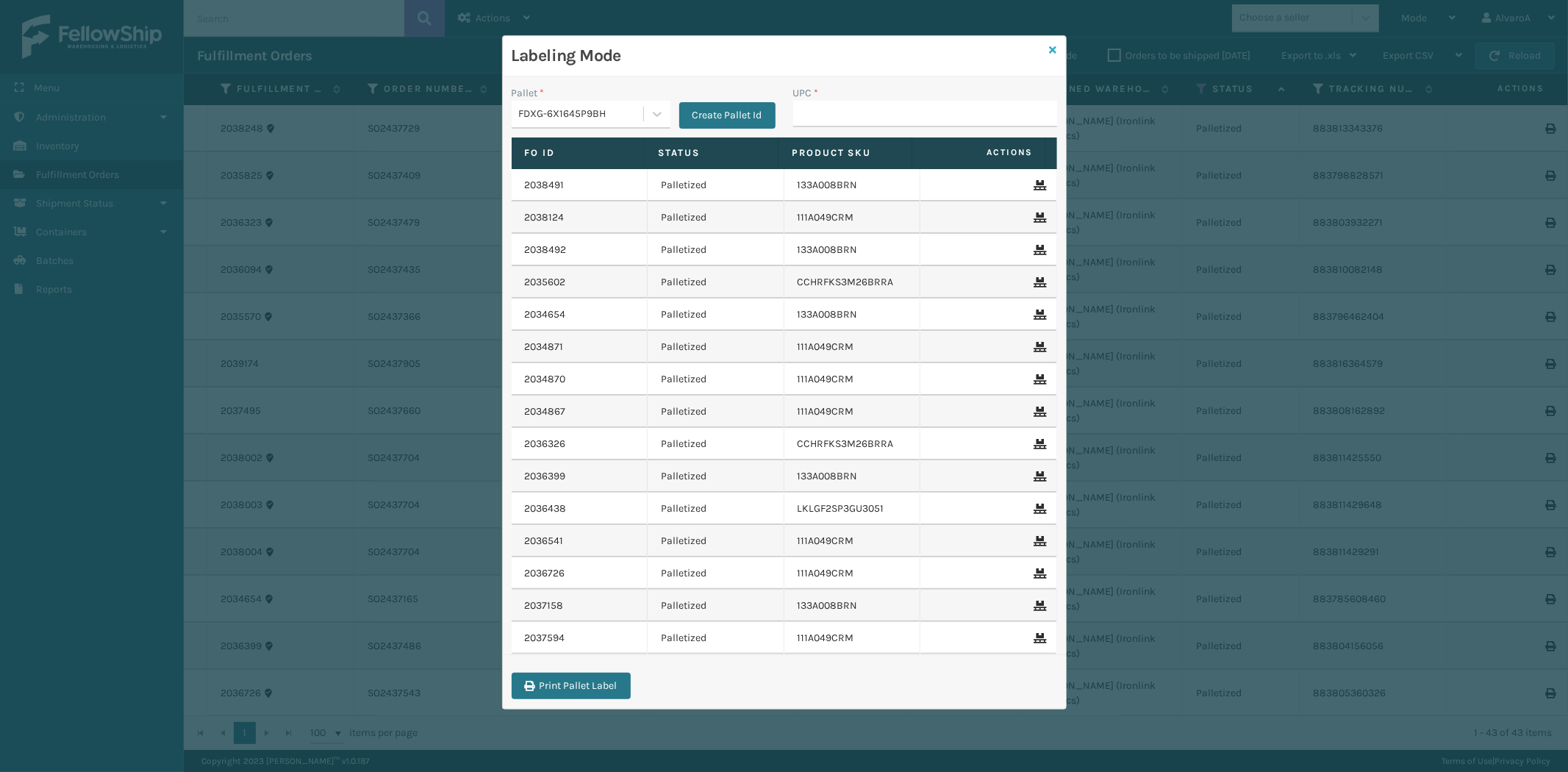
click at [1051, 52] on icon at bounding box center [1053, 50] width 8 height 10
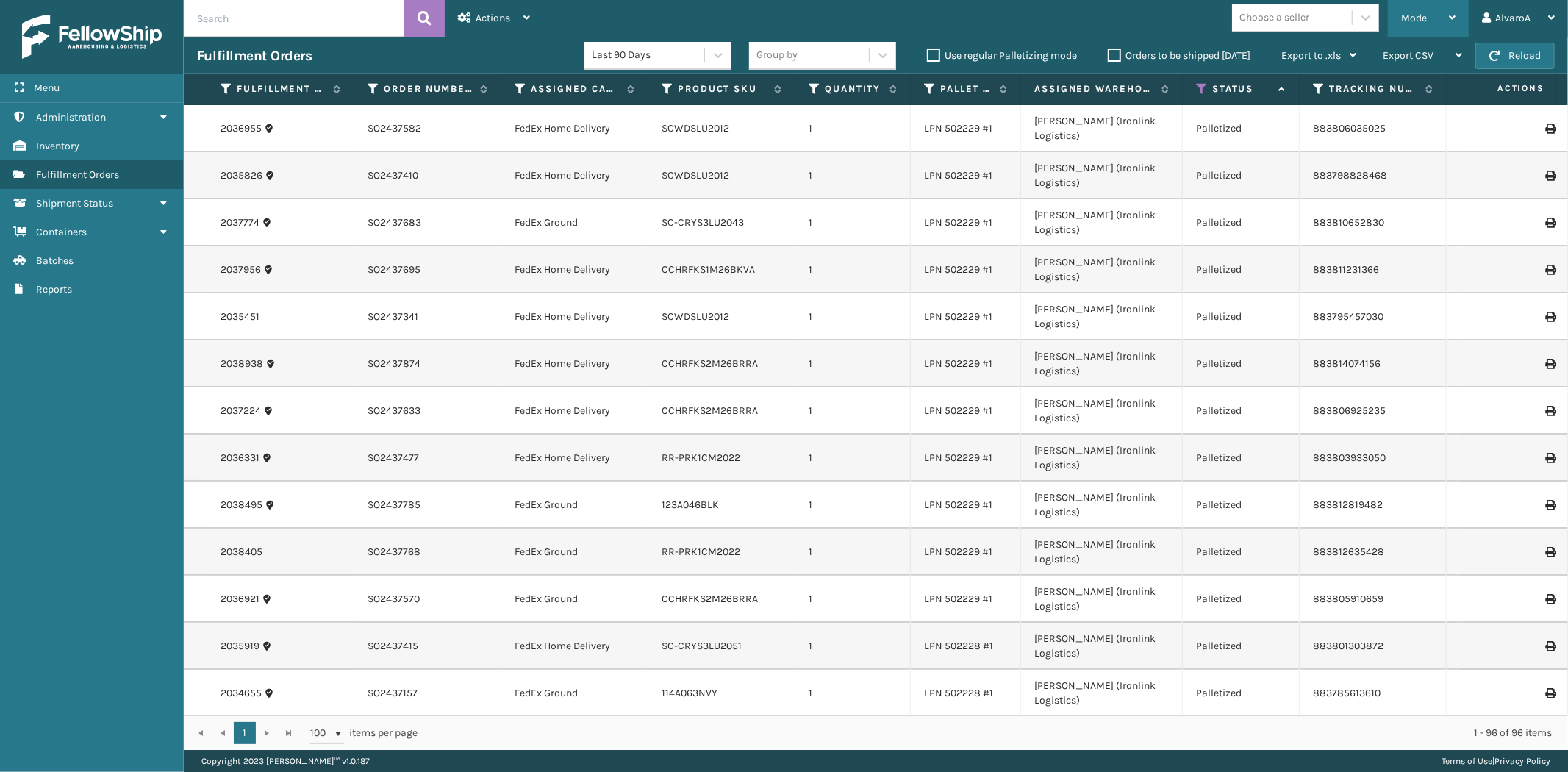
click at [1446, 27] on div "Mode" at bounding box center [1428, 18] width 55 height 37
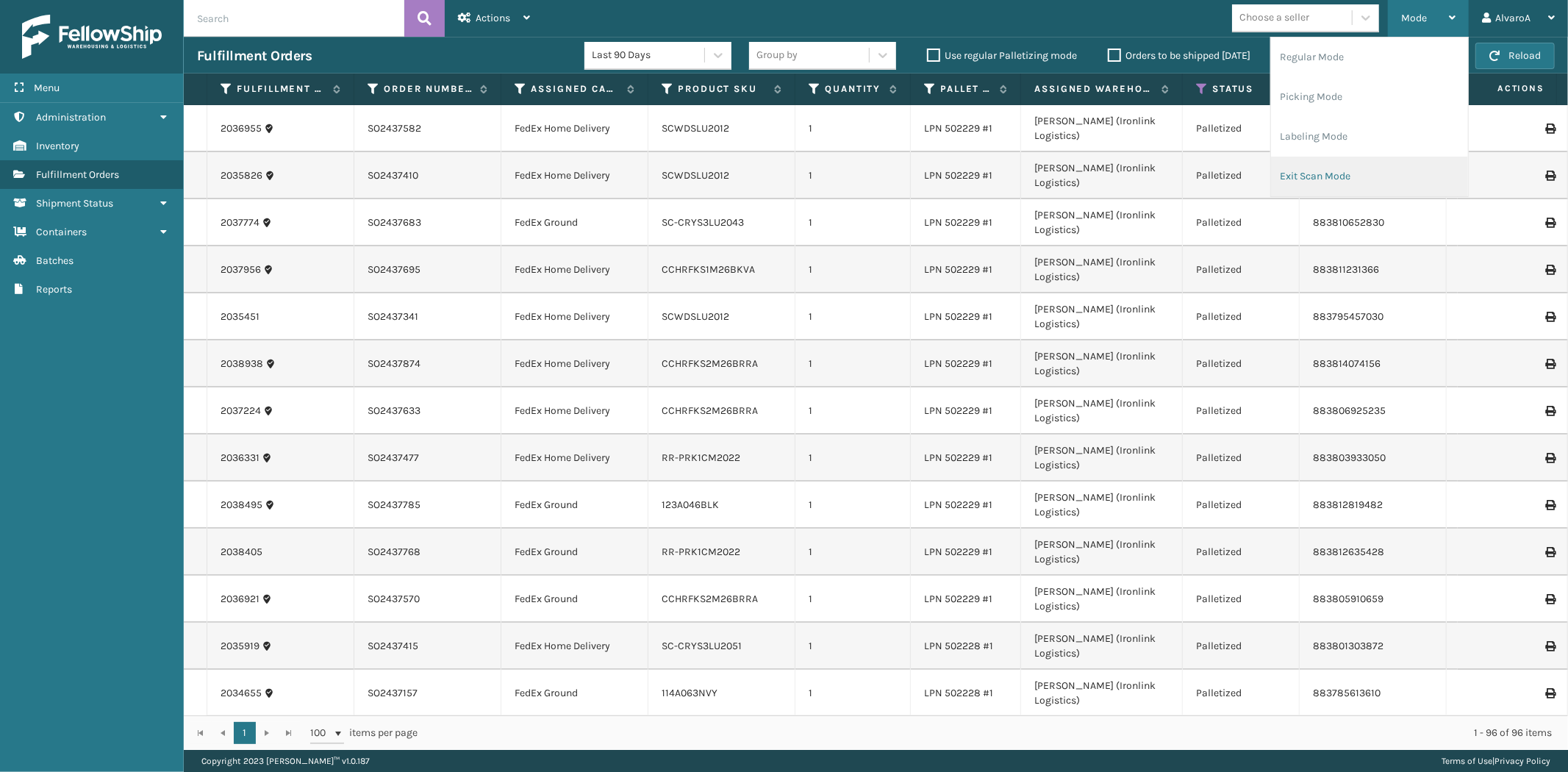
click at [1318, 171] on li "Exit Scan Mode" at bounding box center [1369, 176] width 197 height 39
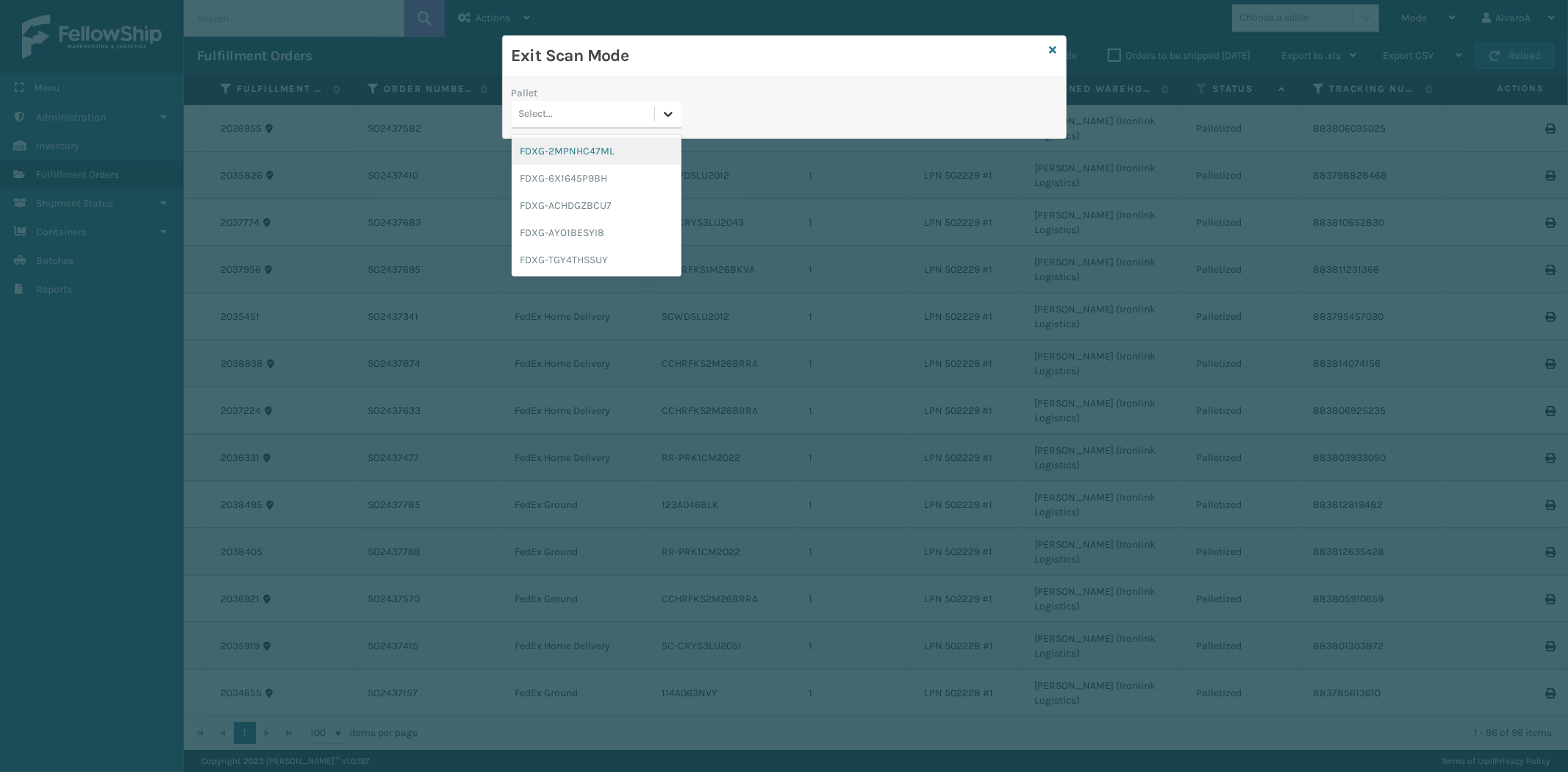
click at [656, 113] on div at bounding box center [669, 114] width 27 height 27
click at [584, 185] on div "FDXG-6X1645P9BH" at bounding box center [596, 178] width 170 height 27
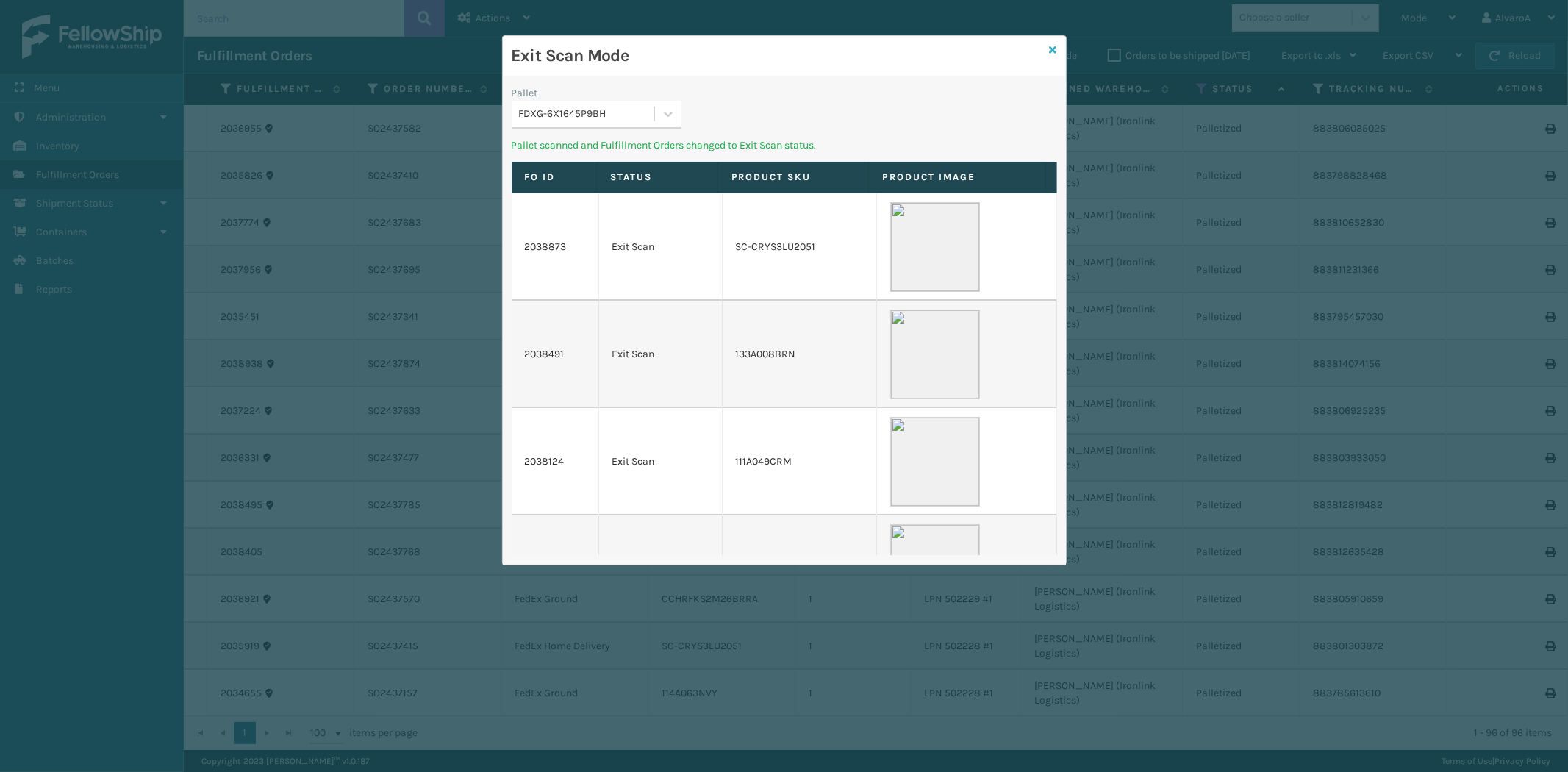
click at [1054, 50] on icon at bounding box center [1053, 50] width 8 height 10
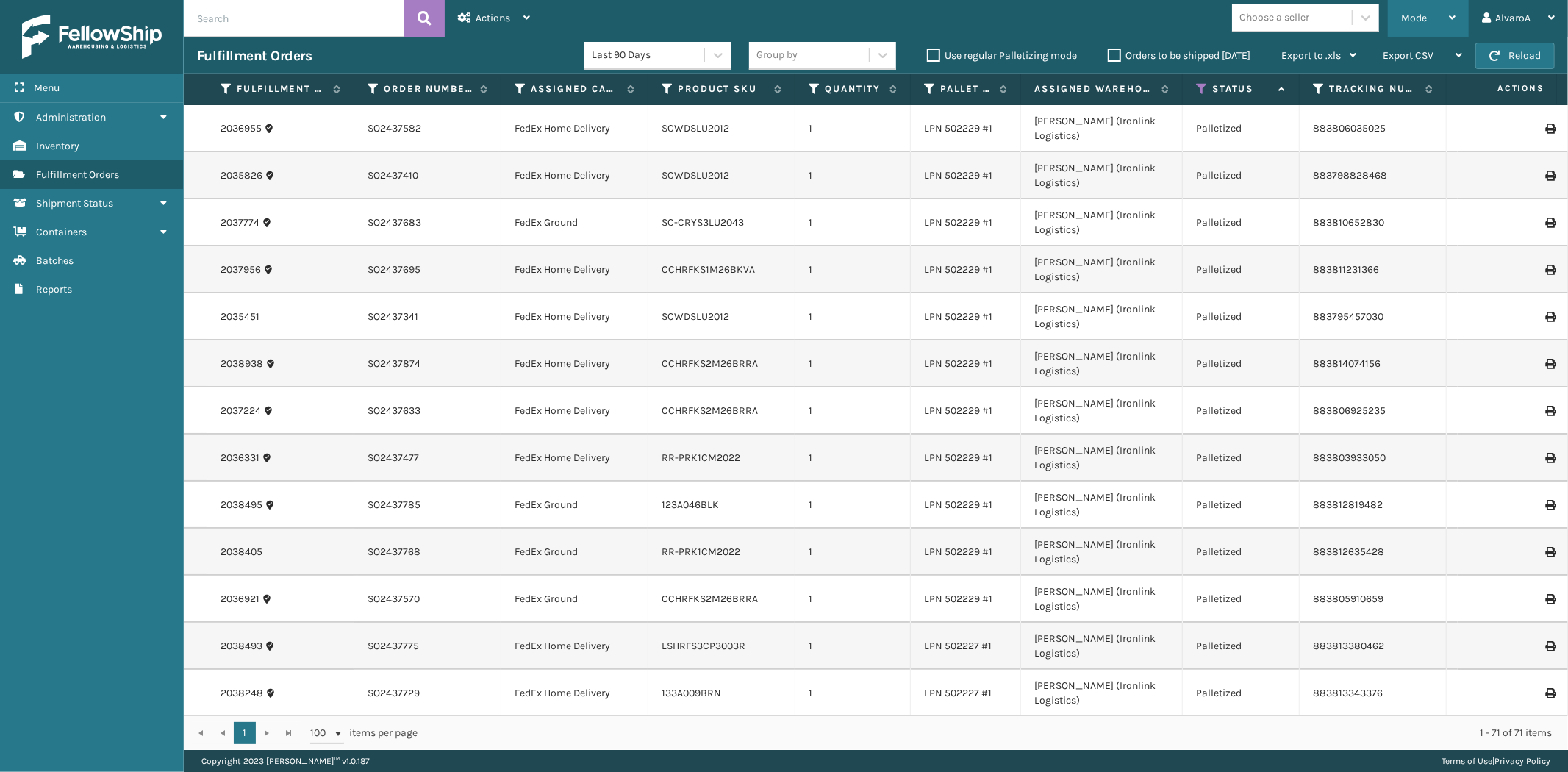
click at [1437, 21] on div "Mode" at bounding box center [1428, 18] width 55 height 37
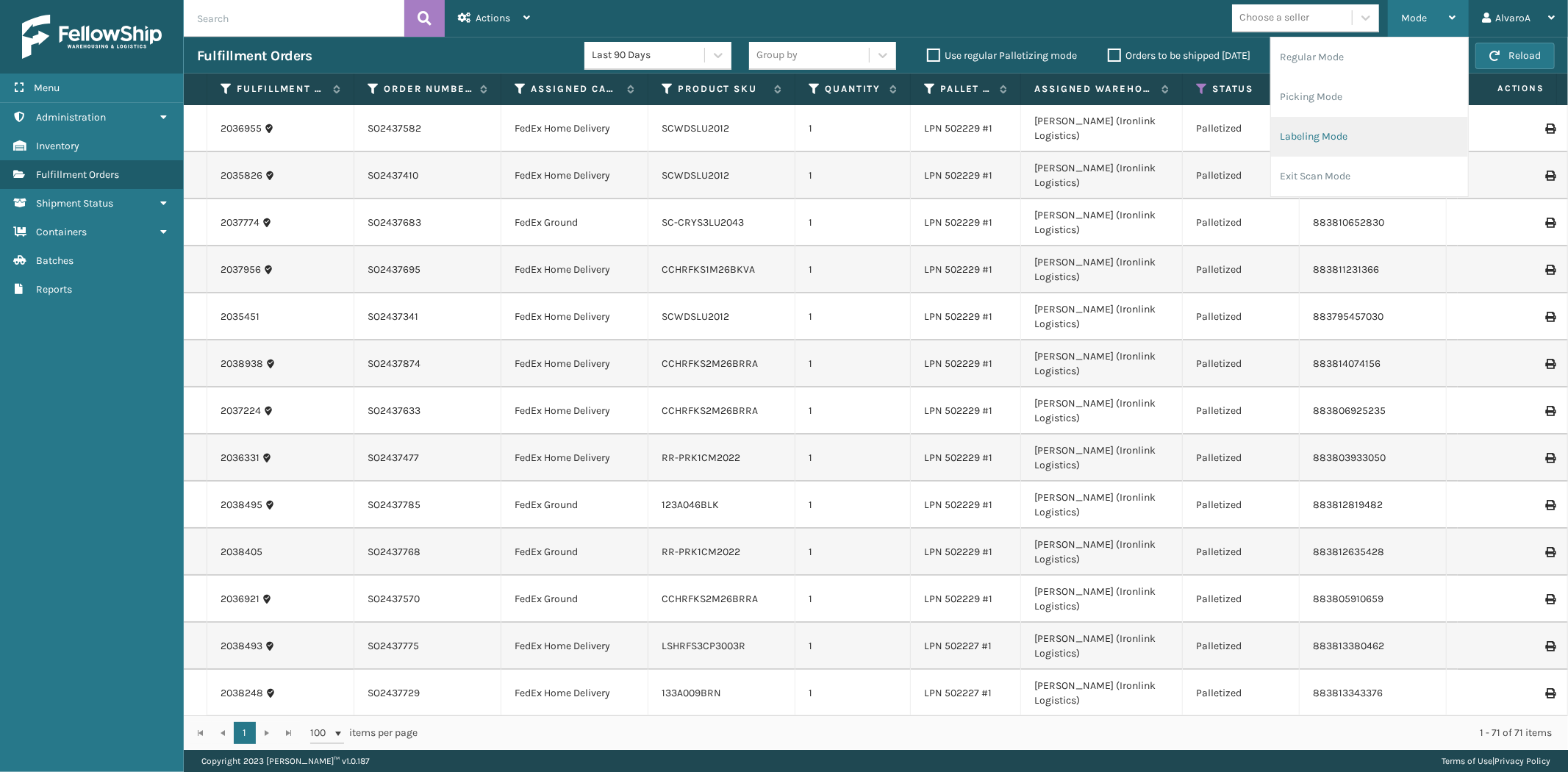
click at [1358, 127] on li "Labeling Mode" at bounding box center [1369, 136] width 197 height 39
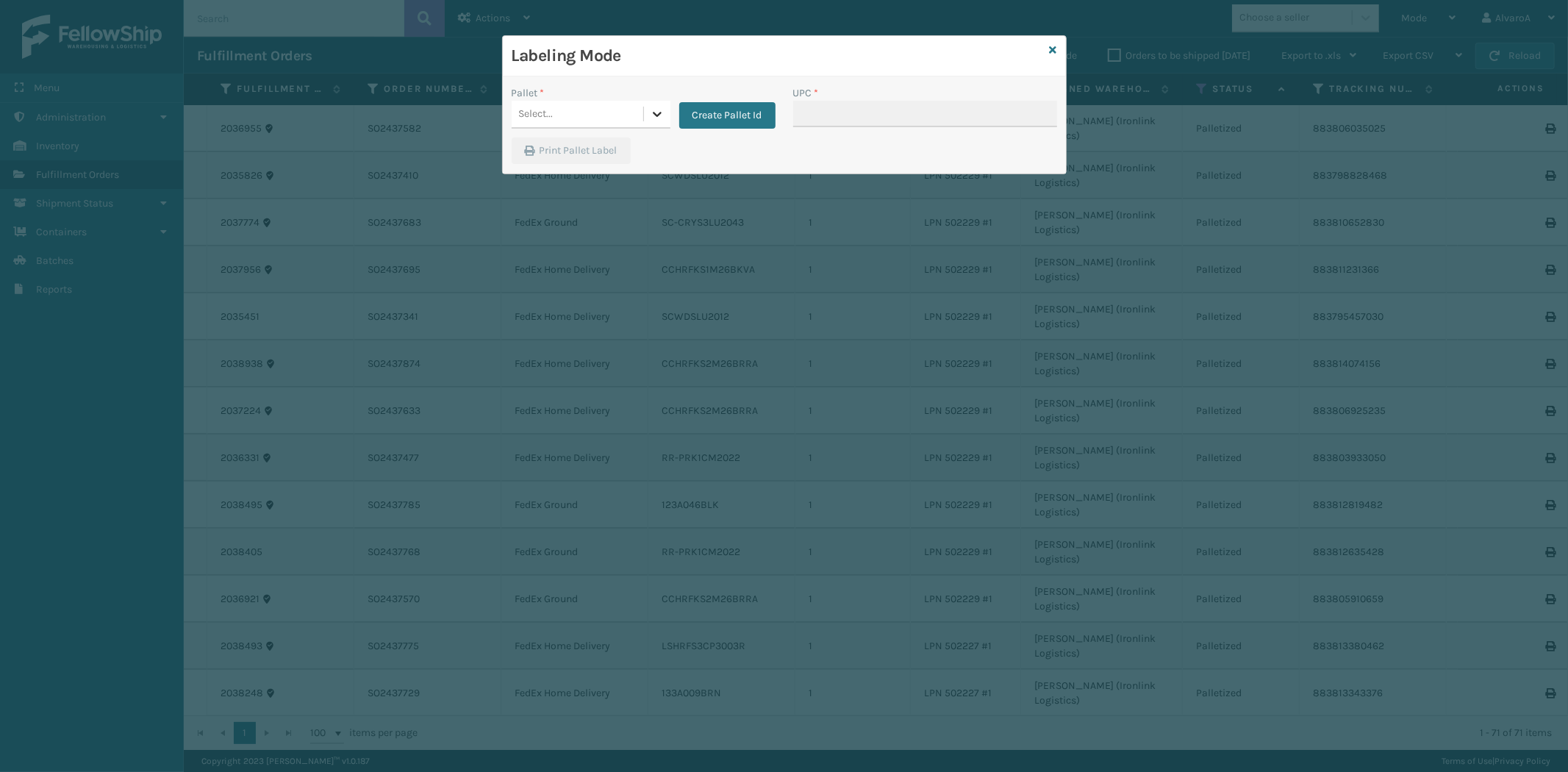
click at [644, 127] on div at bounding box center [658, 114] width 27 height 27
click at [1050, 43] on link at bounding box center [1053, 50] width 8 height 15
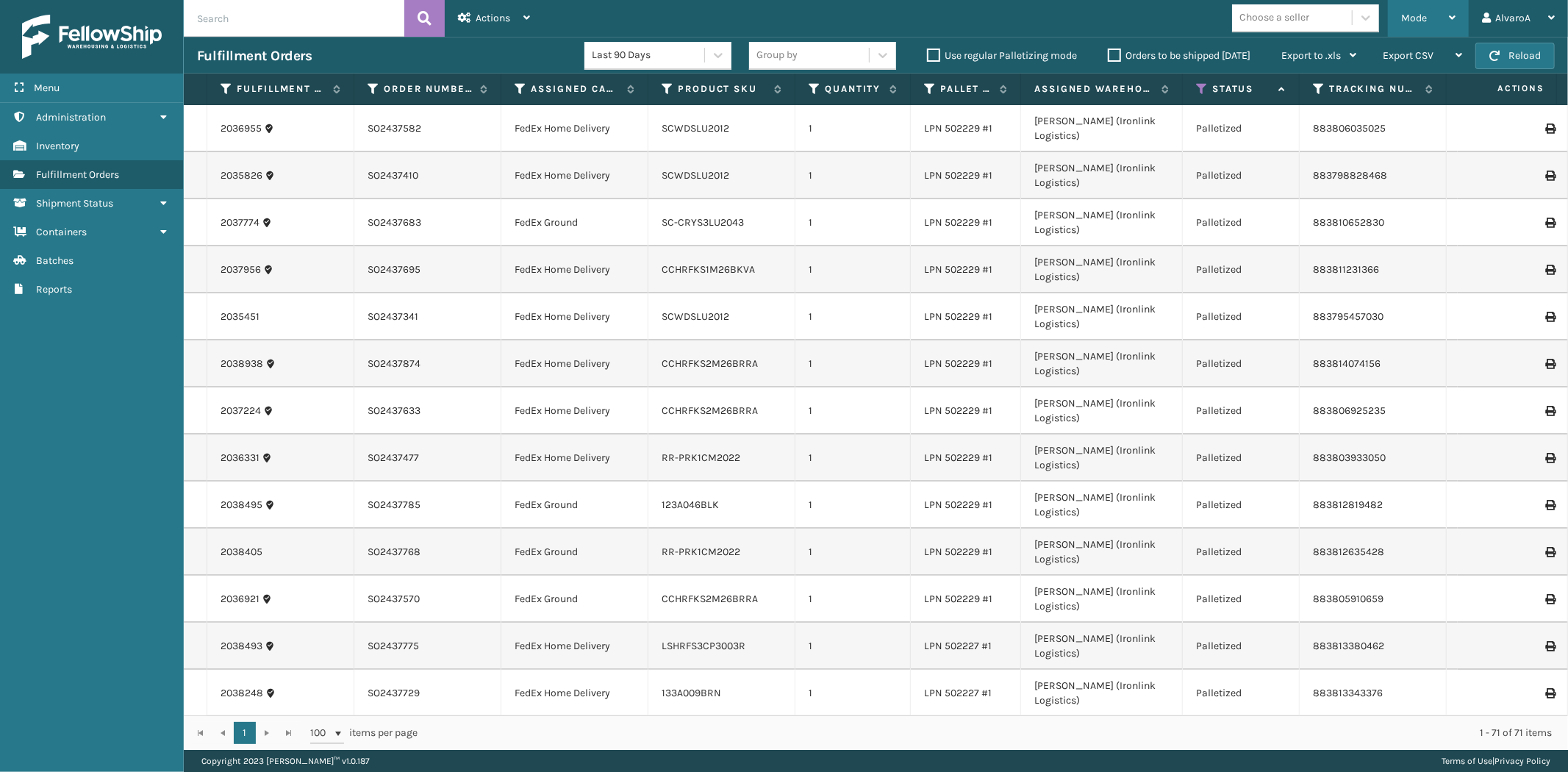
click at [1421, 16] on span "Mode" at bounding box center [1413, 18] width 26 height 13
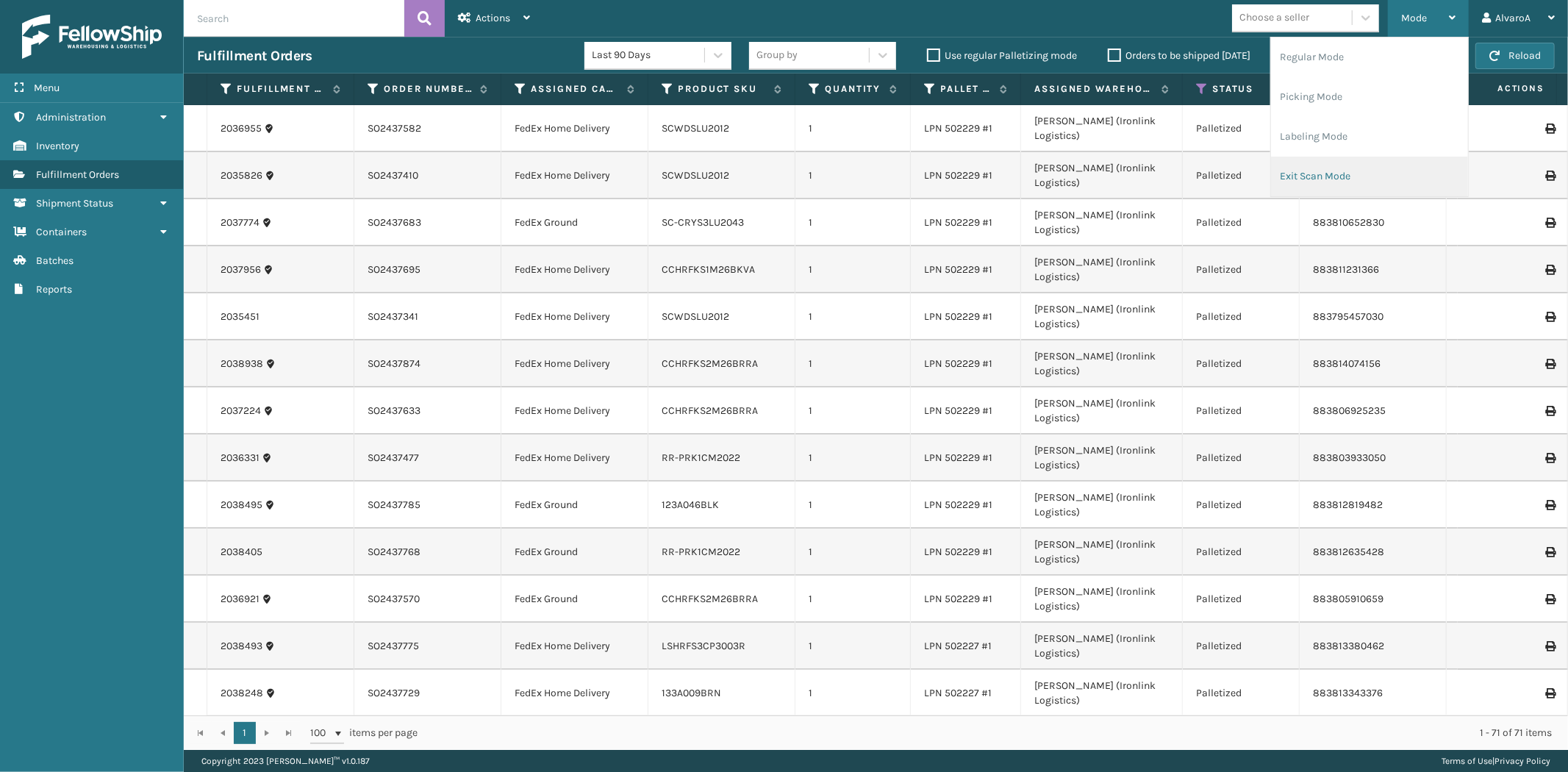
click at [1304, 172] on li "Exit Scan Mode" at bounding box center [1369, 176] width 197 height 39
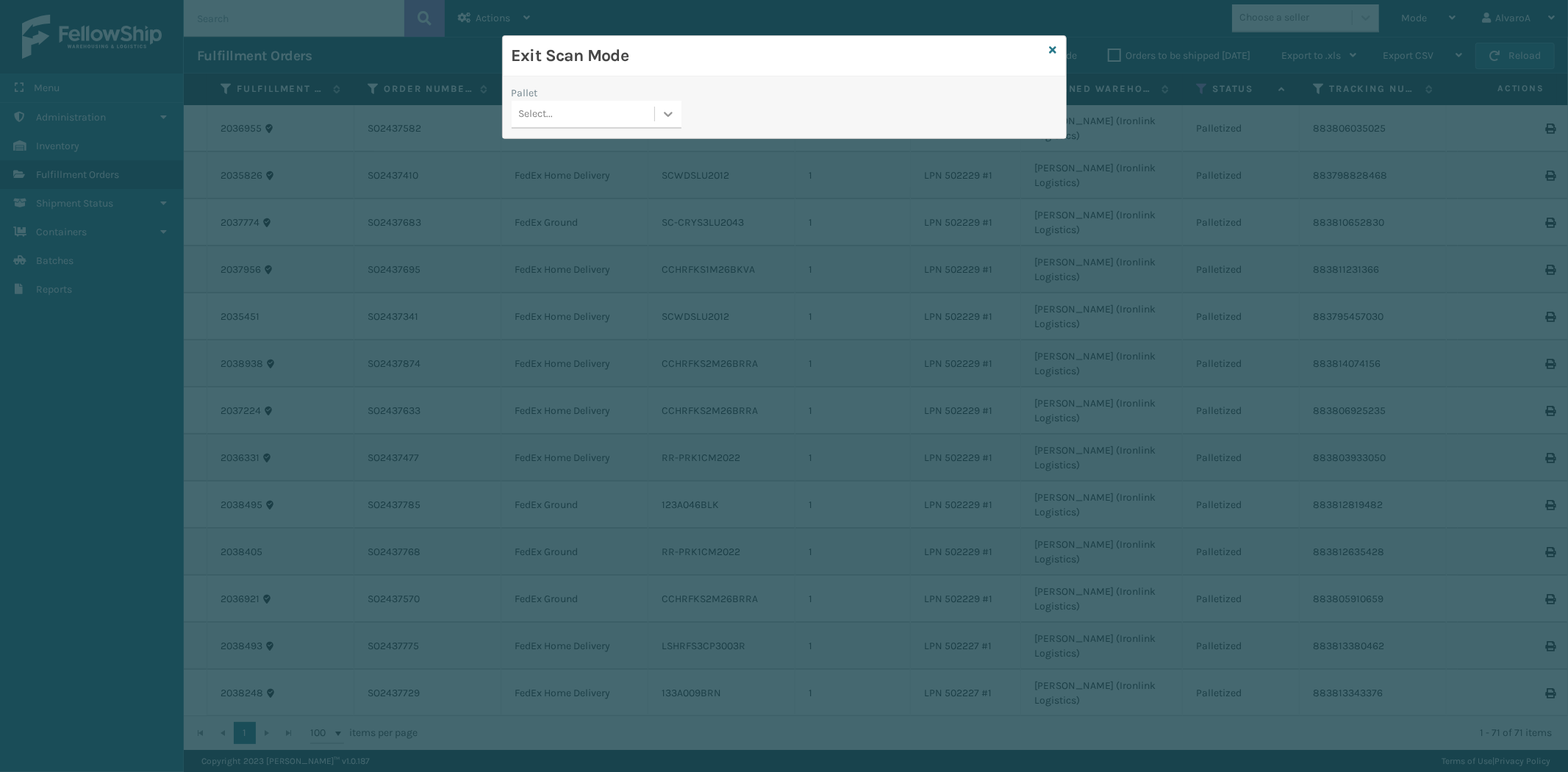
click at [666, 114] on icon at bounding box center [668, 114] width 9 height 5
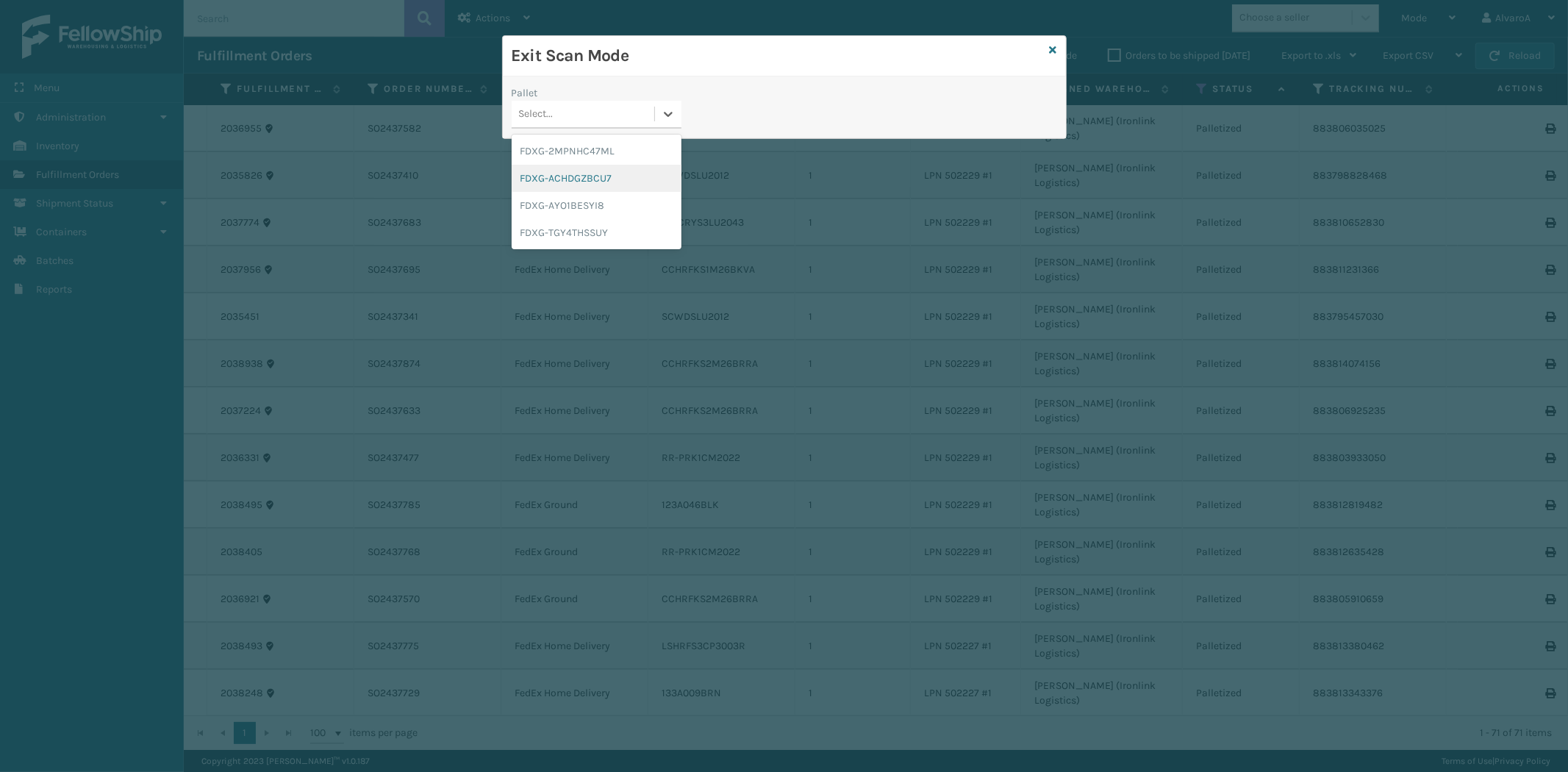
click at [585, 179] on div "FDXG-ACHDGZBCU7" at bounding box center [596, 178] width 170 height 27
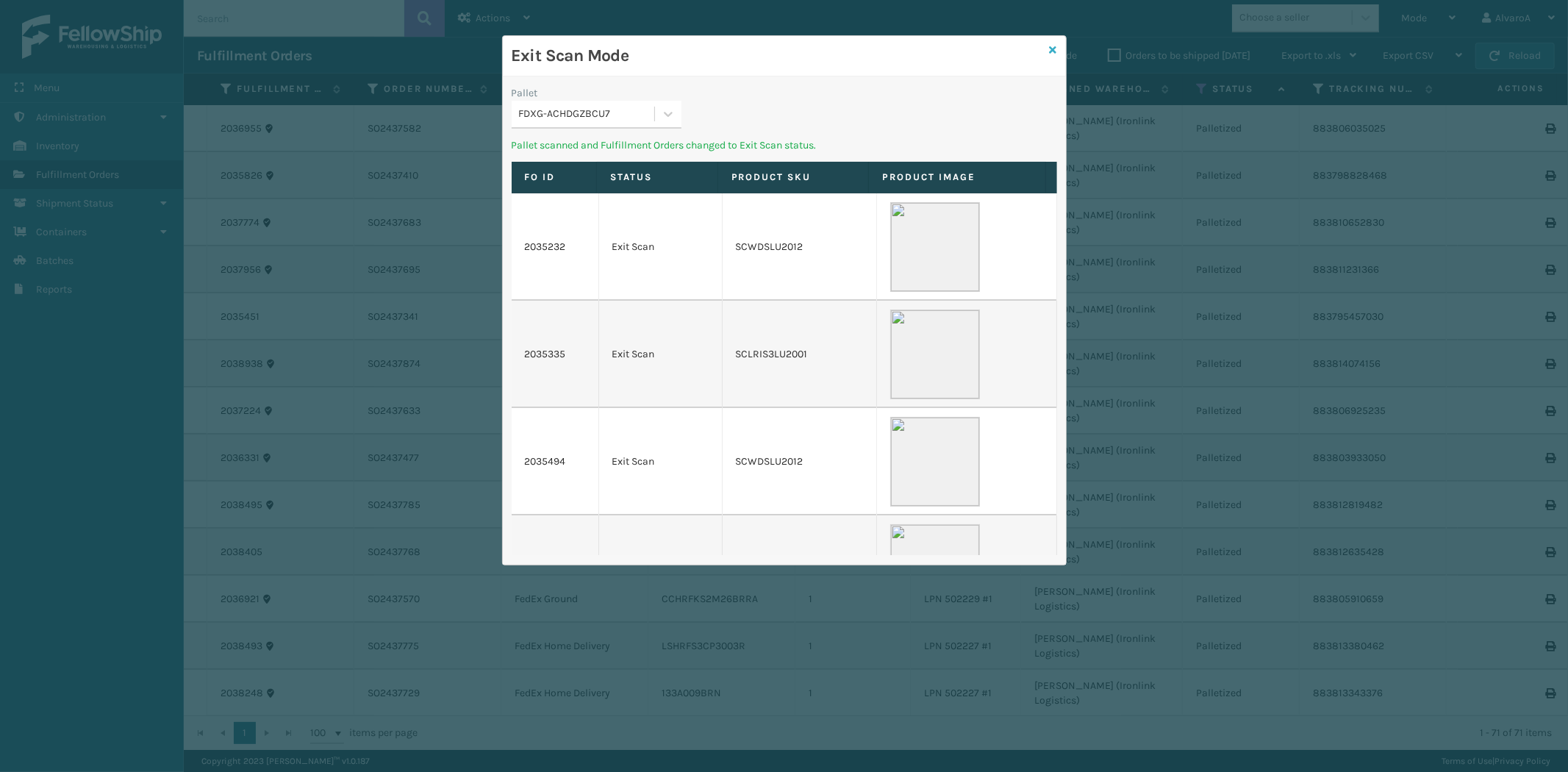
click at [1054, 47] on icon at bounding box center [1053, 50] width 8 height 10
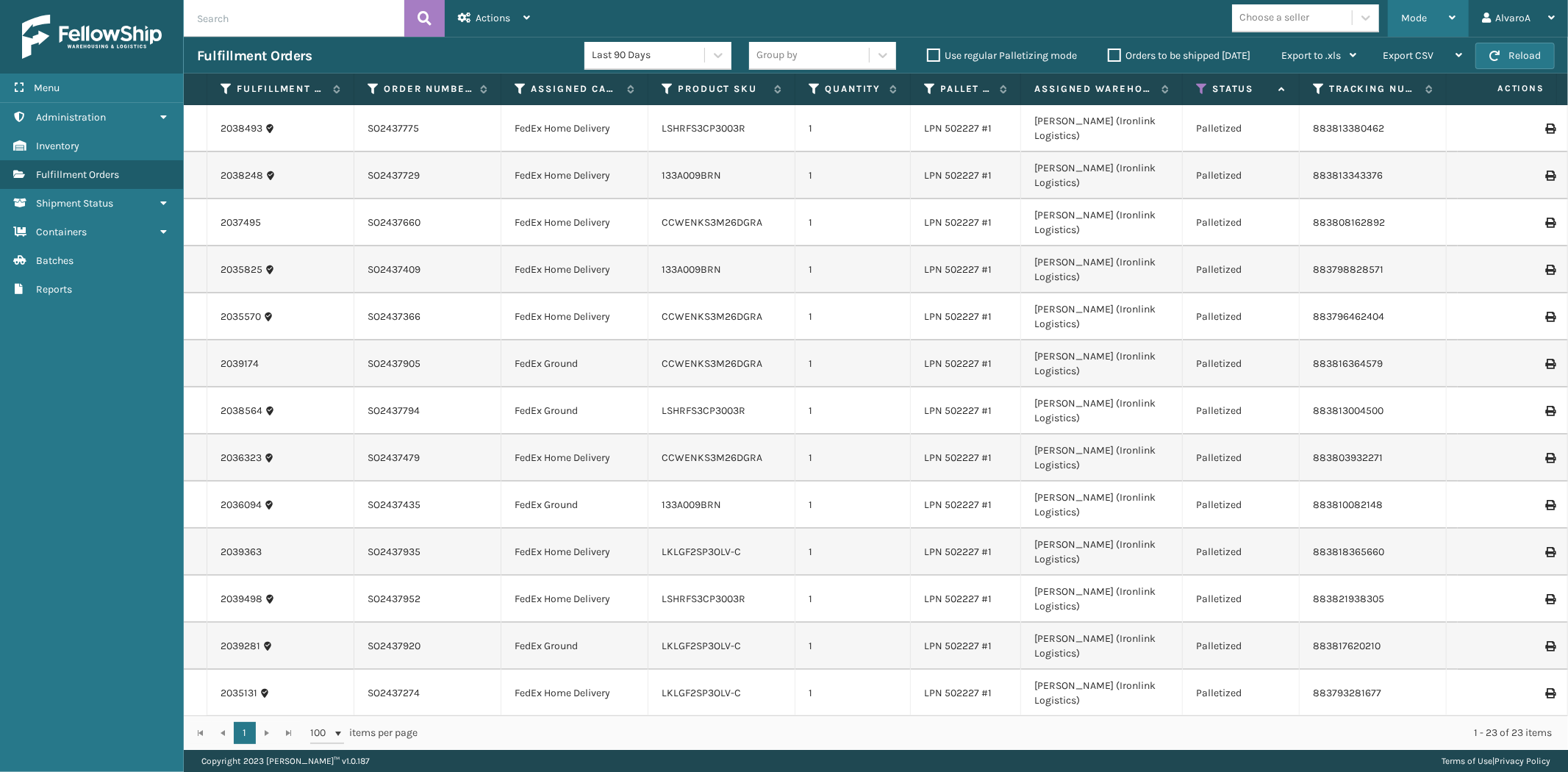
click at [1423, 15] on span "Mode" at bounding box center [1413, 18] width 26 height 13
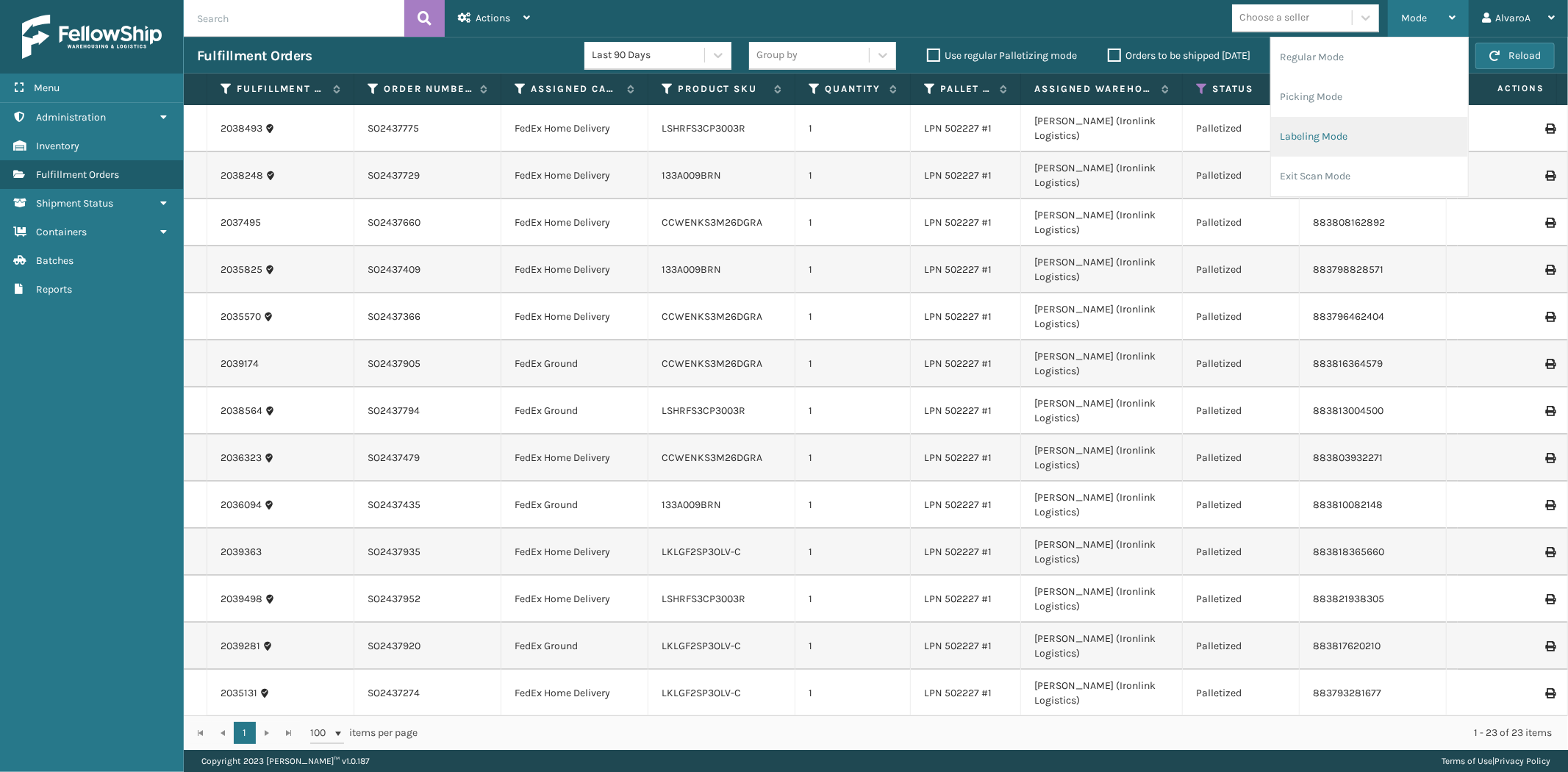
click at [1347, 133] on li "Labeling Mode" at bounding box center [1369, 136] width 197 height 39
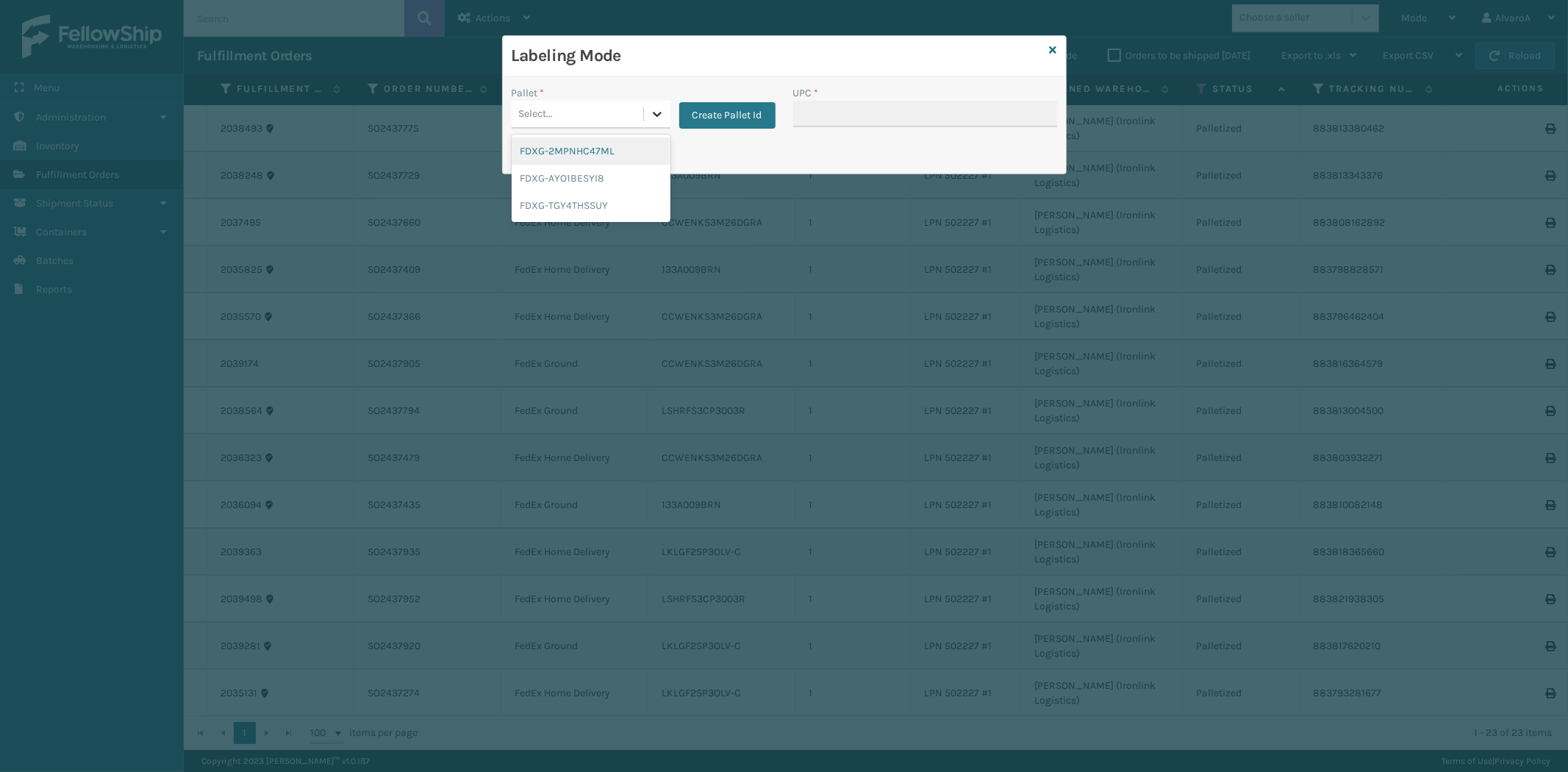
click at [654, 114] on icon at bounding box center [657, 114] width 9 height 5
click at [732, 116] on button "Create Pallet Id" at bounding box center [727, 116] width 97 height 27
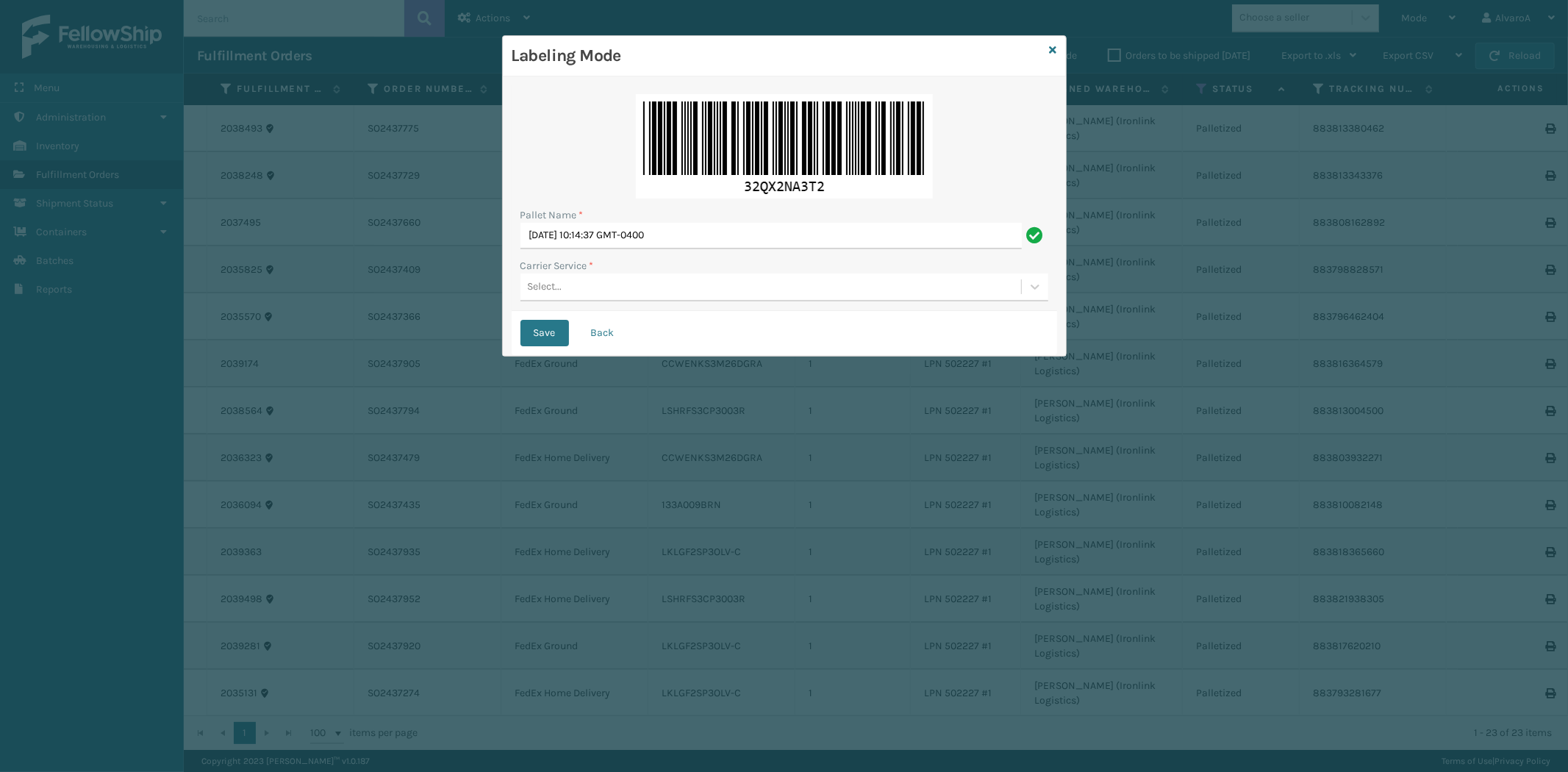
click at [733, 221] on div "Pallet Name *" at bounding box center [784, 215] width 527 height 15
drag, startPoint x: 725, startPoint y: 236, endPoint x: 422, endPoint y: 314, distance: 312.9
click at [422, 314] on div "Labeling Mode Pallet Name * [DATE] 10:14:37 GMT-0400 Carrier Service * Select..…" at bounding box center [784, 386] width 1568 height 772
type input "LPN 502228 #1"
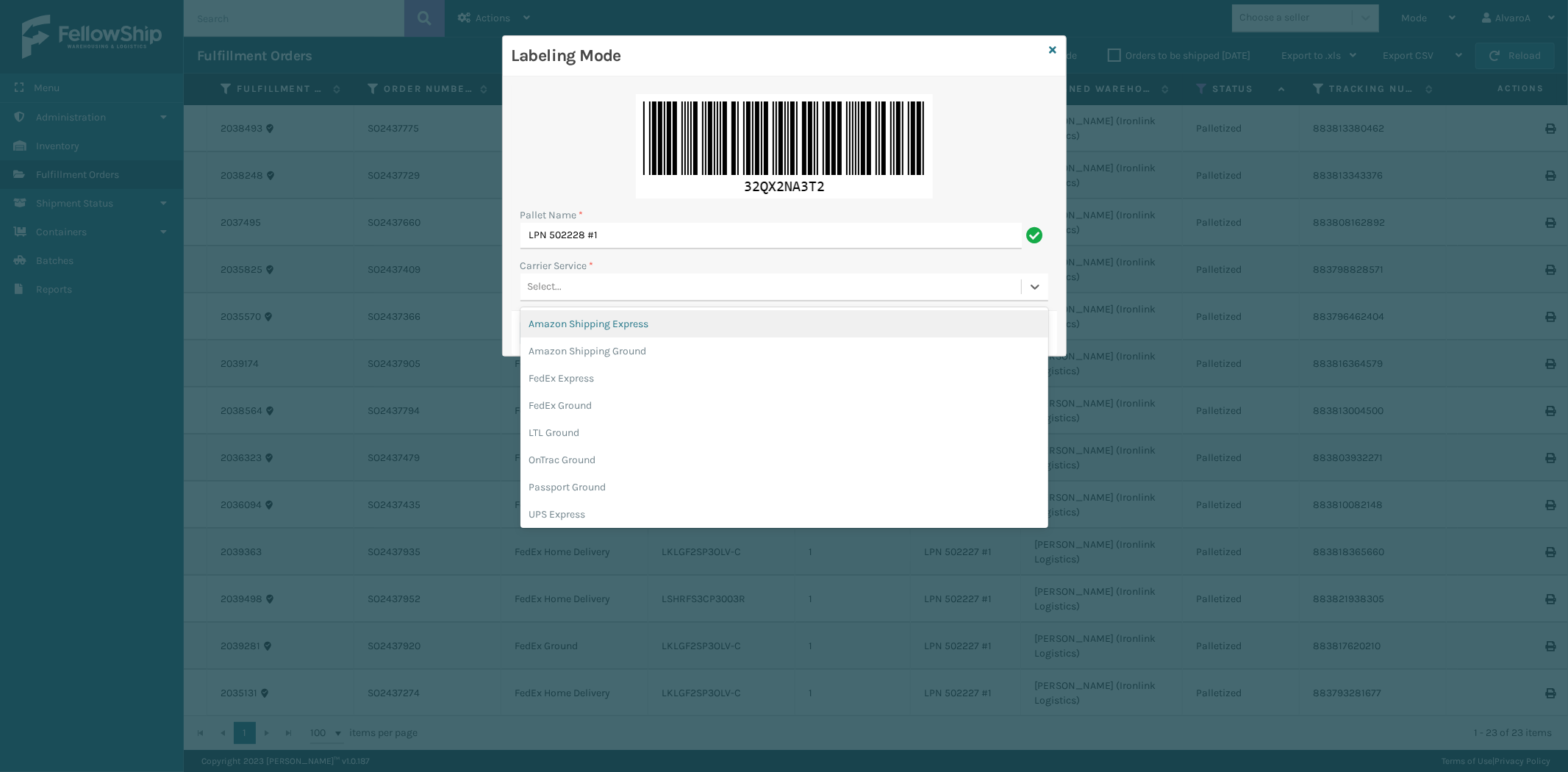
click at [593, 284] on div "Select..." at bounding box center [771, 286] width 501 height 24
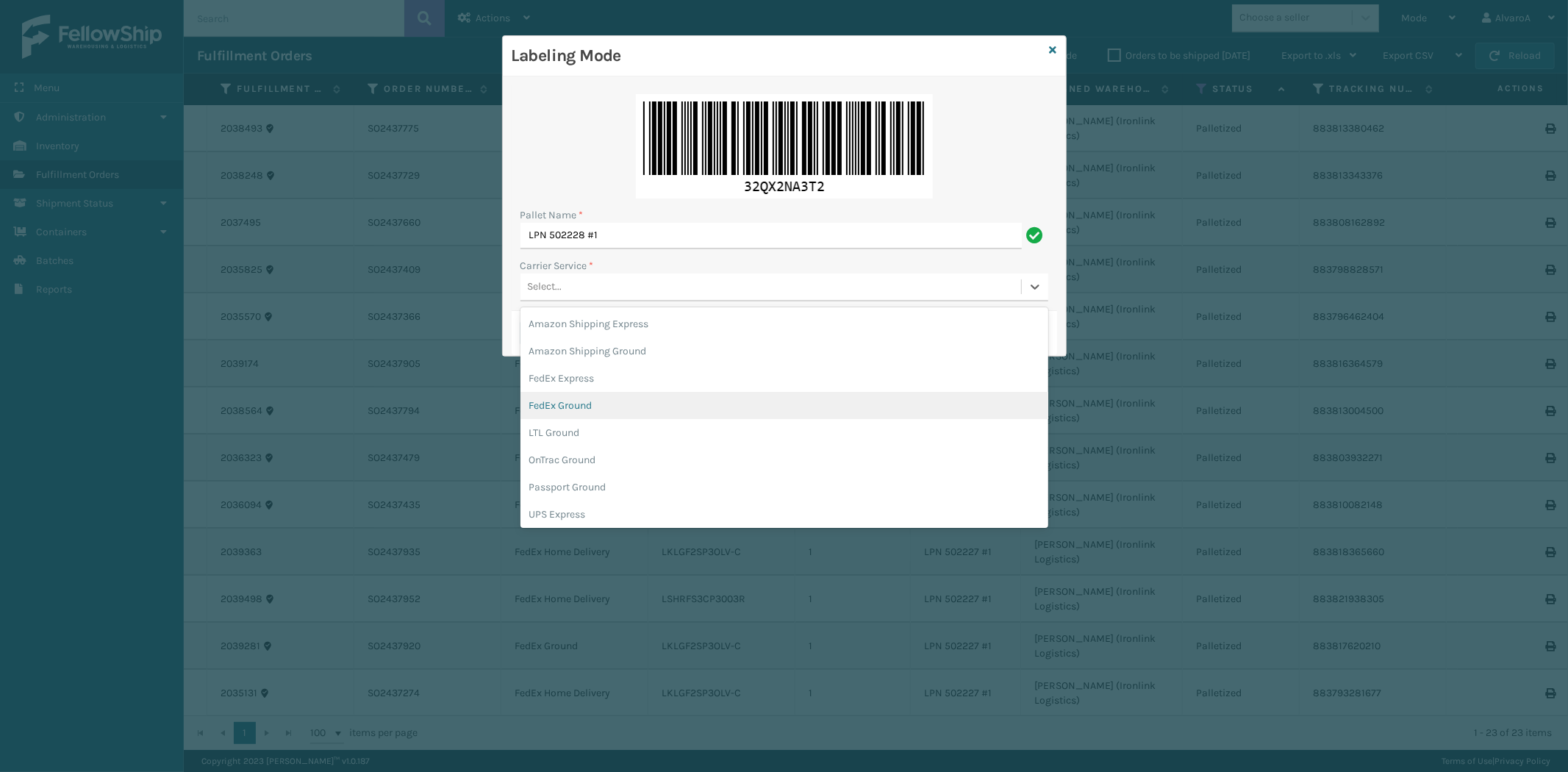
click at [584, 400] on div "FedEx Ground" at bounding box center [784, 405] width 527 height 27
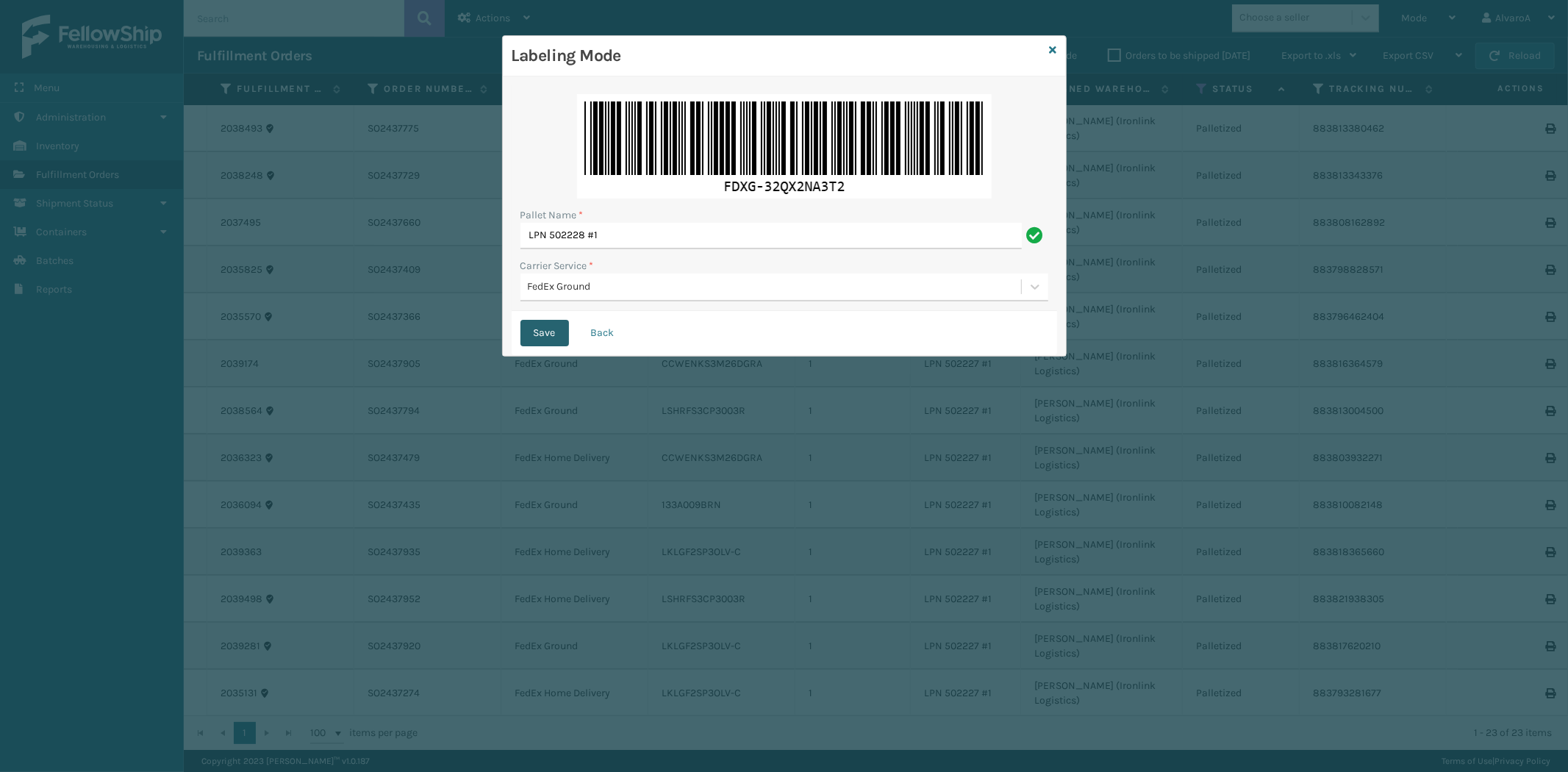
click at [552, 333] on button "Save" at bounding box center [545, 333] width 49 height 27
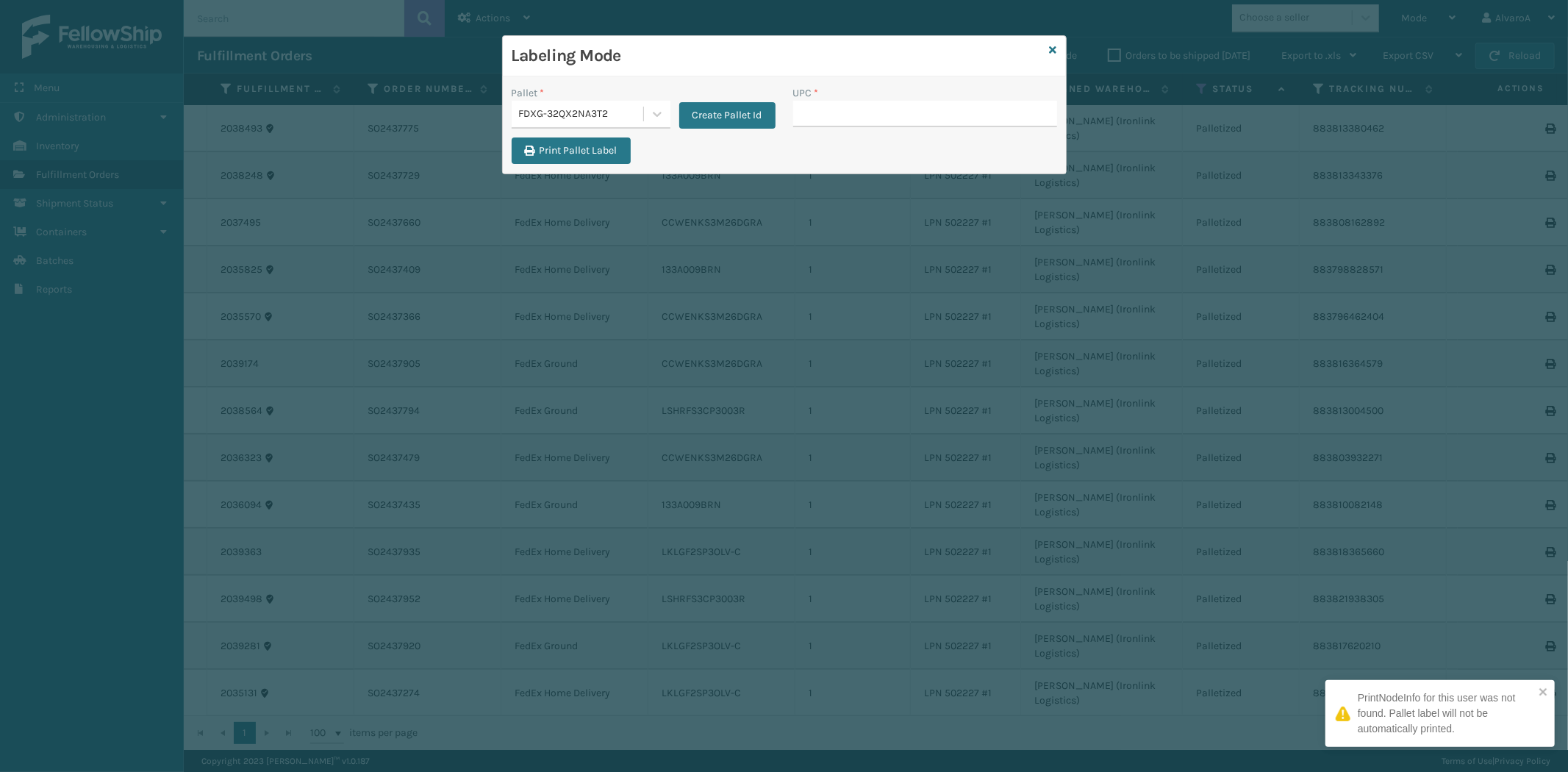
click at [821, 111] on input "UPC *" at bounding box center [925, 114] width 264 height 27
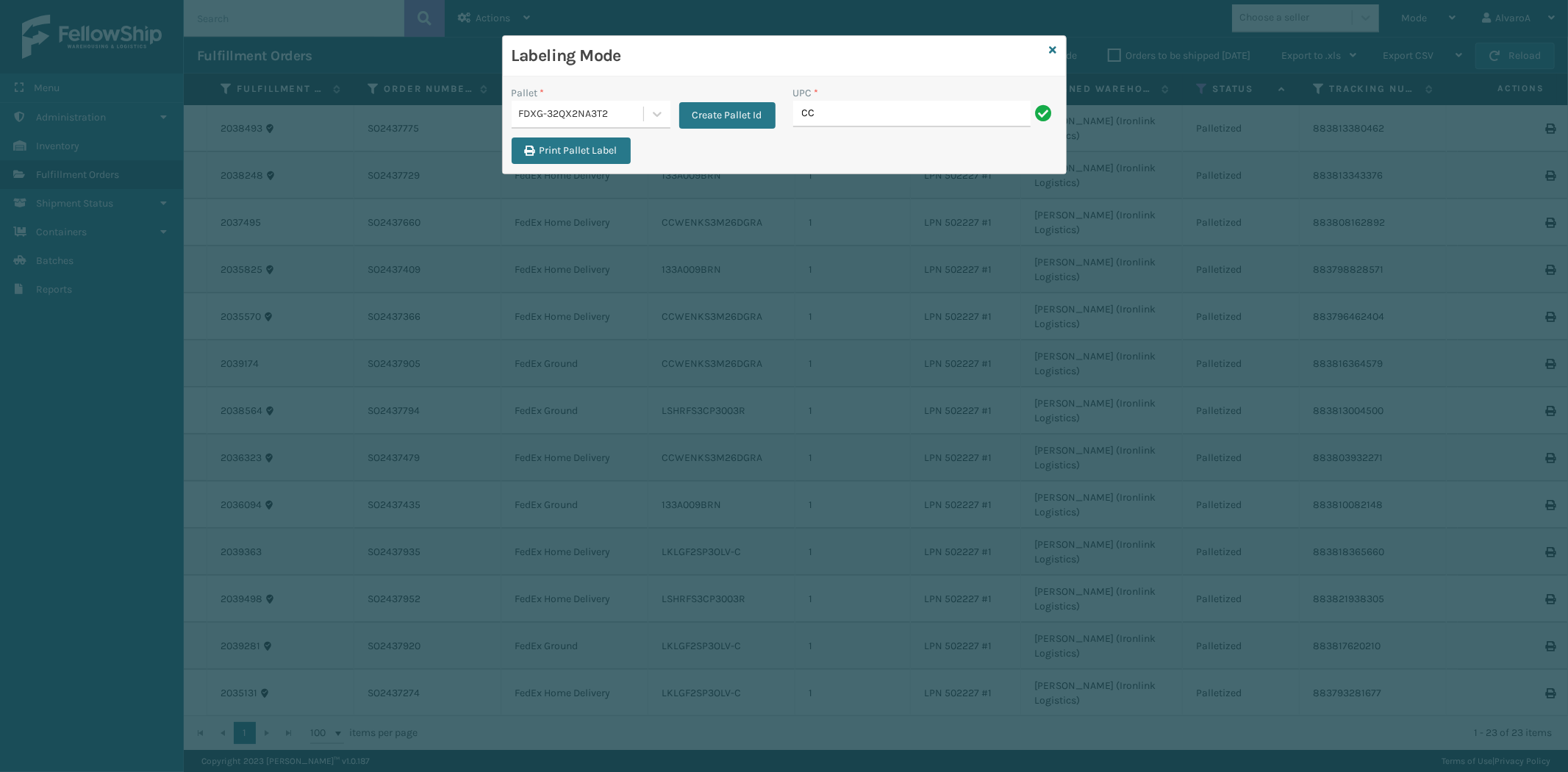
type input "C"
type input "CCHRFKS3M26DGRA"
click at [879, 118] on input "UPC *" at bounding box center [925, 114] width 264 height 27
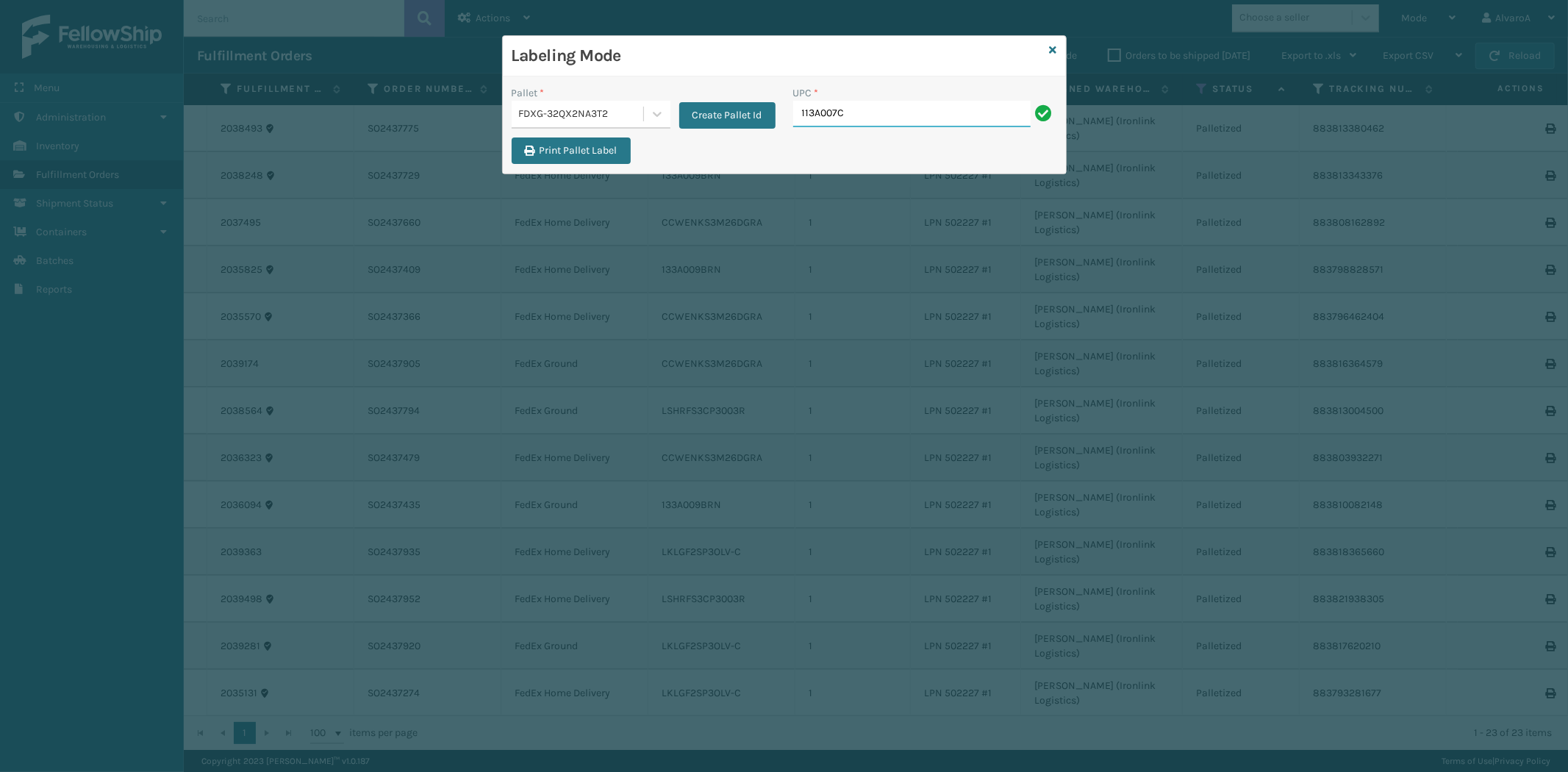
type input "113A007CML"
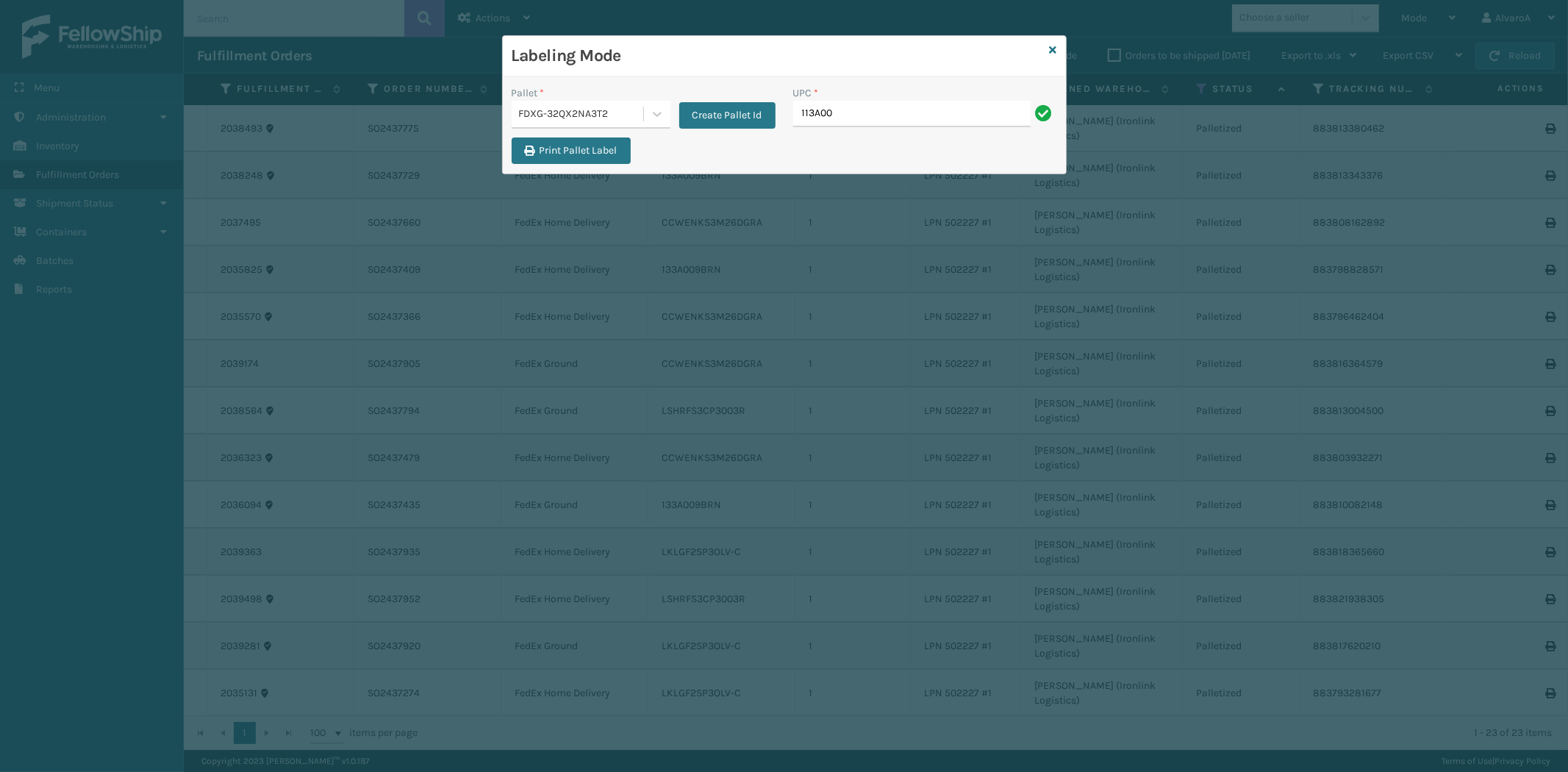
type input "113A007CML"
click at [860, 118] on input "UPC *" at bounding box center [925, 114] width 264 height 27
type input "113A007CML"
click at [844, 113] on input "UPC *" at bounding box center [925, 114] width 264 height 27
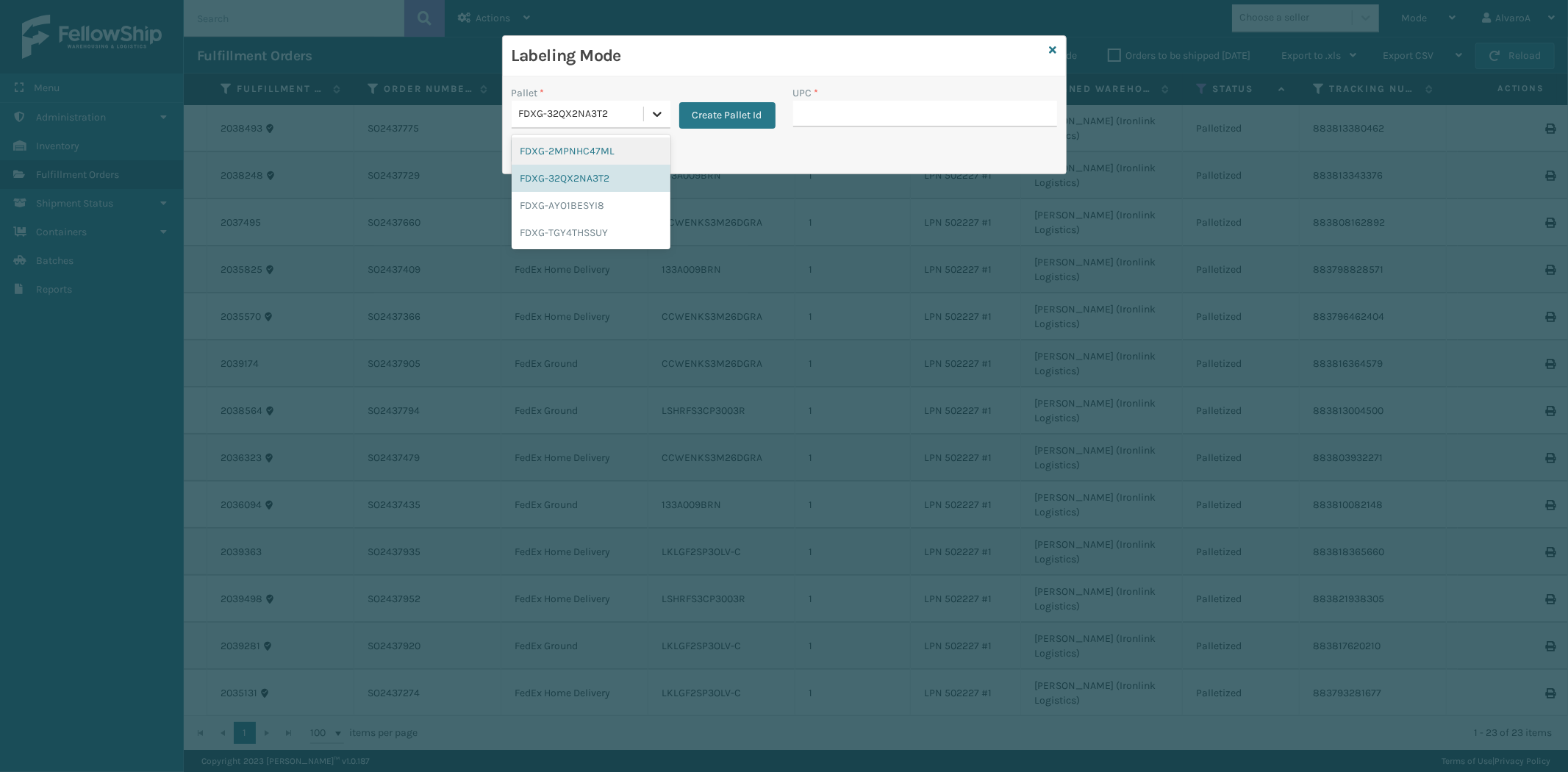
click at [660, 108] on icon at bounding box center [658, 114] width 15 height 15
click at [592, 178] on div "FDXG-32QX2NA3T2" at bounding box center [590, 178] width 159 height 27
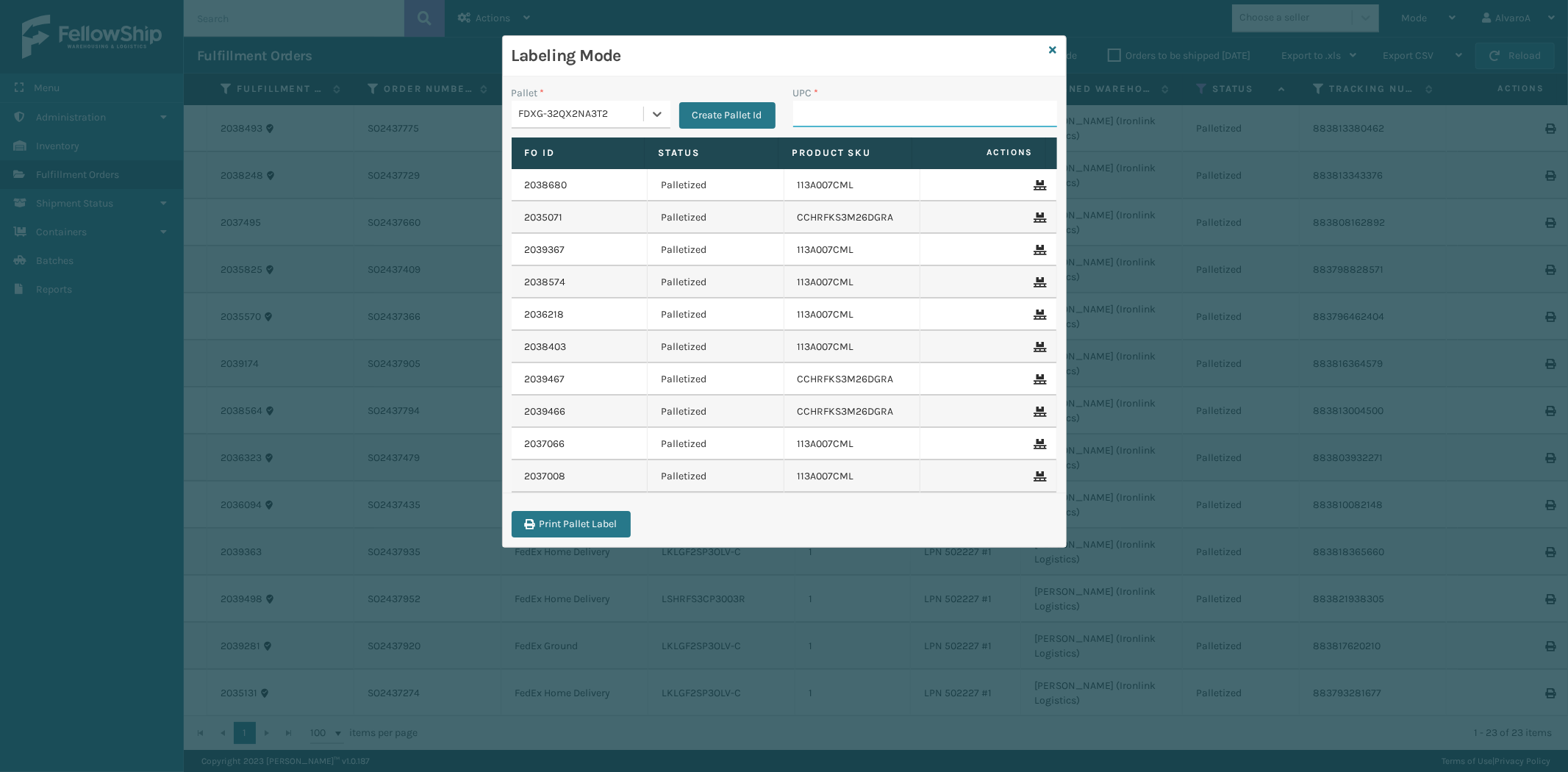
click at [836, 107] on input "UPC *" at bounding box center [925, 114] width 264 height 27
click at [826, 98] on div "UPC *" at bounding box center [925, 93] width 264 height 15
click at [828, 115] on input "UPC *" at bounding box center [925, 114] width 264 height 27
type input "CCHRFKS2BGEVA"
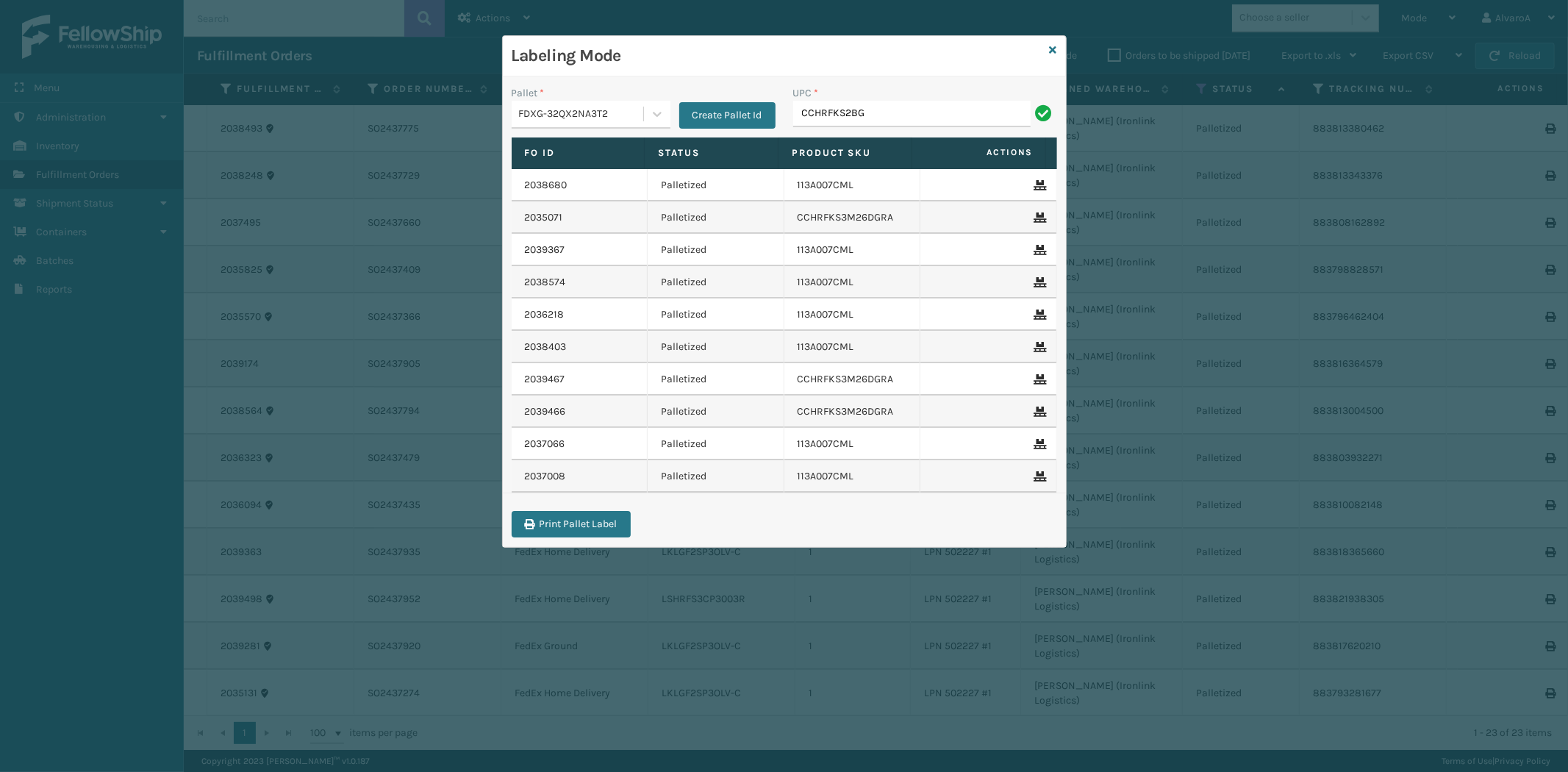
type input "CCHRFKS2BGEVA"
type input "CCWENKS2M26CFVA"
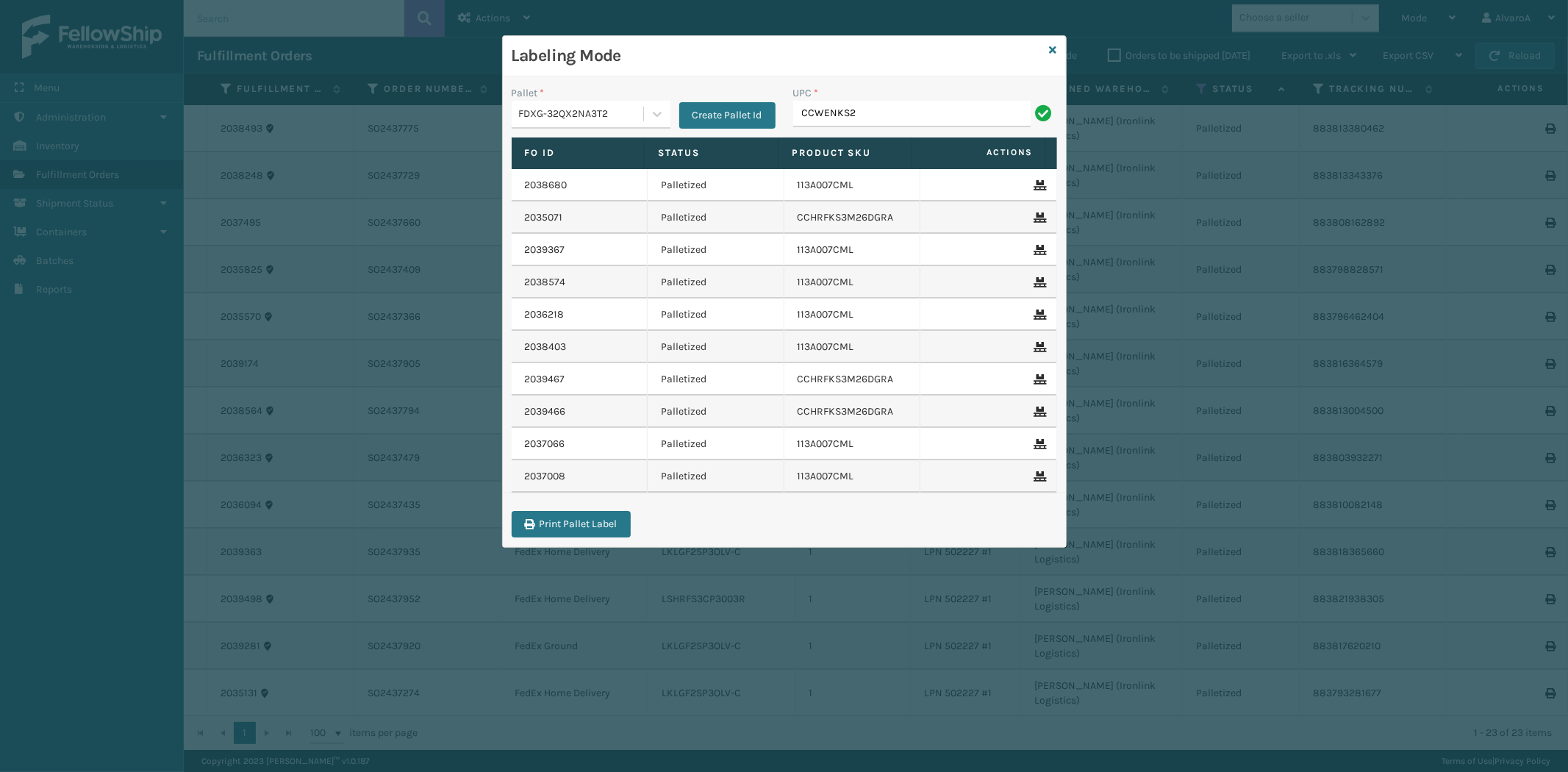
type input "CCWENKS2M26CFVA"
click at [663, 113] on icon at bounding box center [658, 114] width 15 height 15
click at [595, 181] on div "FDXG-32QX2NA3T2" at bounding box center [590, 178] width 159 height 27
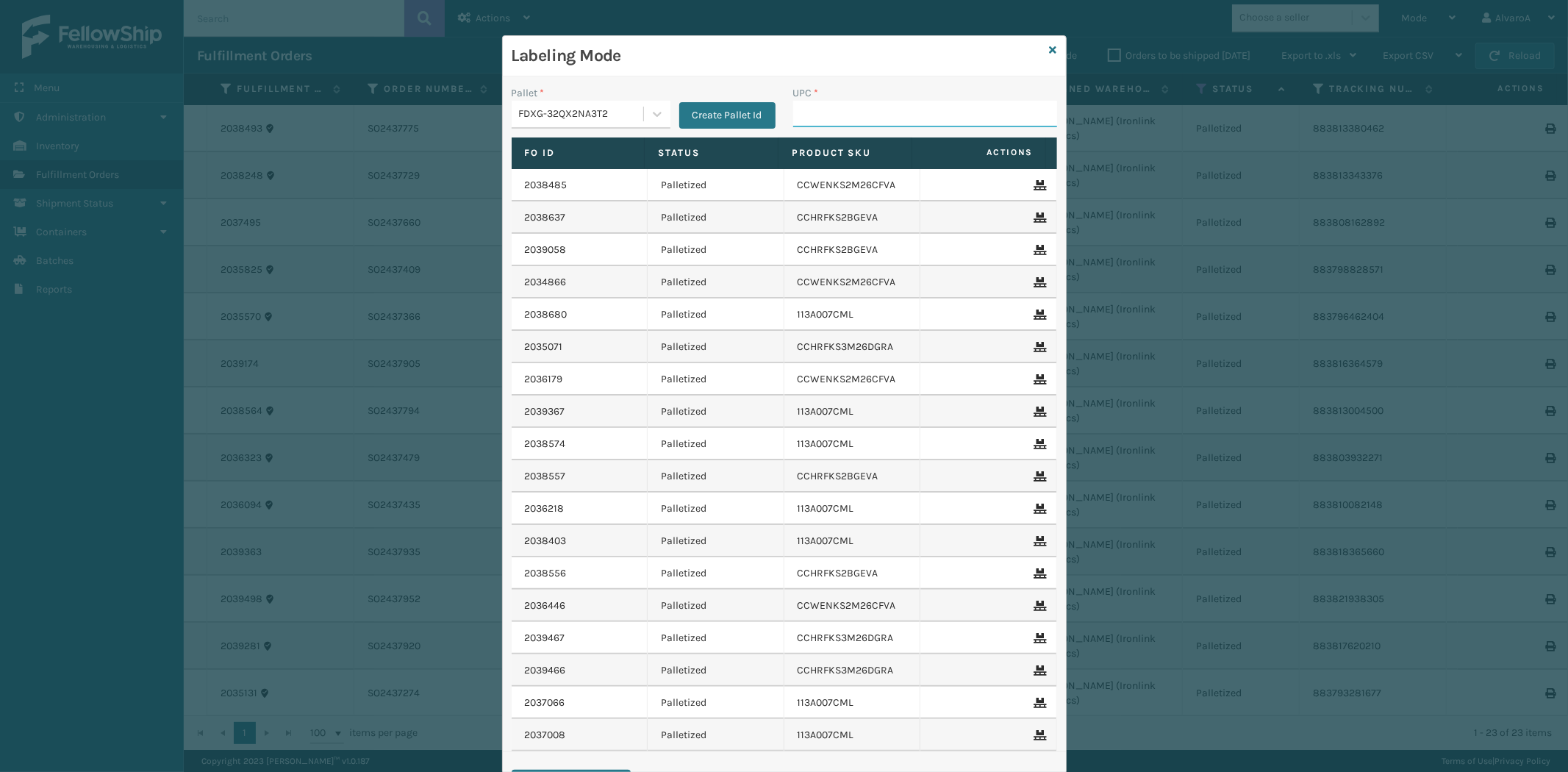
click at [800, 116] on input "UPC *" at bounding box center [925, 114] width 264 height 27
type input "111A007IVO"
type input "111A012LIN"
click at [810, 111] on input "UPC *" at bounding box center [925, 114] width 264 height 27
click at [810, 106] on input "UPC *" at bounding box center [925, 114] width 264 height 27
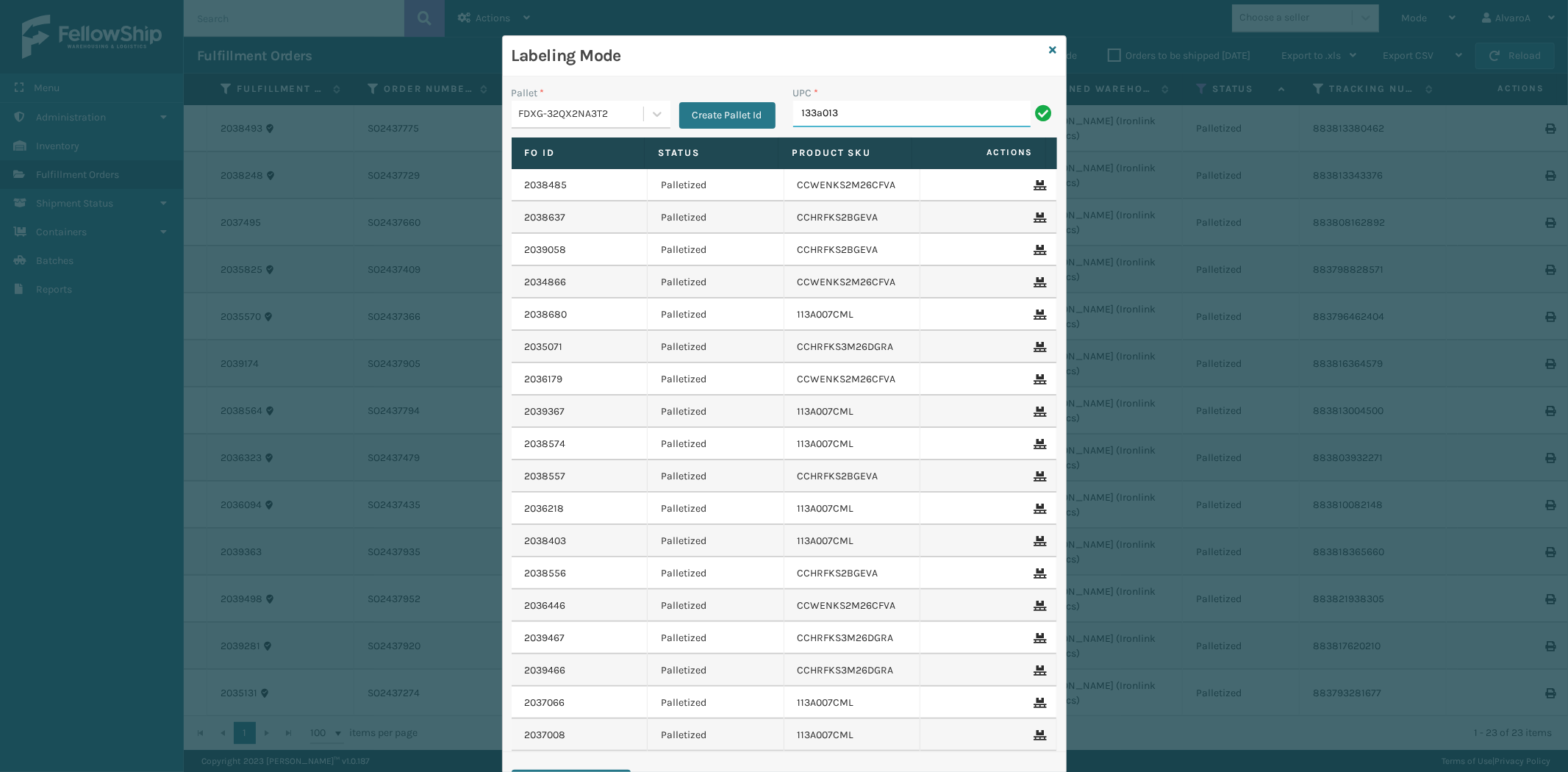
type input "133A013NVY"
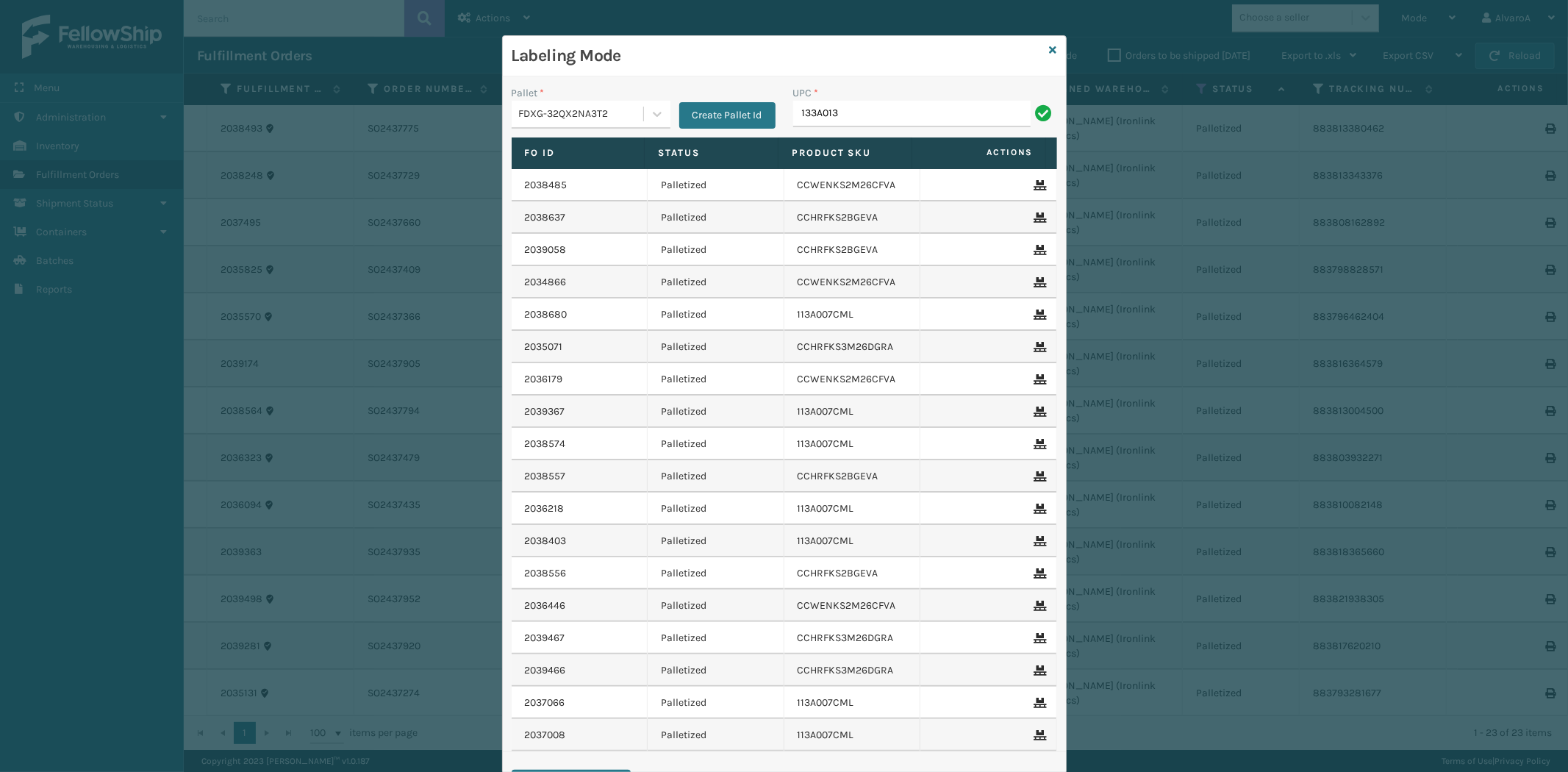
type input "133A013NVY"
click at [688, 119] on button "Create Pallet Id" at bounding box center [727, 116] width 97 height 27
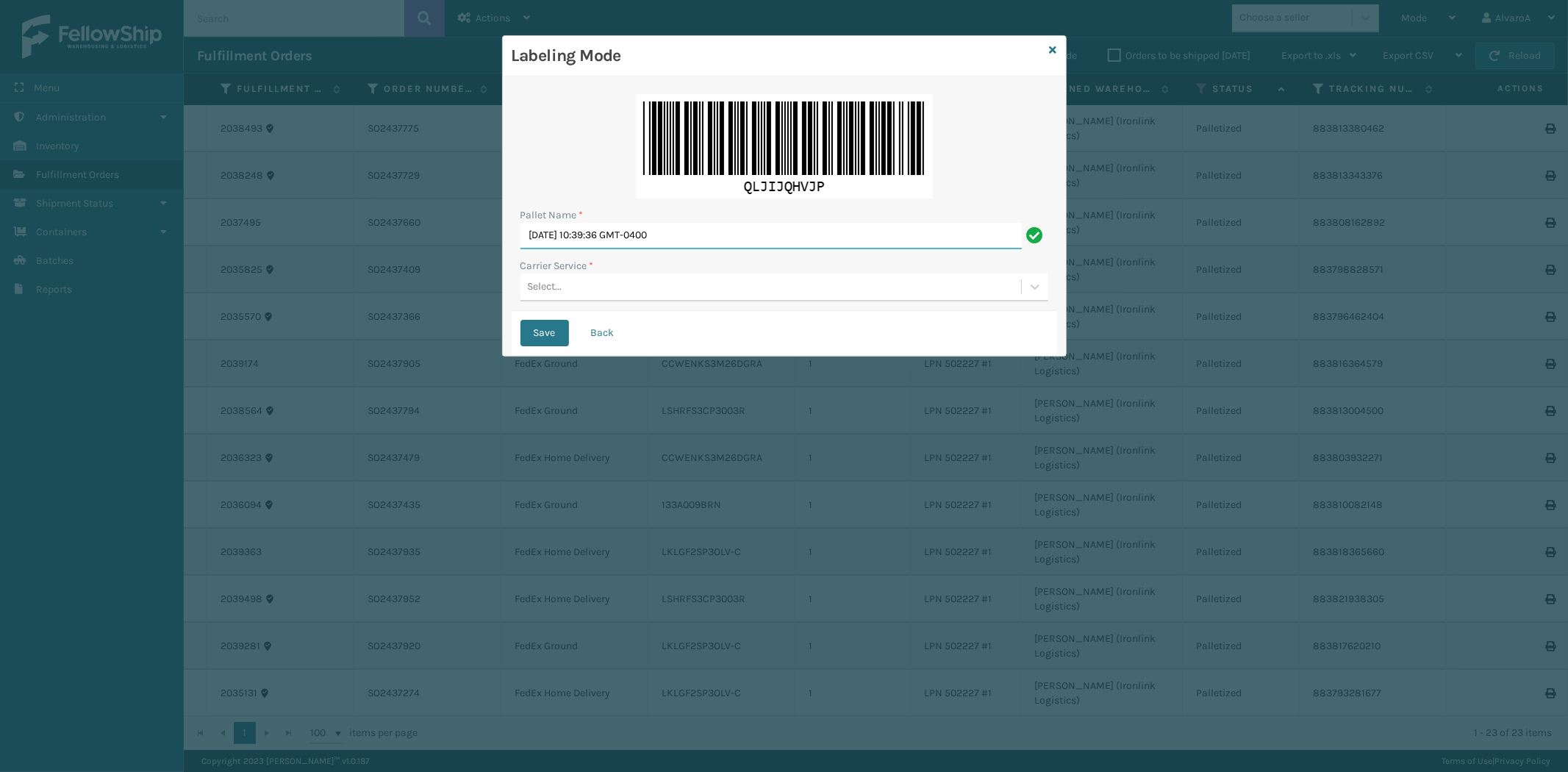
drag, startPoint x: 766, startPoint y: 236, endPoint x: 138, endPoint y: 273, distance: 629.1
click at [138, 273] on div "Labeling Mode Pallet Name * [DATE] 10:39:36 GMT-0400 Carrier Service * Select..…" at bounding box center [784, 386] width 1568 height 772
type input "LPN 502232 #1"
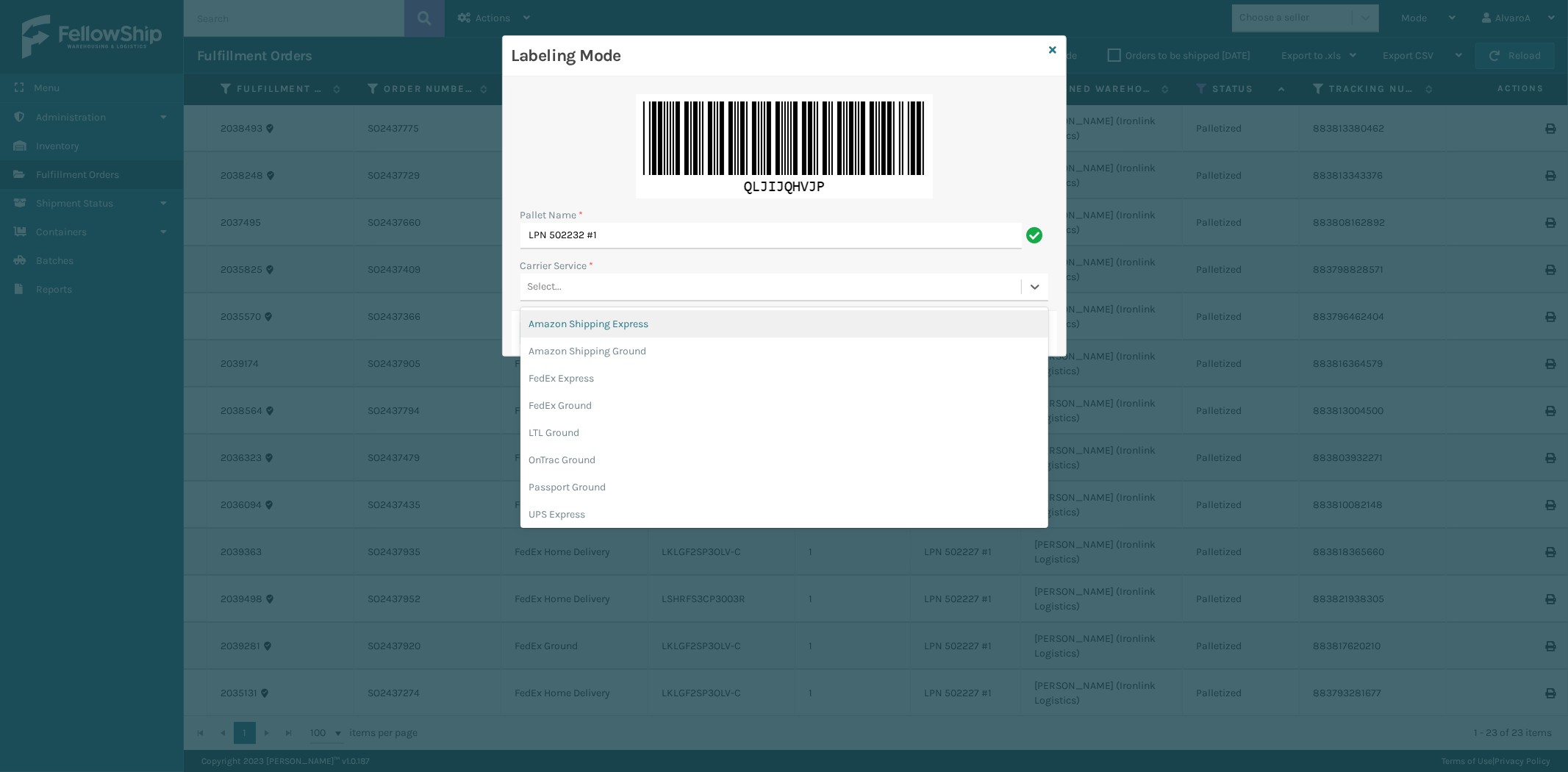
click at [606, 280] on div "Select..." at bounding box center [771, 286] width 501 height 24
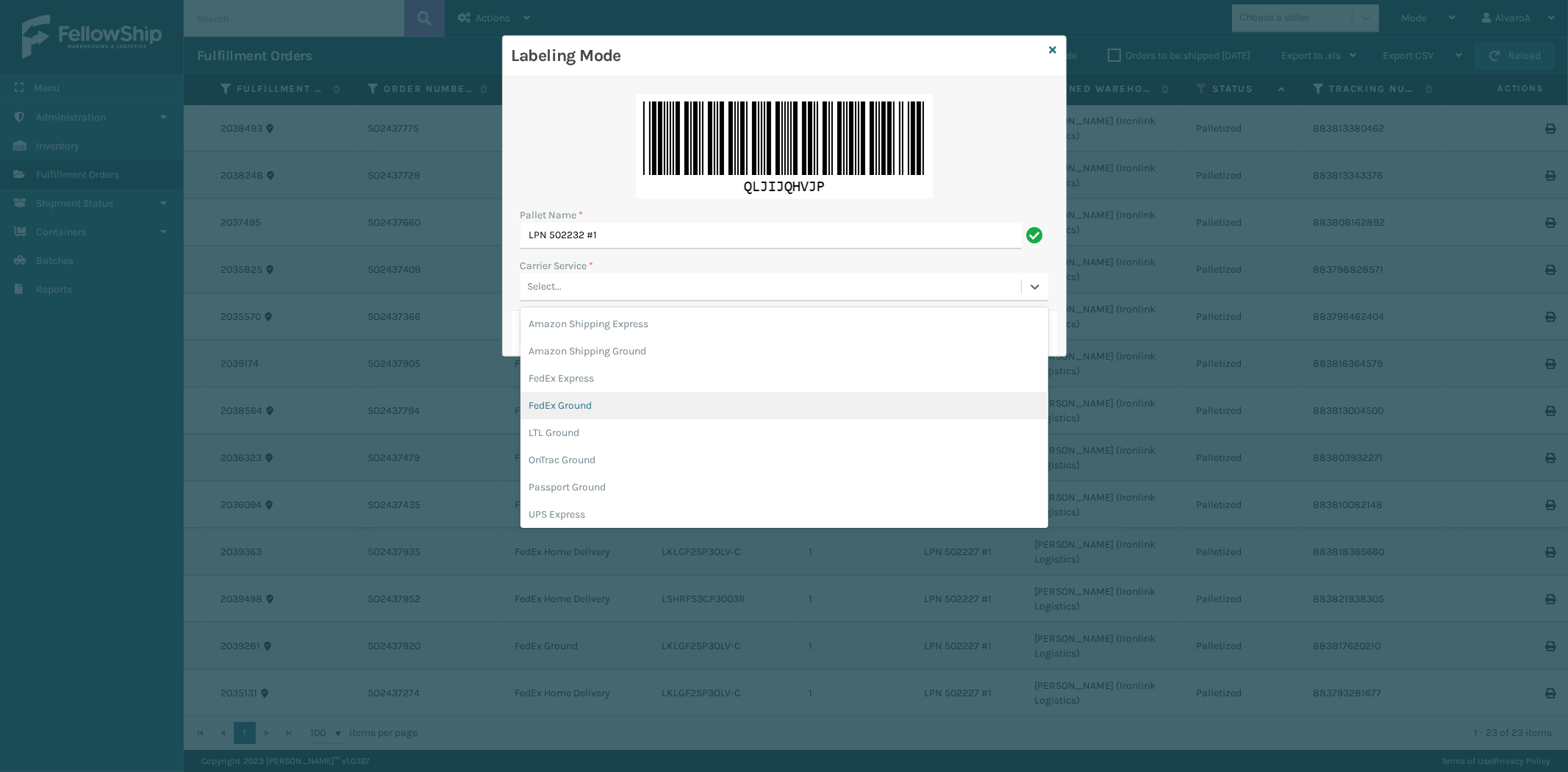
click at [585, 400] on div "FedEx Ground" at bounding box center [784, 405] width 527 height 27
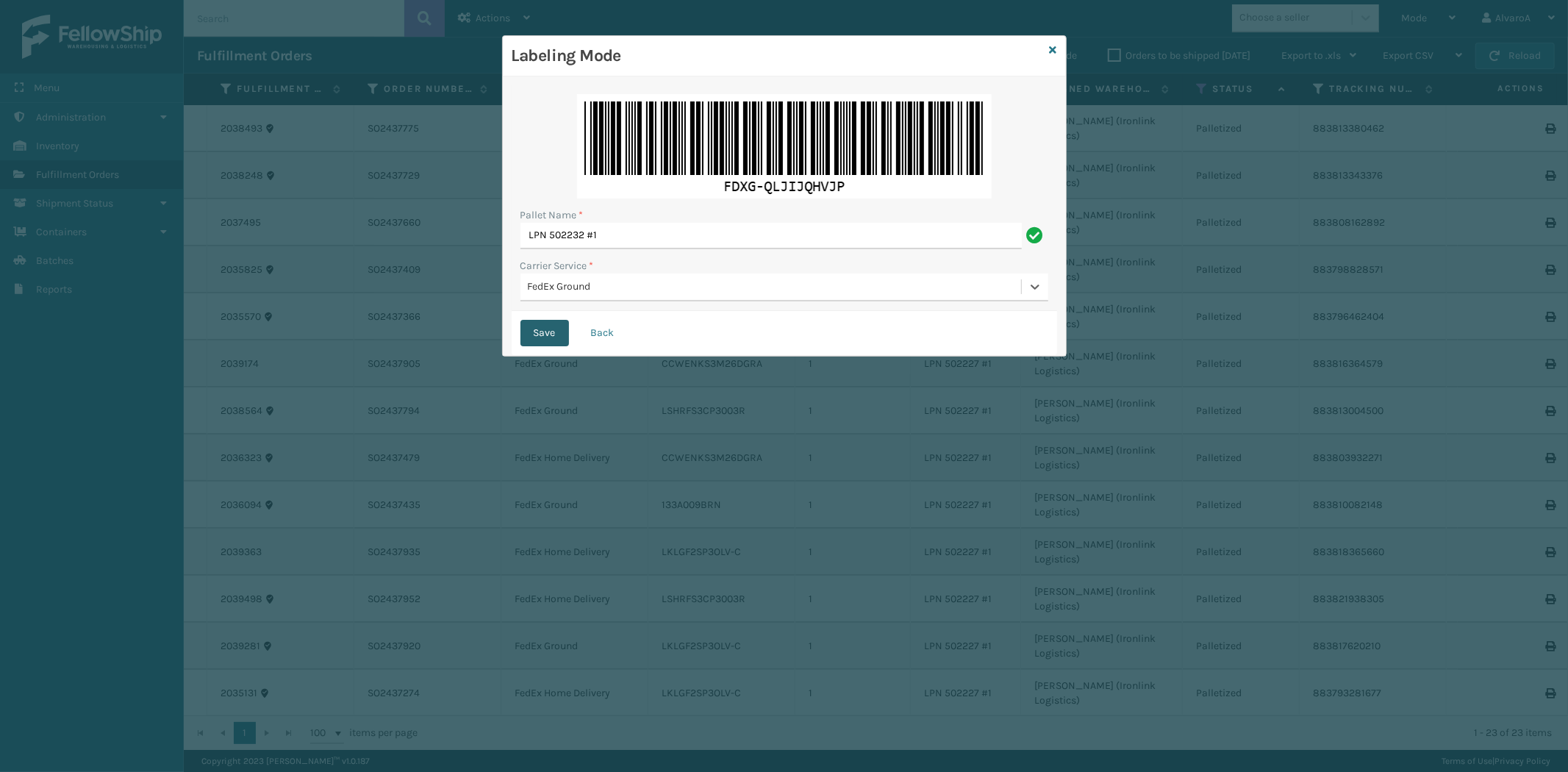
click at [549, 339] on button "Save" at bounding box center [545, 333] width 49 height 27
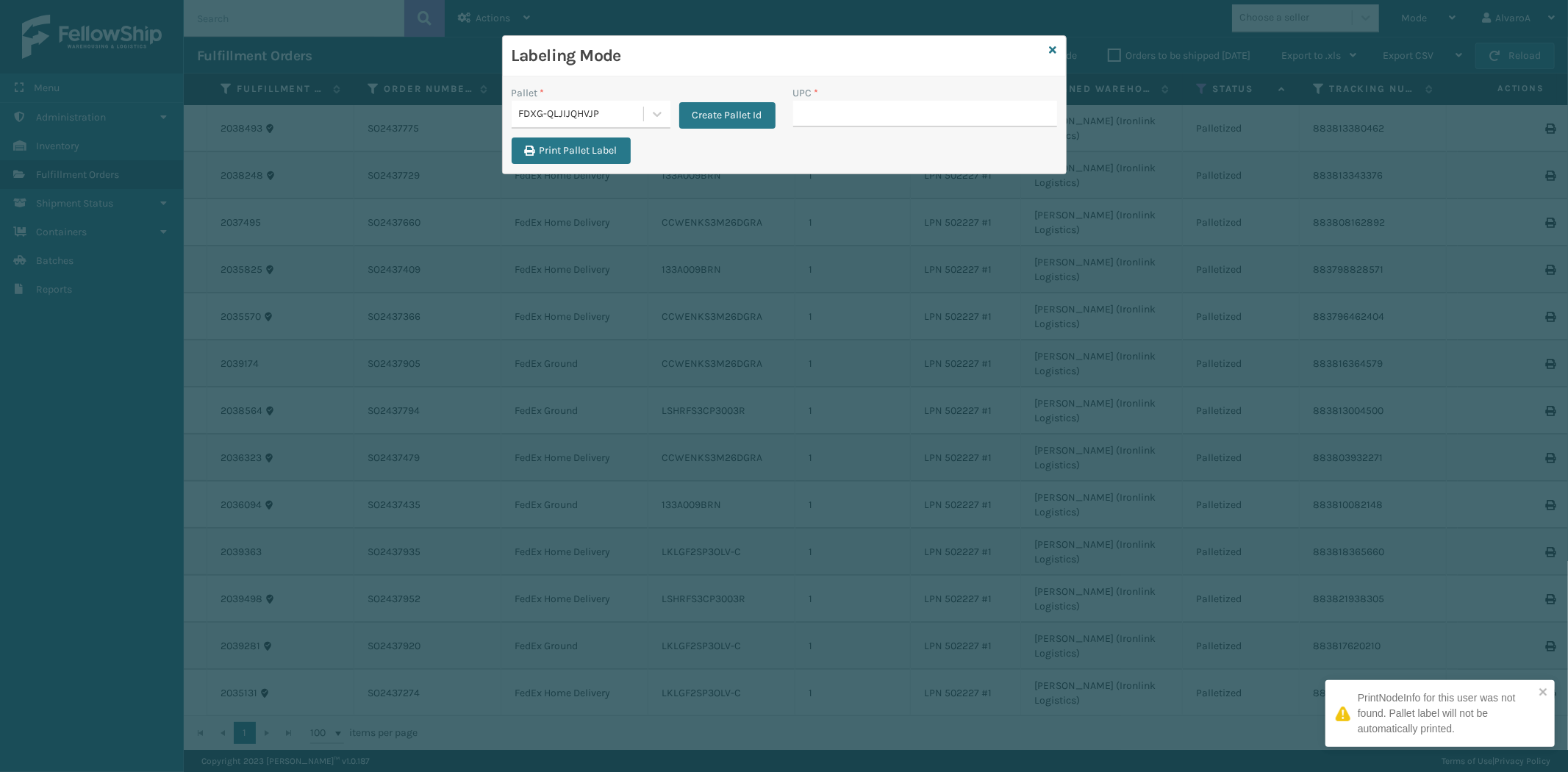
click at [847, 118] on input "UPC *" at bounding box center [925, 114] width 264 height 27
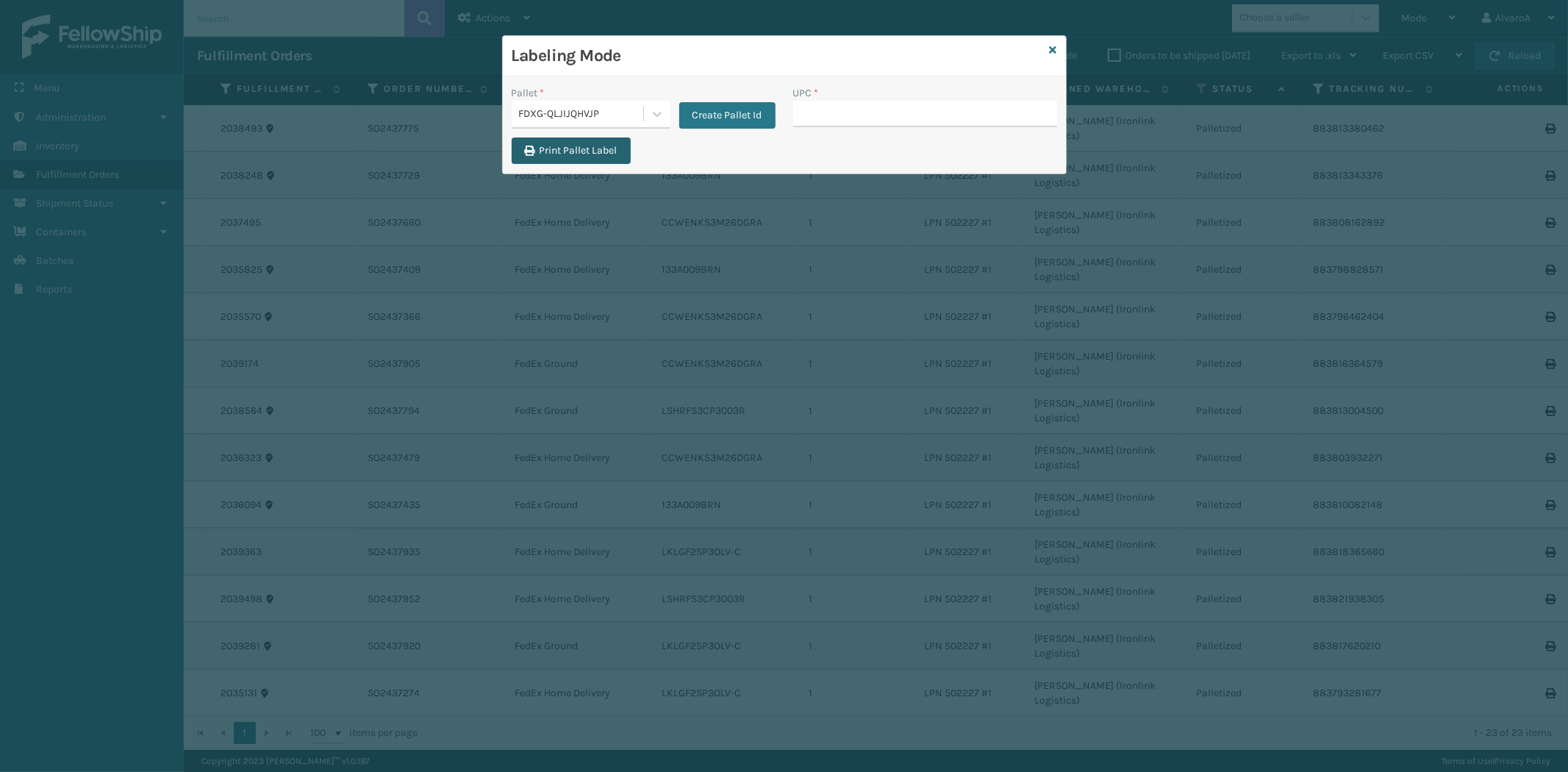
click at [551, 151] on button "Print Pallet Label" at bounding box center [571, 151] width 119 height 27
click at [838, 119] on input "UPC *" at bounding box center [925, 114] width 264 height 27
type input "CCHRFKS2M26BKVA"
click at [644, 116] on div at bounding box center [658, 114] width 27 height 27
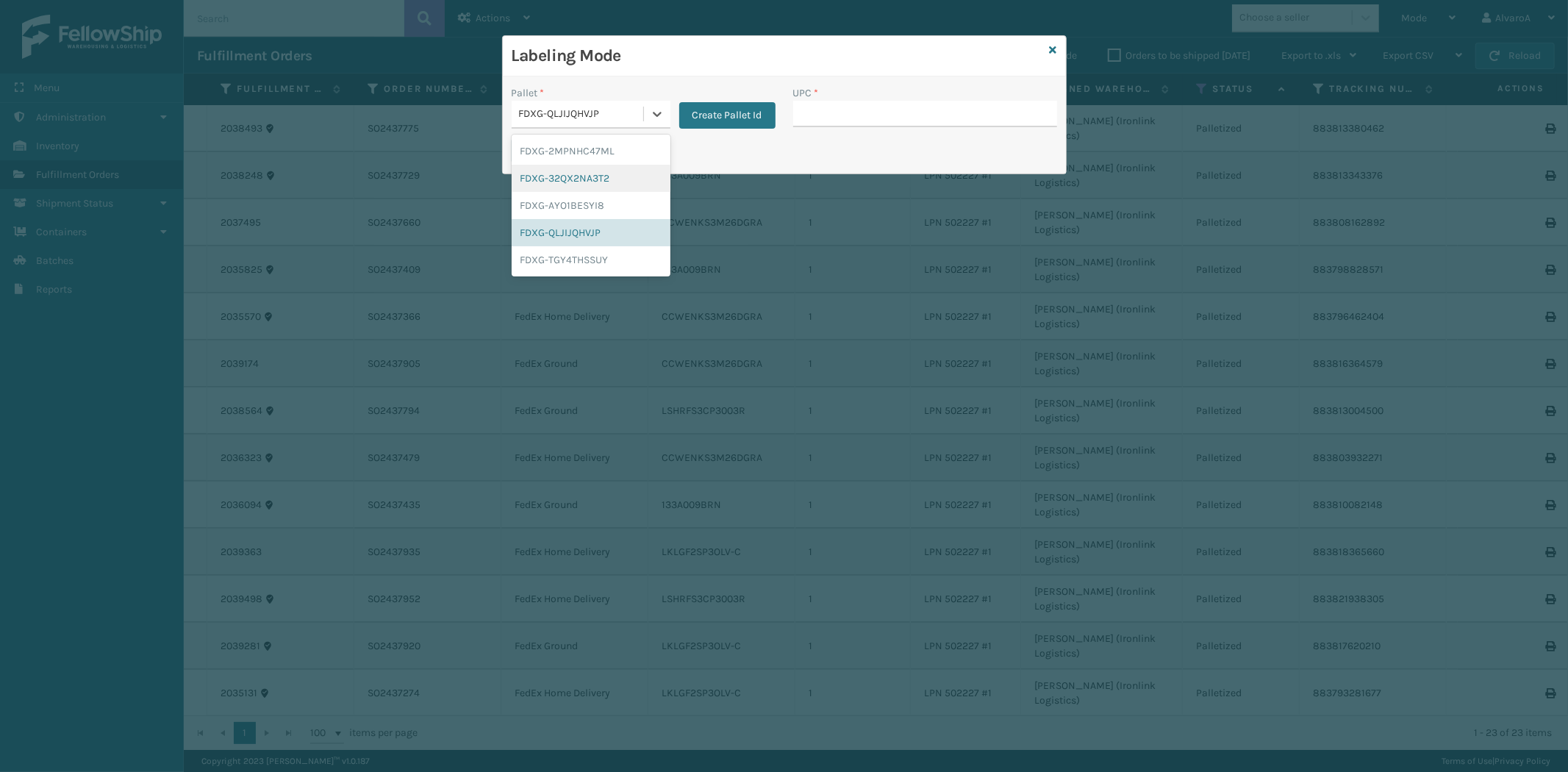
click at [588, 170] on div "FDXG-32QX2NA3T2" at bounding box center [590, 178] width 159 height 27
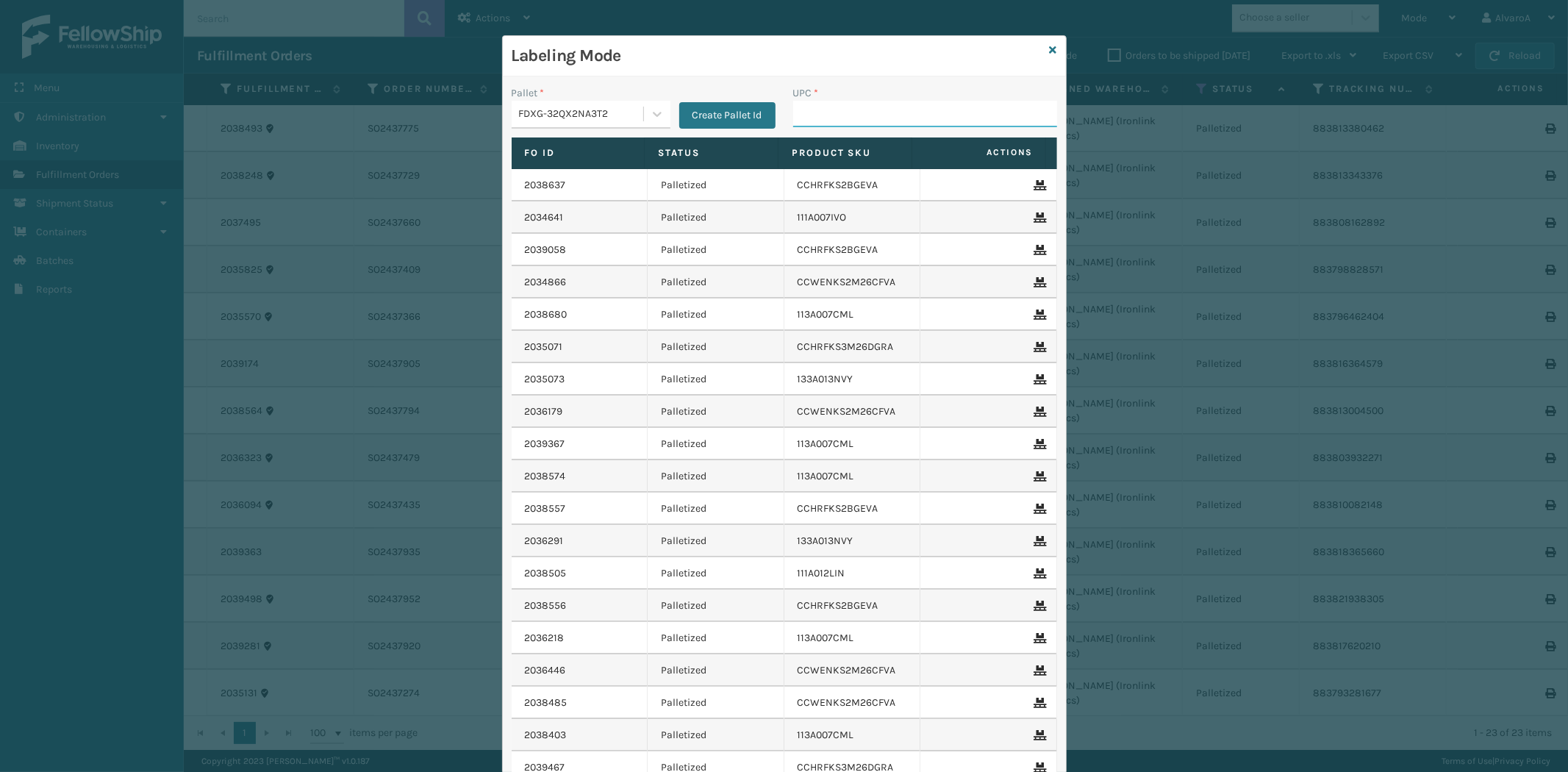
click at [820, 120] on input "UPC *" at bounding box center [925, 114] width 264 height 27
click at [814, 120] on input "UPC *" at bounding box center [925, 114] width 264 height 27
click at [651, 113] on icon at bounding box center [658, 114] width 15 height 15
click at [597, 181] on div "FDXG-32QX2NA3T2" at bounding box center [590, 178] width 159 height 27
click at [868, 116] on input "UPC *" at bounding box center [925, 114] width 264 height 27
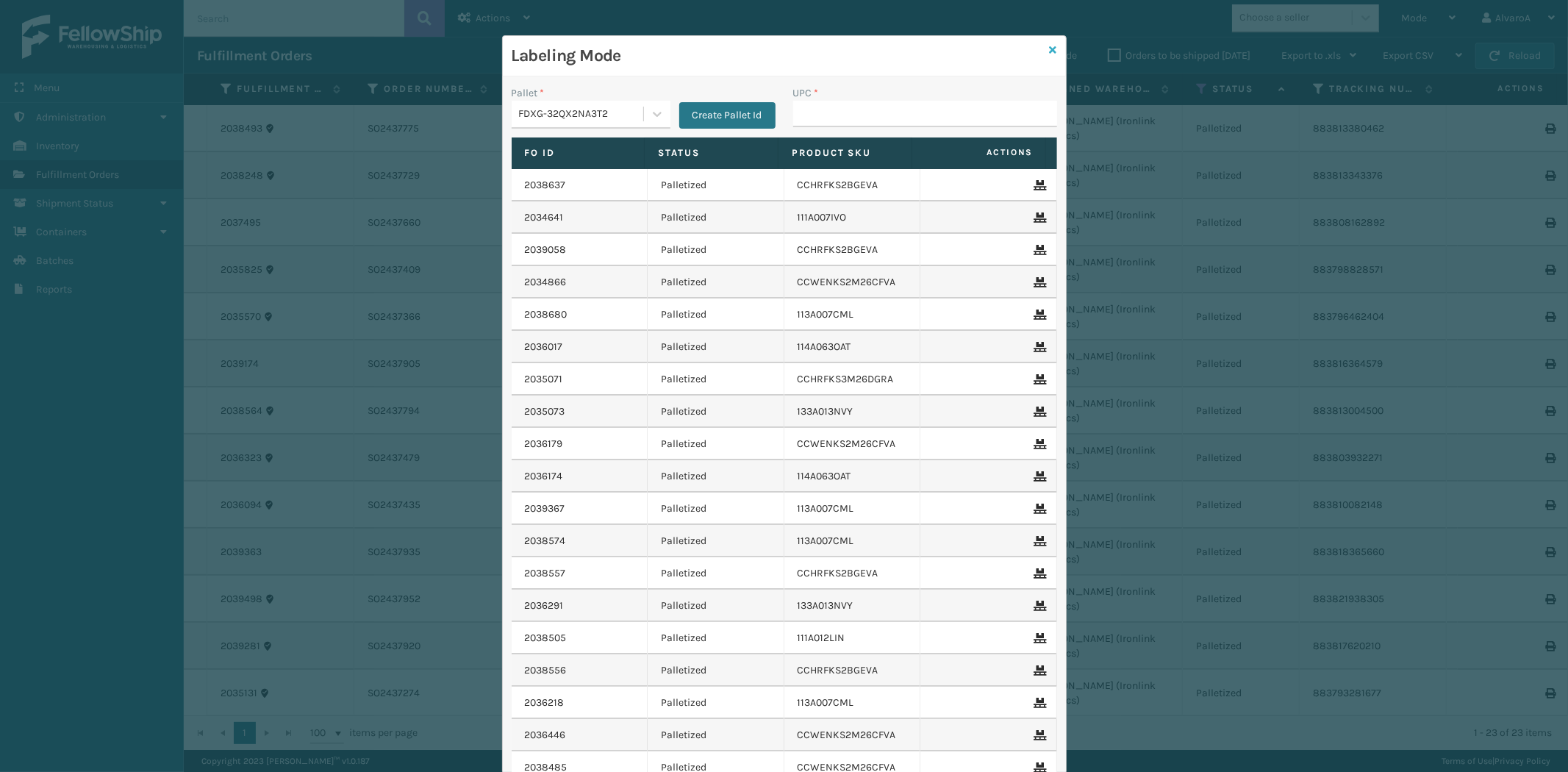
click at [1050, 50] on icon at bounding box center [1053, 50] width 8 height 10
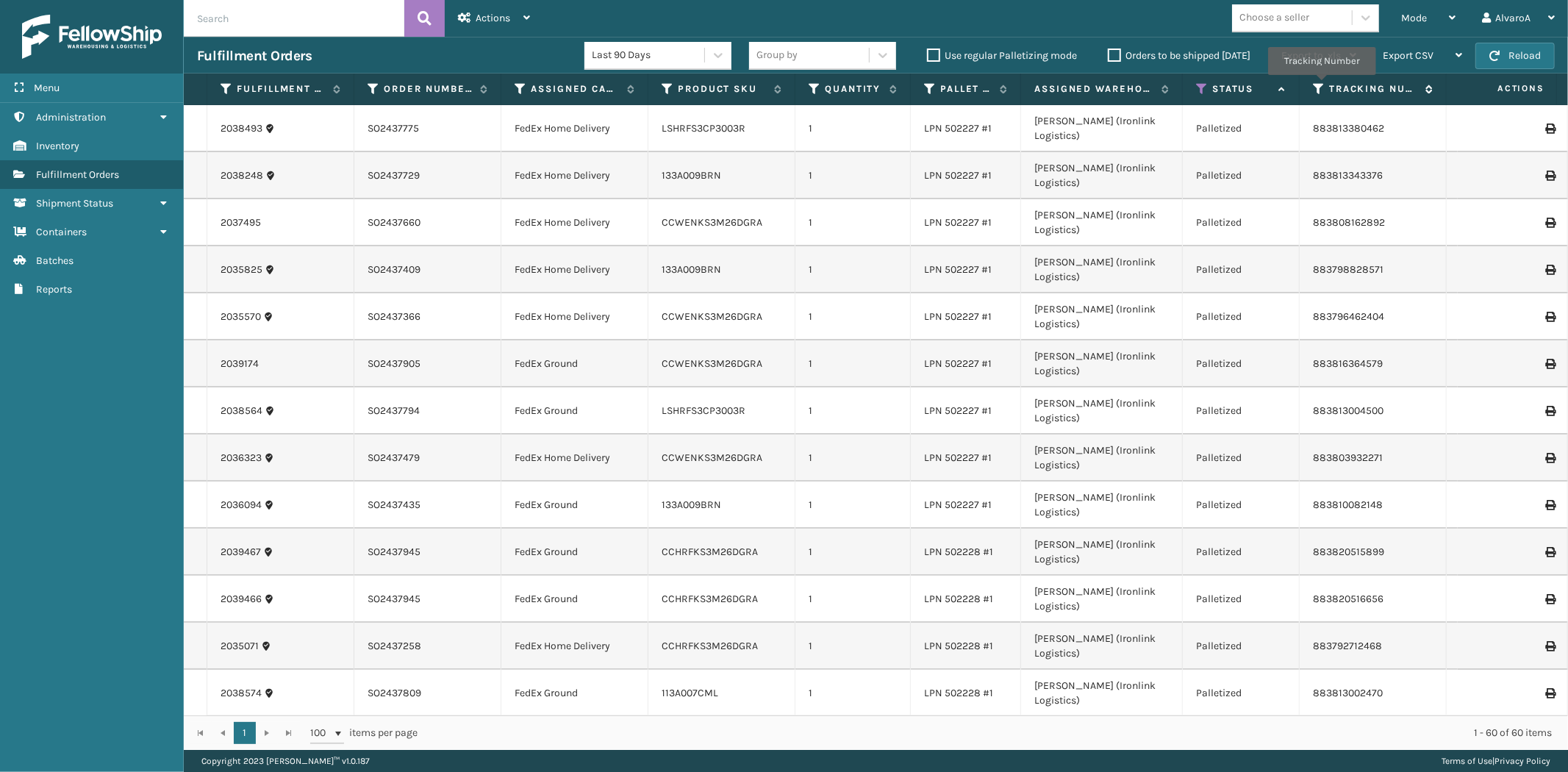
click at [1322, 86] on icon at bounding box center [1319, 89] width 12 height 13
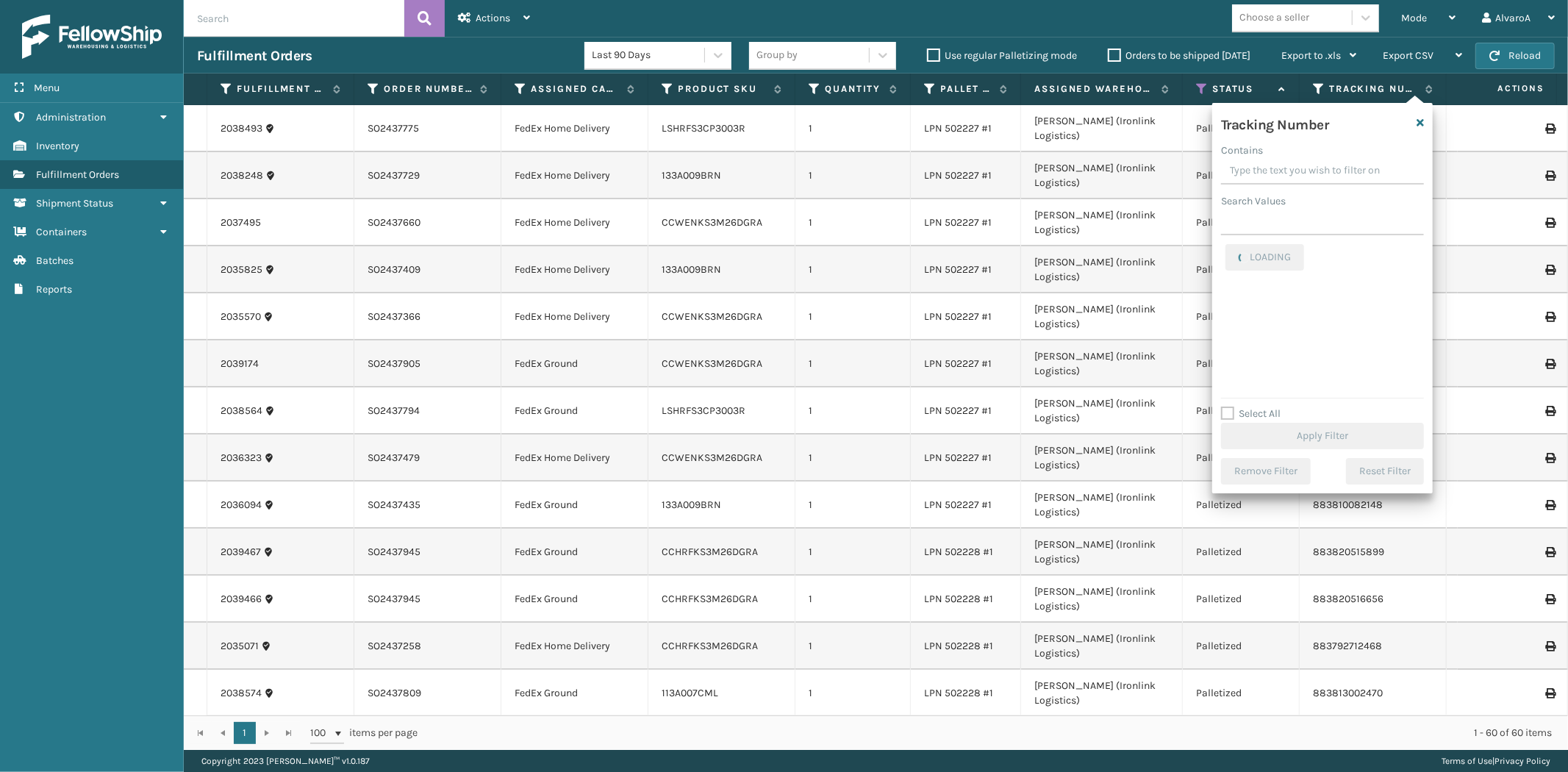
click at [1282, 172] on input "Contains" at bounding box center [1323, 171] width 203 height 27
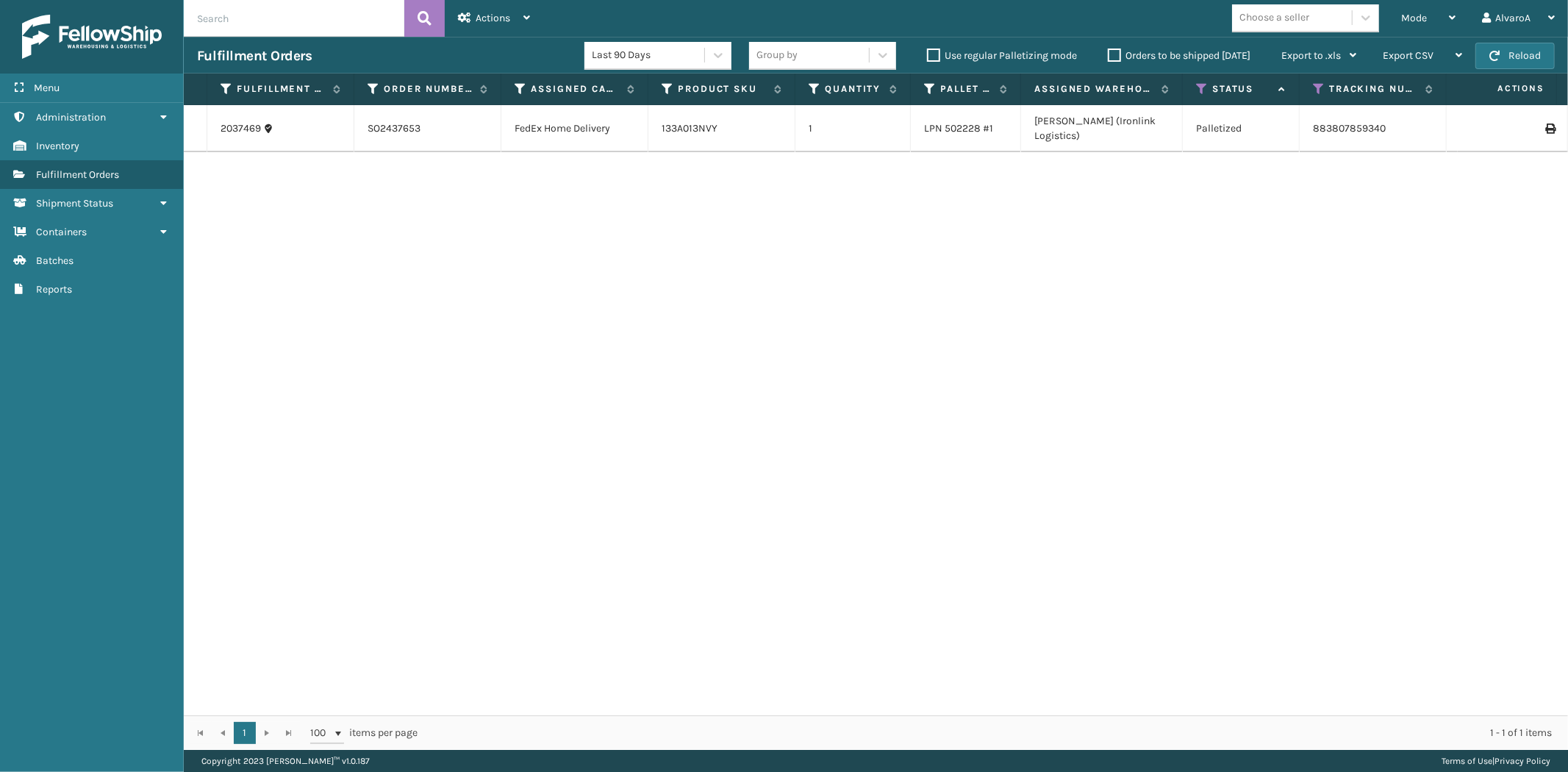
click at [1545, 125] on icon at bounding box center [1550, 129] width 9 height 10
click at [1398, 20] on div "Mode Regular Mode Picking Mode Labeling Mode Exit Scan Mode" at bounding box center [1428, 18] width 81 height 37
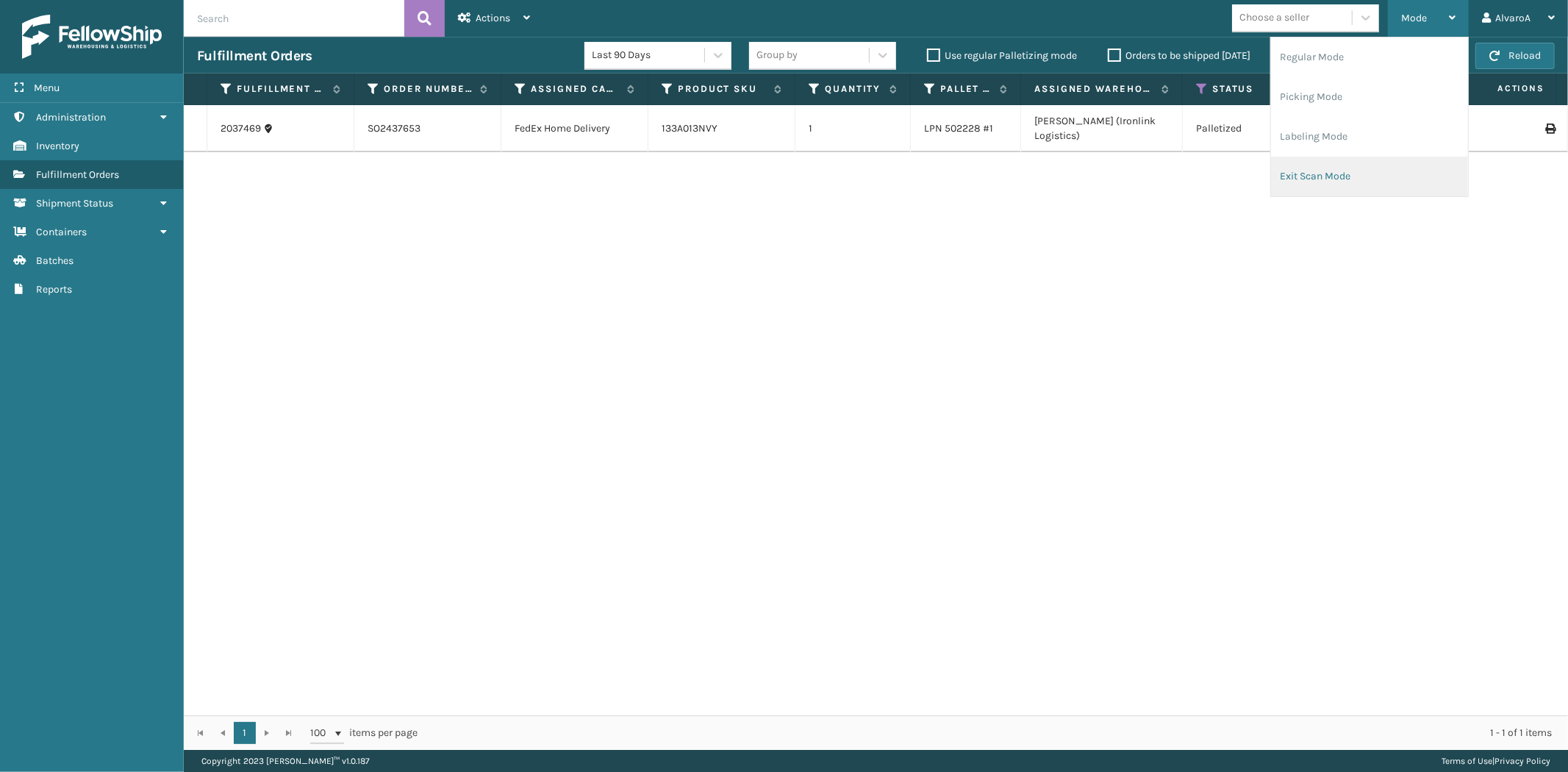
click at [1307, 177] on li "Exit Scan Mode" at bounding box center [1369, 176] width 197 height 39
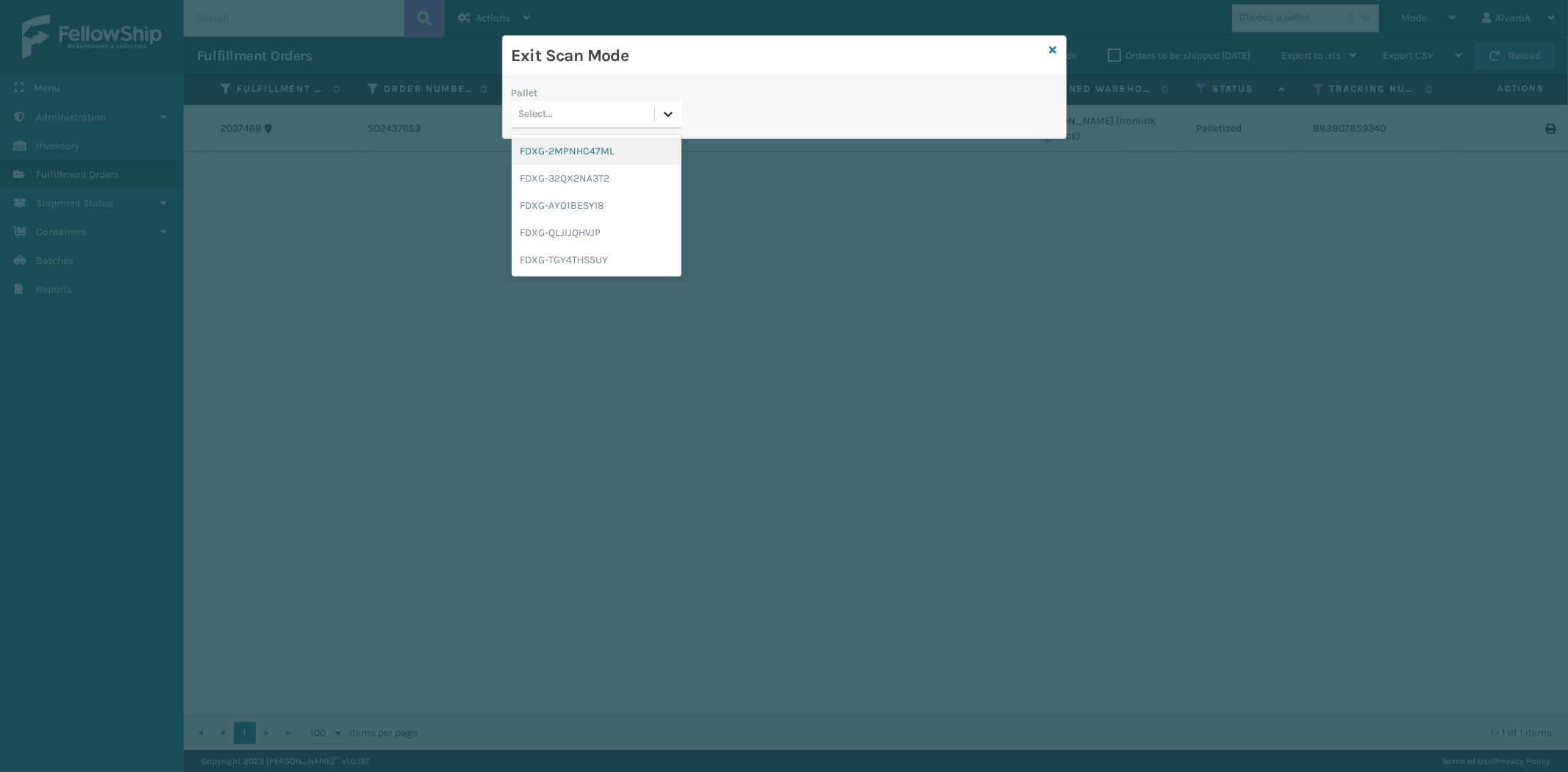
click at [659, 121] on div at bounding box center [669, 114] width 27 height 27
click at [600, 186] on div "FDXG-32QX2NA3T2" at bounding box center [596, 178] width 170 height 27
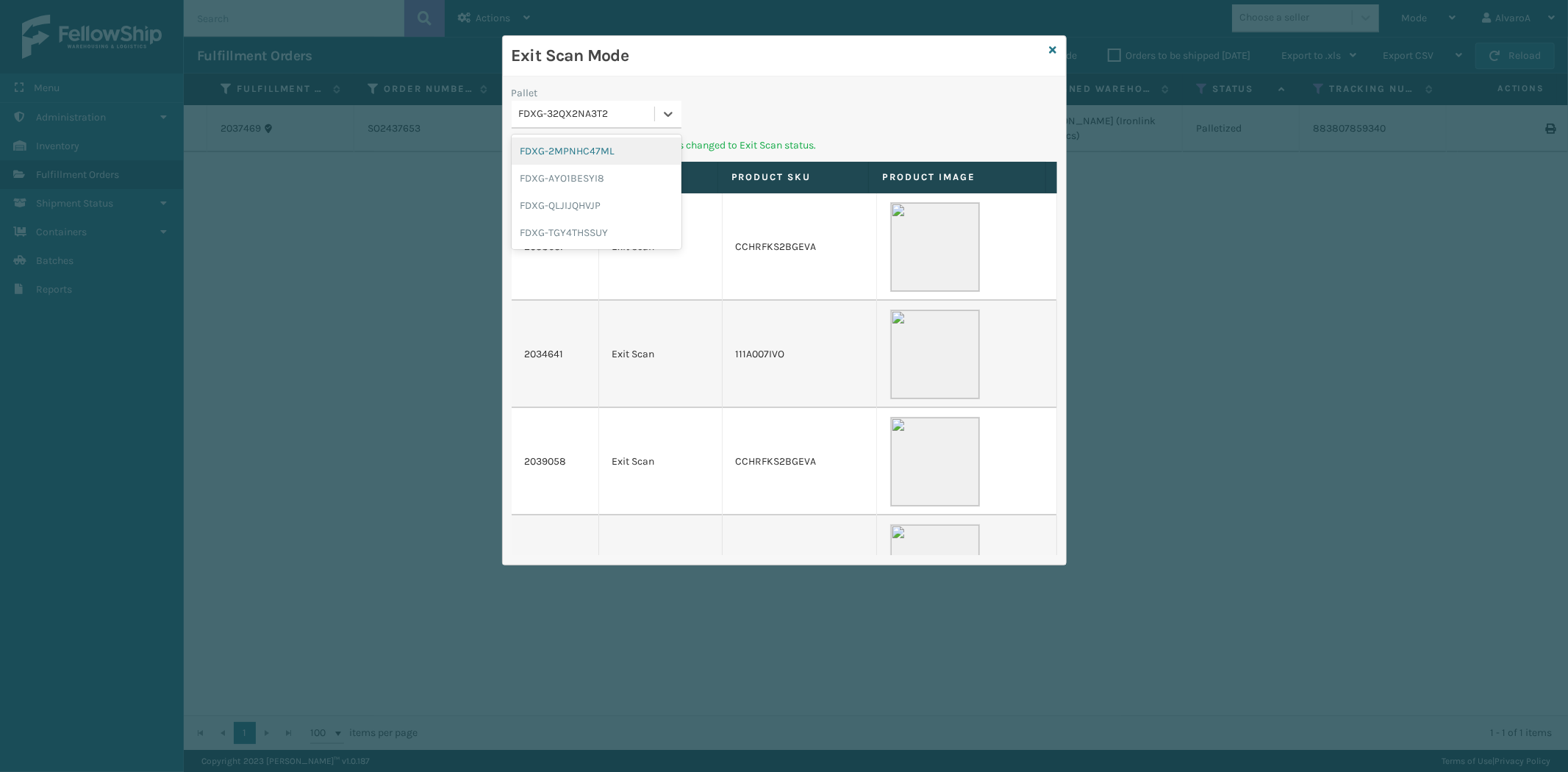
click at [663, 122] on div at bounding box center [669, 114] width 27 height 27
drag, startPoint x: 645, startPoint y: 142, endPoint x: 682, endPoint y: 128, distance: 39.6
click at [647, 142] on div "FDXG-2MPNHC47ML" at bounding box center [596, 151] width 170 height 27
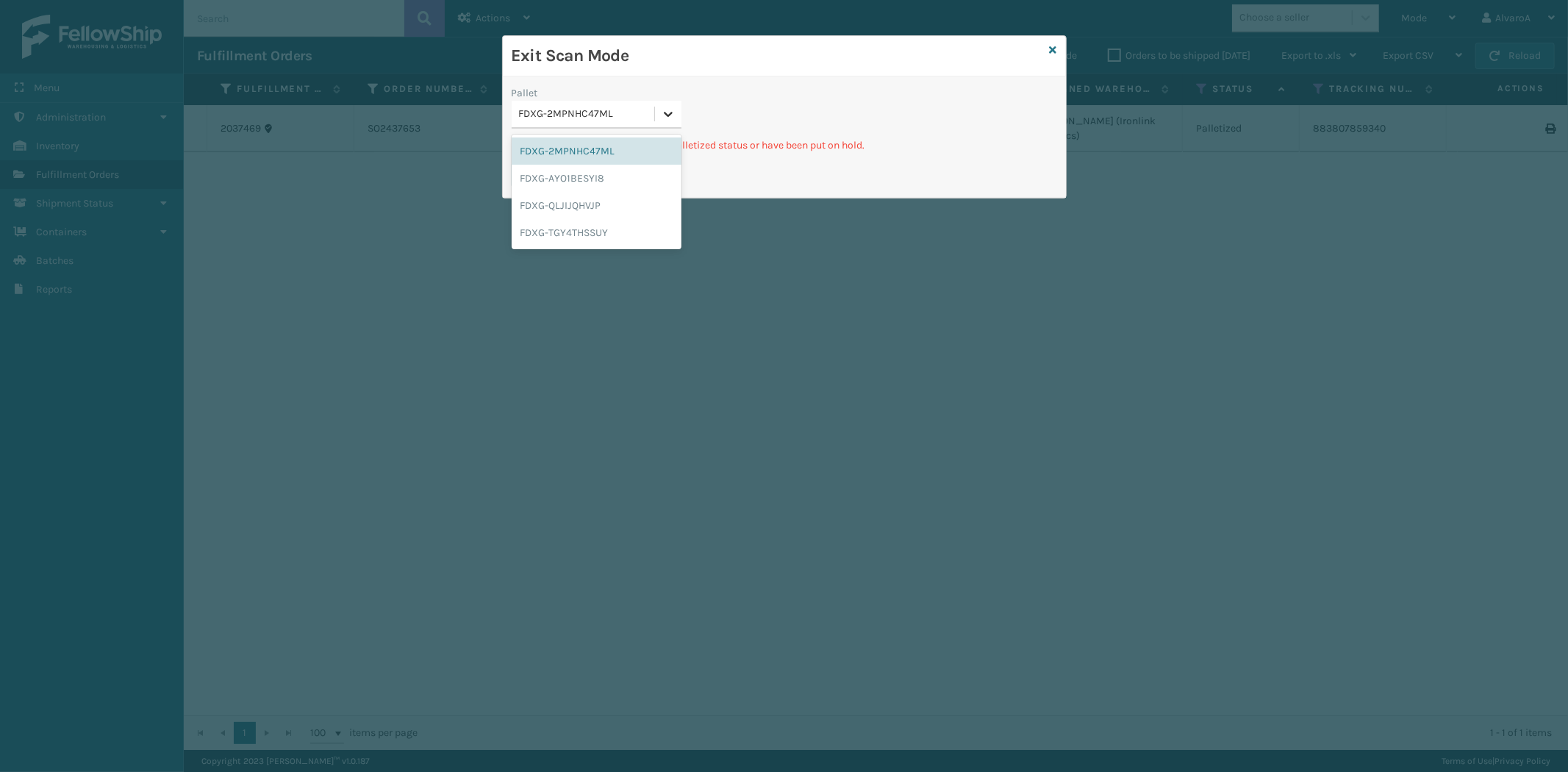
drag, startPoint x: 674, startPoint y: 115, endPoint x: 643, endPoint y: 169, distance: 62.3
click at [674, 115] on icon at bounding box center [669, 114] width 15 height 15
click at [590, 198] on div "FDXG-QLJIJQHVJP" at bounding box center [596, 205] width 170 height 27
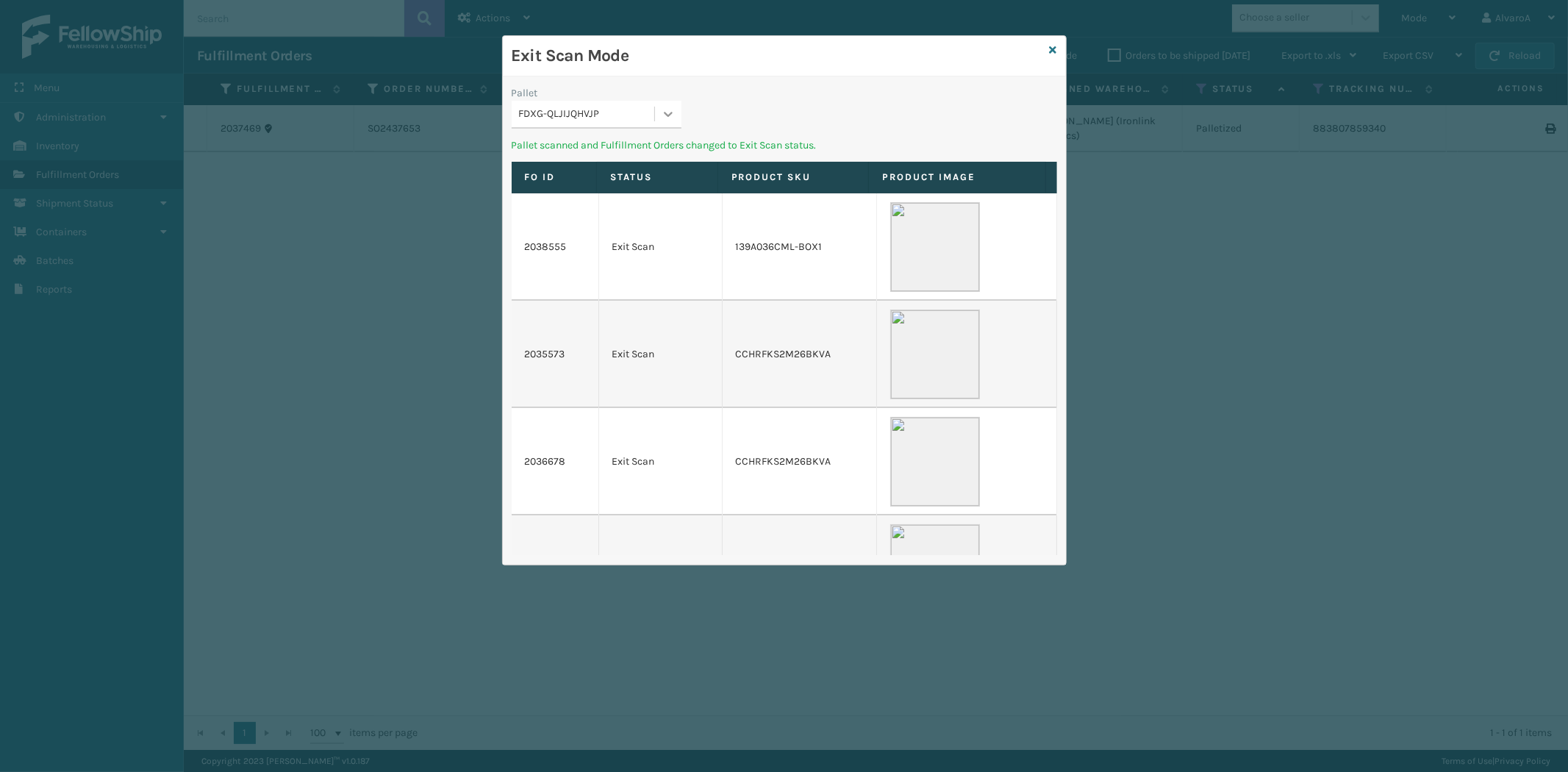
click at [665, 106] on div at bounding box center [669, 114] width 27 height 27
click at [606, 197] on div "FDXG-TGY4THSSUY" at bounding box center [596, 205] width 170 height 27
click at [1055, 49] on icon at bounding box center [1053, 50] width 8 height 10
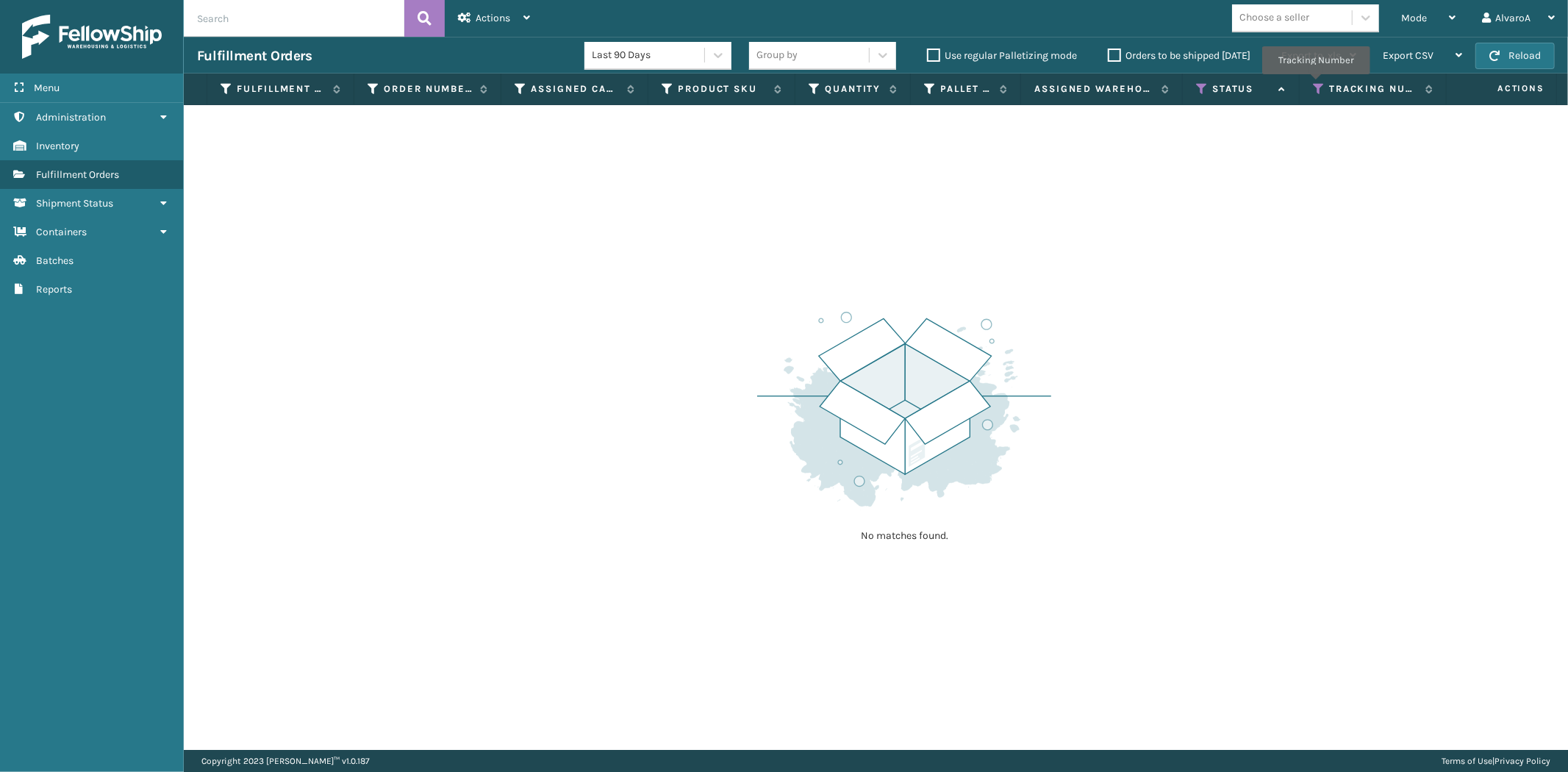
drag, startPoint x: 1316, startPoint y: 85, endPoint x: 1307, endPoint y: 102, distance: 19.2
click at [1316, 86] on icon at bounding box center [1319, 89] width 12 height 13
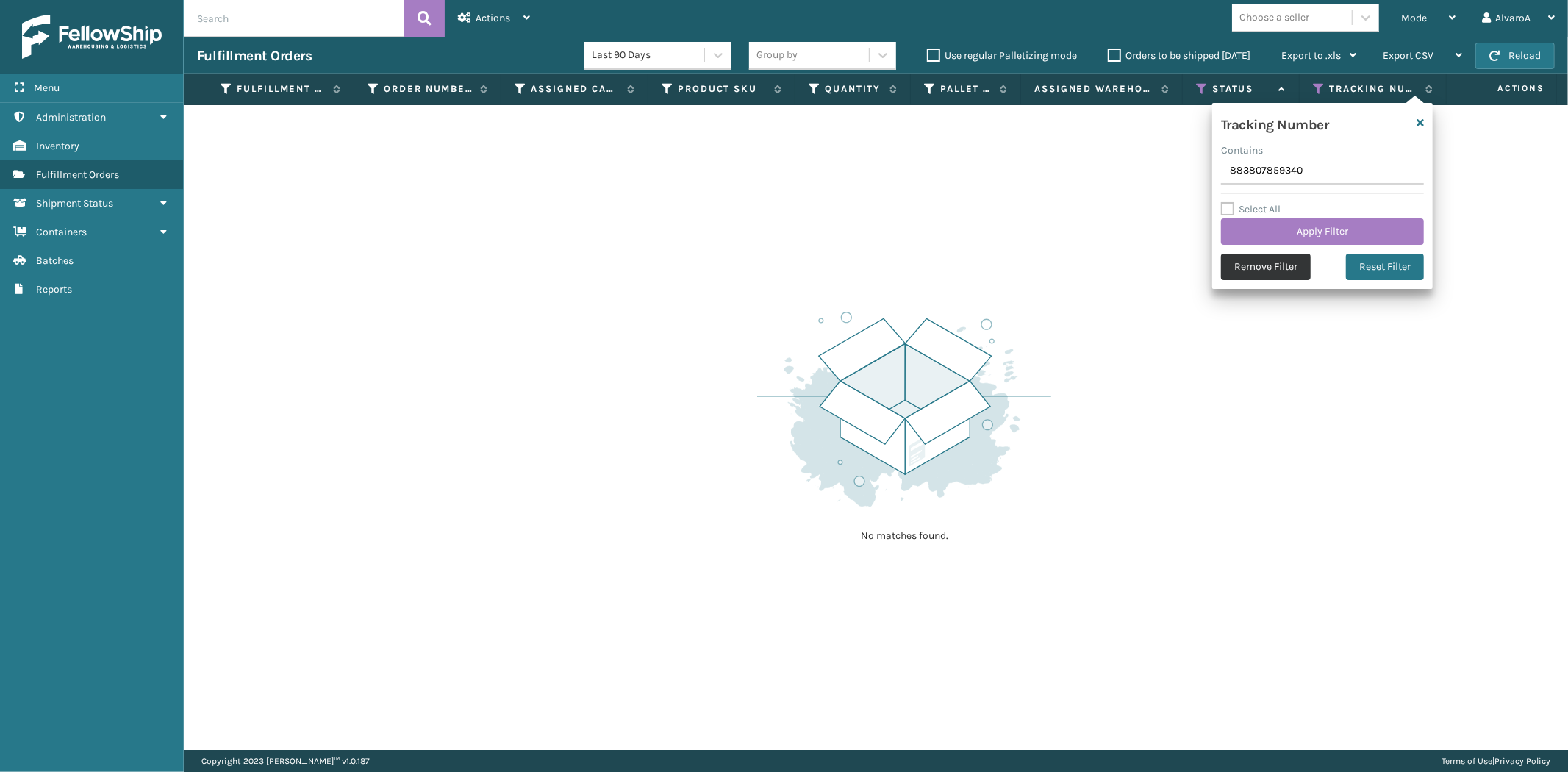
click at [1251, 278] on button "Remove Filter" at bounding box center [1266, 267] width 90 height 27
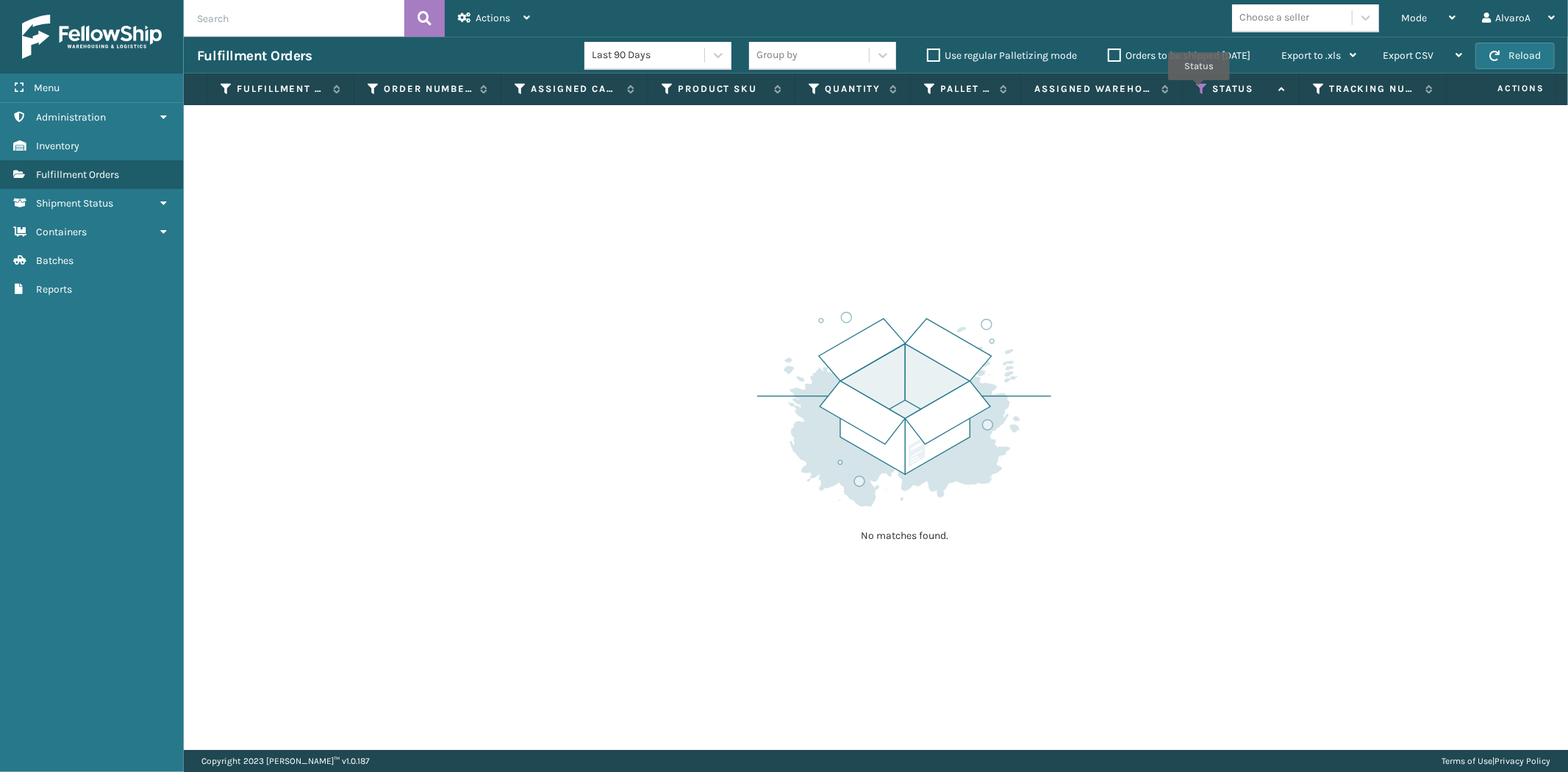
click at [1199, 91] on icon at bounding box center [1202, 89] width 12 height 13
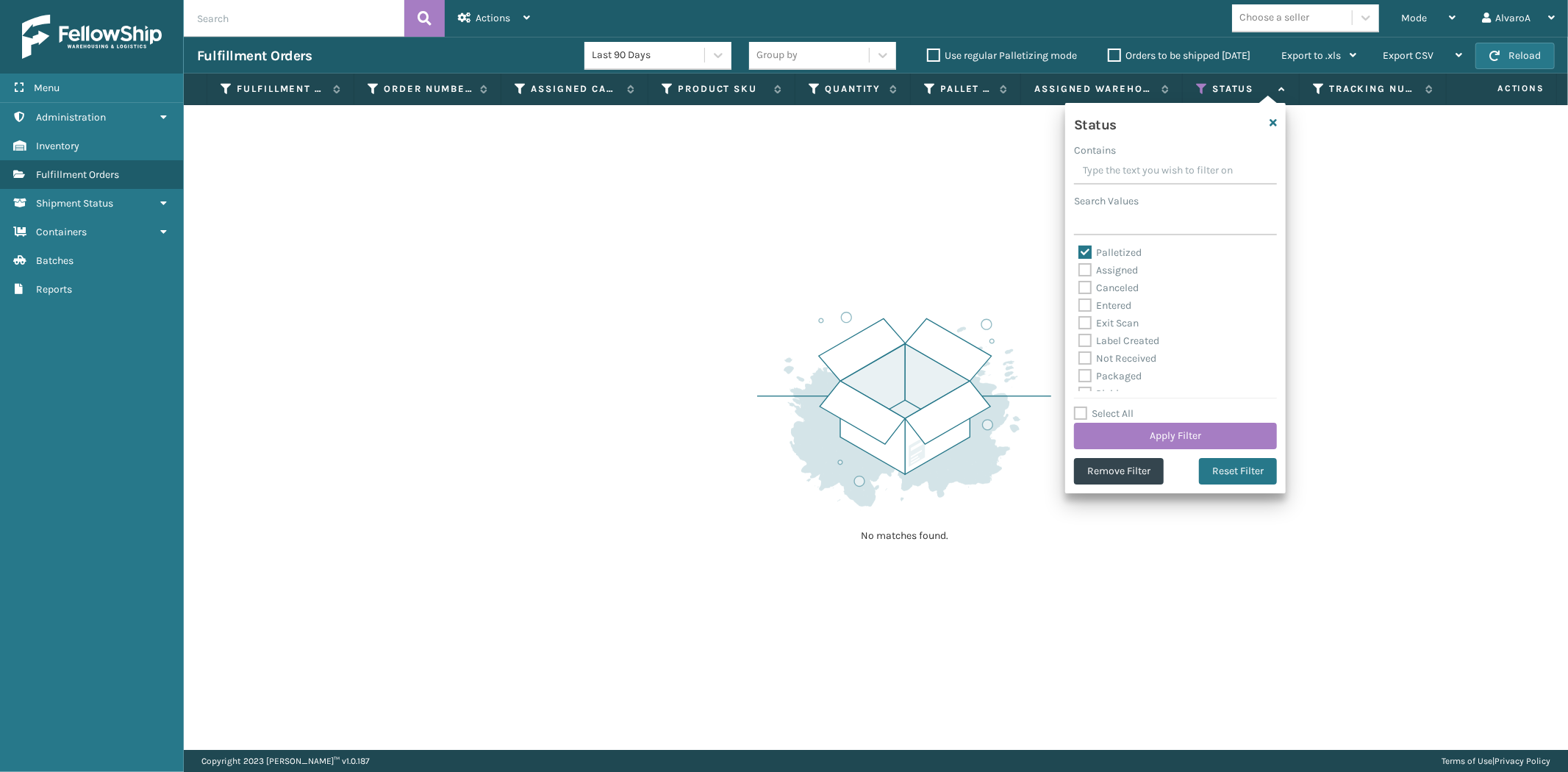
click at [1092, 252] on label "Palletized" at bounding box center [1109, 252] width 63 height 13
click at [1079, 252] on input "Palletized" at bounding box center [1078, 249] width 1 height 9
click at [1086, 315] on label "Picking" at bounding box center [1104, 312] width 52 height 13
click at [1079, 313] on input "Picking" at bounding box center [1078, 307] width 1 height 9
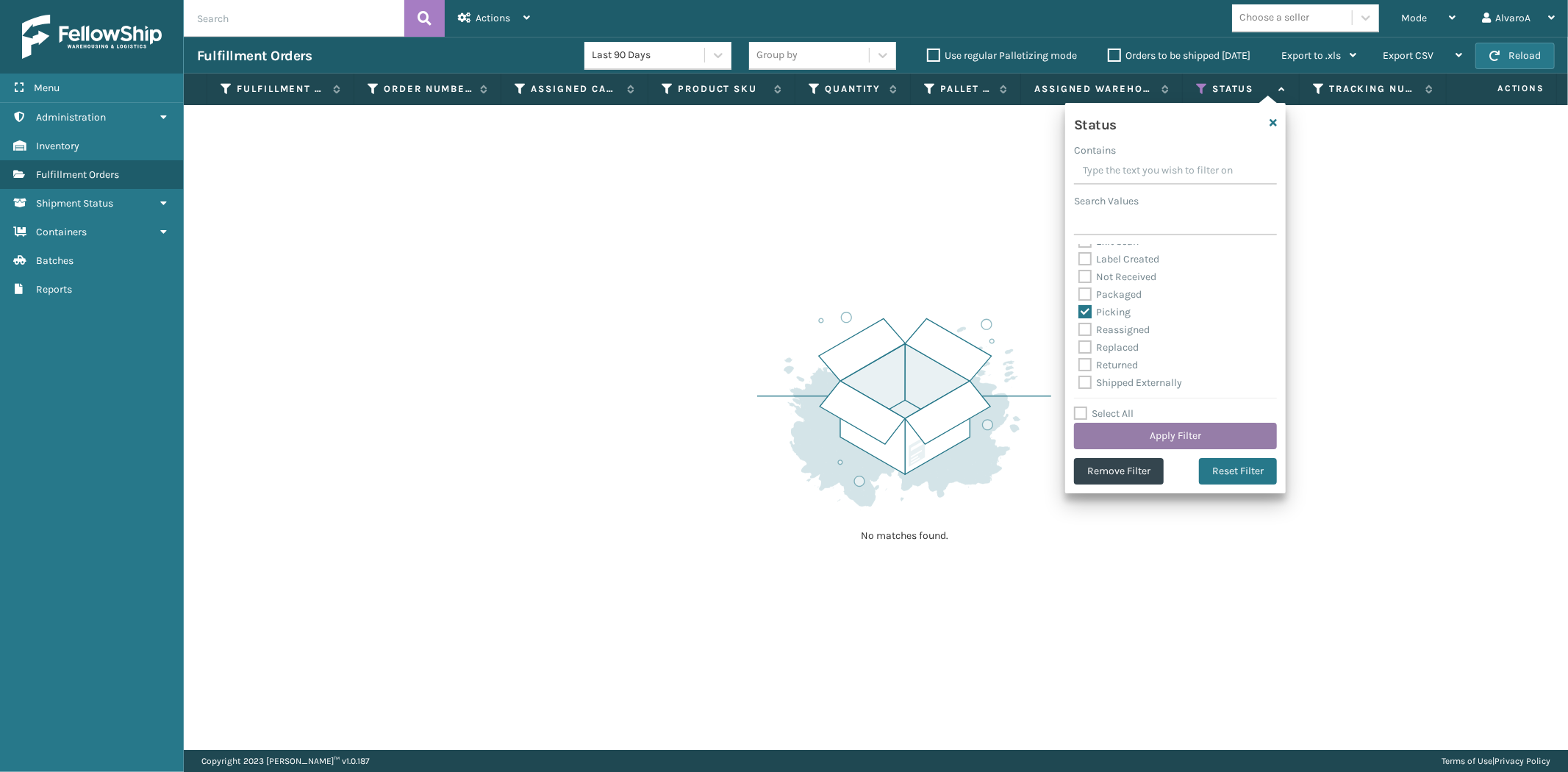
click at [1100, 441] on button "Apply Filter" at bounding box center [1176, 436] width 203 height 27
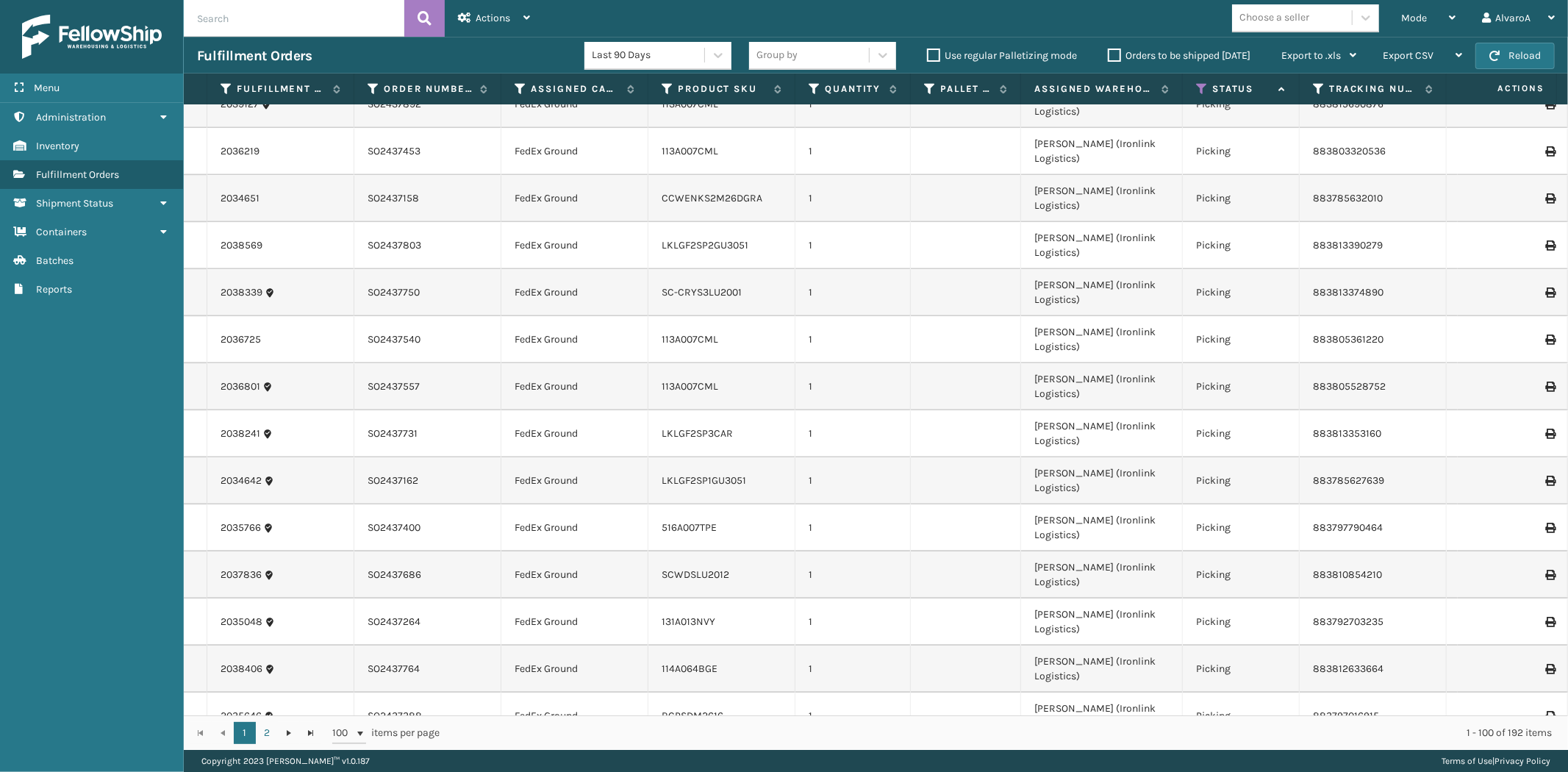
scroll to position [2635, 0]
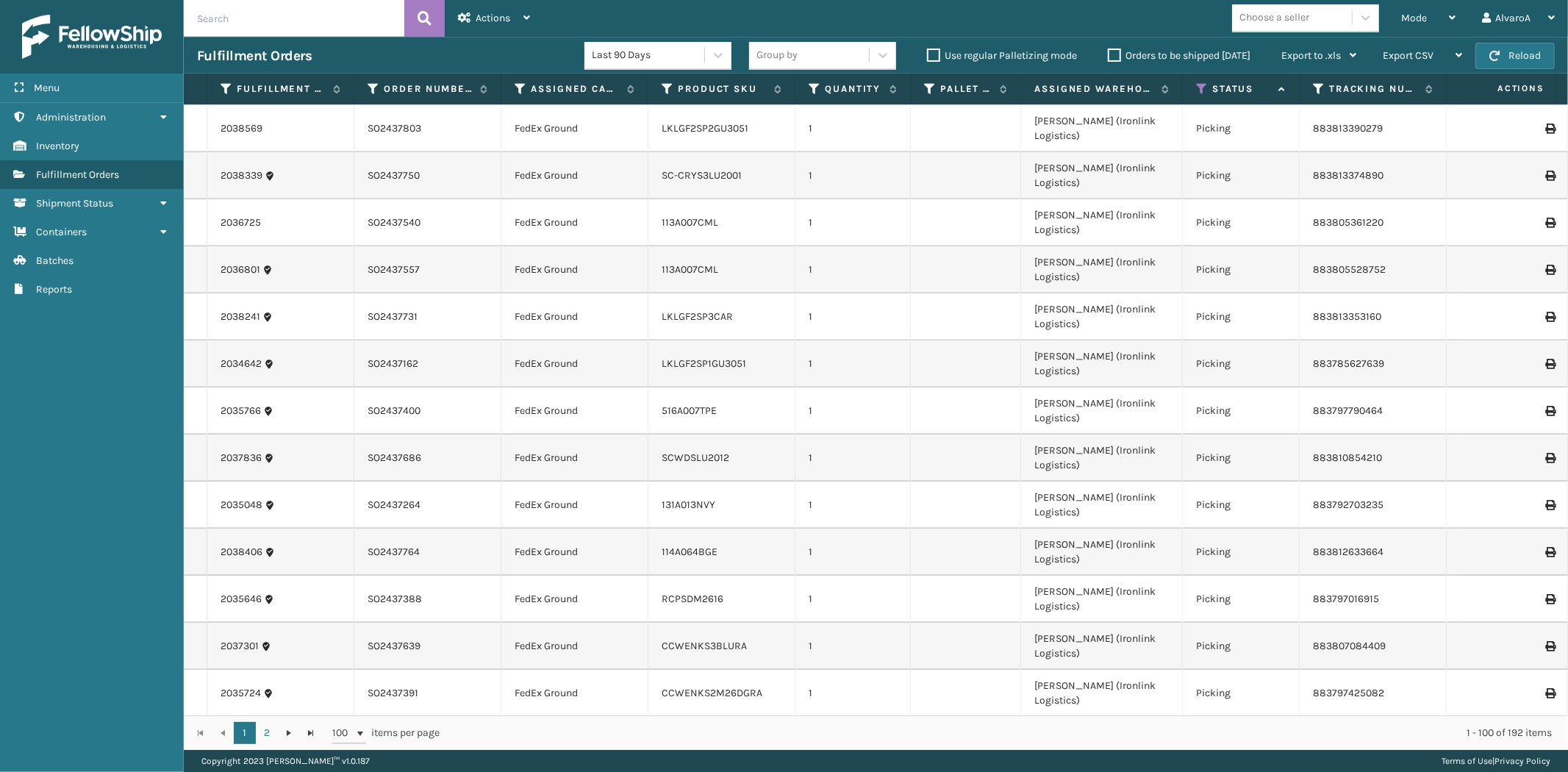
click at [564, 97] on th "Assigned Carrier Service" at bounding box center [574, 90] width 147 height 32
click at [566, 92] on label "Assigned Carrier Service" at bounding box center [575, 89] width 89 height 13
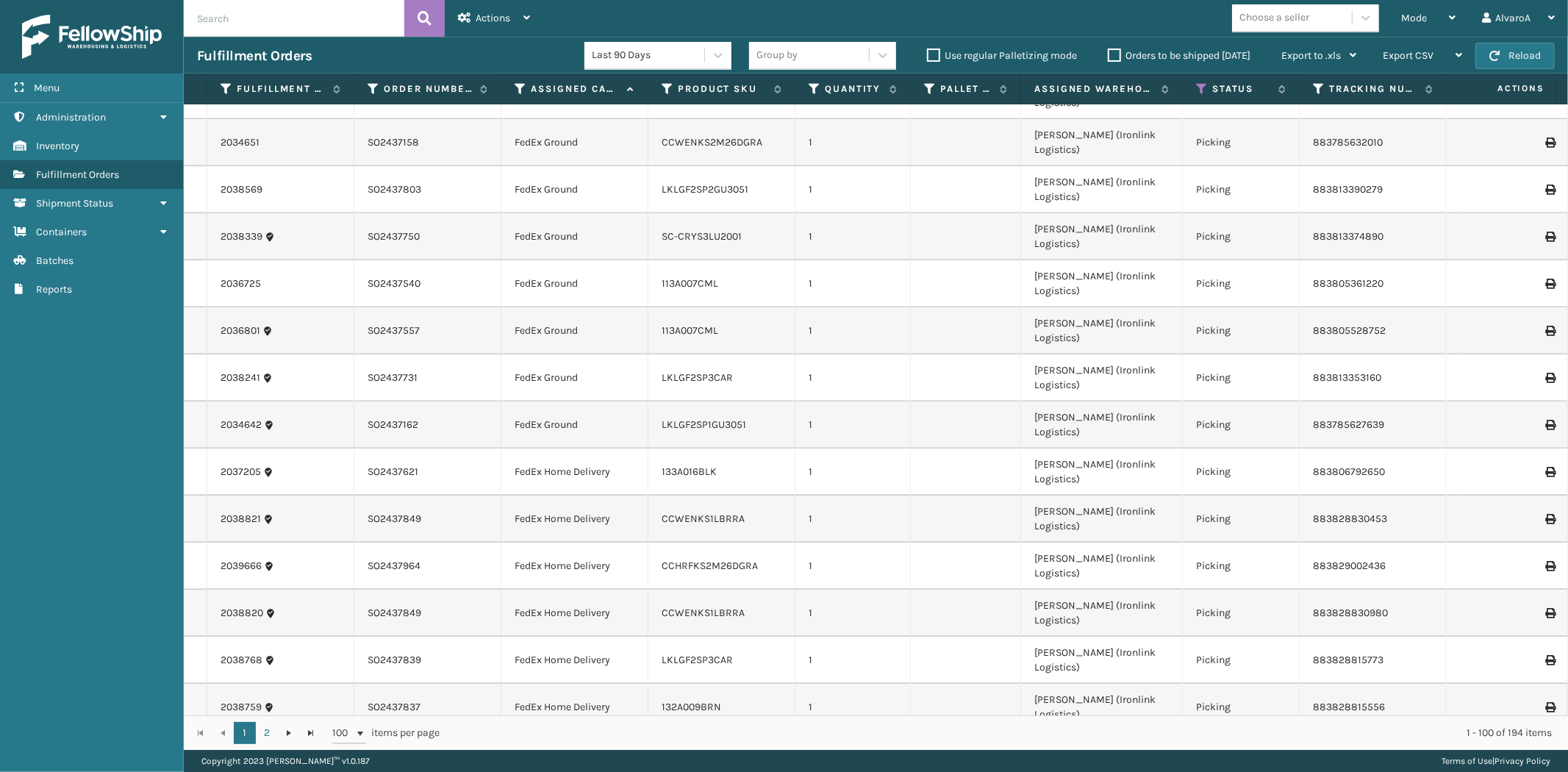
scroll to position [2635, 0]
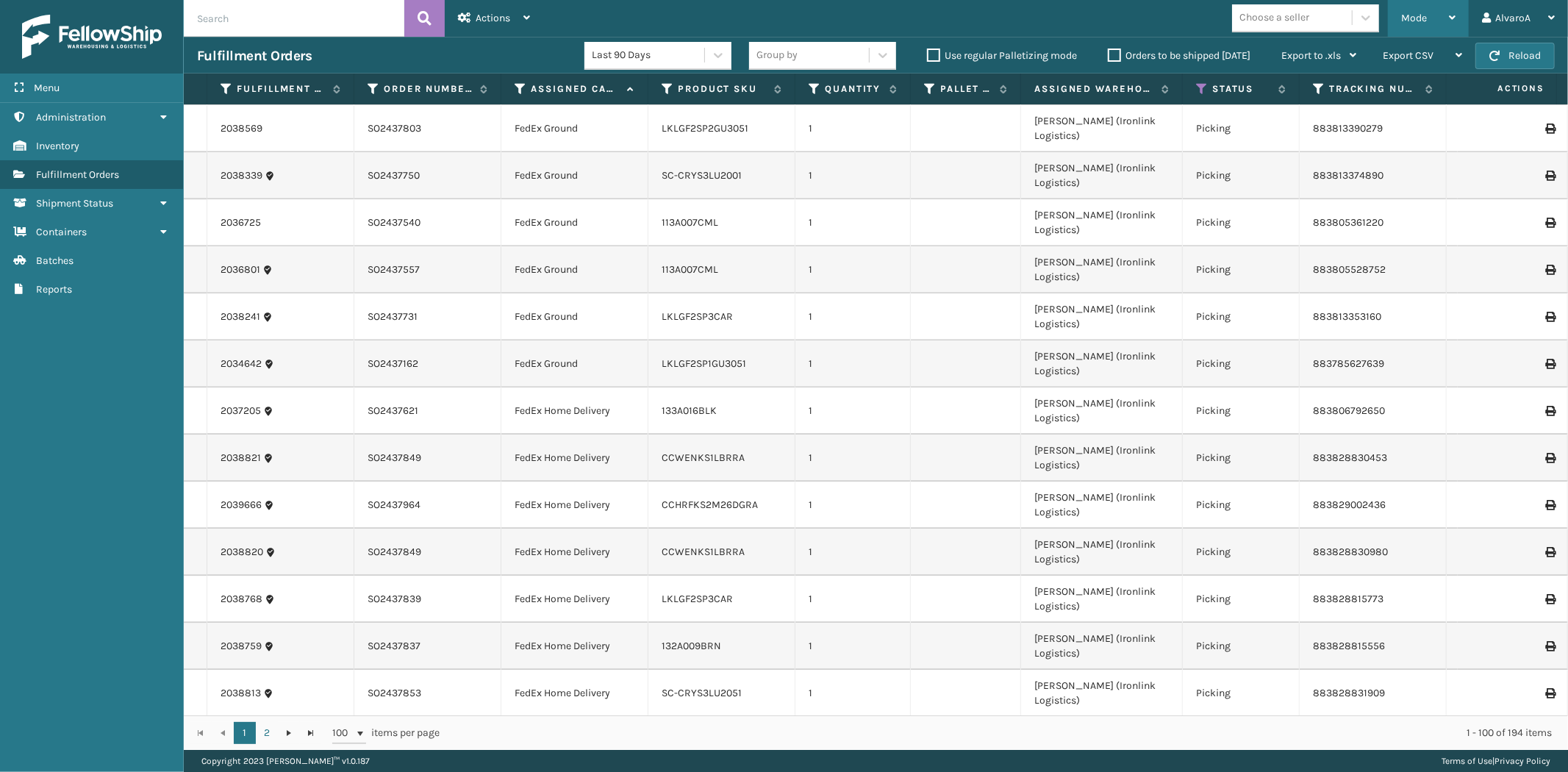
click at [1407, 8] on div "Mode" at bounding box center [1428, 18] width 55 height 37
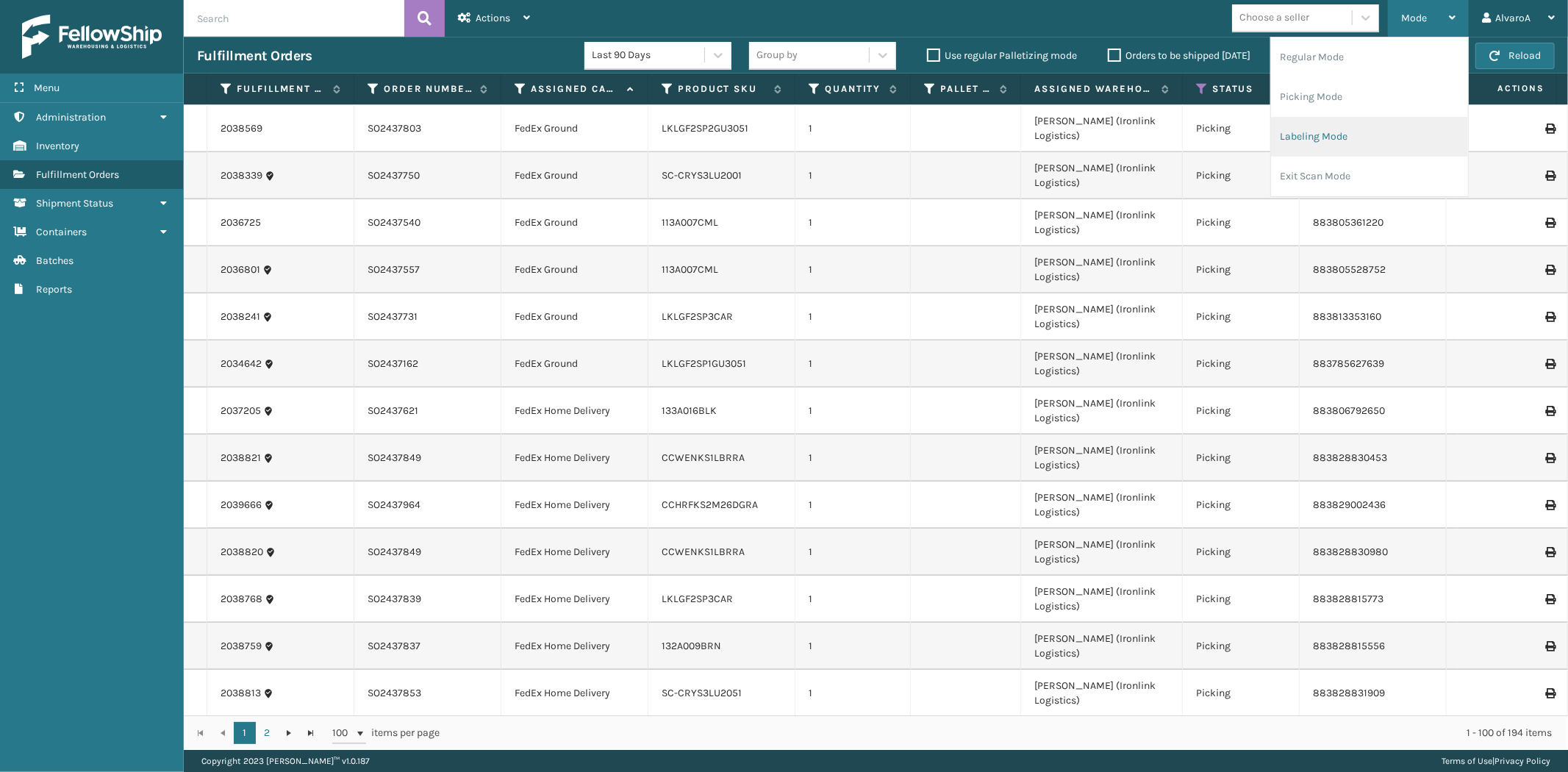
click at [1295, 138] on li "Labeling Mode" at bounding box center [1369, 136] width 197 height 39
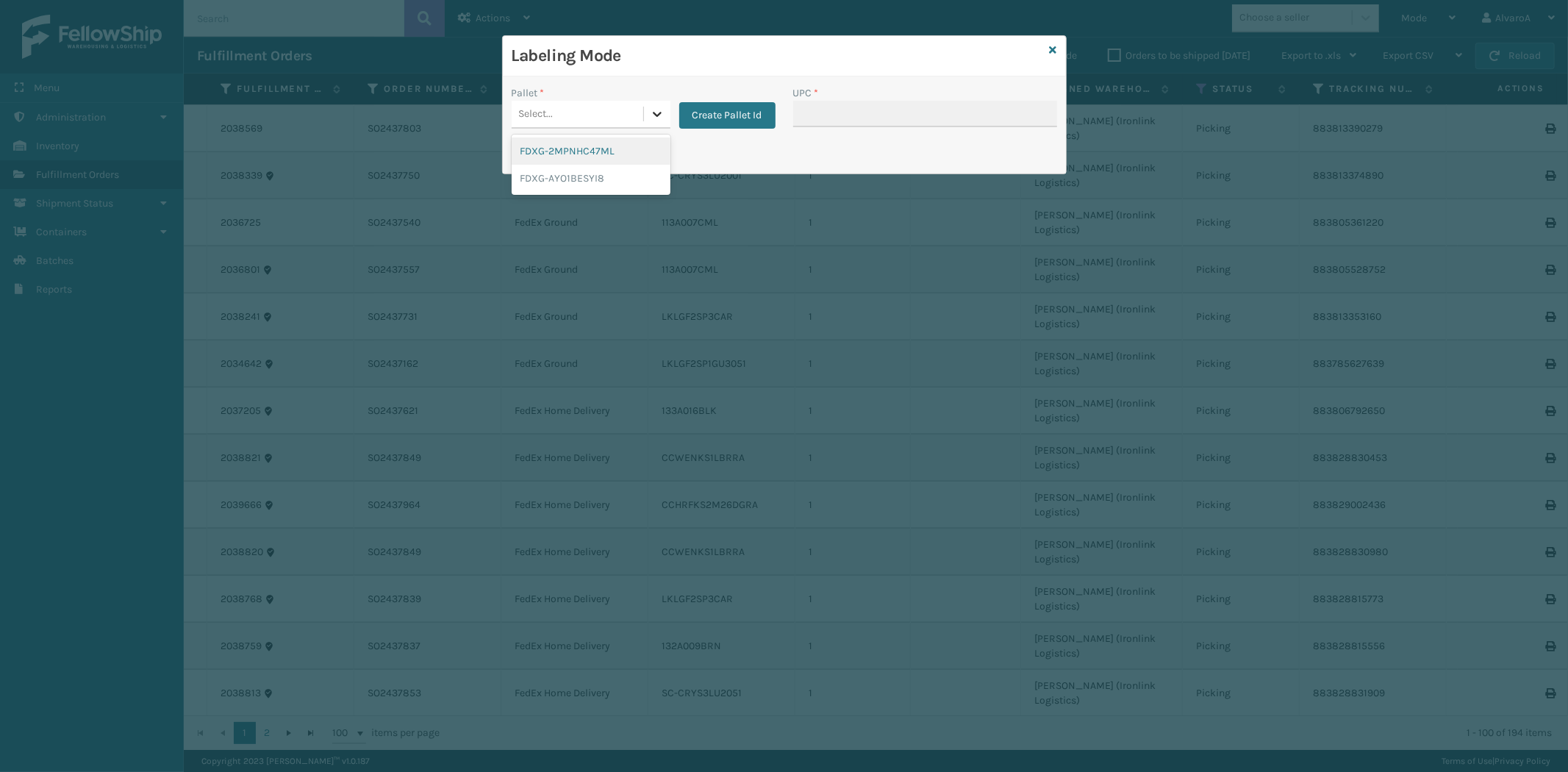
click at [650, 113] on icon at bounding box center [658, 114] width 15 height 15
click at [727, 113] on button "Create Pallet Id" at bounding box center [727, 116] width 97 height 27
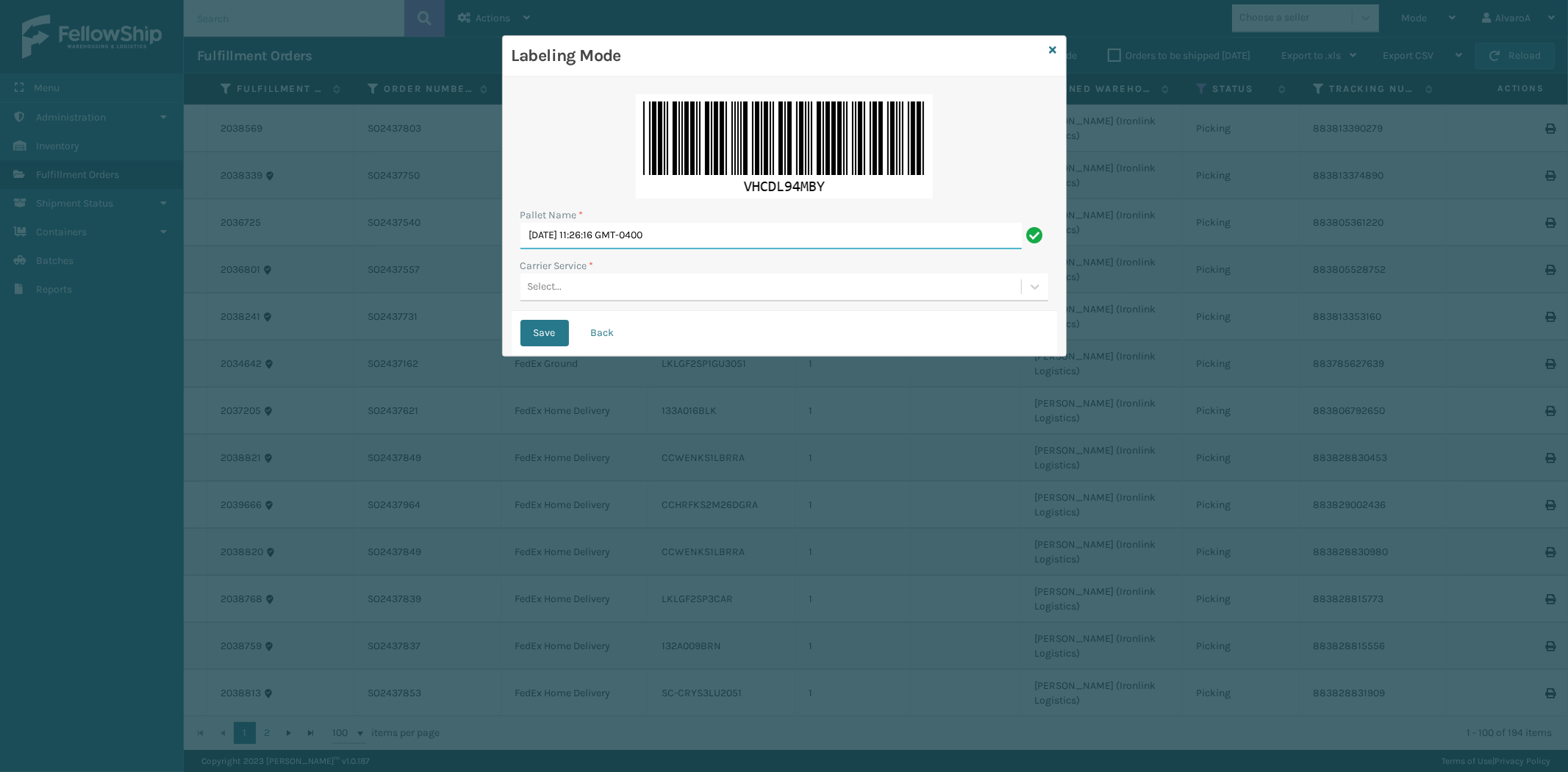
drag, startPoint x: 732, startPoint y: 226, endPoint x: 349, endPoint y: 288, distance: 388.0
click at [349, 288] on div "Labeling Mode Pallet Name * [DATE] 11:26:16 GMT-0400 Carrier Service * Select..…" at bounding box center [784, 386] width 1568 height 772
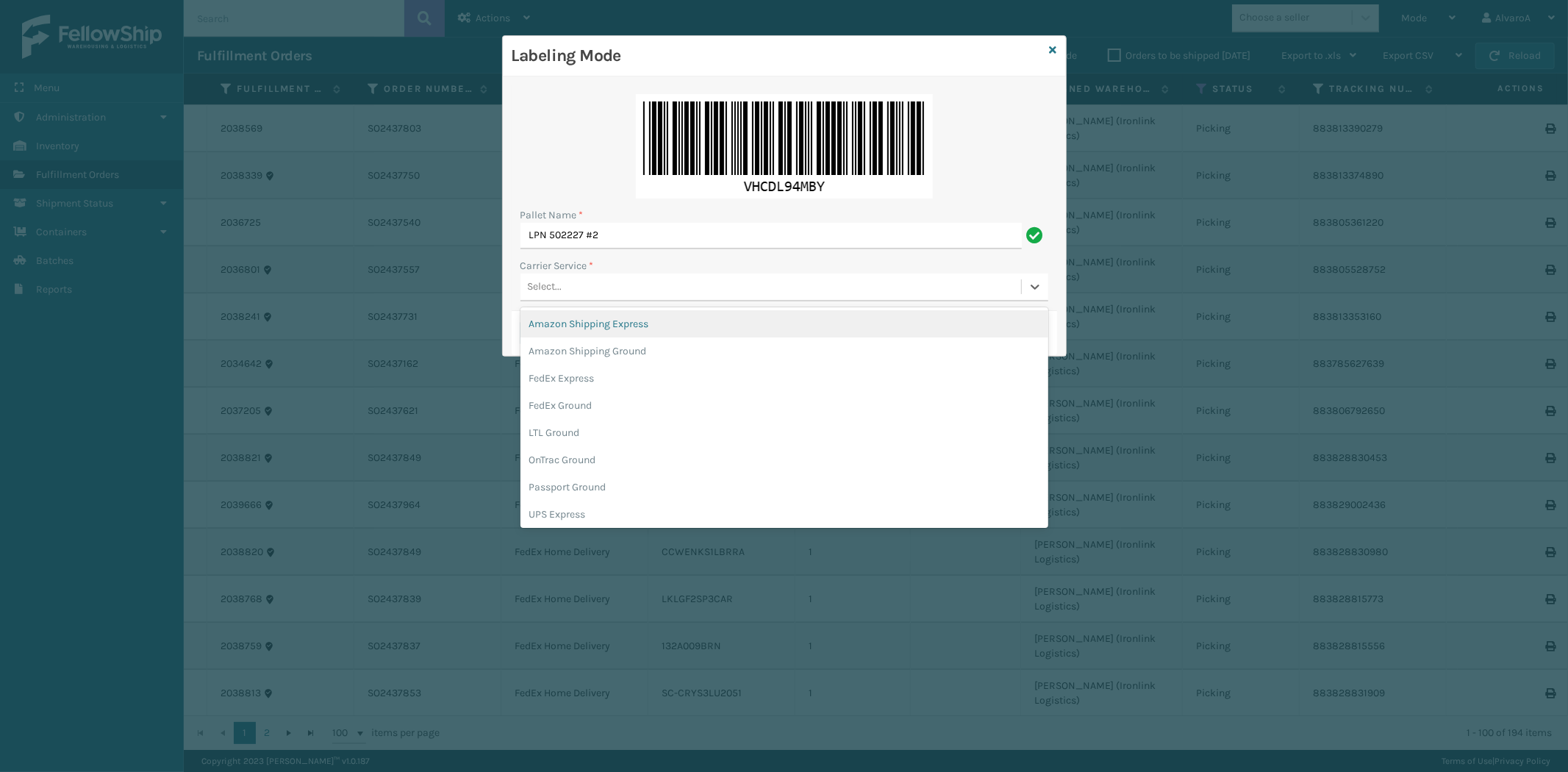
click at [545, 289] on div "Select..." at bounding box center [544, 287] width 34 height 15
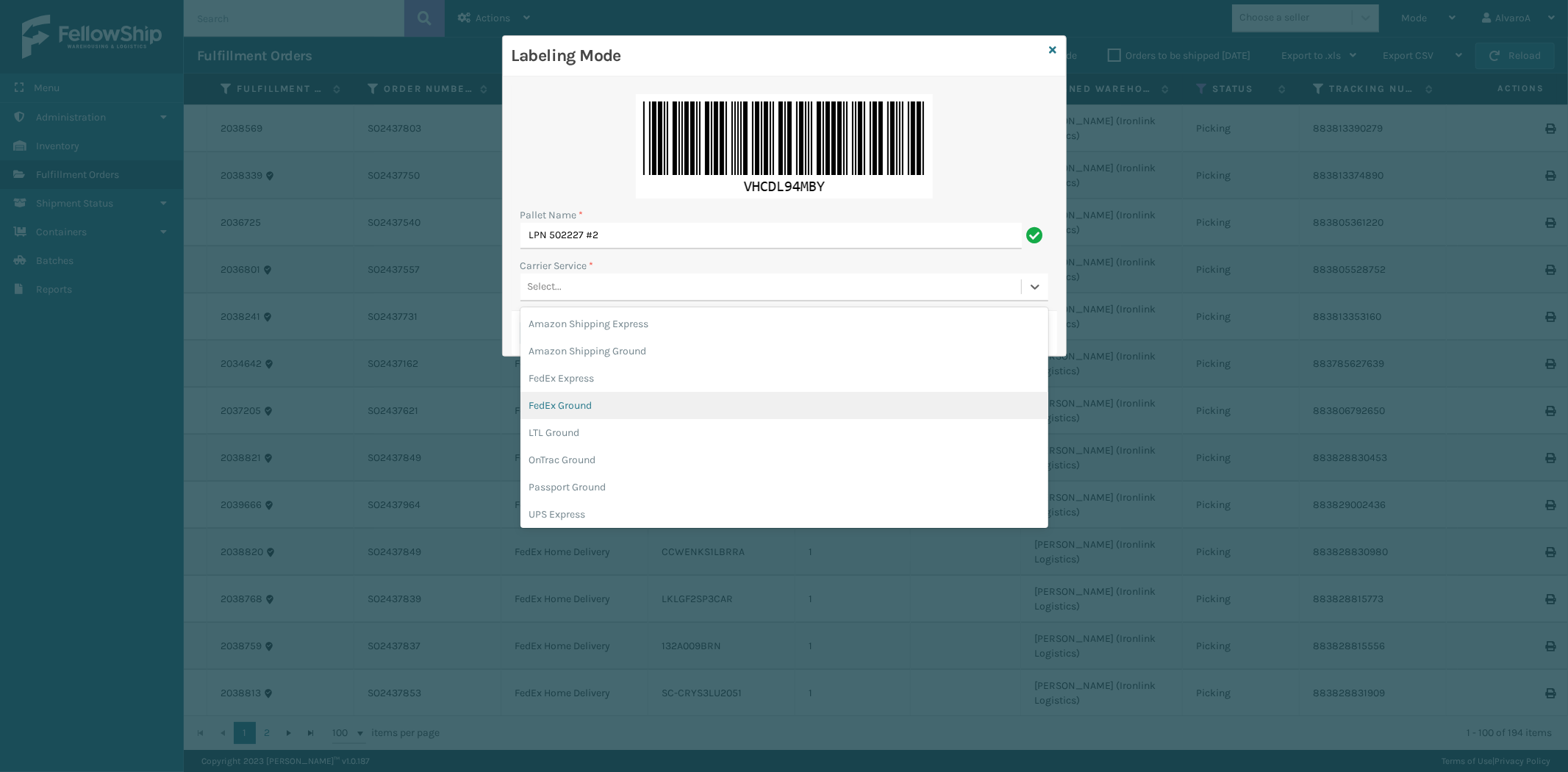
click at [574, 406] on div "FedEx Ground" at bounding box center [784, 405] width 527 height 27
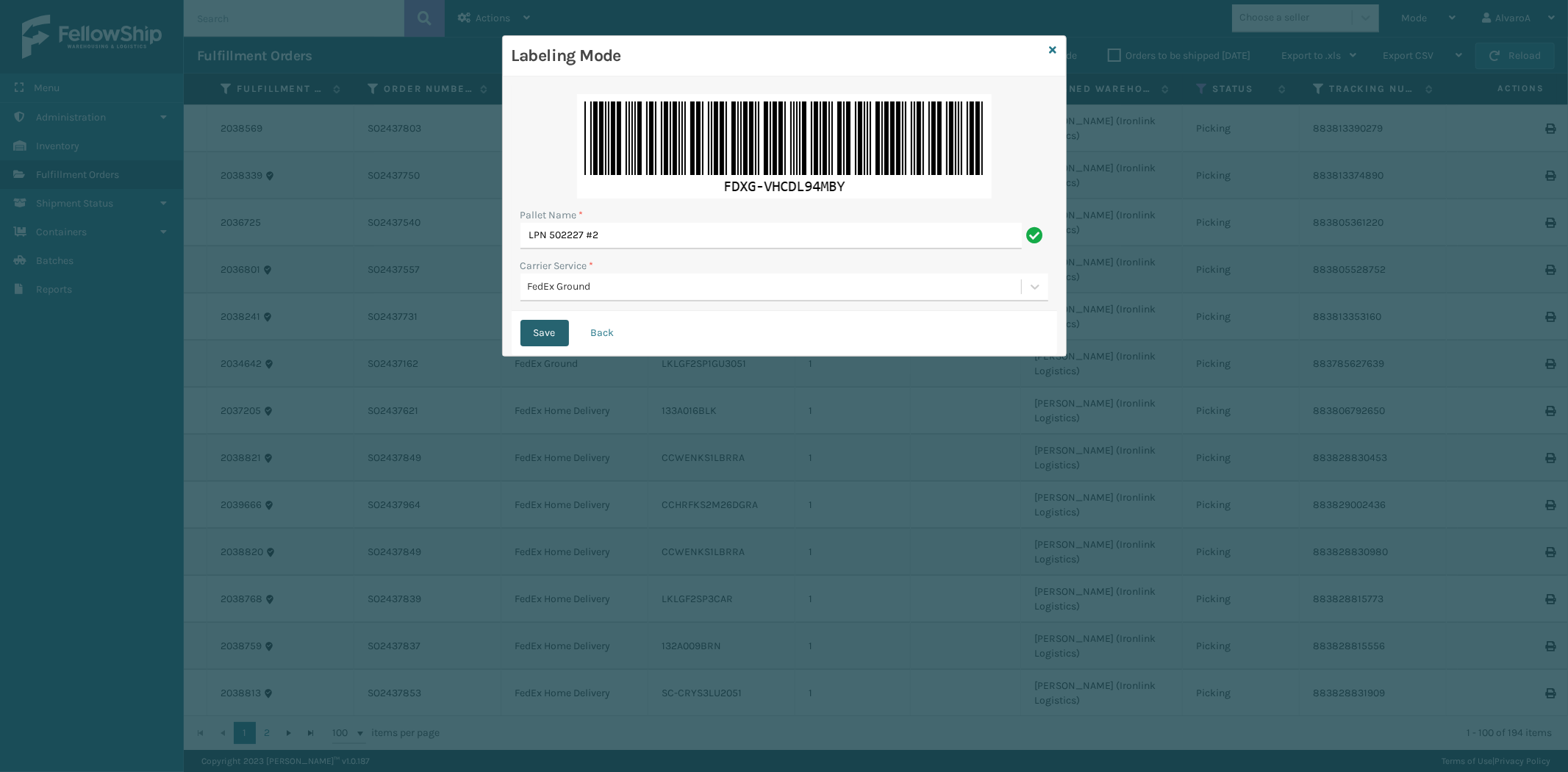
click at [533, 324] on button "Save" at bounding box center [545, 333] width 49 height 27
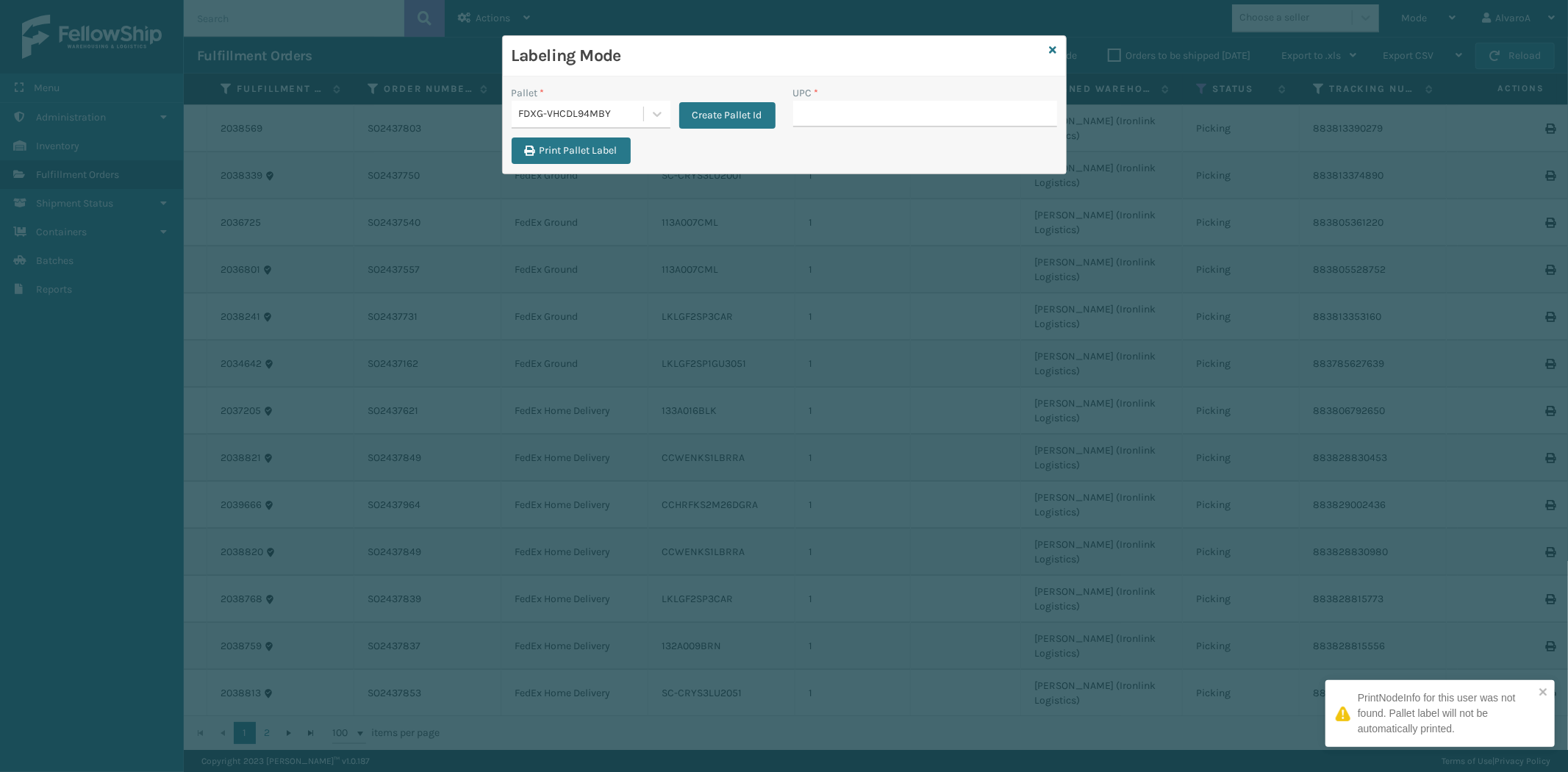
click at [798, 112] on input "UPC *" at bounding box center [925, 114] width 264 height 27
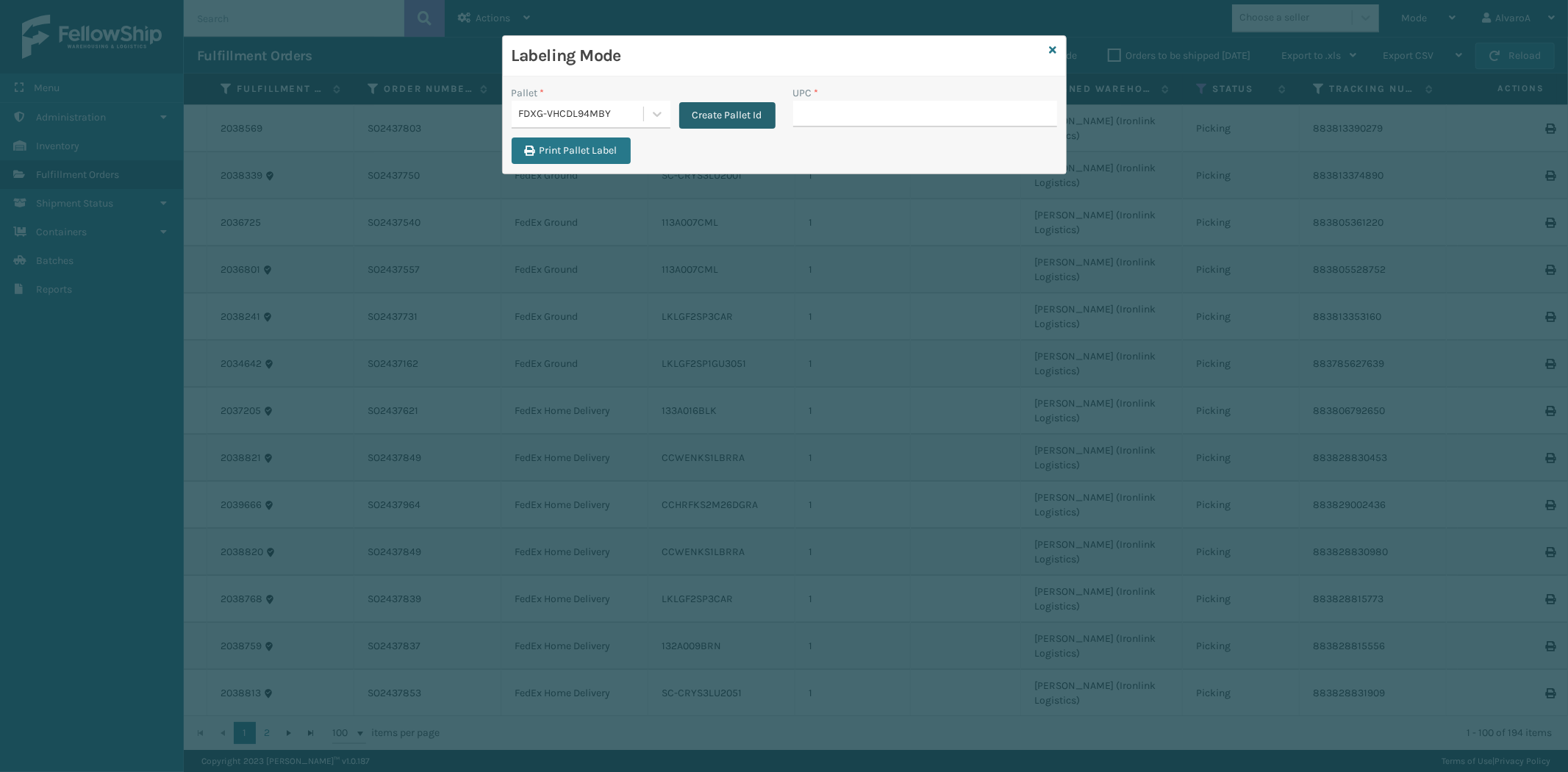
click at [700, 108] on button "Create Pallet Id" at bounding box center [727, 116] width 97 height 27
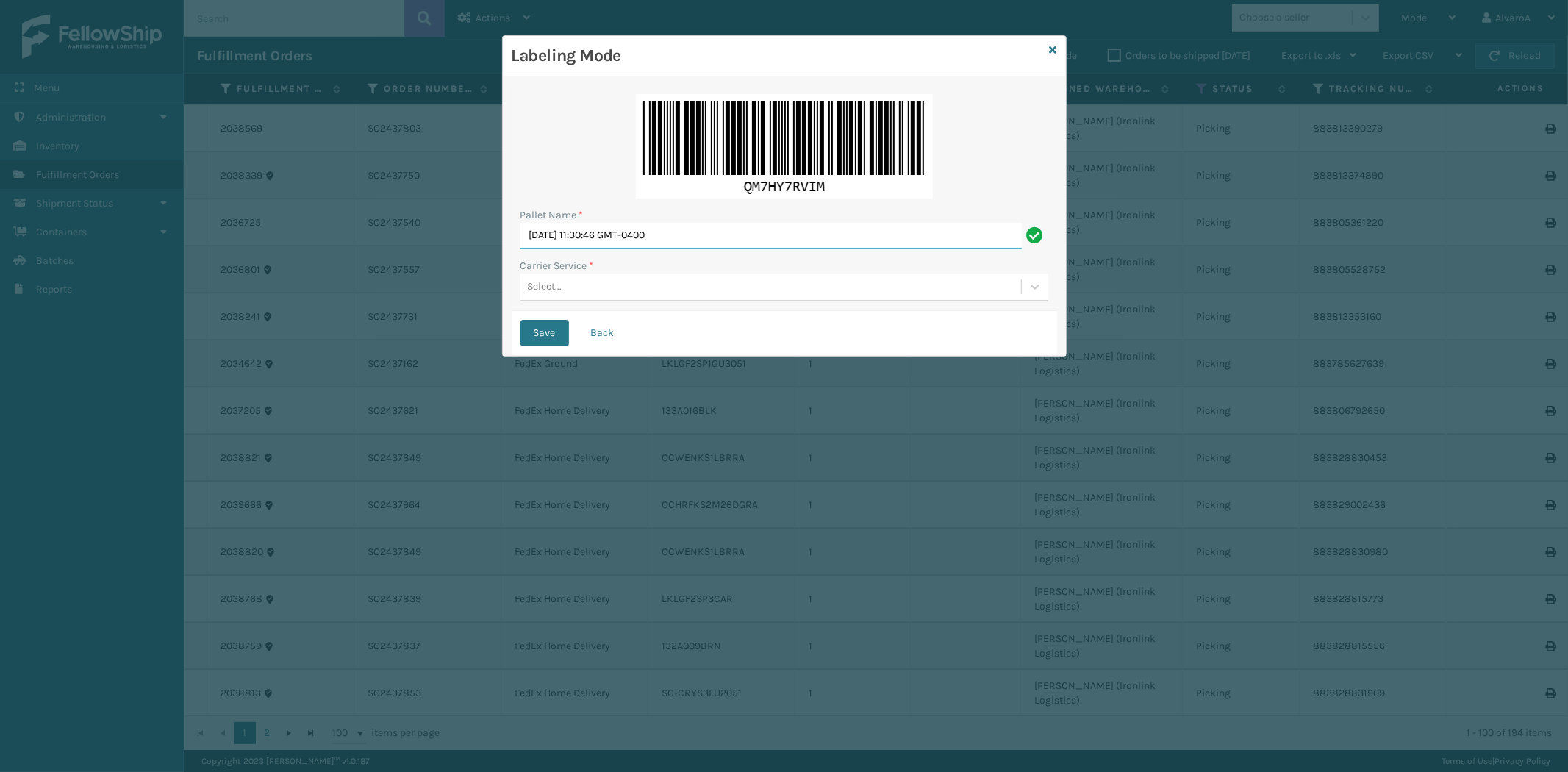
drag, startPoint x: 715, startPoint y: 232, endPoint x: 456, endPoint y: 285, distance: 264.4
click at [458, 284] on div "Labeling Mode Pallet Name * [DATE] 11:30:46 GMT-0400 Carrier Service * Select..…" at bounding box center [784, 386] width 1568 height 772
click at [561, 284] on div "Select..." at bounding box center [544, 287] width 34 height 15
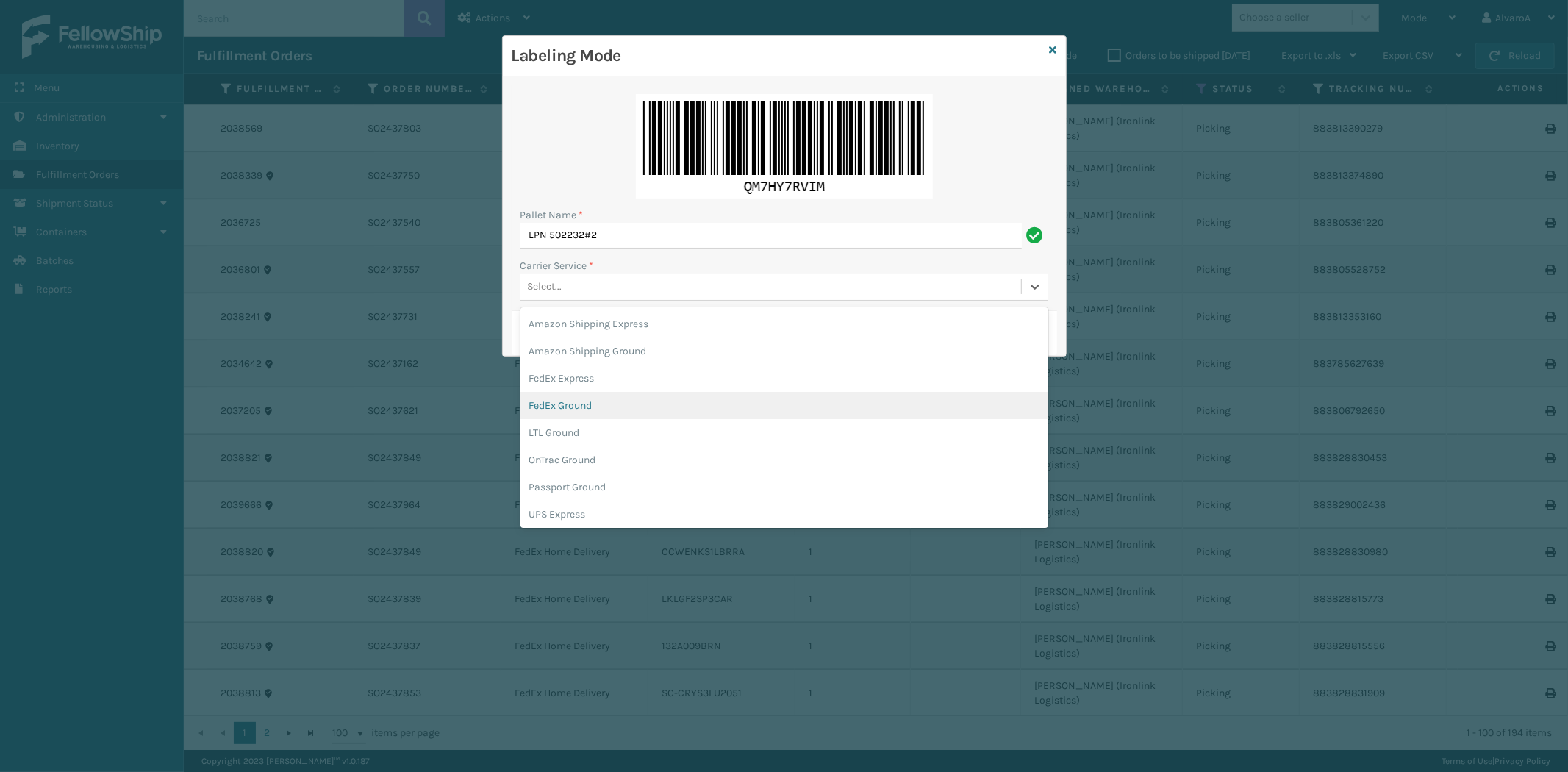
drag, startPoint x: 569, startPoint y: 414, endPoint x: 569, endPoint y: 353, distance: 61.0
click at [569, 413] on div "FedEx Ground" at bounding box center [784, 405] width 527 height 27
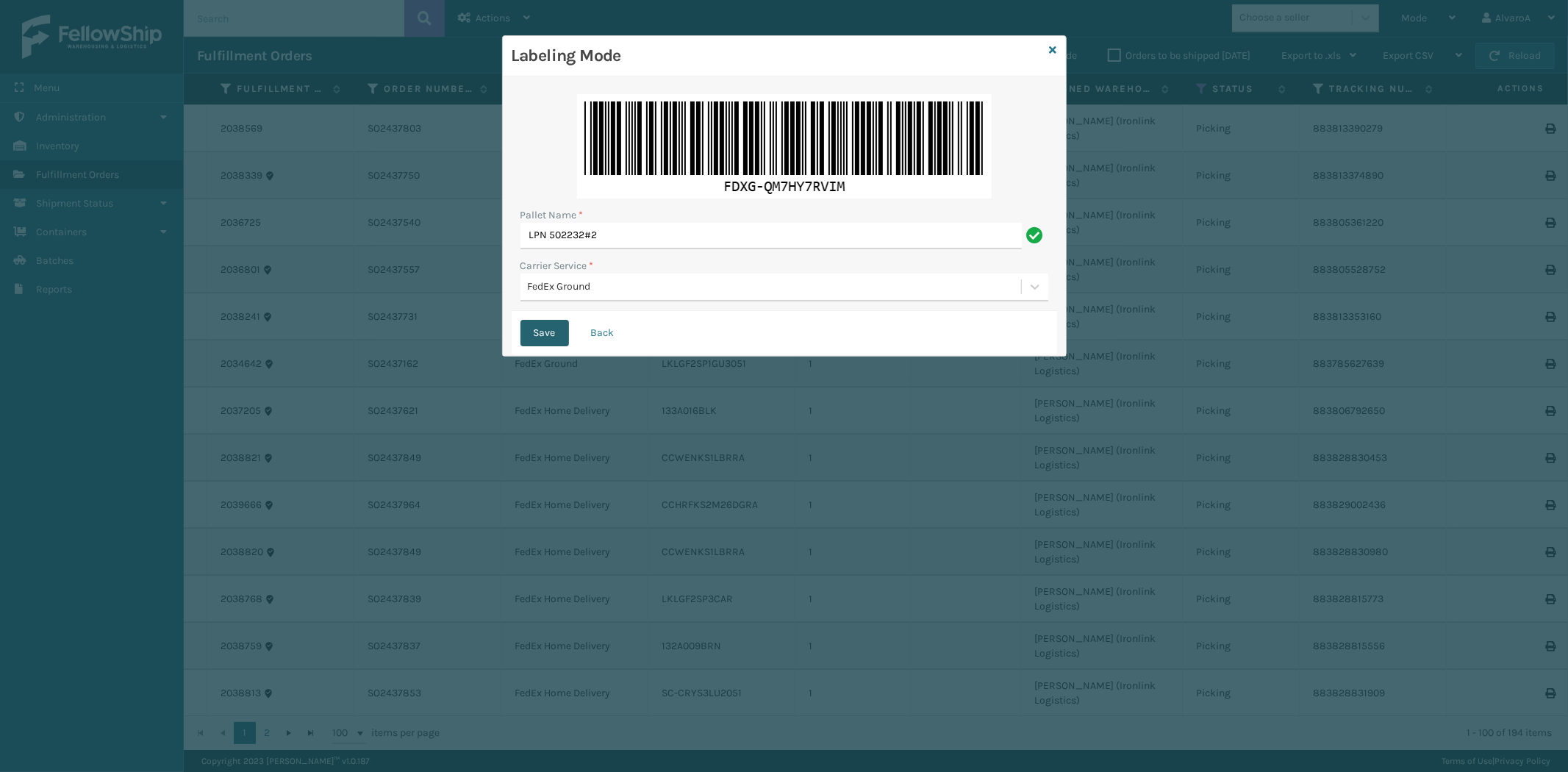
click at [532, 336] on button "Save" at bounding box center [545, 333] width 49 height 27
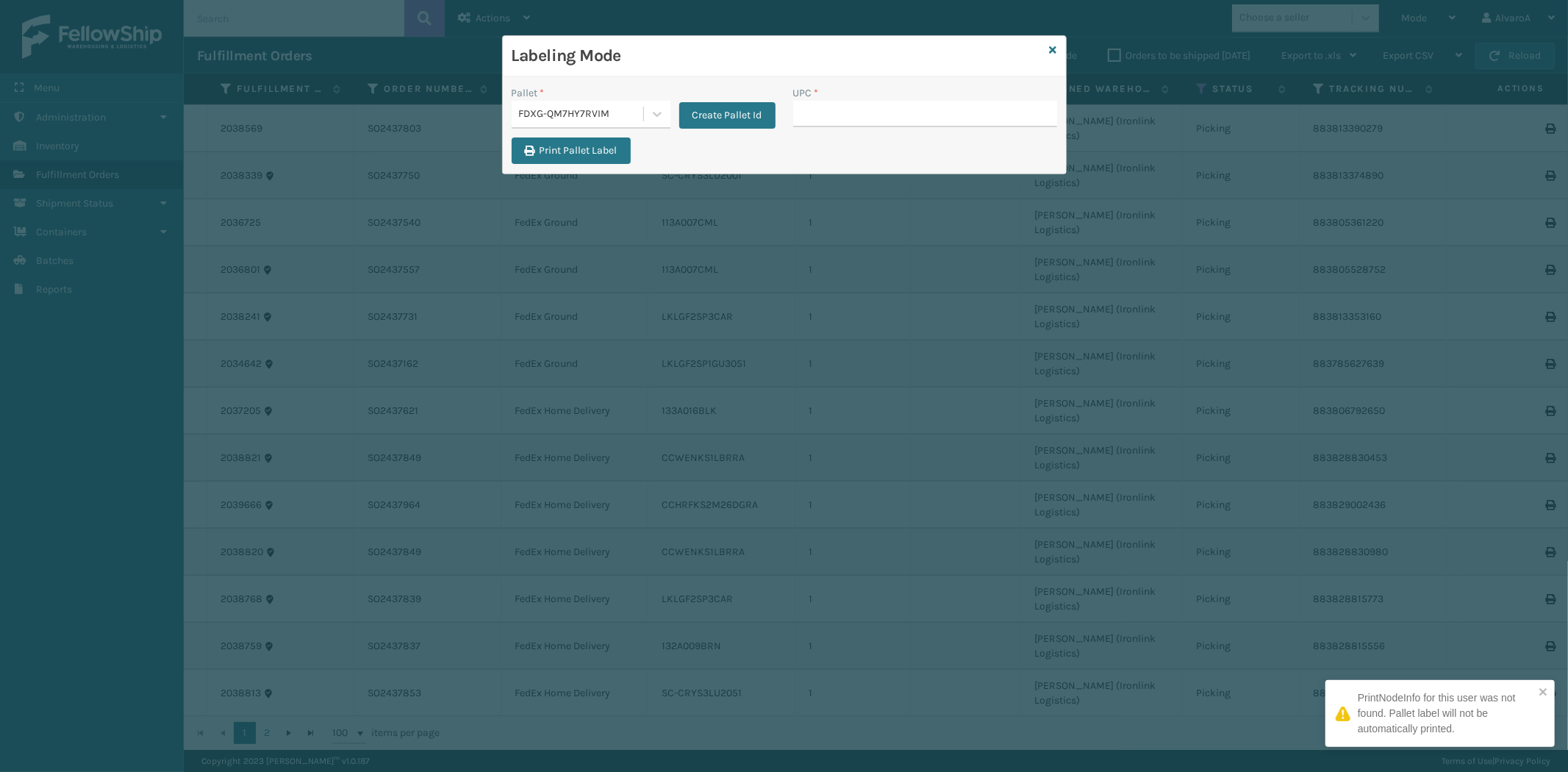
click at [824, 99] on div "UPC *" at bounding box center [925, 93] width 264 height 15
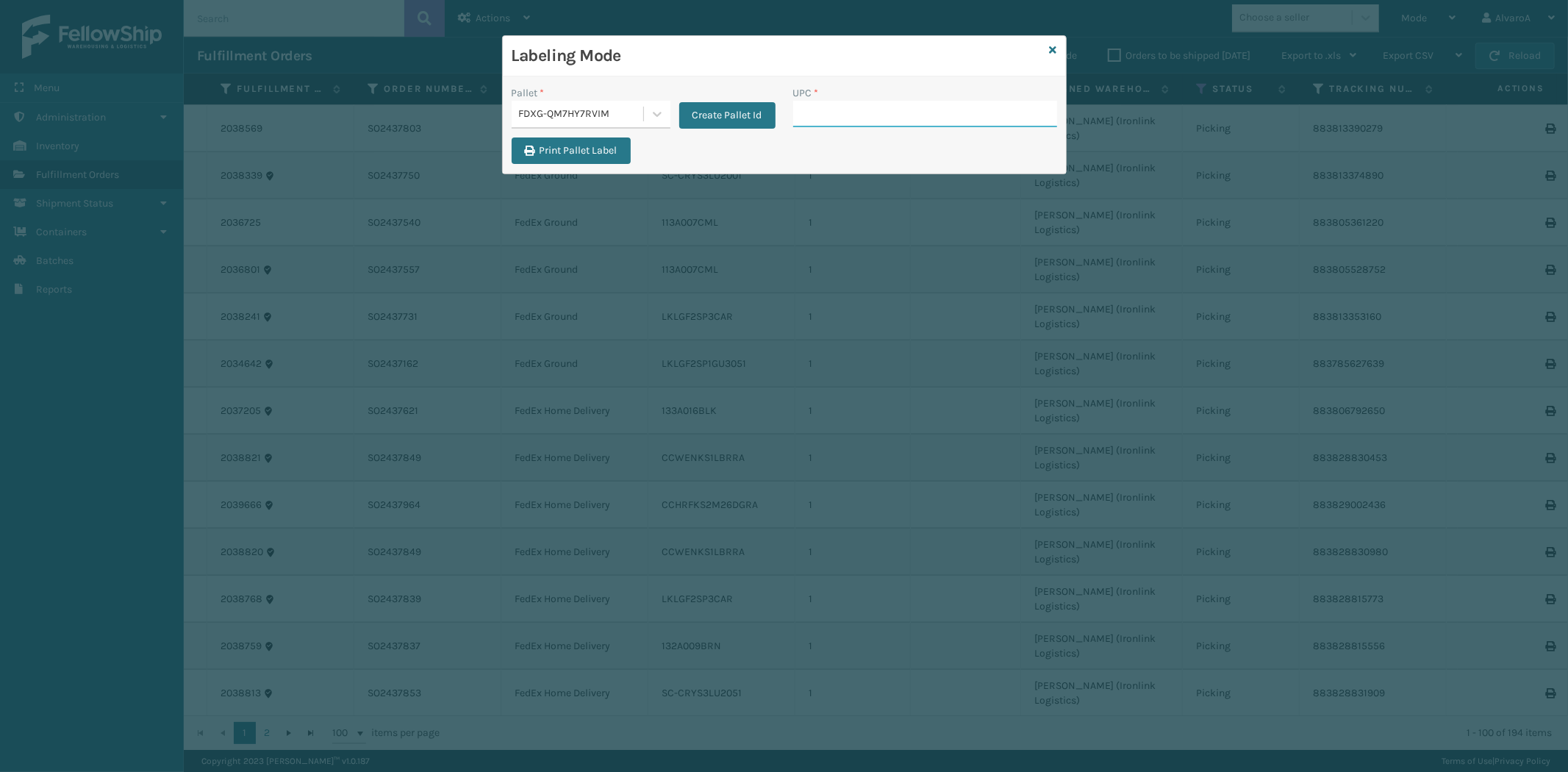
click at [825, 106] on input "UPC *" at bounding box center [925, 114] width 264 height 27
click at [650, 110] on icon at bounding box center [658, 114] width 15 height 15
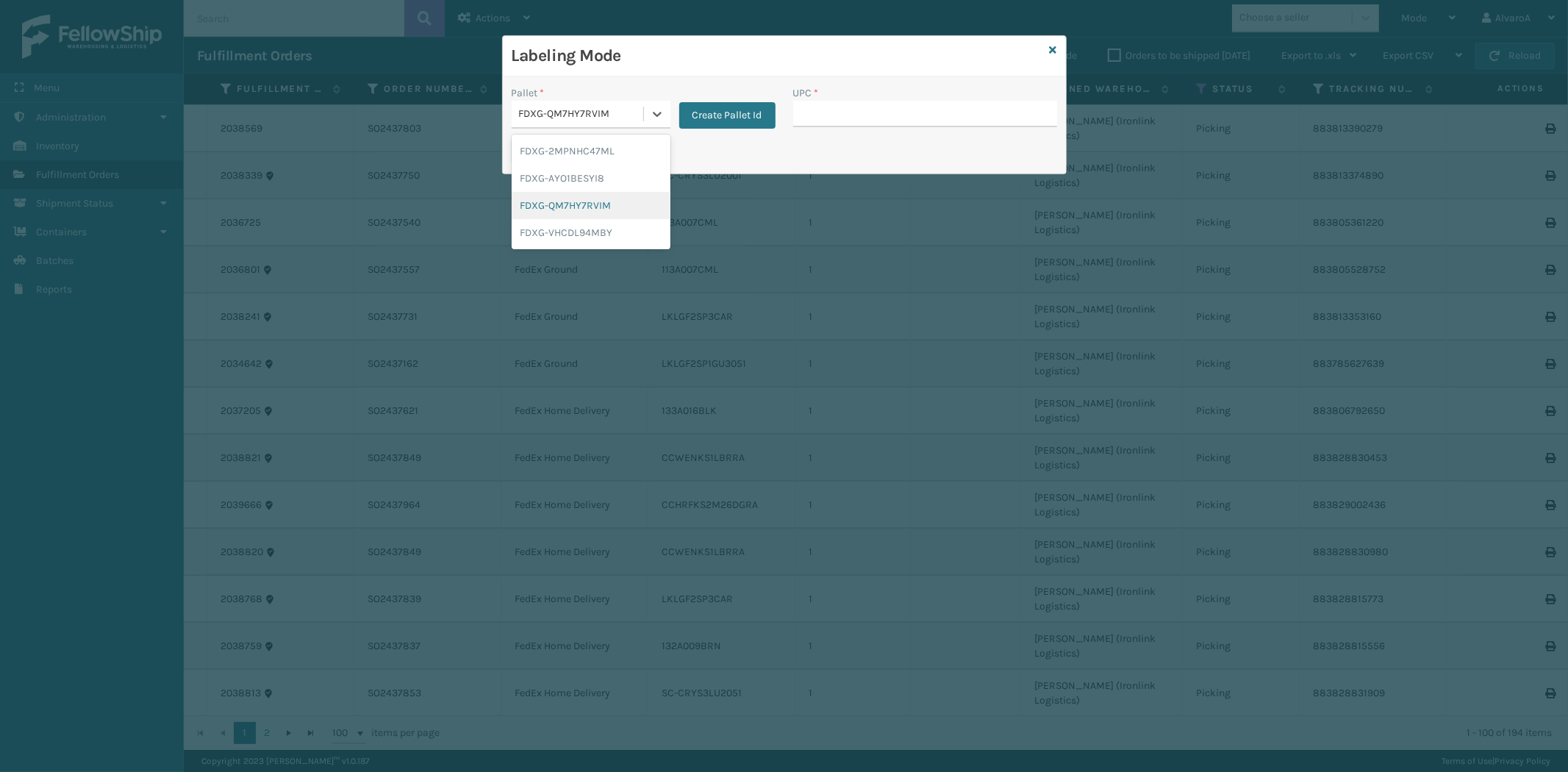
drag, startPoint x: 568, startPoint y: 202, endPoint x: 819, endPoint y: 72, distance: 282.7
click at [568, 202] on div "FDXG-QM7HY7RVIM" at bounding box center [590, 205] width 159 height 27
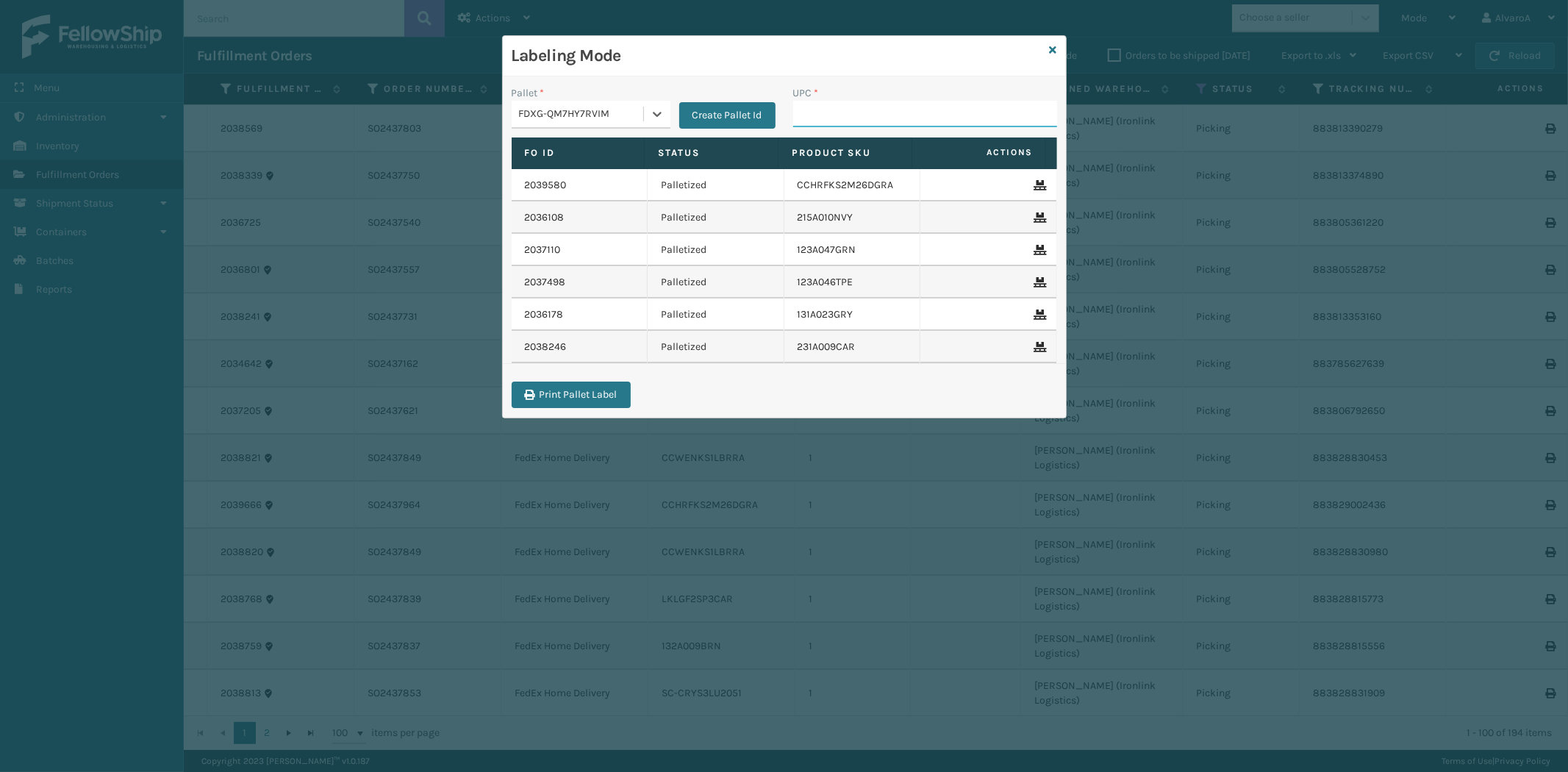
click at [824, 106] on input "UPC *" at bounding box center [925, 114] width 264 height 27
click at [811, 119] on input "UPC *" at bounding box center [925, 114] width 264 height 27
click at [660, 104] on div at bounding box center [658, 114] width 27 height 27
click at [568, 207] on div "FDXG-QM7HY7RVIM" at bounding box center [590, 205] width 159 height 27
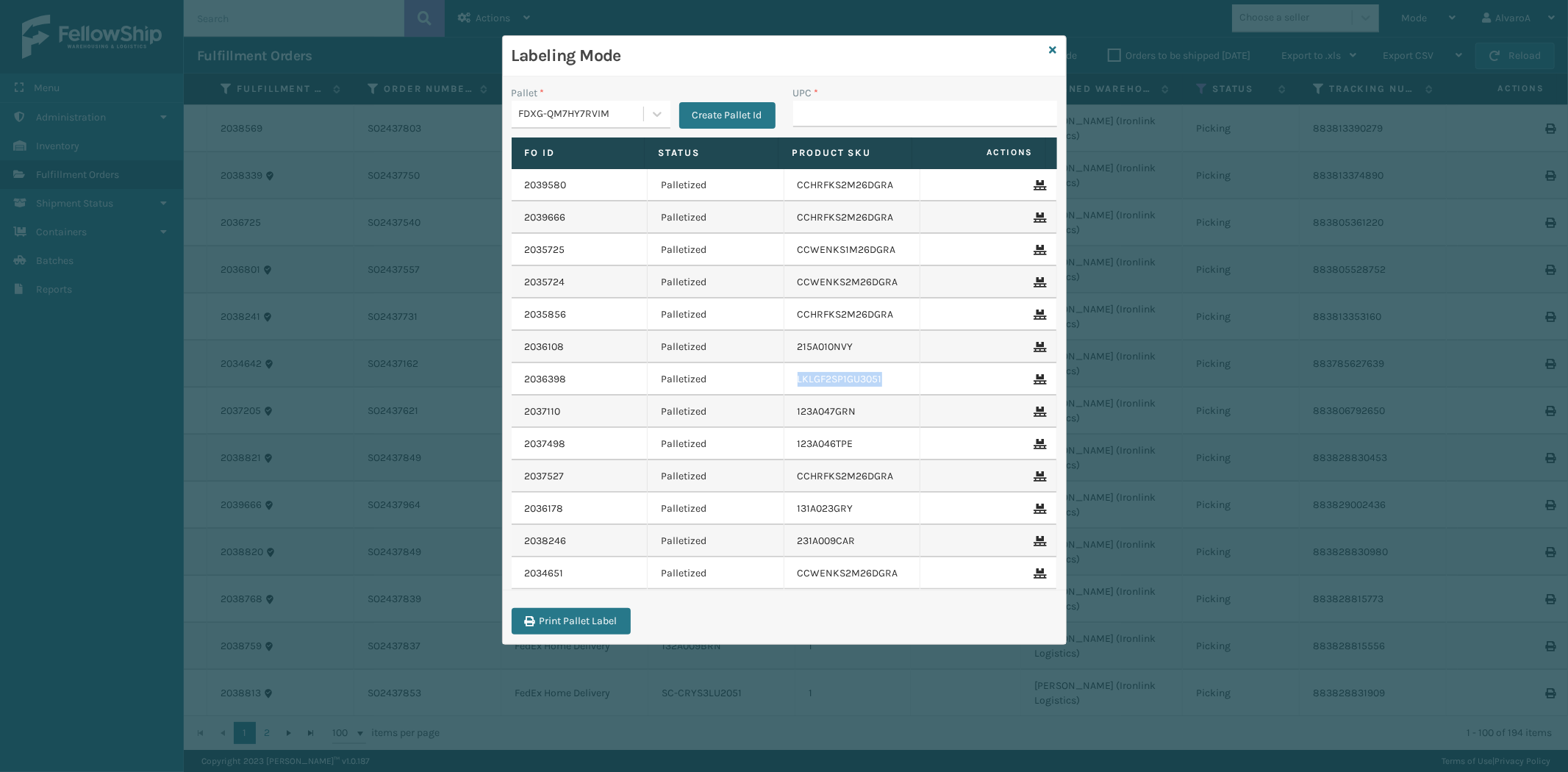
drag, startPoint x: 884, startPoint y: 375, endPoint x: 766, endPoint y: 392, distance: 119.2
click at [766, 392] on tr "2036398 Palletized LKLGF2SP1GU3051" at bounding box center [784, 379] width 545 height 33
copy tr "LKLGF2SP1GU3051"
click at [813, 113] on input "UPC *" at bounding box center [925, 114] width 264 height 27
paste input "LKLGF2SP1GU3051"
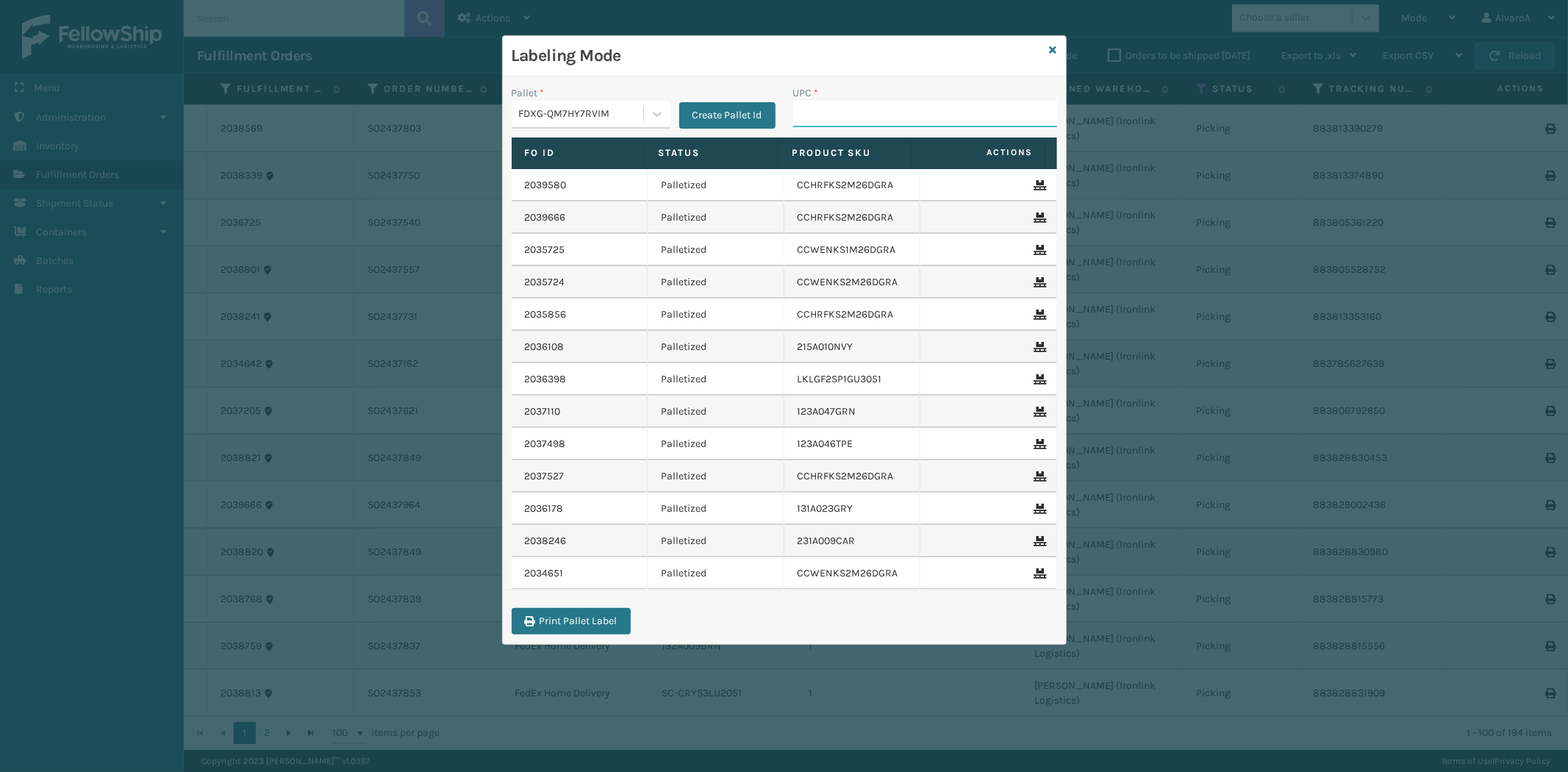
click at [842, 115] on input "UPC *" at bounding box center [925, 114] width 264 height 27
click at [833, 107] on input "UPC *" at bounding box center [925, 114] width 264 height 27
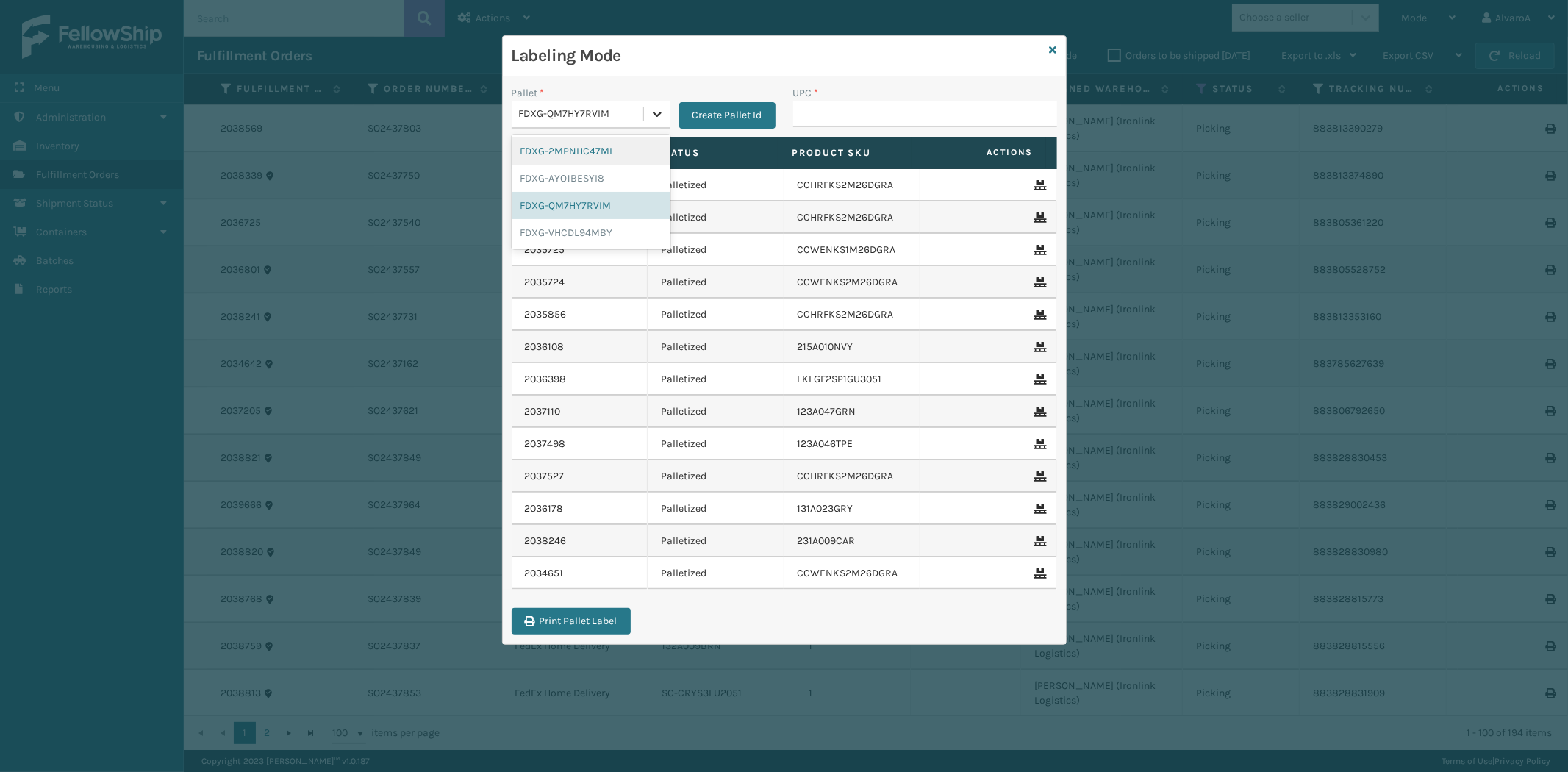
click at [650, 115] on icon at bounding box center [658, 114] width 15 height 15
click at [588, 201] on div "FDXG-QM7HY7RVIM" at bounding box center [590, 205] width 159 height 27
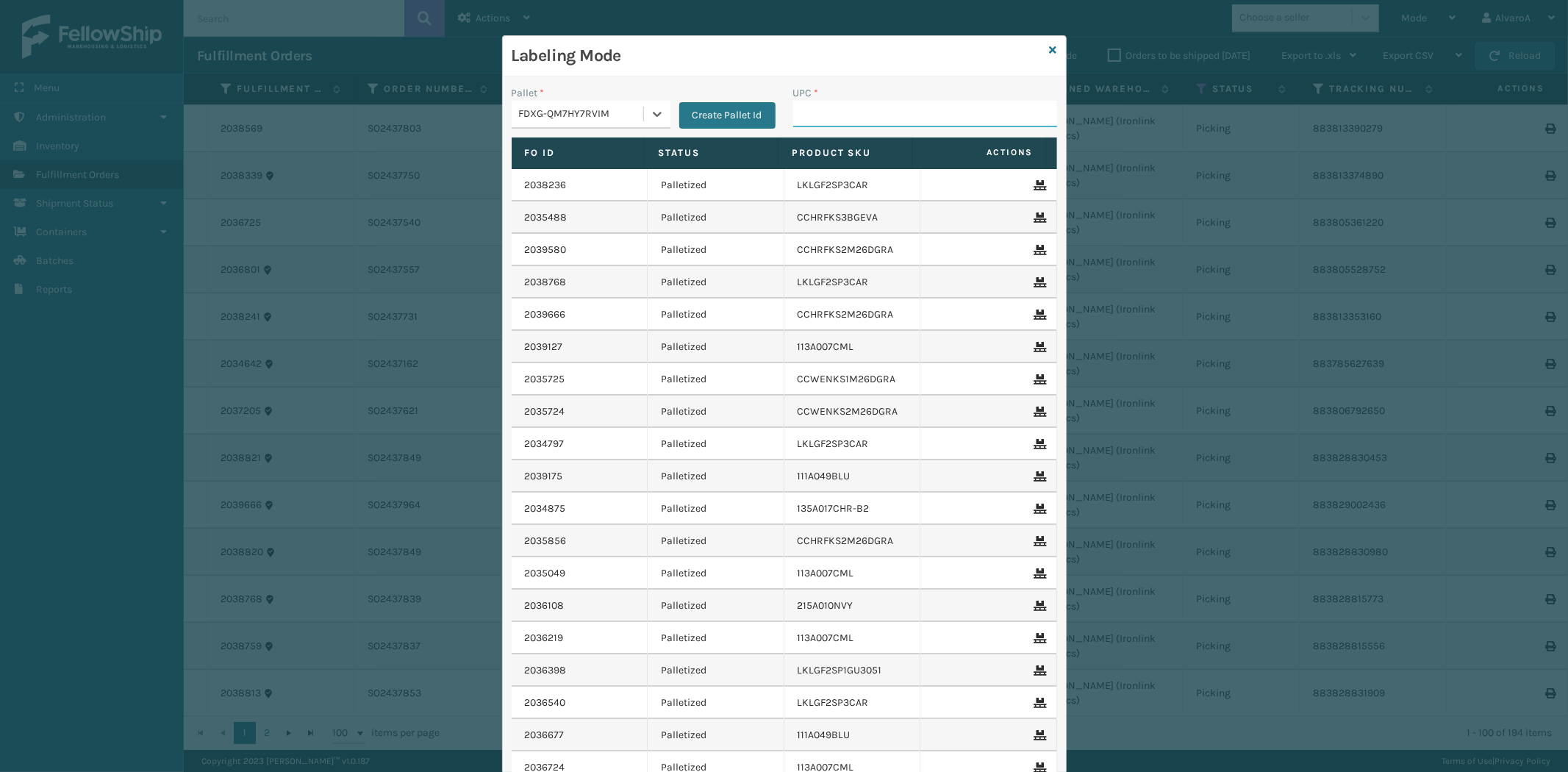
click at [829, 118] on input "UPC *" at bounding box center [925, 114] width 264 height 27
click at [1050, 46] on div "Labeling Mode Pallet * FDXG-QM7HY7RVIM Create Pallet Id UPC * Fo Id Status Prod…" at bounding box center [784, 452] width 564 height 833
click at [1050, 46] on icon at bounding box center [1053, 50] width 8 height 10
